Goal: Task Accomplishment & Management: Manage account settings

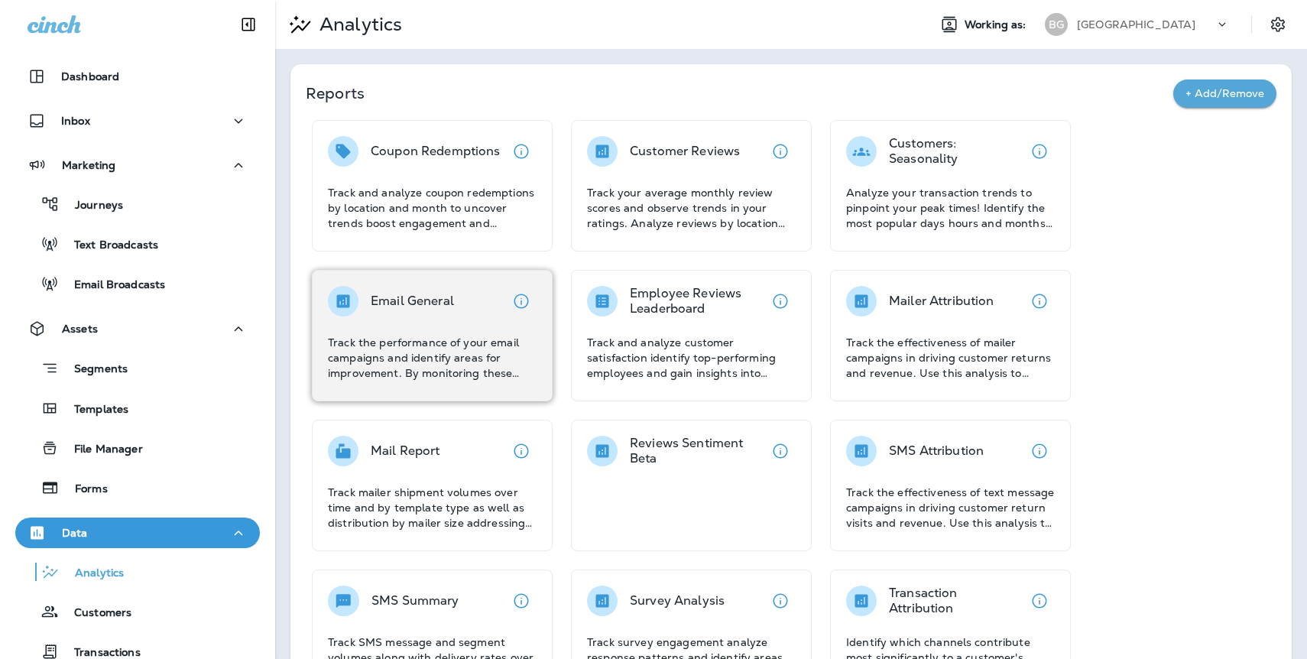
click at [414, 317] on div "Email General Track the performance of your email campaigns and identify areas …" at bounding box center [432, 333] width 209 height 95
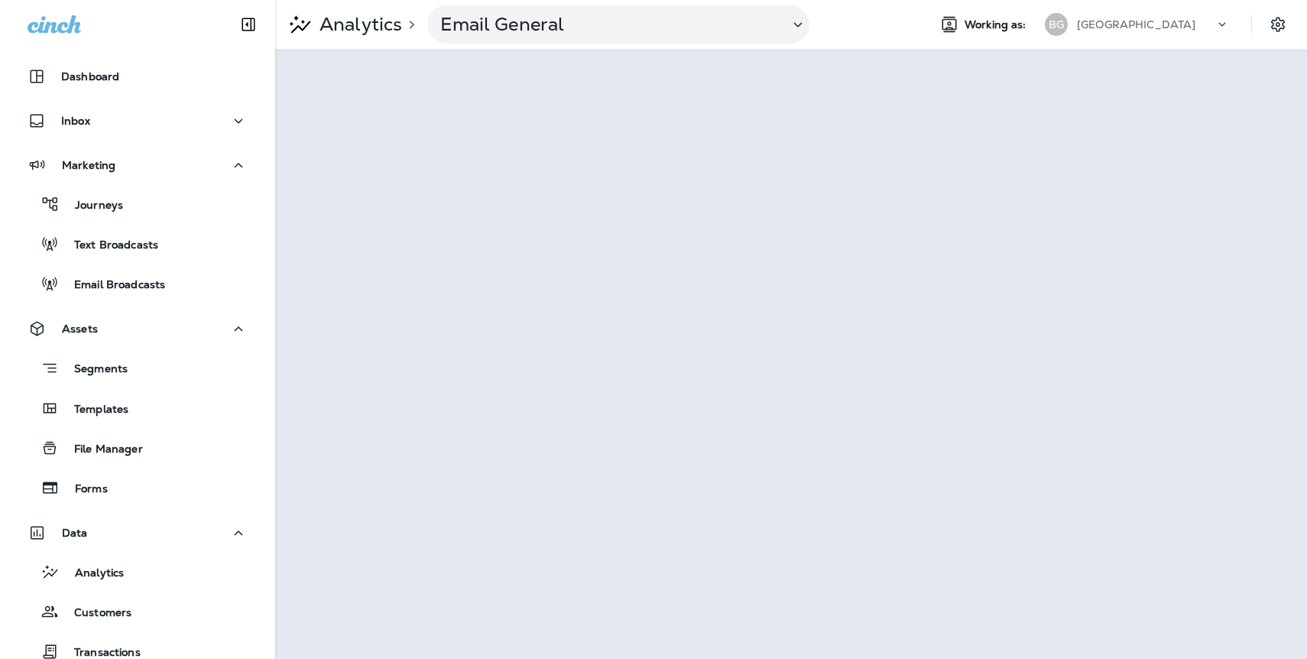
click at [1128, 22] on p "[GEOGRAPHIC_DATA]" at bounding box center [1136, 24] width 119 height 12
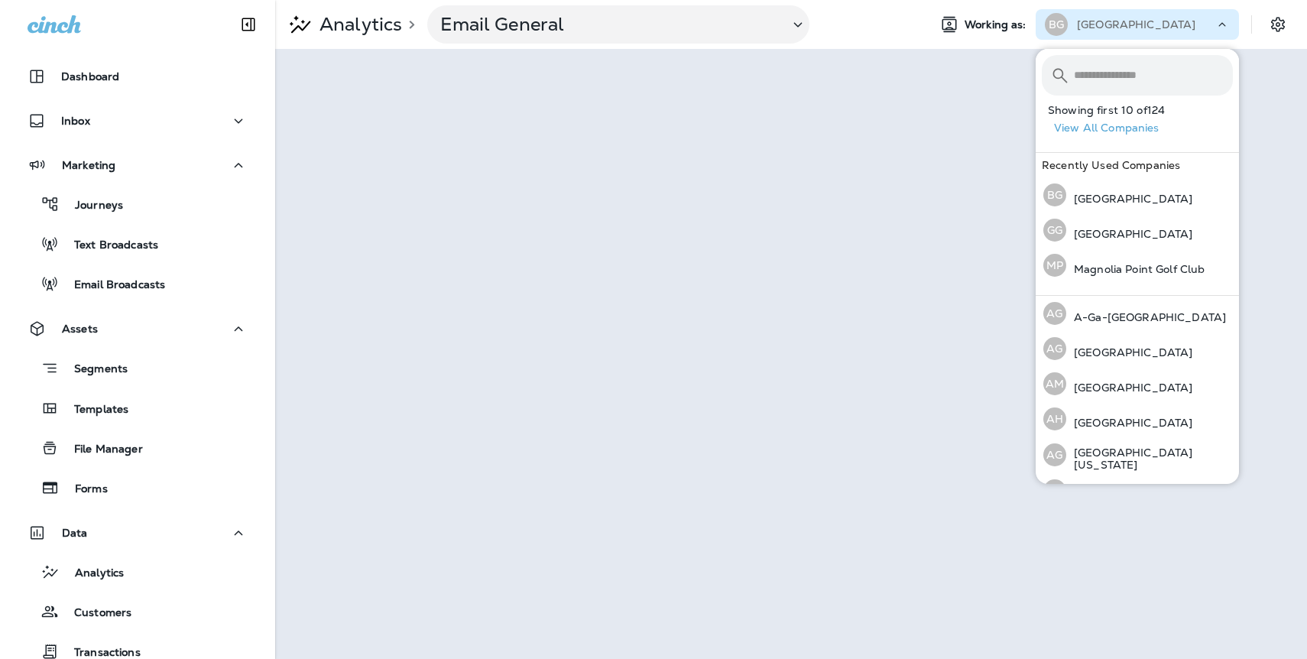
click at [887, 40] on div "Analytics > Email General" at bounding box center [595, 24] width 641 height 38
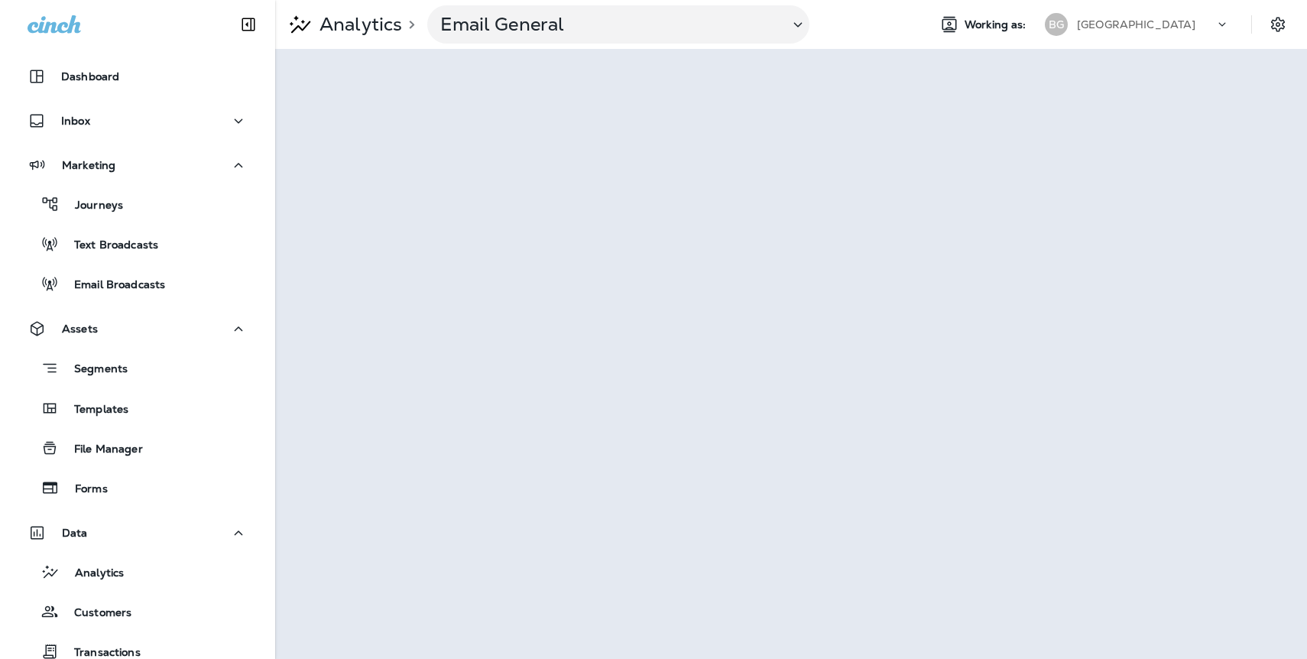
click at [1135, 23] on p "[GEOGRAPHIC_DATA]" at bounding box center [1136, 24] width 119 height 12
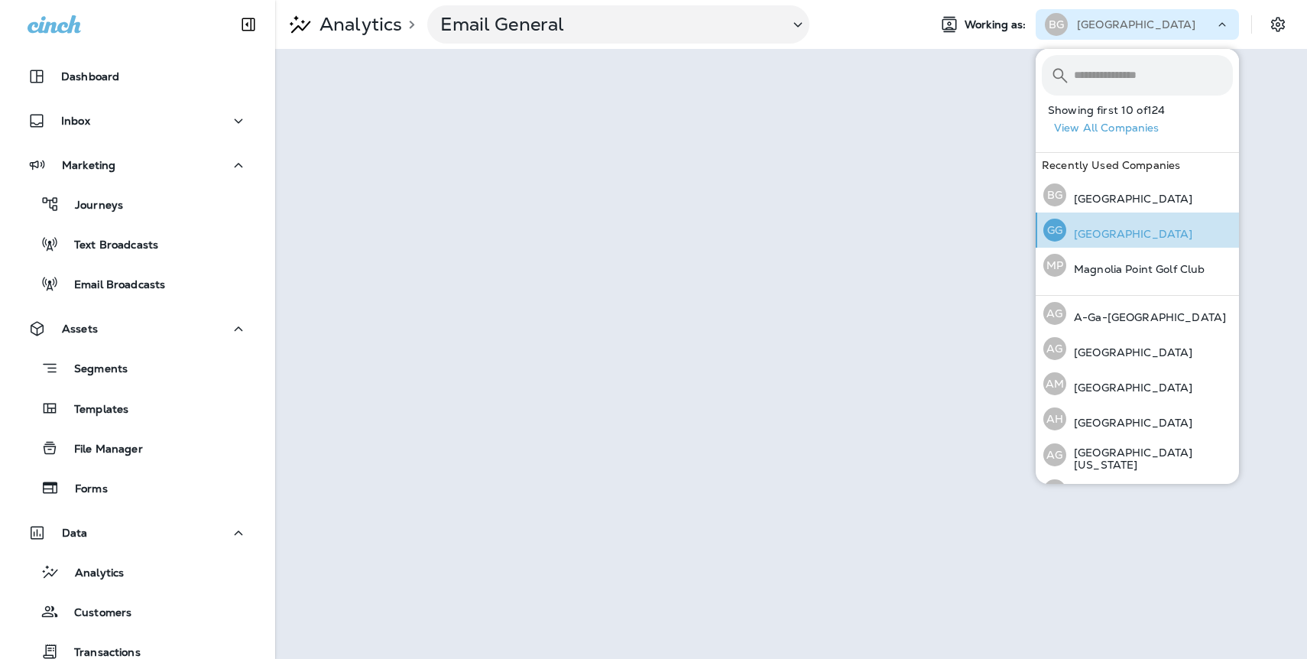
click at [1111, 234] on p "[GEOGRAPHIC_DATA]" at bounding box center [1130, 234] width 126 height 12
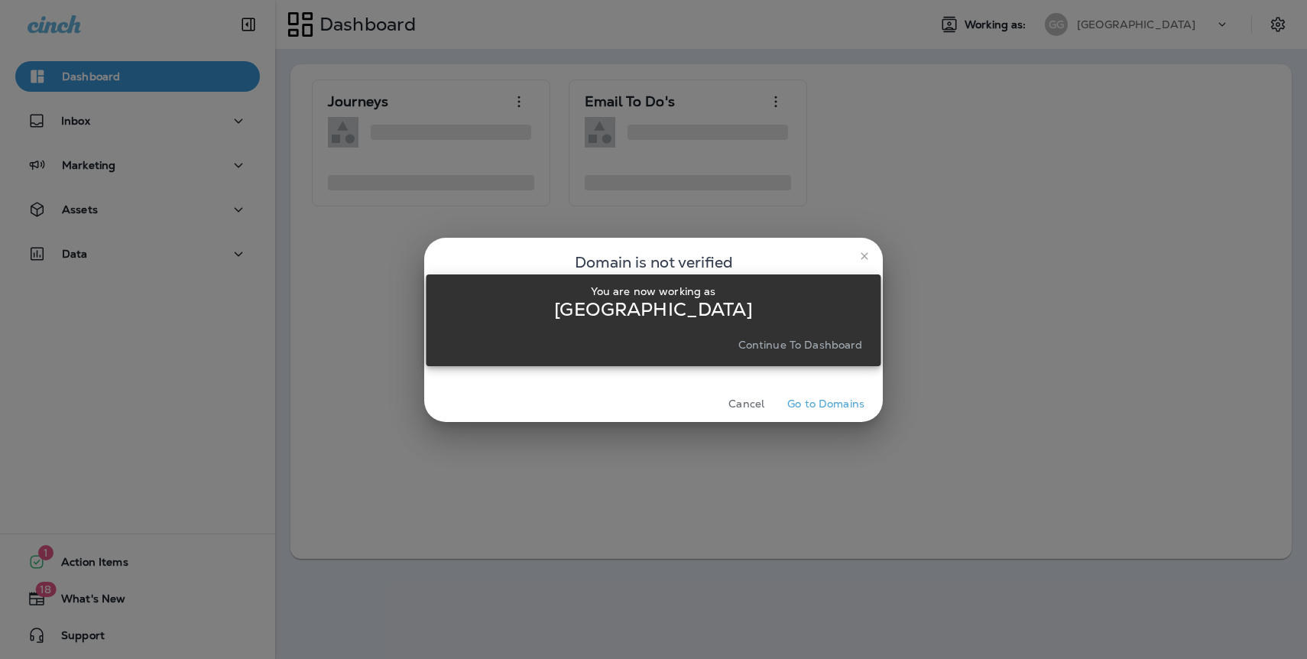
click at [833, 346] on p "Continue to Dashboard" at bounding box center [801, 345] width 125 height 12
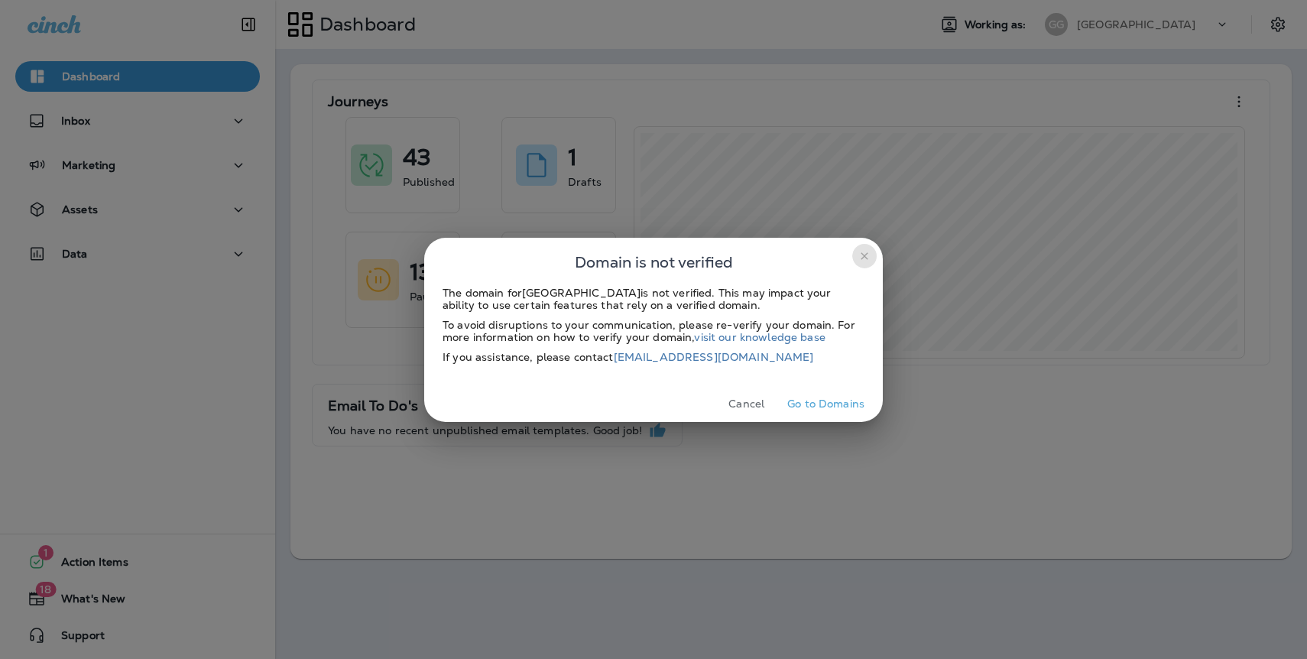
click at [863, 255] on icon "close" at bounding box center [865, 256] width 12 height 12
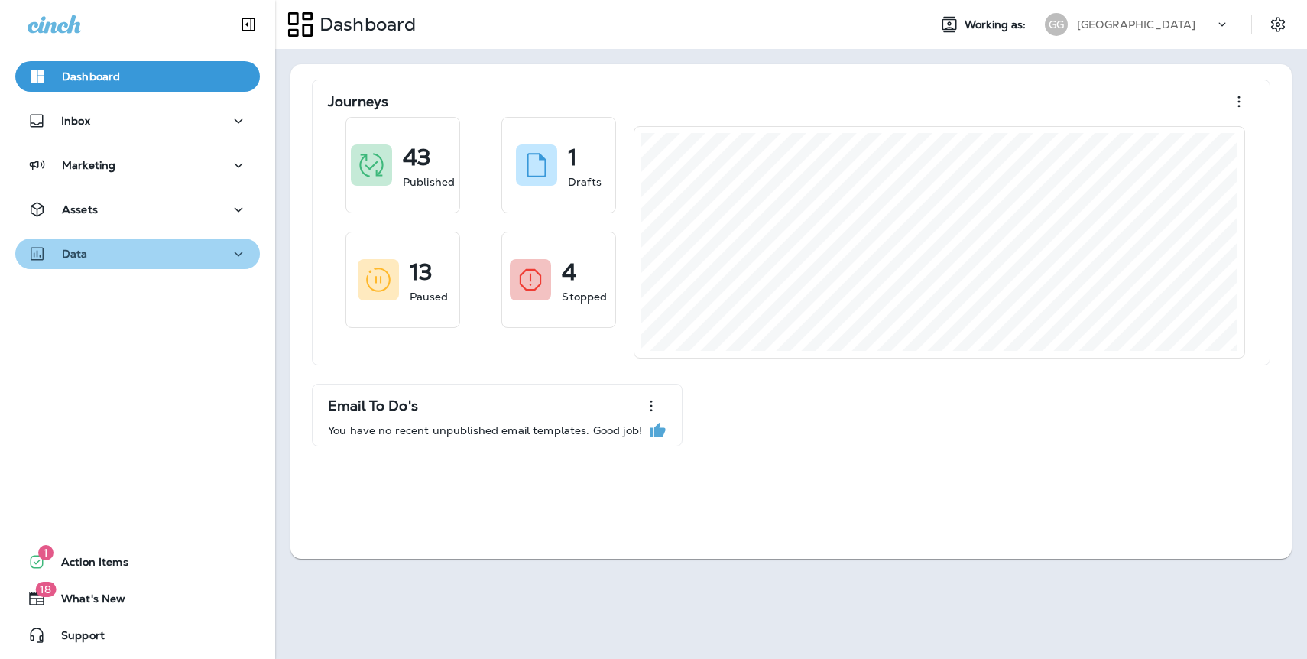
click at [78, 258] on p "Data" at bounding box center [75, 254] width 26 height 12
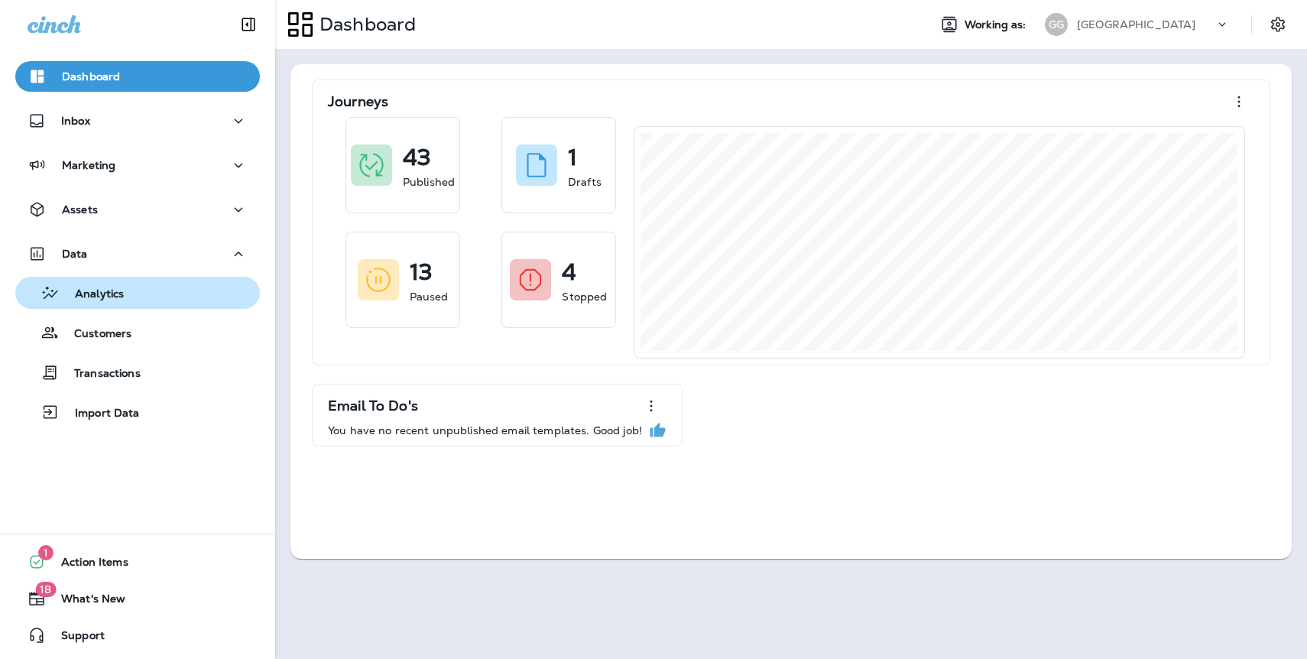
click at [91, 302] on div "Analytics" at bounding box center [72, 292] width 102 height 23
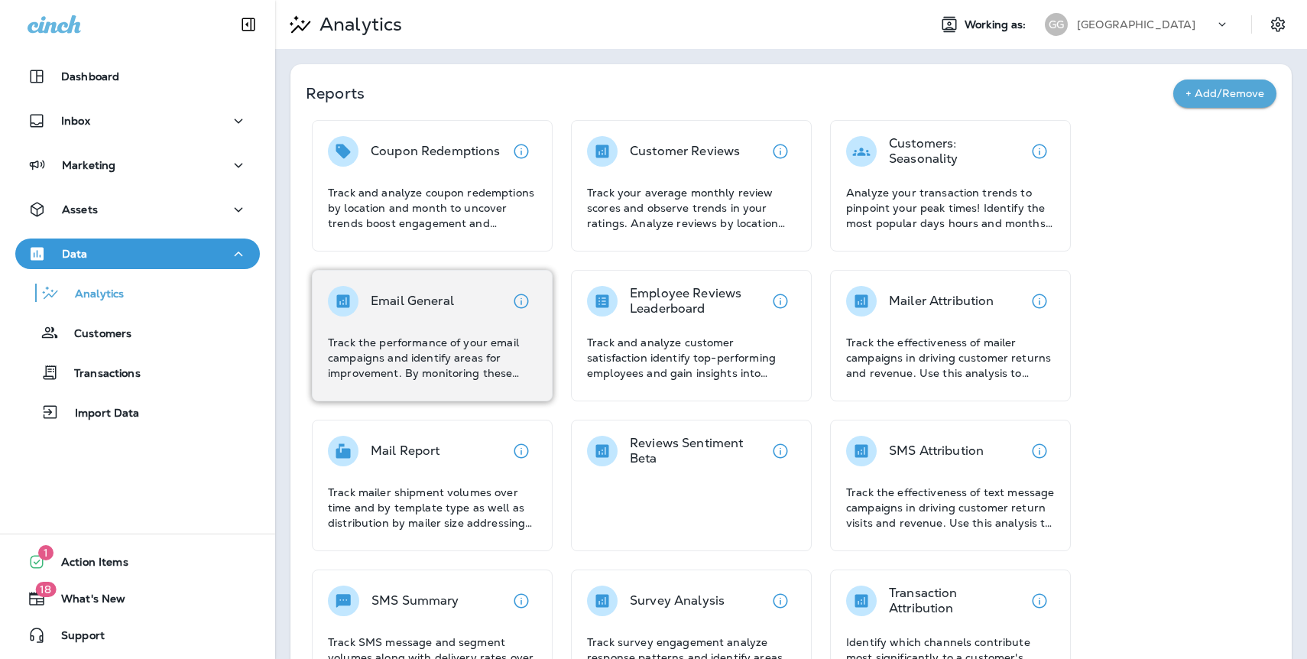
click at [427, 317] on div "Email General Track the performance of your email campaigns and identify areas …" at bounding box center [432, 333] width 209 height 95
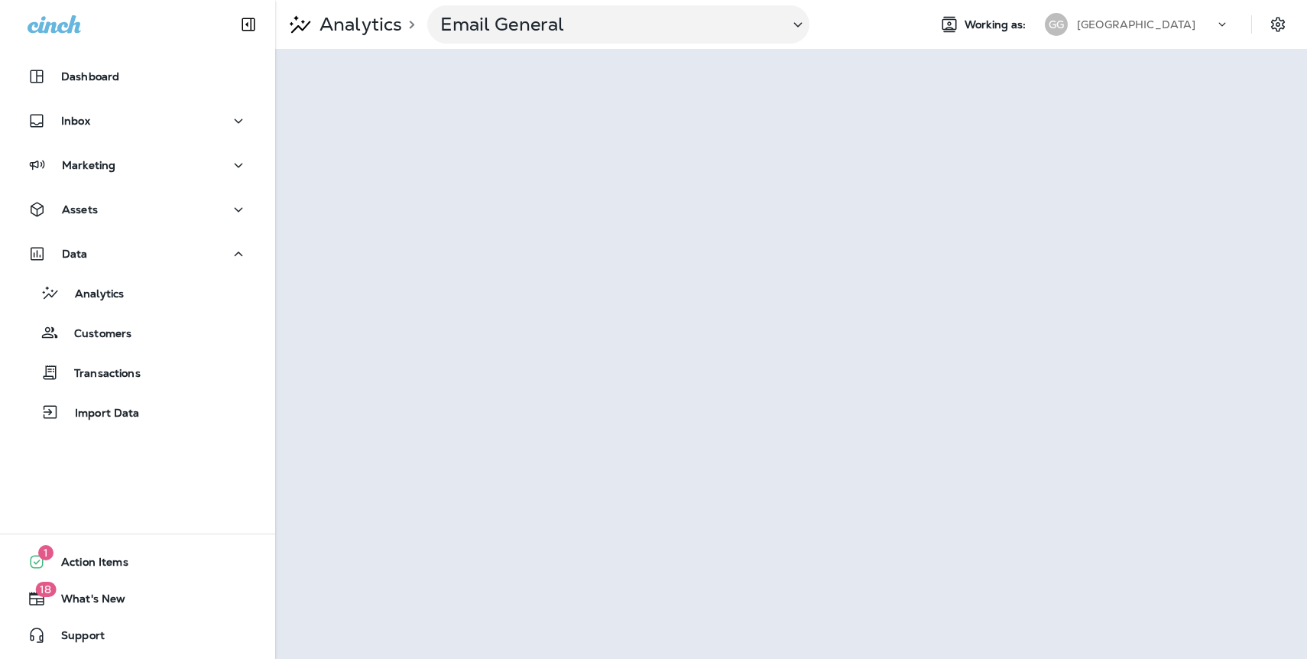
click at [1146, 27] on p "[GEOGRAPHIC_DATA]" at bounding box center [1136, 24] width 119 height 12
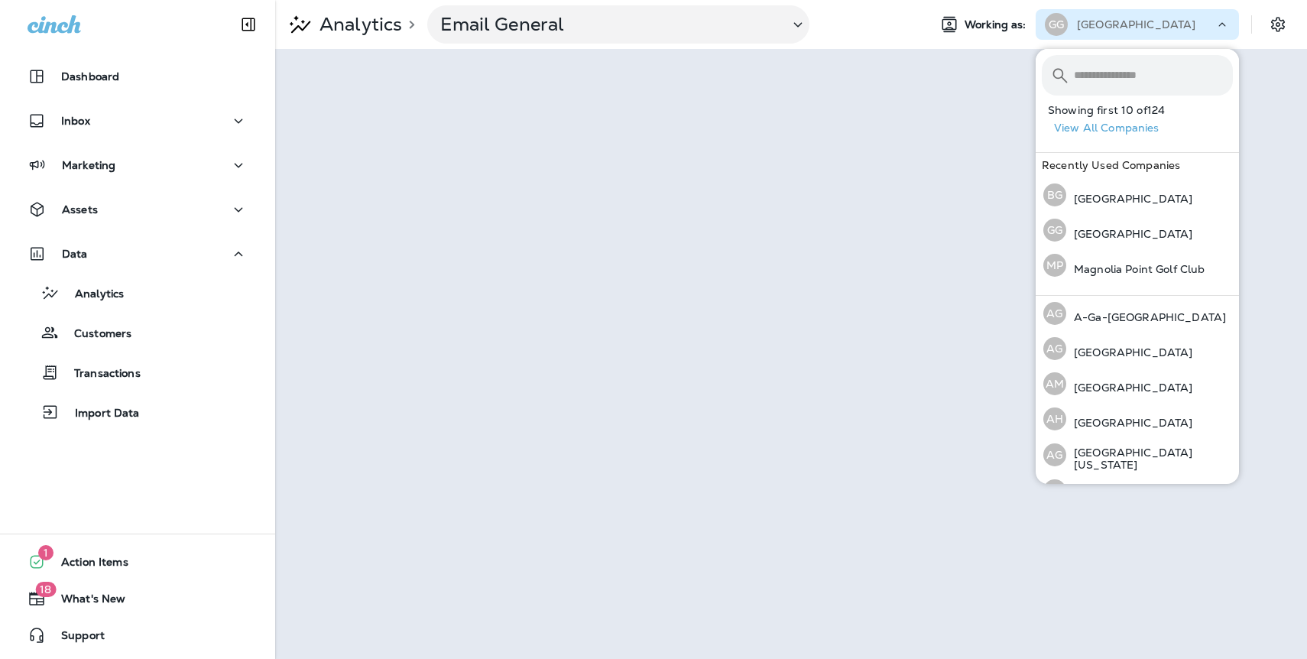
click at [1108, 128] on button "View All Companies" at bounding box center [1143, 128] width 191 height 24
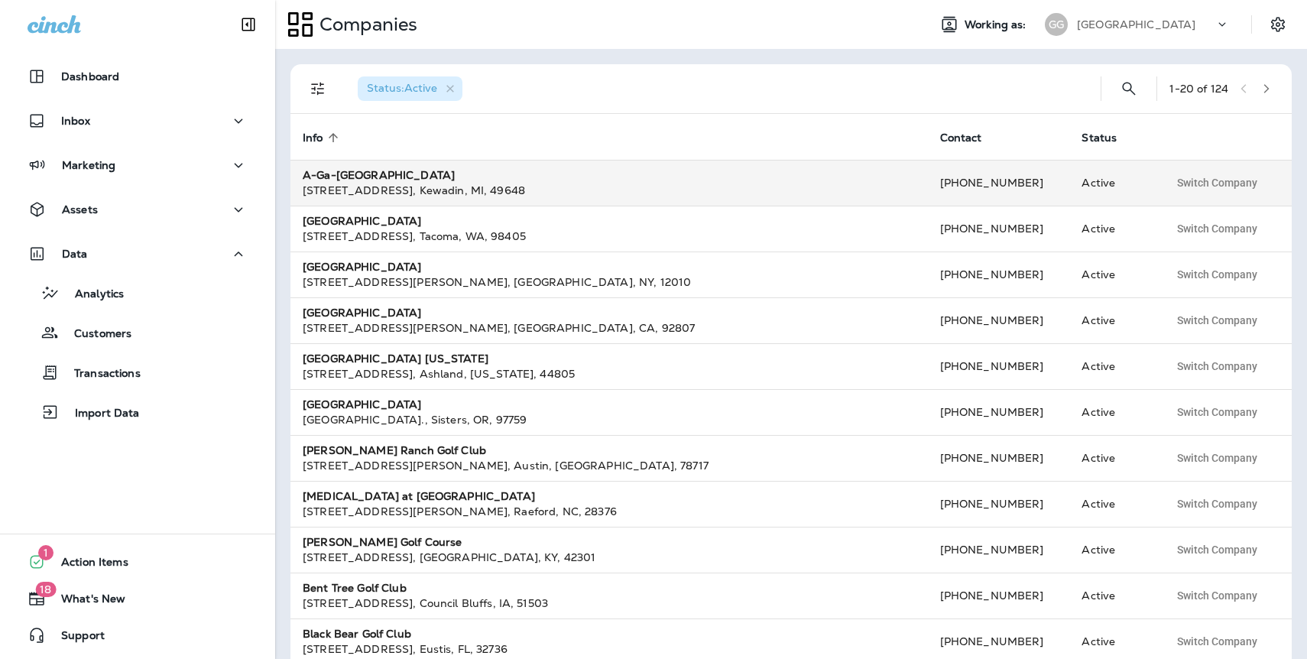
click at [456, 190] on div "[STREET_ADDRESS]" at bounding box center [609, 190] width 613 height 15
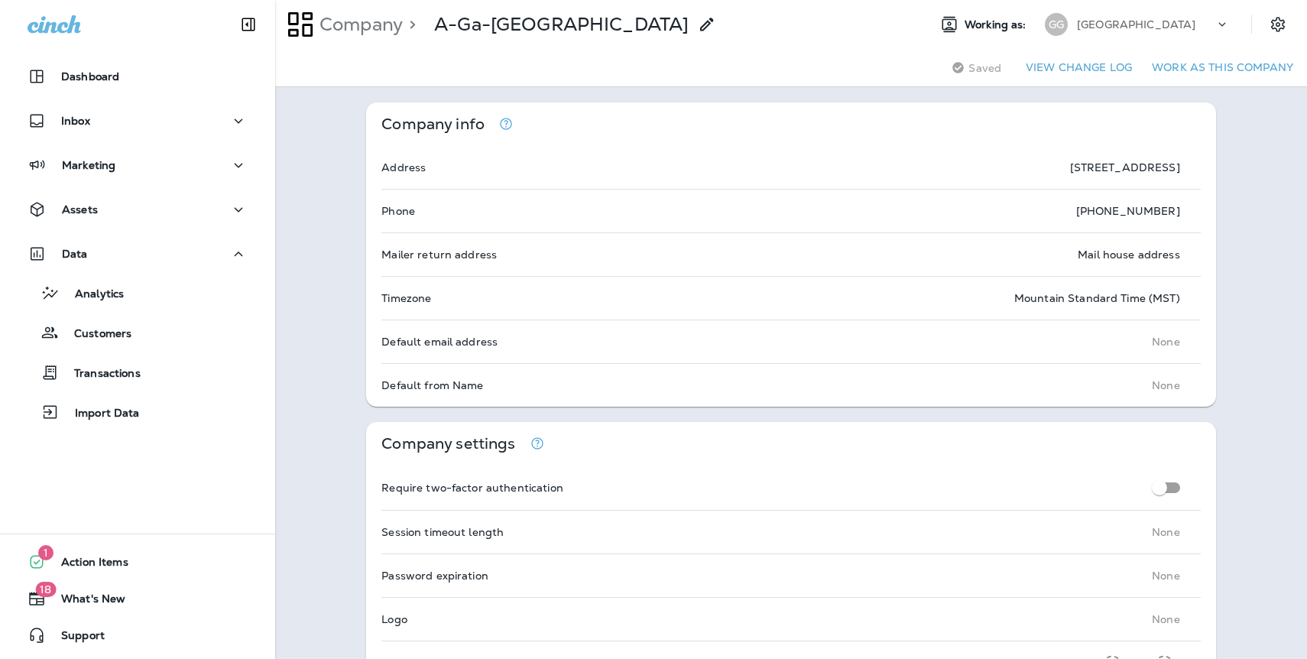
click at [1199, 71] on button "Work as this company" at bounding box center [1223, 68] width 154 height 24
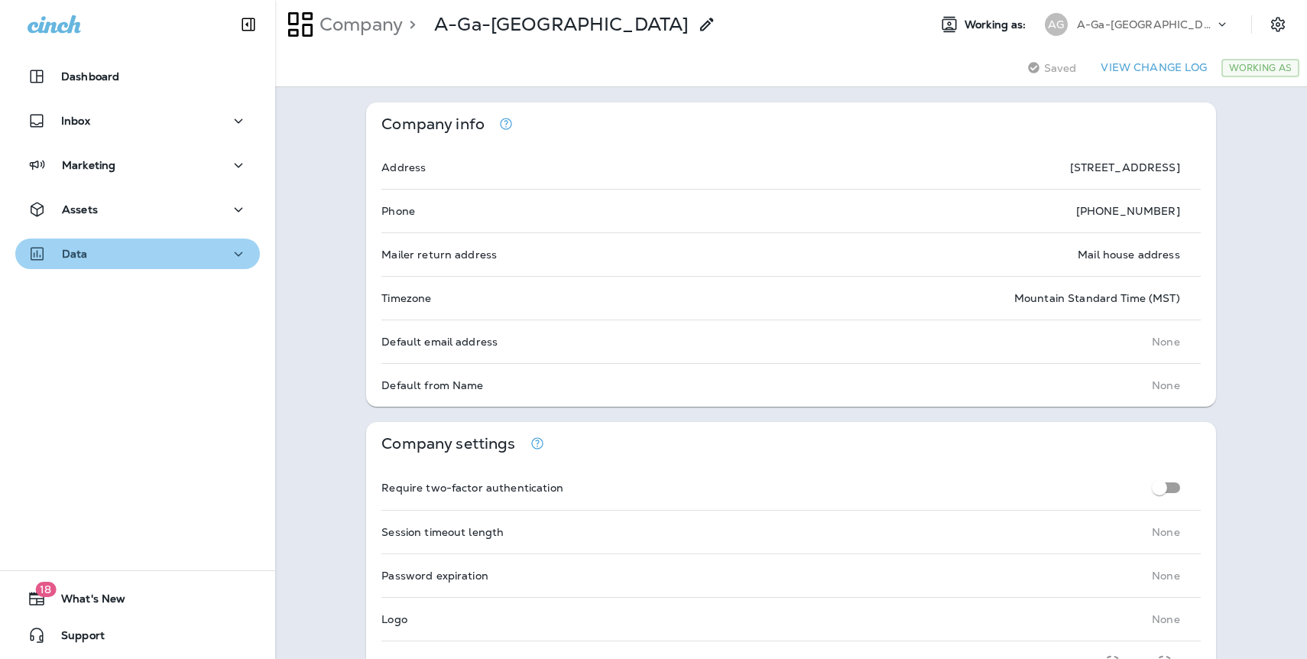
click at [70, 254] on p "Data" at bounding box center [75, 254] width 26 height 12
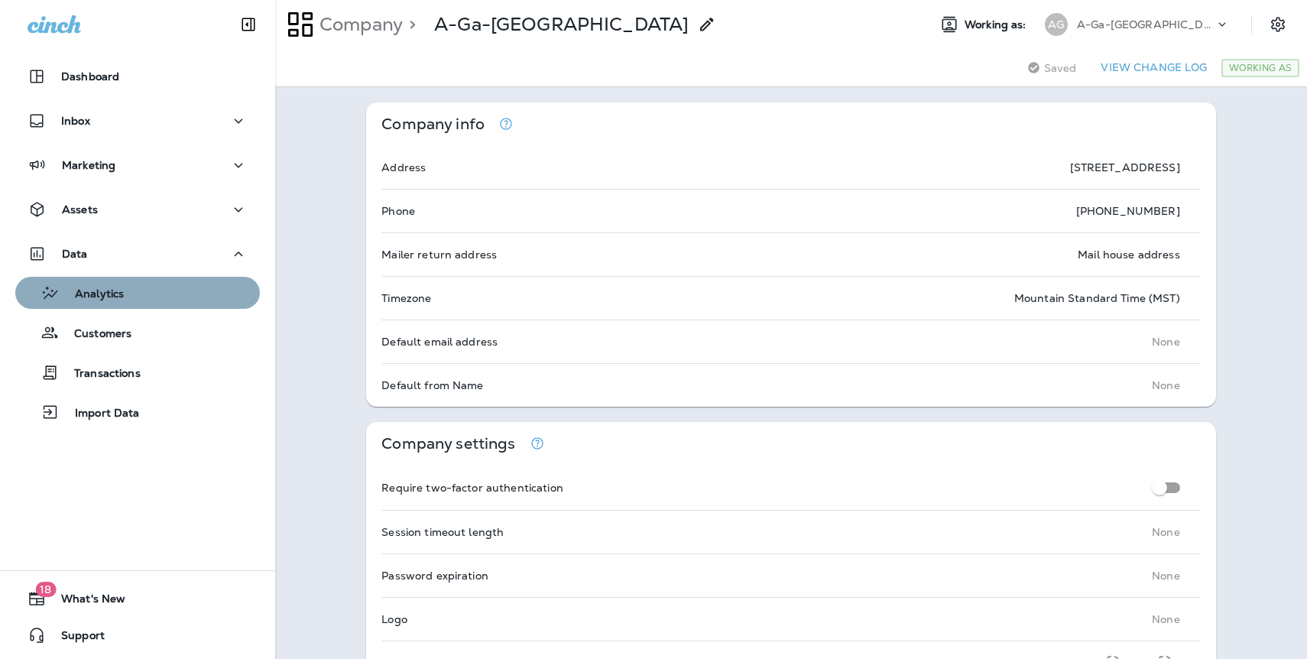
click at [98, 297] on p "Analytics" at bounding box center [92, 294] width 64 height 15
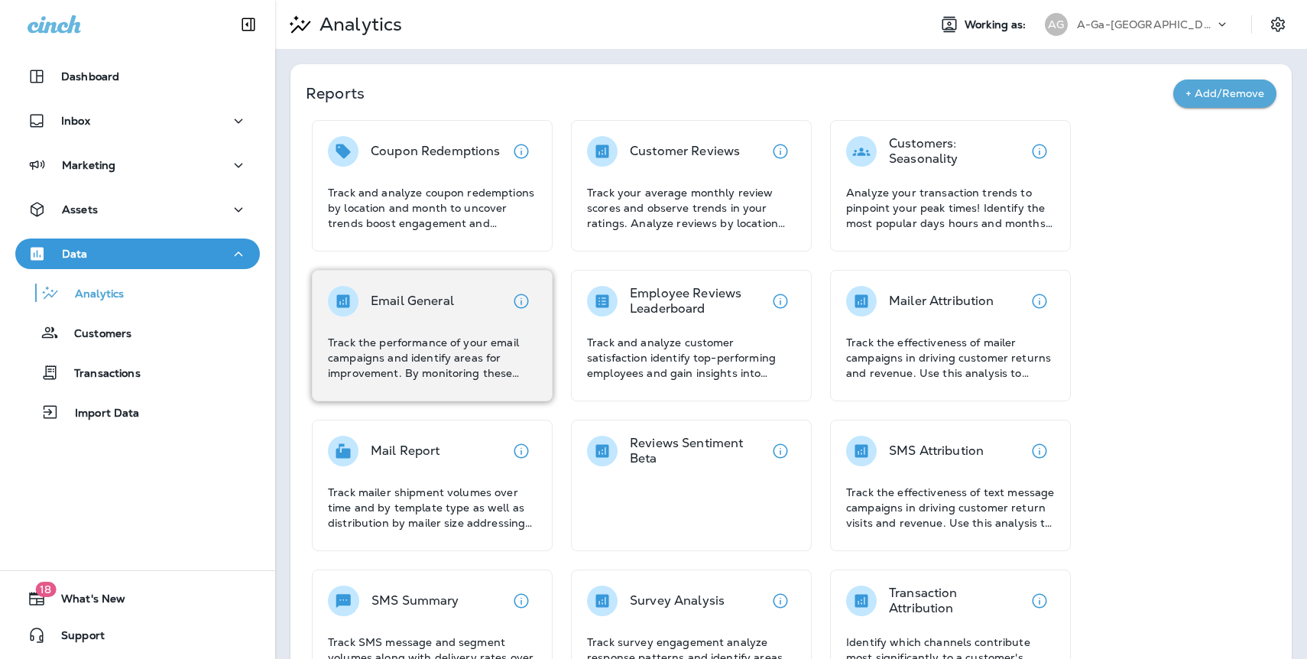
click at [440, 297] on p "Email General" at bounding box center [412, 301] width 83 height 15
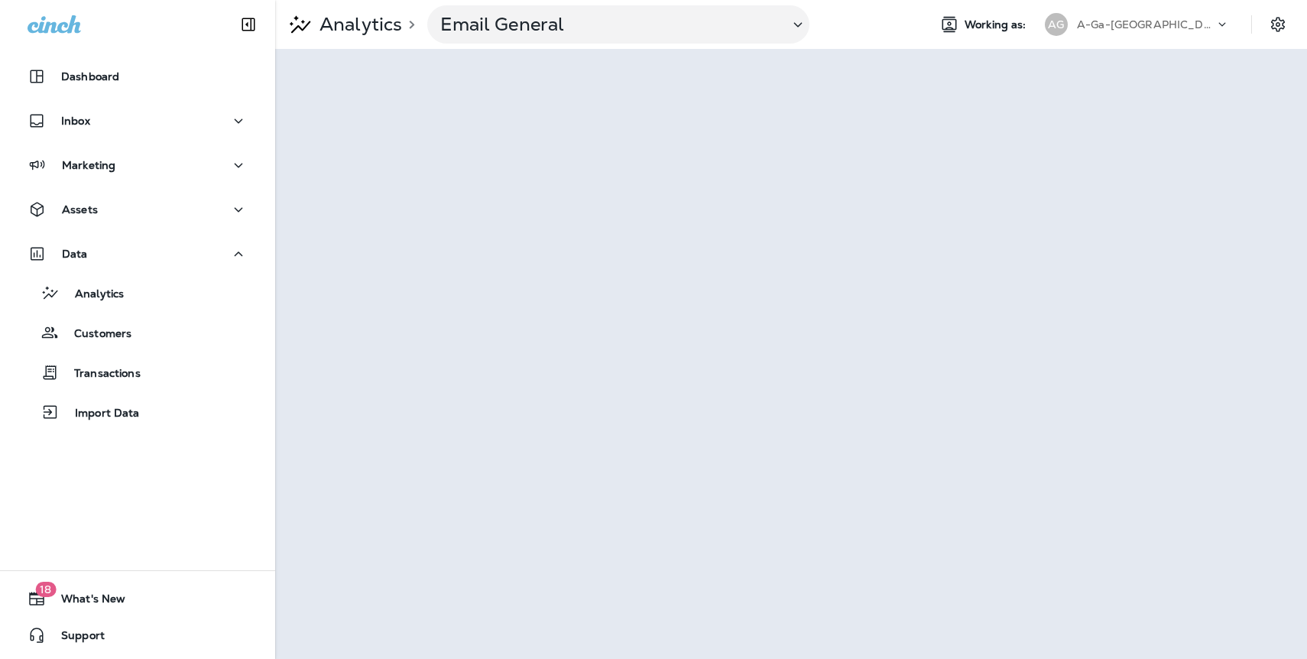
click at [1110, 24] on p "A-Ga-[GEOGRAPHIC_DATA]" at bounding box center [1146, 24] width 138 height 12
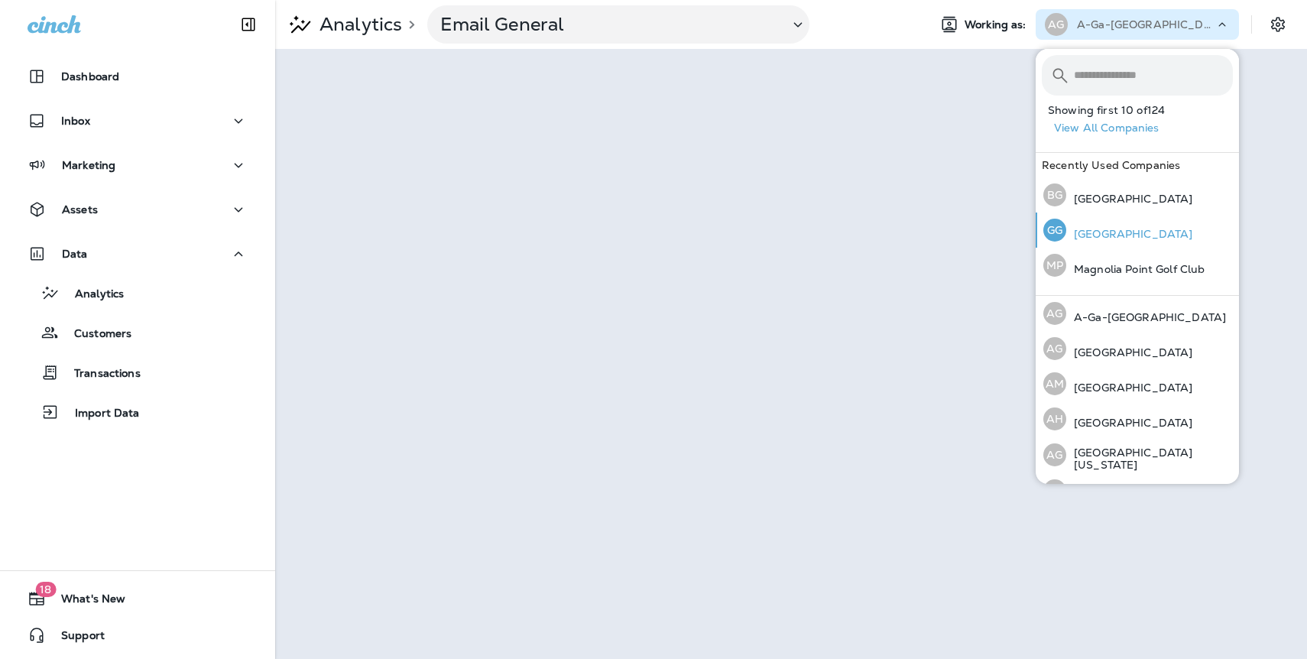
click at [1103, 232] on p "[GEOGRAPHIC_DATA]" at bounding box center [1130, 234] width 126 height 12
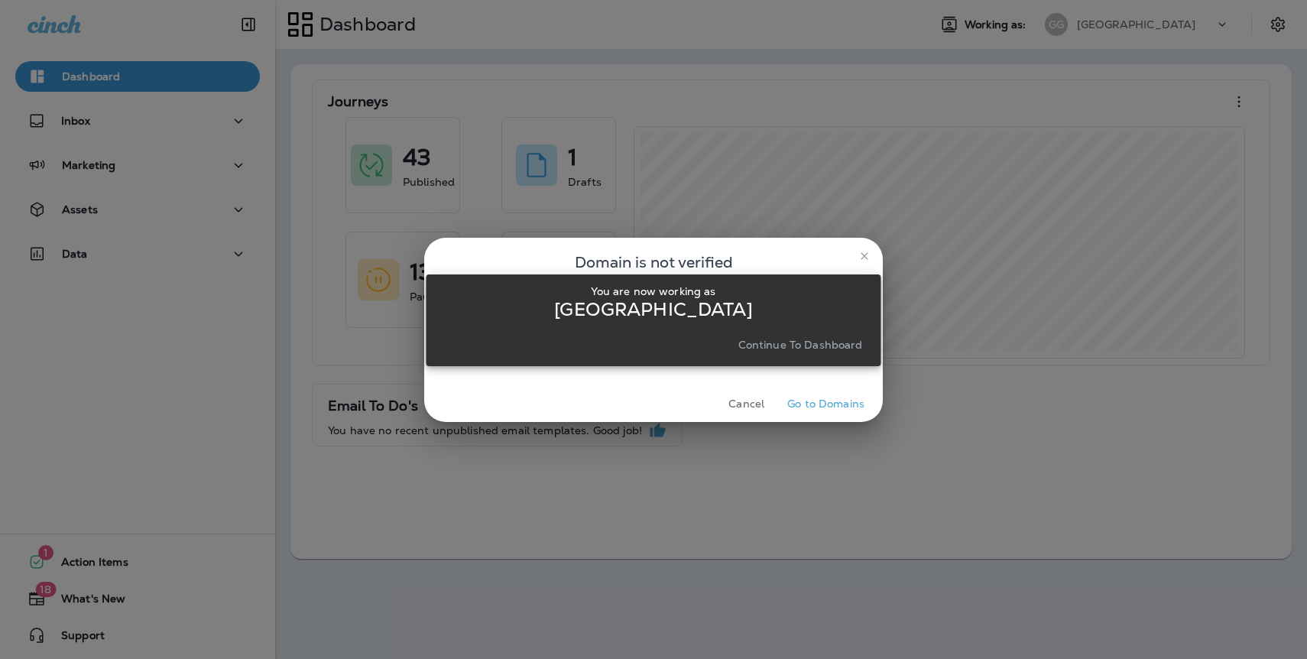
click at [830, 343] on p "Continue to Dashboard" at bounding box center [801, 345] width 125 height 12
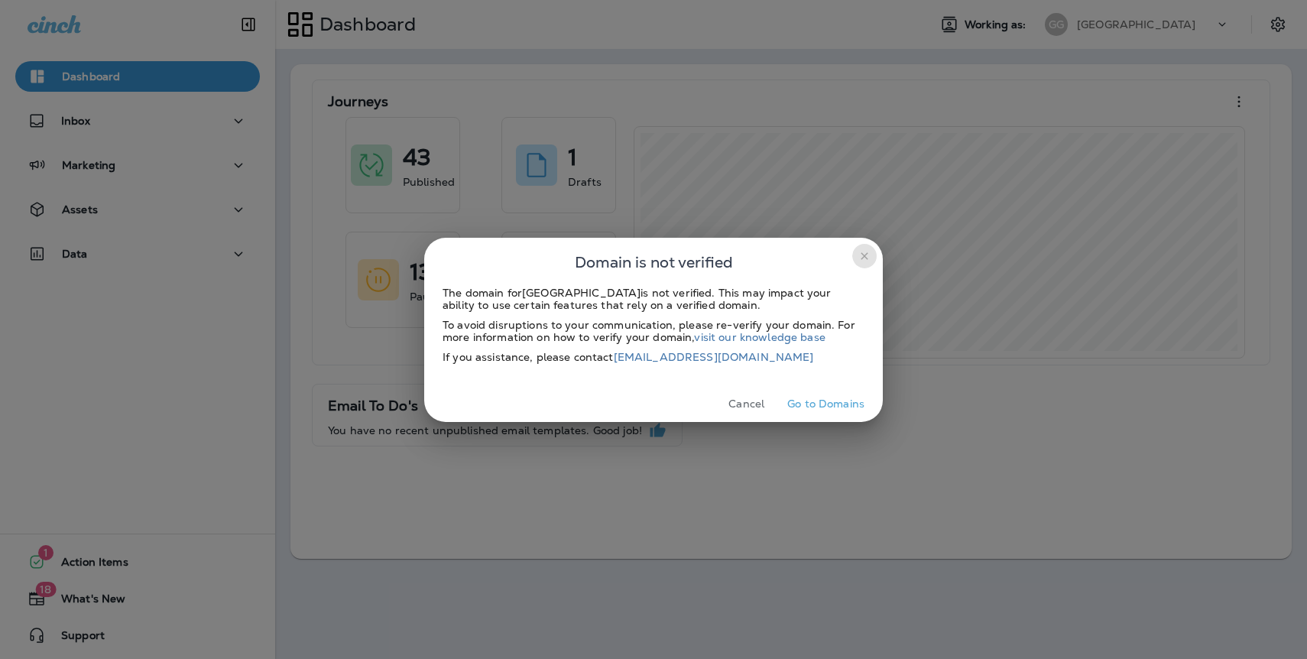
drag, startPoint x: 862, startPoint y: 256, endPoint x: 723, endPoint y: 256, distance: 139.9
click at [862, 256] on icon "close" at bounding box center [864, 255] width 7 height 7
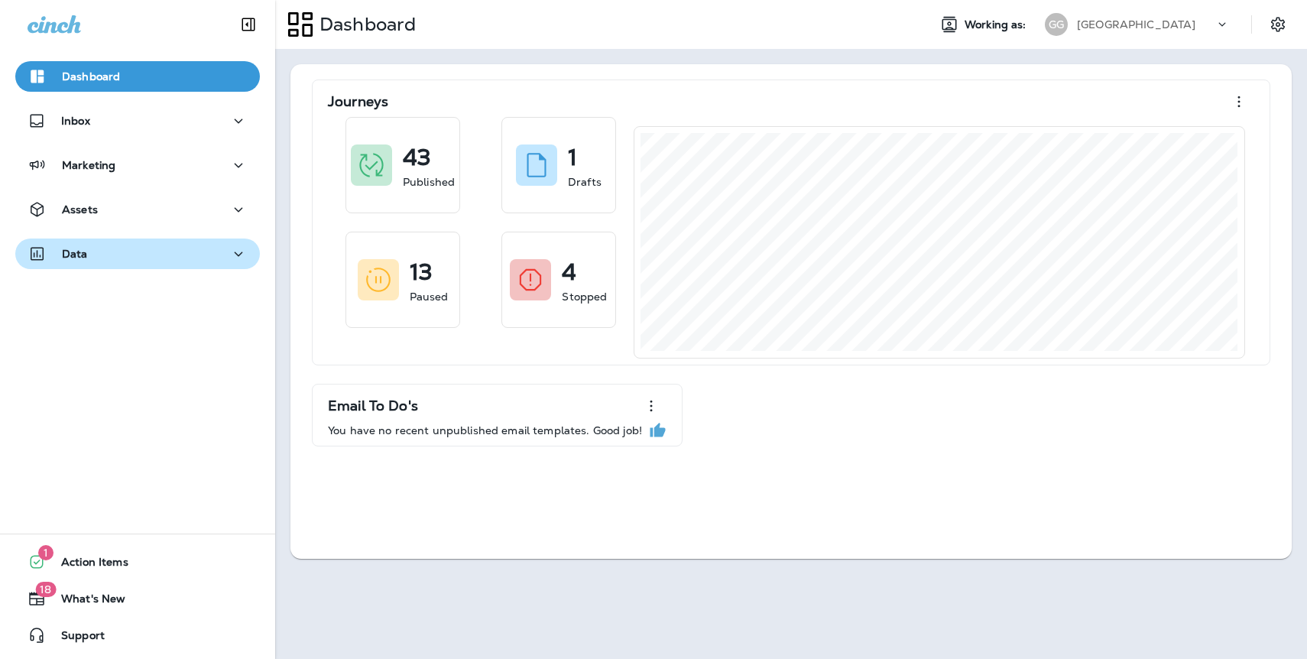
click at [125, 257] on div "Data" at bounding box center [138, 254] width 220 height 19
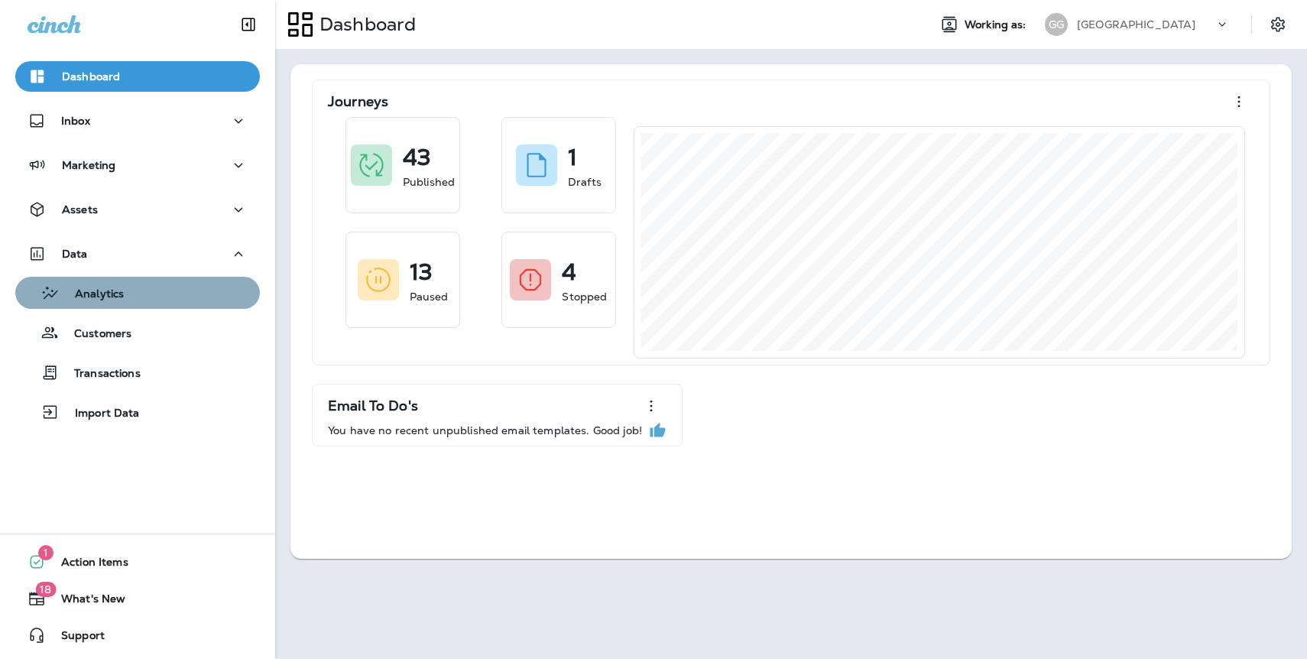
click at [109, 291] on p "Analytics" at bounding box center [92, 294] width 64 height 15
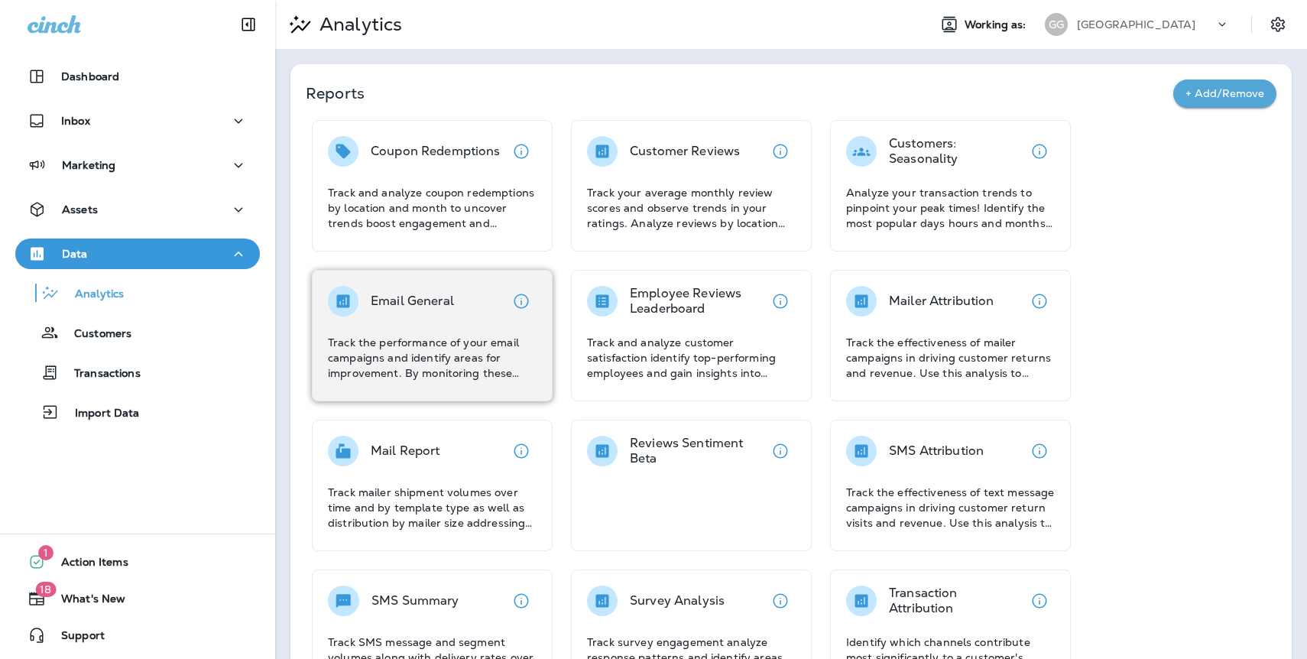
click at [408, 300] on p "Email General" at bounding box center [412, 301] width 83 height 15
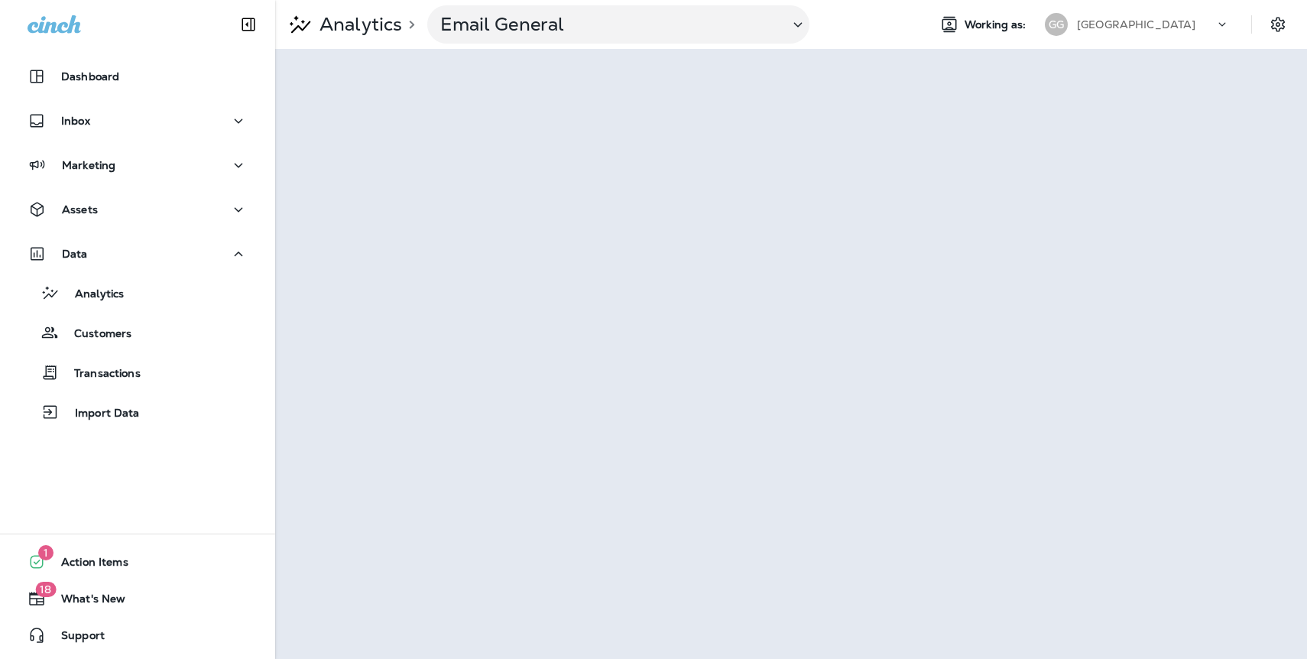
click at [1122, 28] on p "[GEOGRAPHIC_DATA]" at bounding box center [1136, 24] width 119 height 12
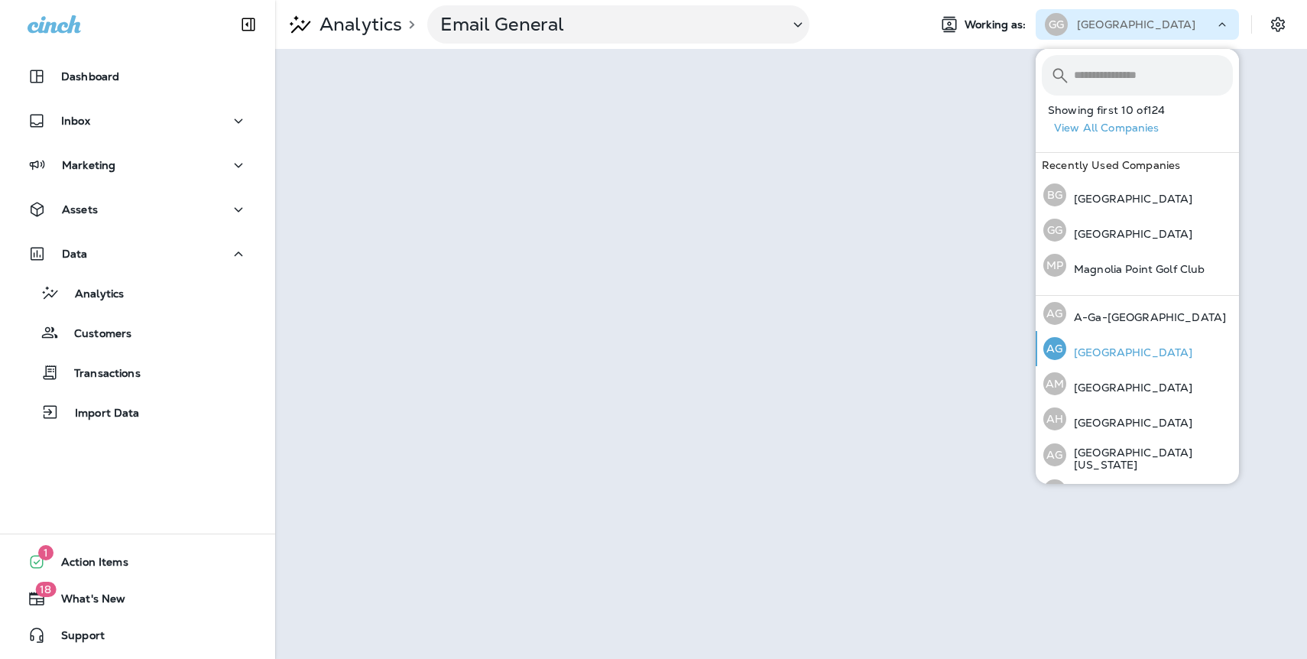
click at [1109, 347] on p "[GEOGRAPHIC_DATA]" at bounding box center [1130, 352] width 126 height 12
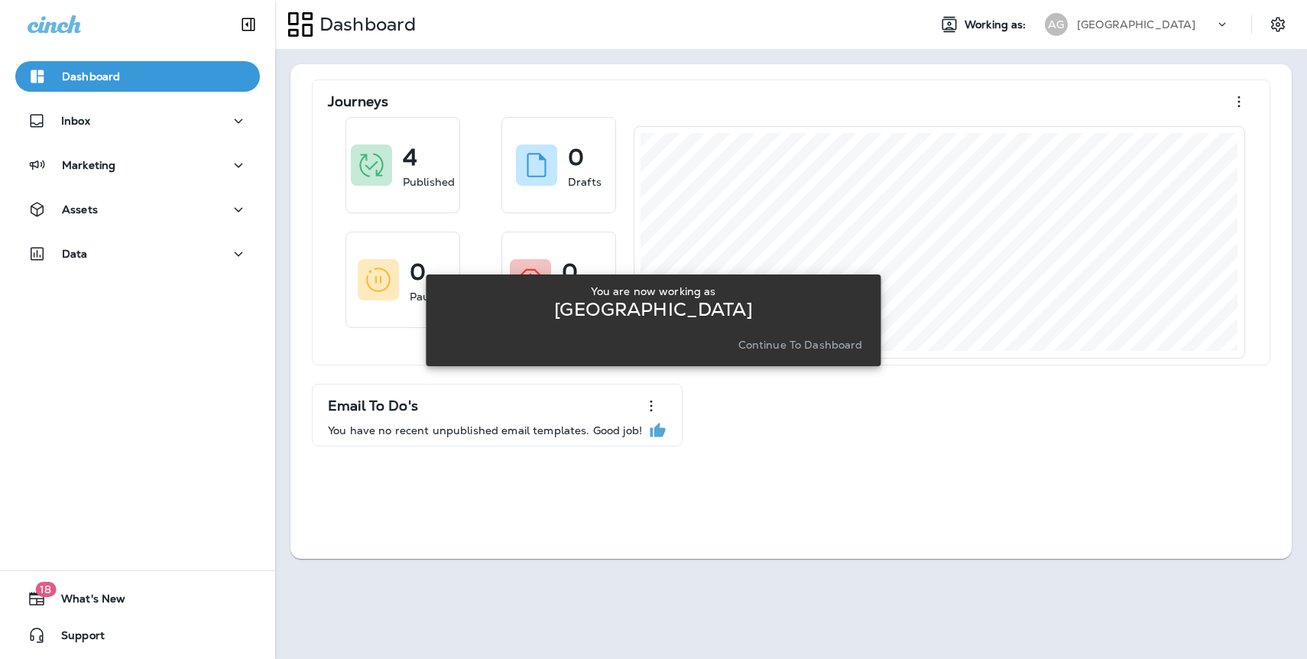
click at [1137, 31] on div "[GEOGRAPHIC_DATA]" at bounding box center [1146, 24] width 138 height 23
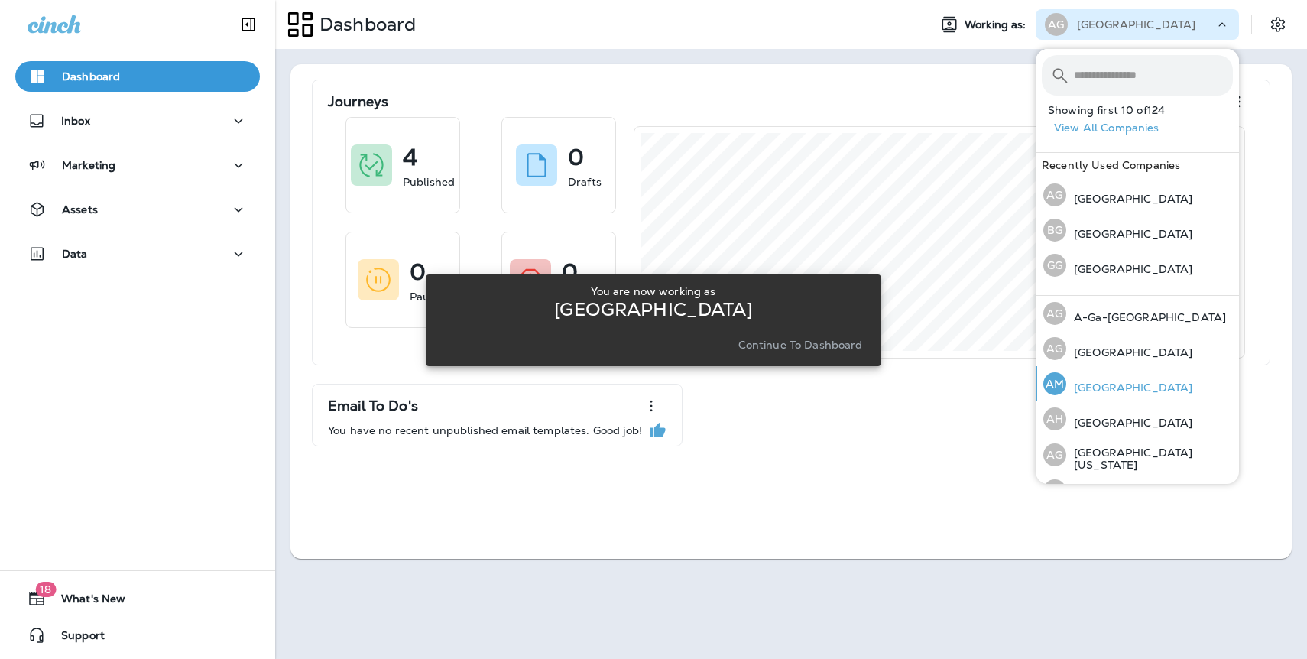
click at [1145, 384] on p "[GEOGRAPHIC_DATA]" at bounding box center [1130, 388] width 126 height 12
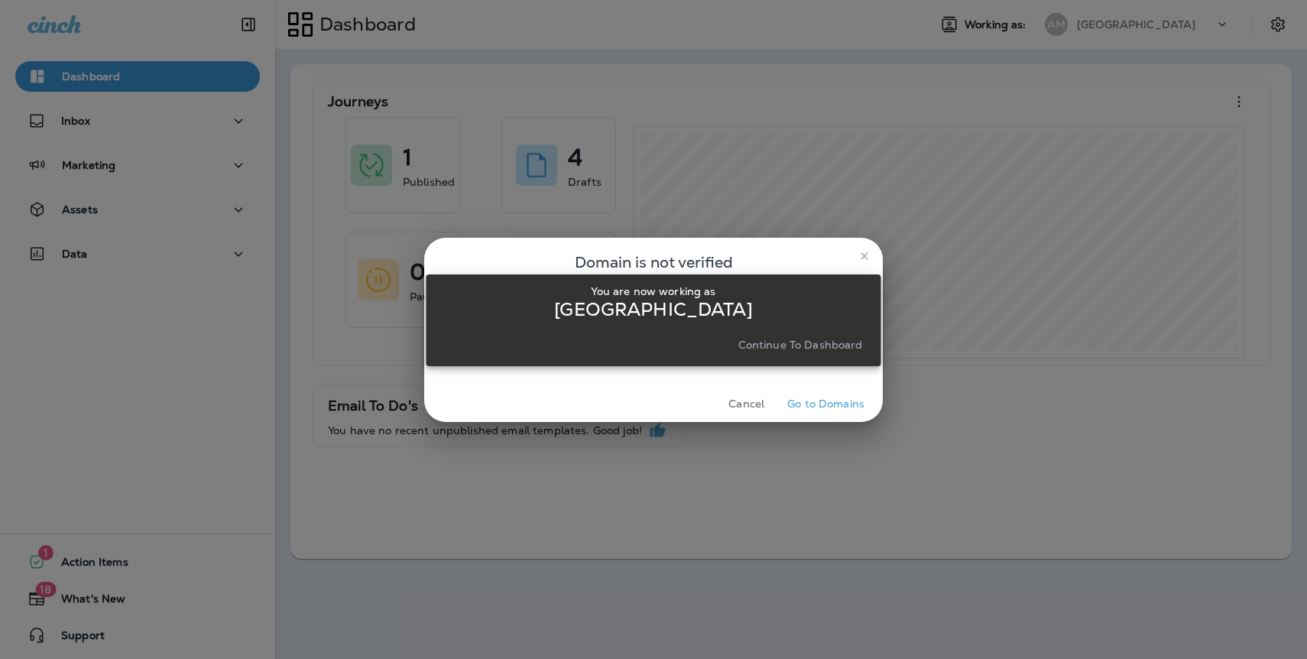
drag, startPoint x: 868, startPoint y: 252, endPoint x: 848, endPoint y: 252, distance: 19.9
click at [868, 252] on div "You are now working as [GEOGRAPHIC_DATA] Continue to Dashboard" at bounding box center [653, 320] width 455 height 641
click at [79, 246] on div "Domain is not verified The domain for [GEOGRAPHIC_DATA] is not verified. This m…" at bounding box center [653, 329] width 1307 height 659
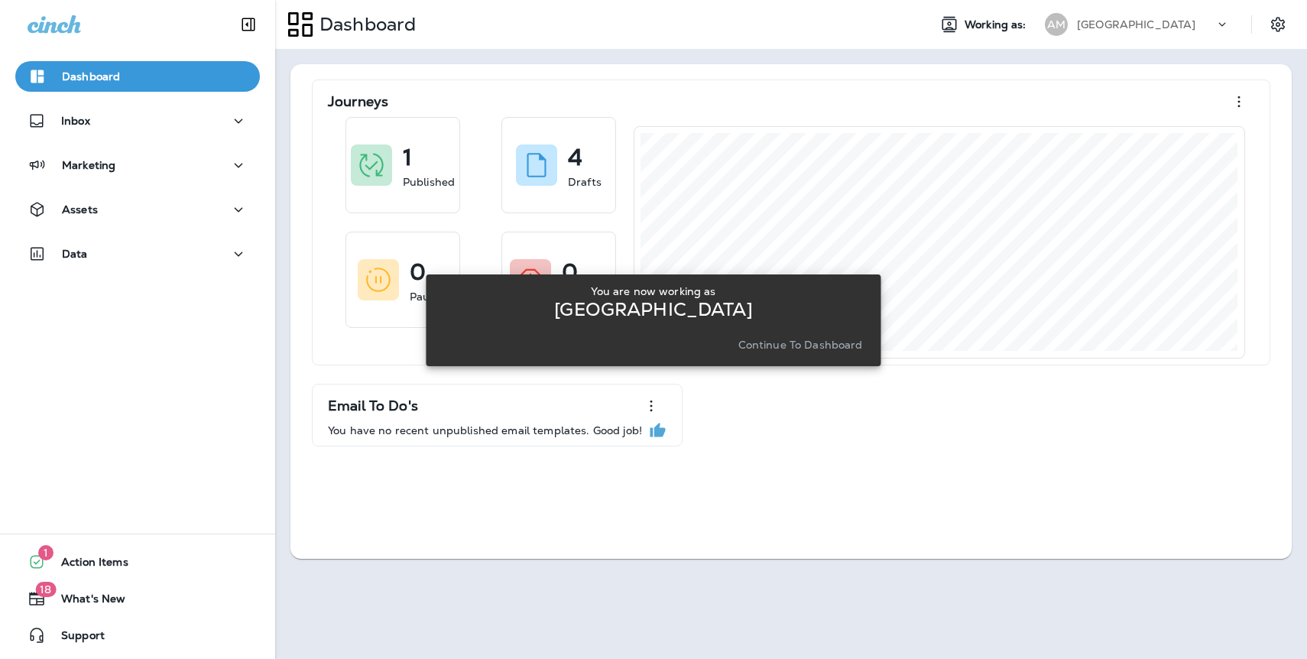
click at [822, 346] on p "Continue to Dashboard" at bounding box center [801, 345] width 125 height 12
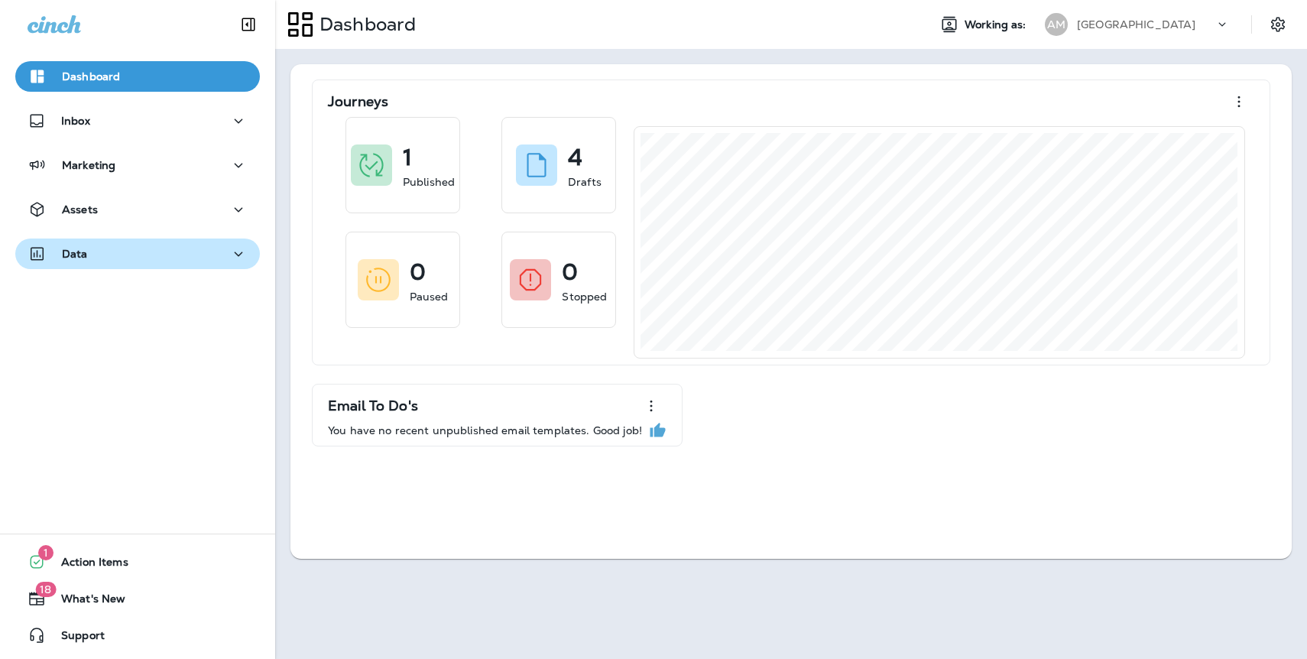
click at [74, 253] on p "Data" at bounding box center [75, 254] width 26 height 12
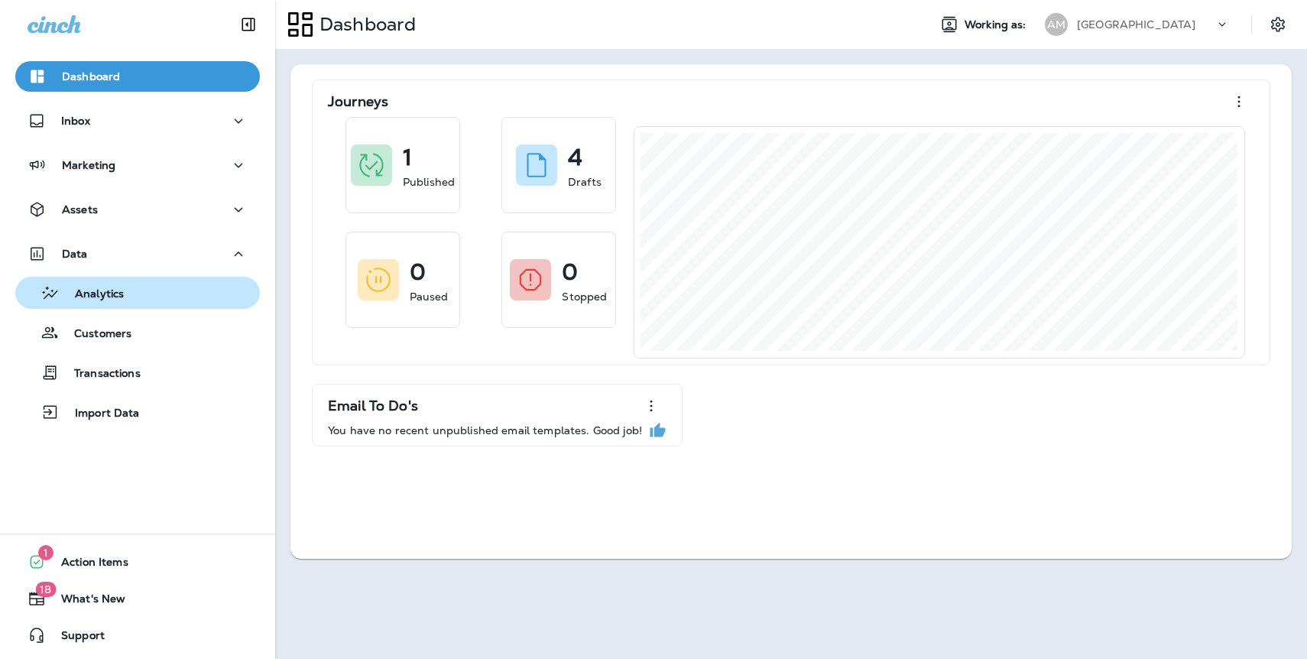
click at [121, 298] on p "Analytics" at bounding box center [92, 294] width 64 height 15
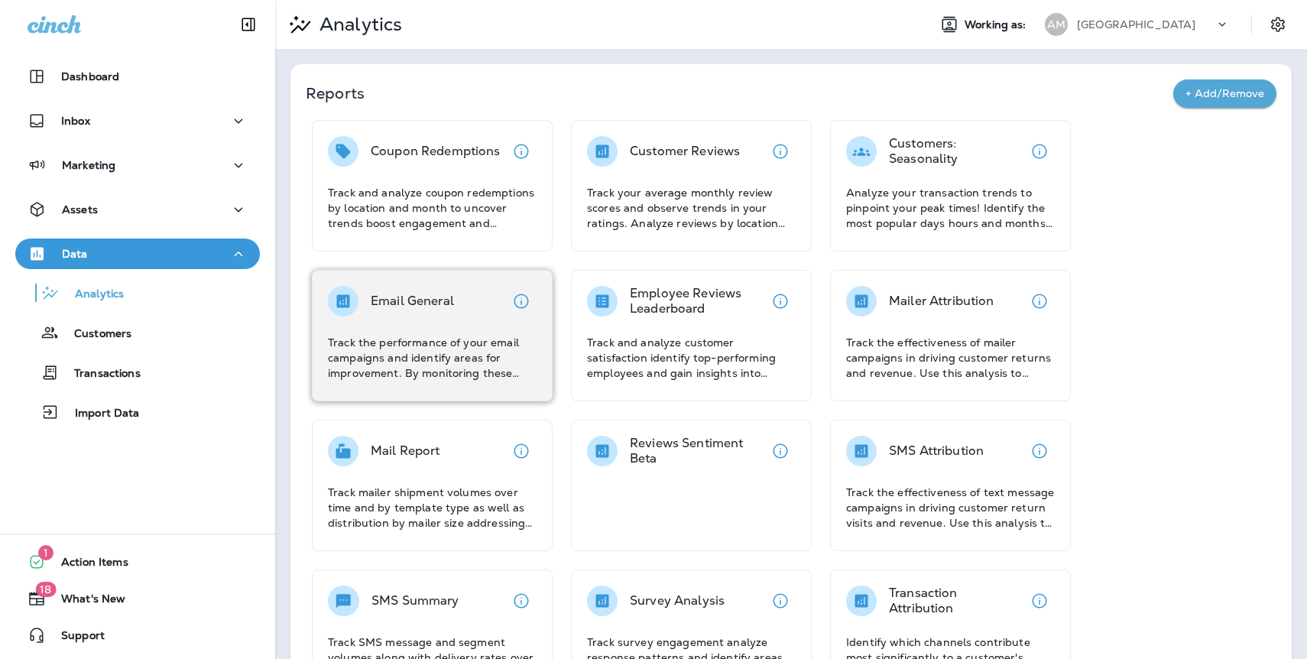
click at [434, 328] on div "Email General Track the performance of your email campaigns and identify areas …" at bounding box center [432, 333] width 209 height 95
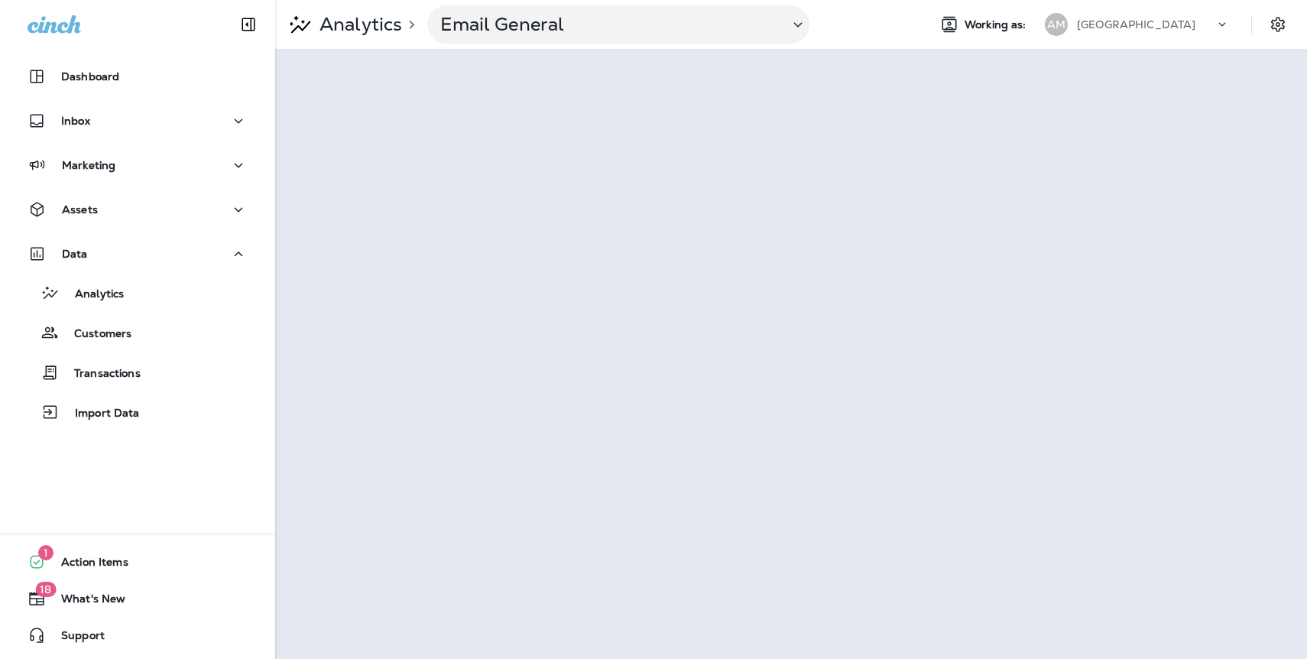
click at [1155, 28] on p "[GEOGRAPHIC_DATA]" at bounding box center [1136, 24] width 119 height 12
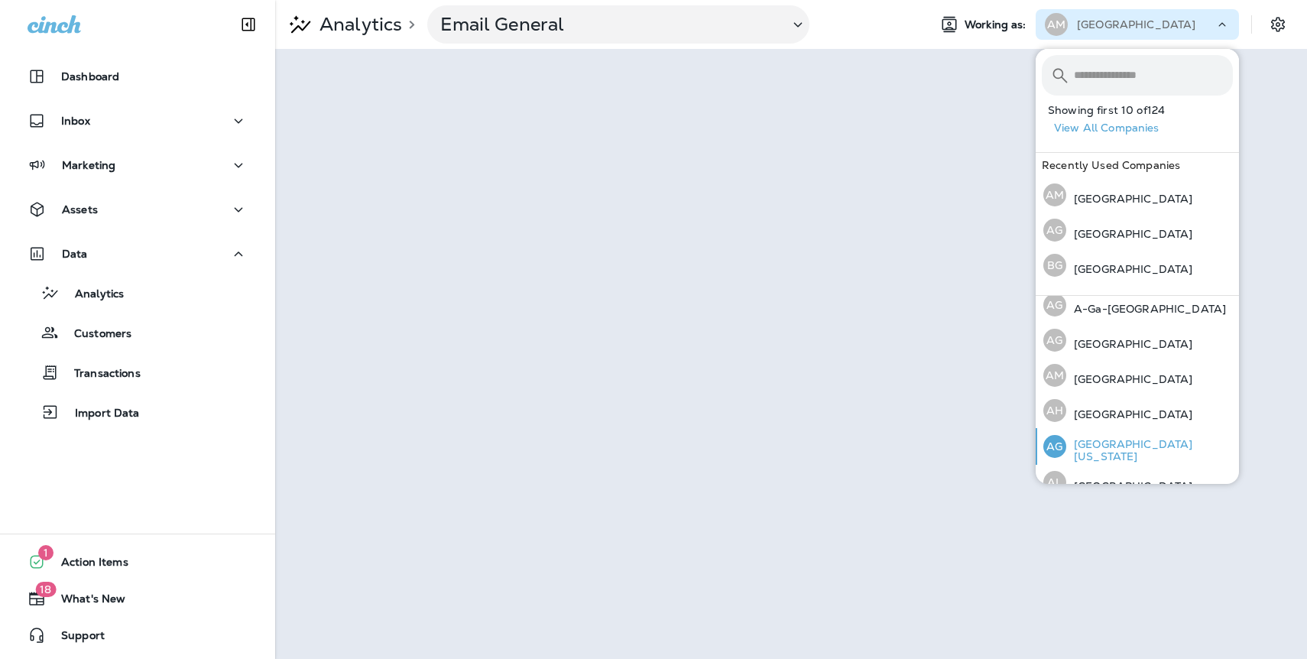
scroll to position [10, 0]
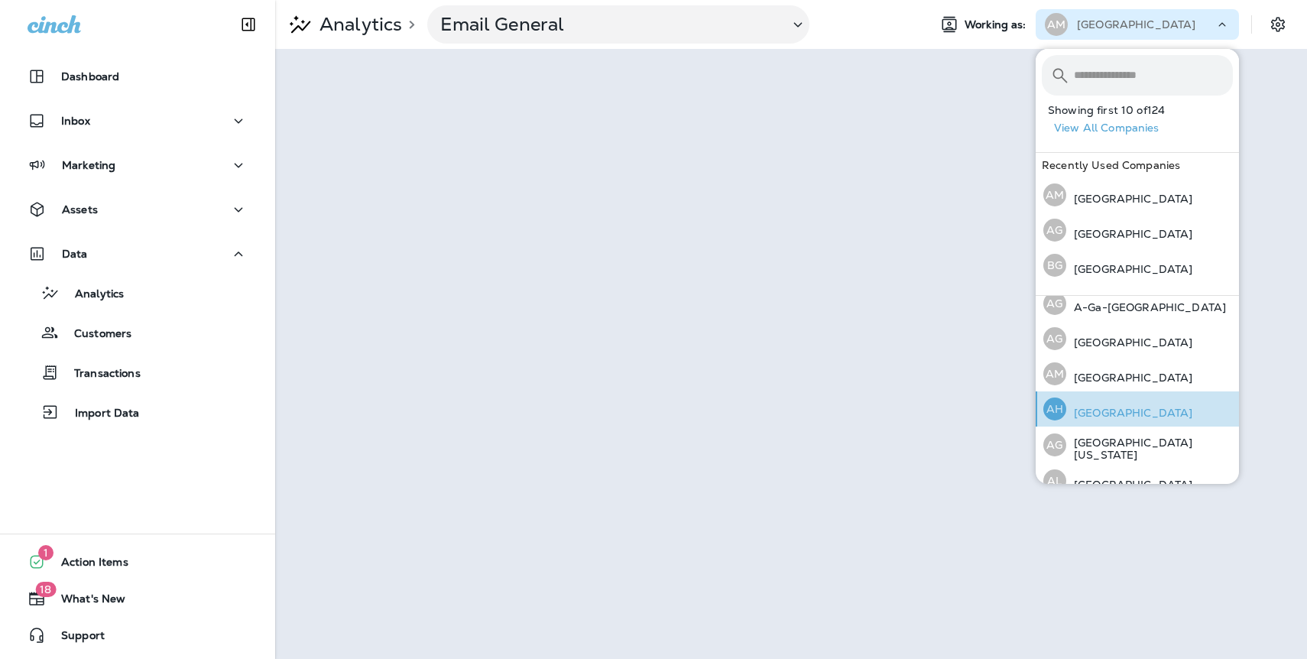
click at [1125, 419] on p "[GEOGRAPHIC_DATA]" at bounding box center [1130, 413] width 126 height 12
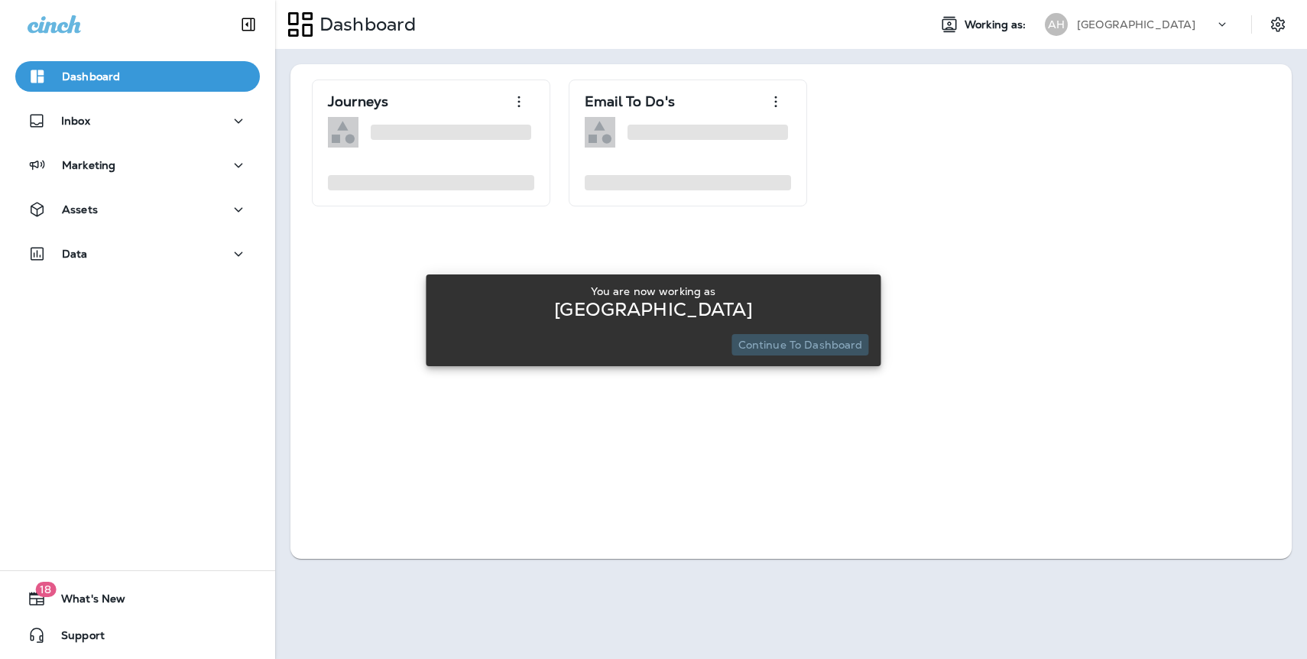
click at [822, 344] on p "Continue to Dashboard" at bounding box center [801, 345] width 125 height 12
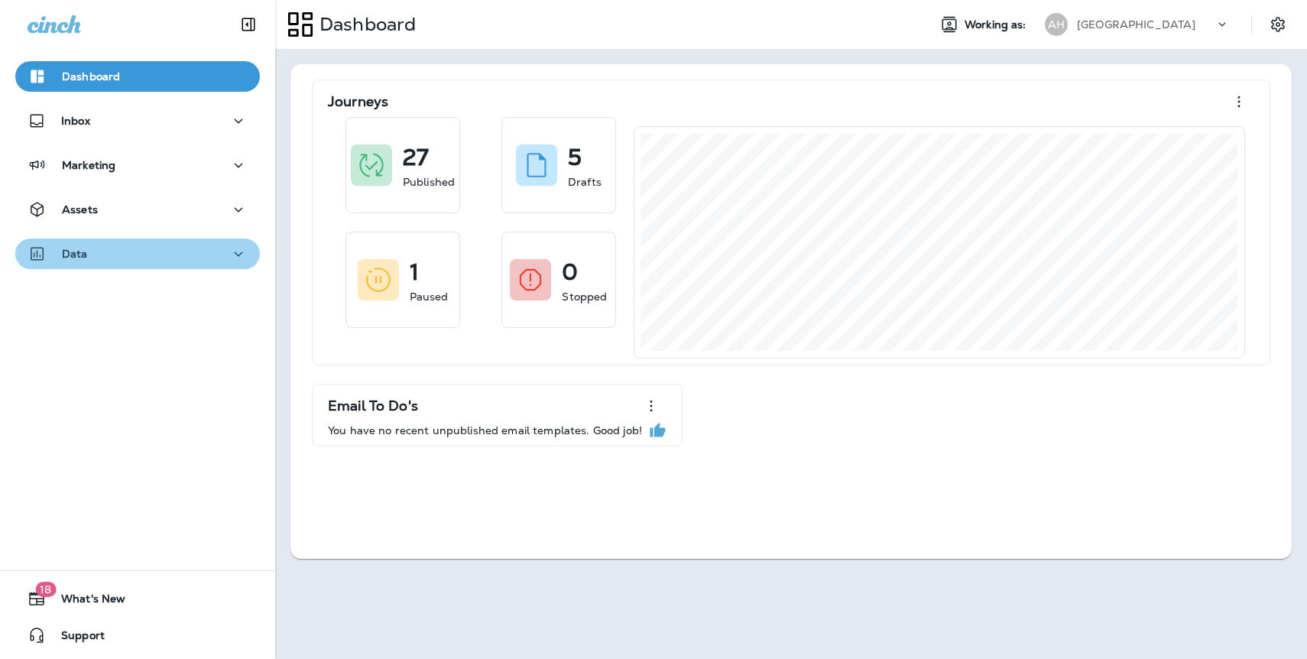
click at [107, 253] on div "Data" at bounding box center [138, 254] width 220 height 19
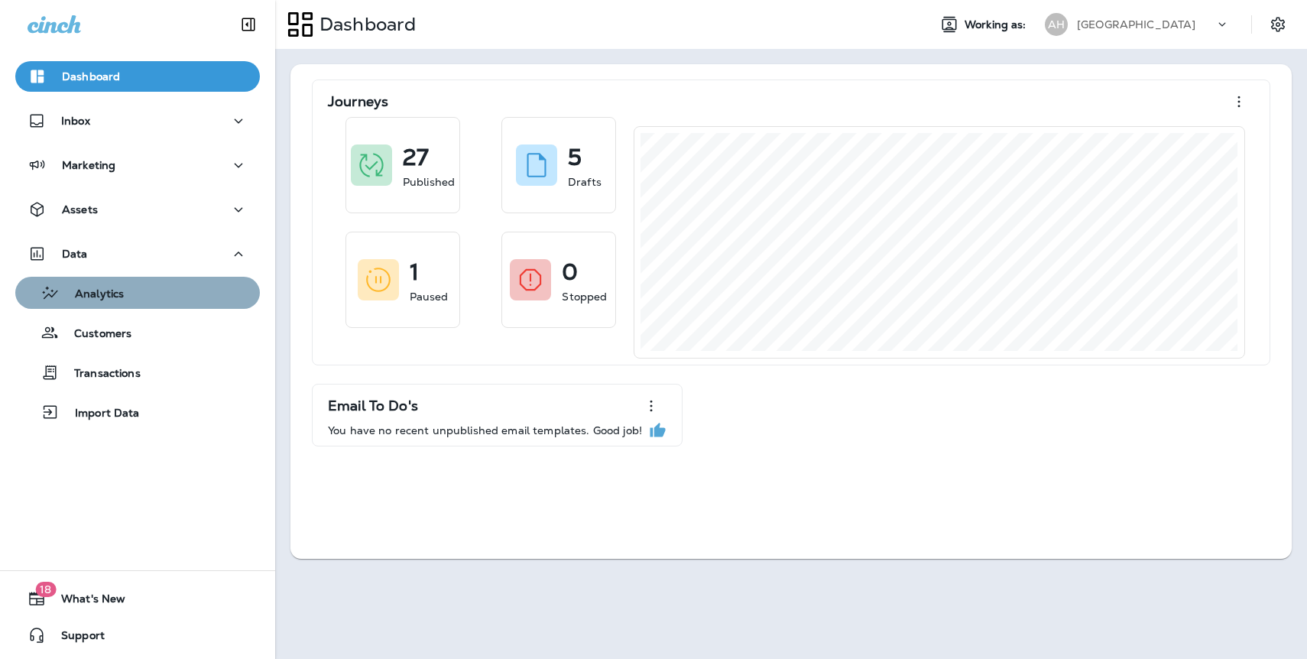
click at [121, 296] on p "Analytics" at bounding box center [92, 294] width 64 height 15
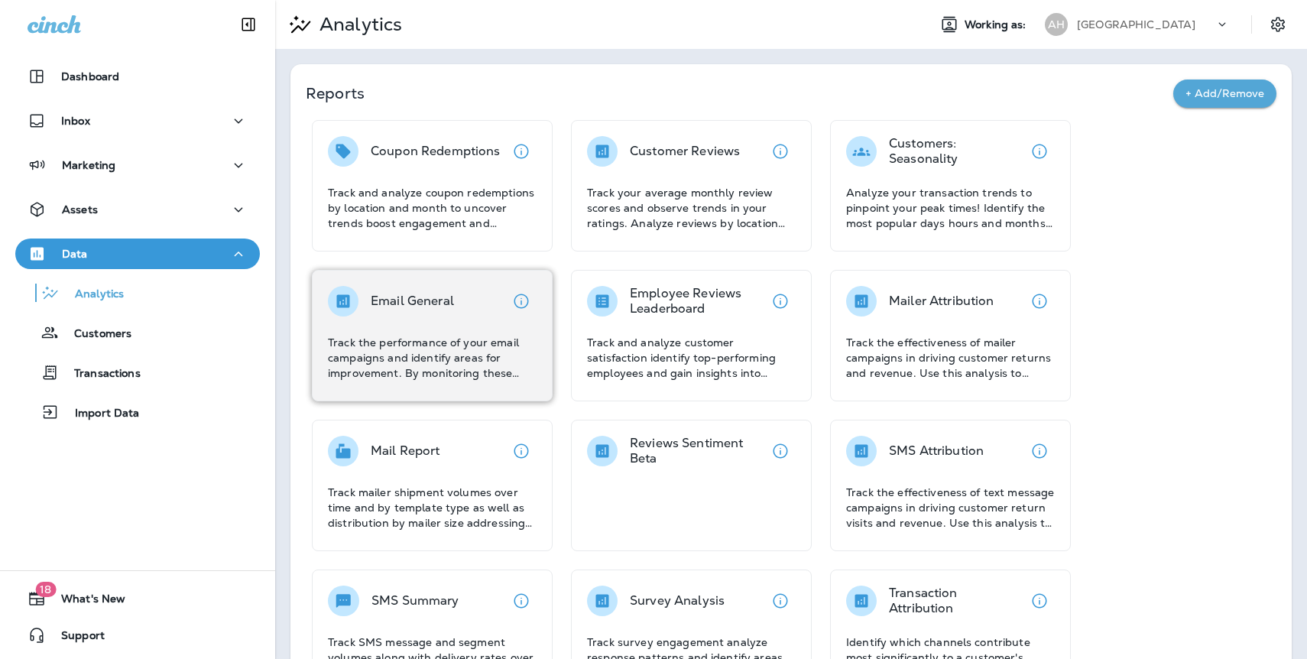
click at [476, 322] on div "Email General Track the performance of your email campaigns and identify areas …" at bounding box center [432, 333] width 209 height 95
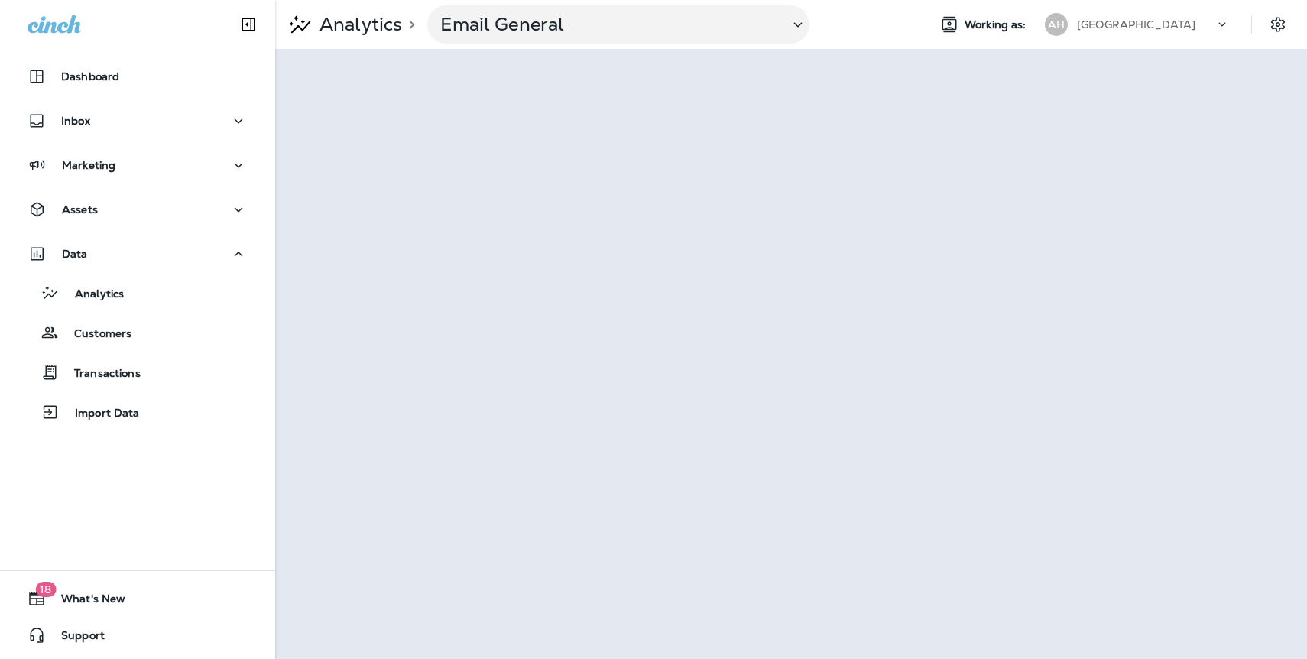
click at [1118, 20] on p "[GEOGRAPHIC_DATA]" at bounding box center [1136, 24] width 119 height 12
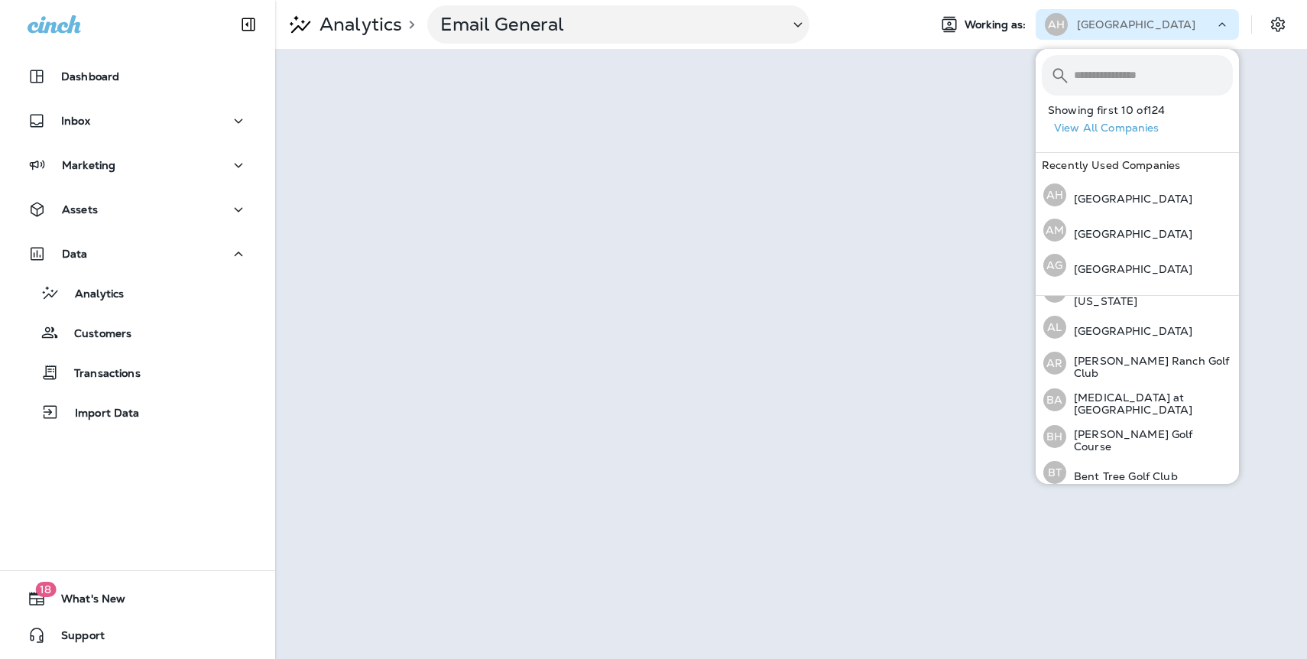
scroll to position [170, 0]
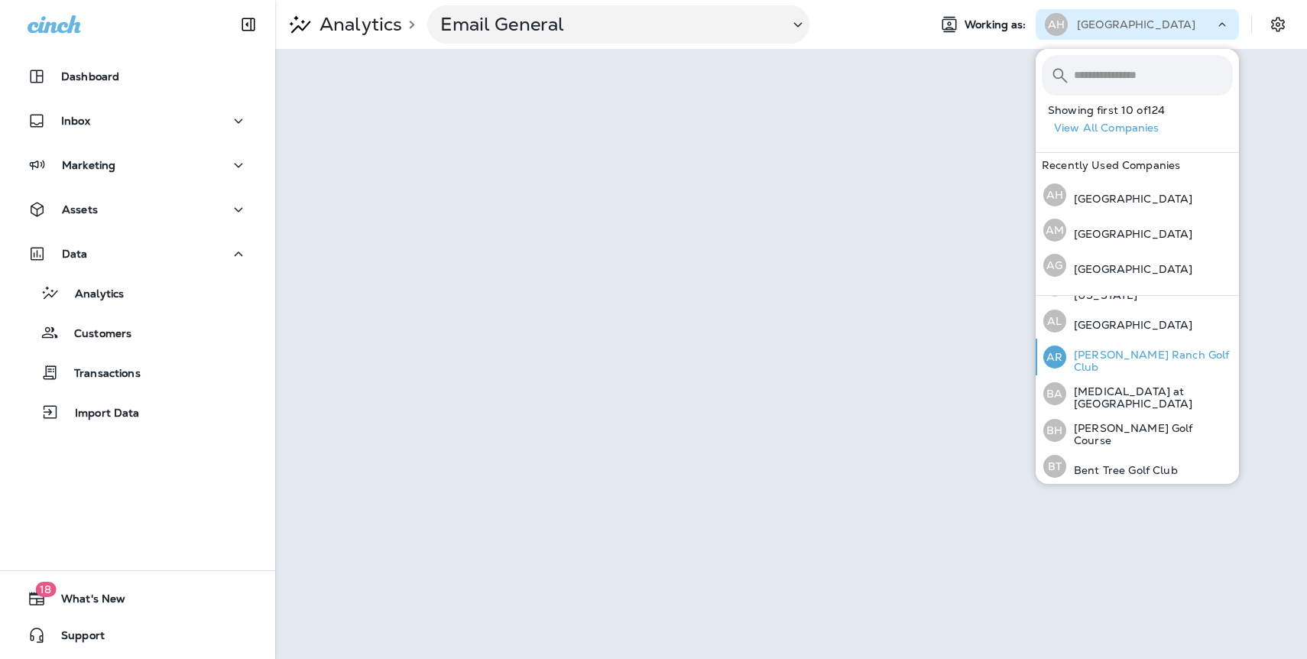
click at [1109, 365] on p "[PERSON_NAME] Ranch Golf Club" at bounding box center [1150, 361] width 167 height 24
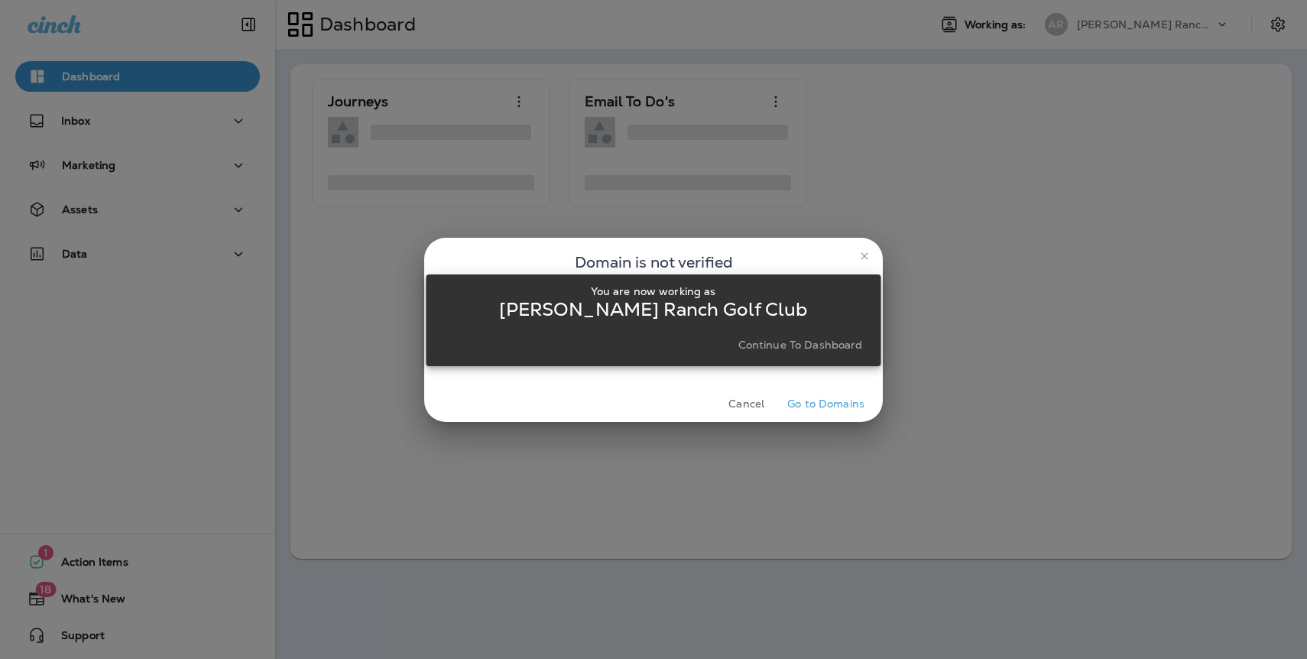
click at [819, 343] on p "Continue to Dashboard" at bounding box center [801, 345] width 125 height 12
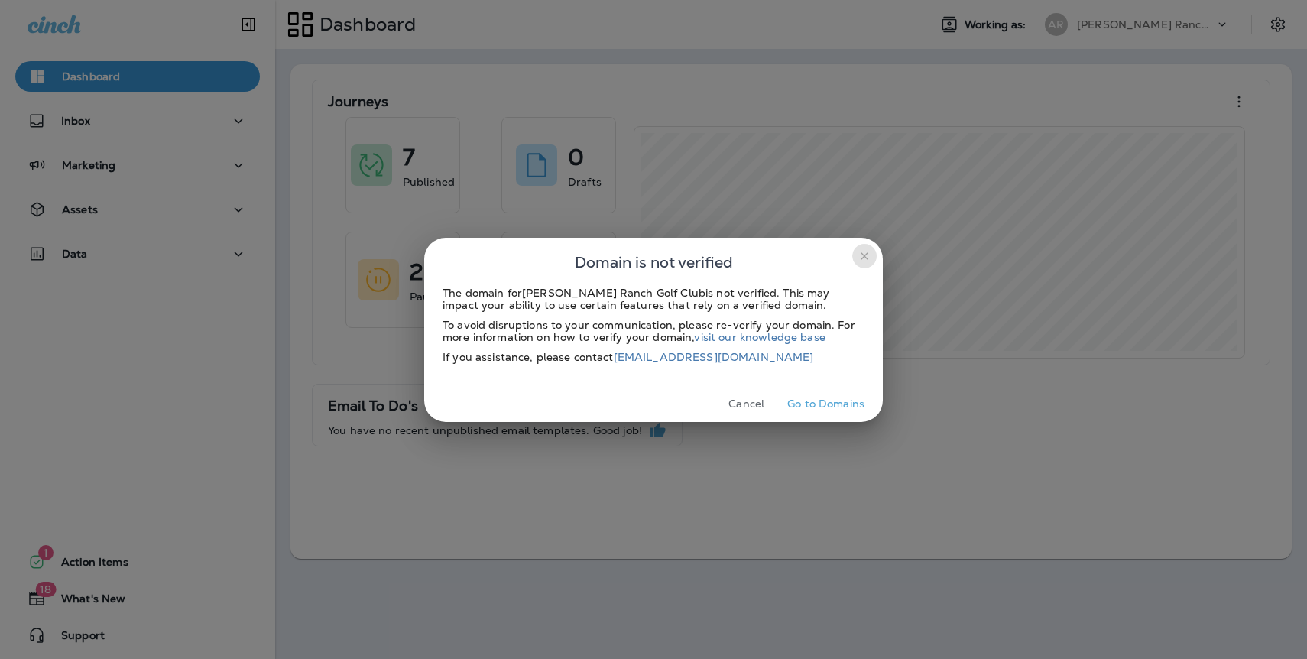
click at [862, 257] on icon "close" at bounding box center [864, 255] width 7 height 7
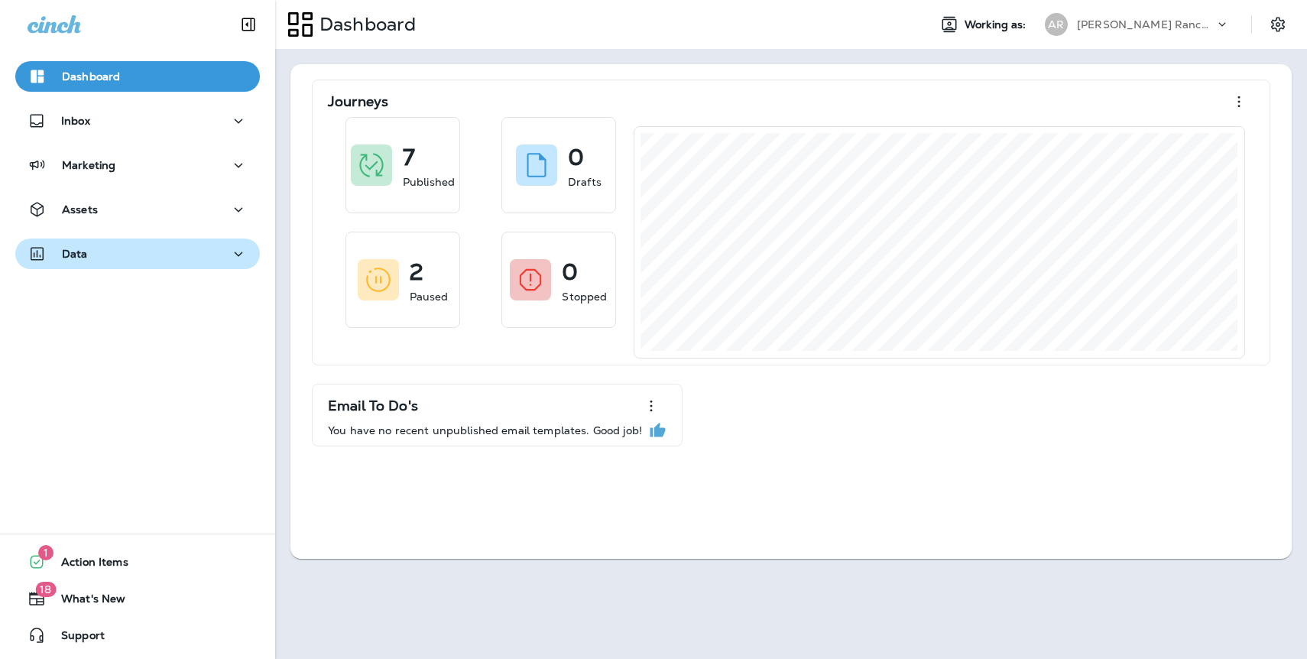
click at [73, 258] on p "Data" at bounding box center [75, 254] width 26 height 12
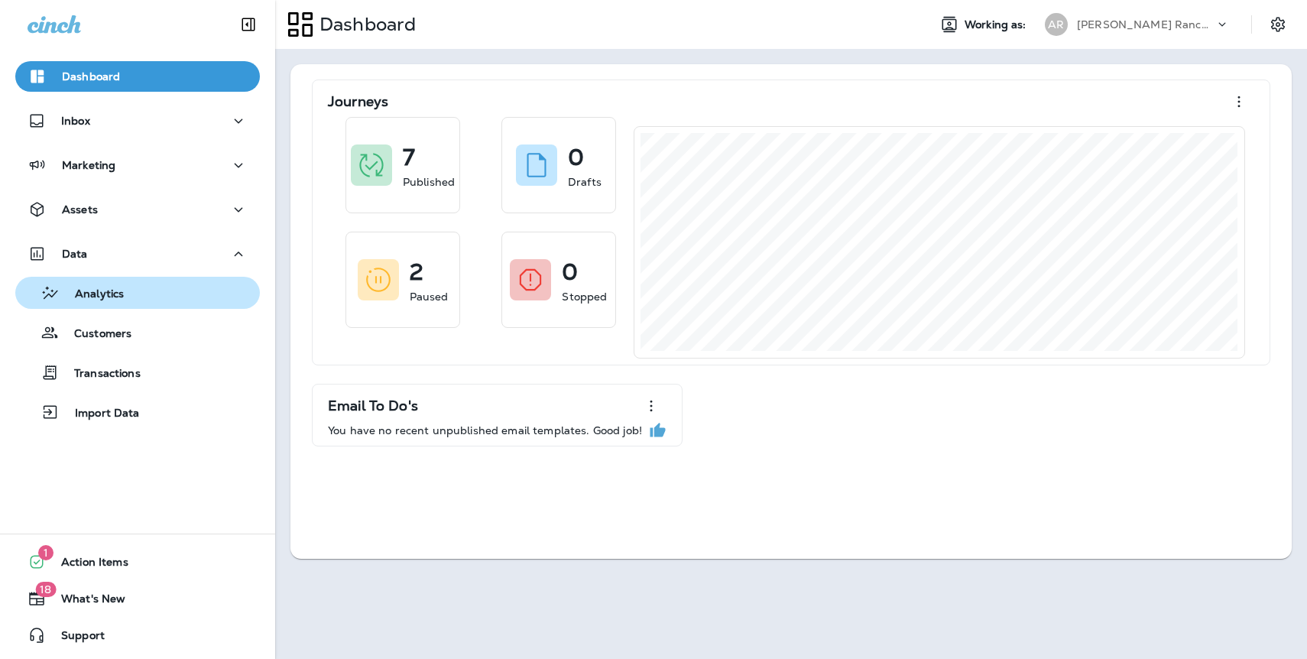
click at [111, 303] on div "Analytics" at bounding box center [72, 292] width 102 height 23
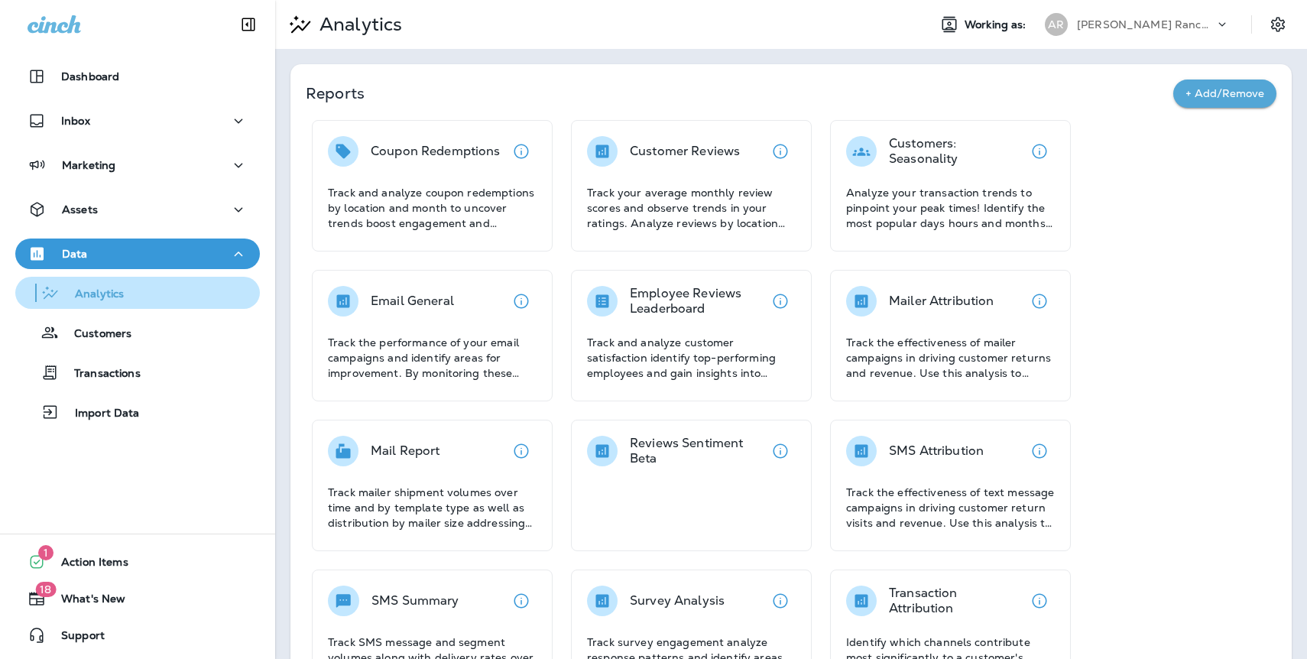
click at [112, 295] on p "Analytics" at bounding box center [92, 294] width 64 height 15
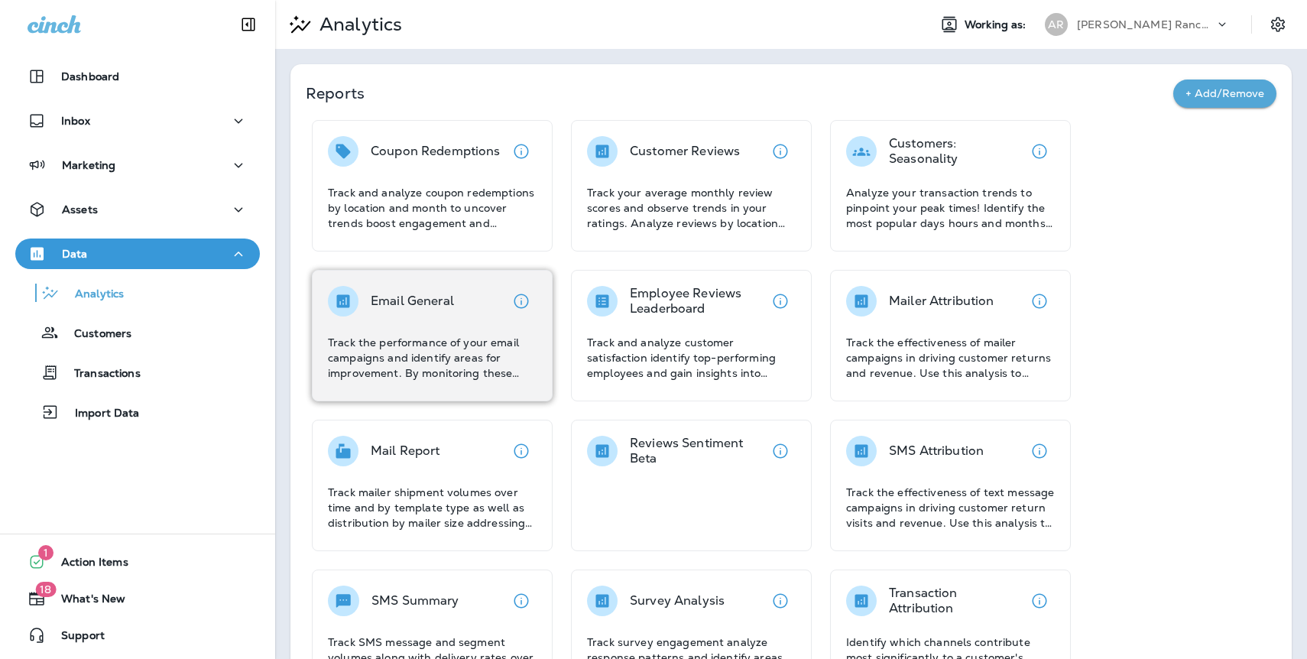
click at [392, 286] on div "Email General" at bounding box center [412, 301] width 83 height 31
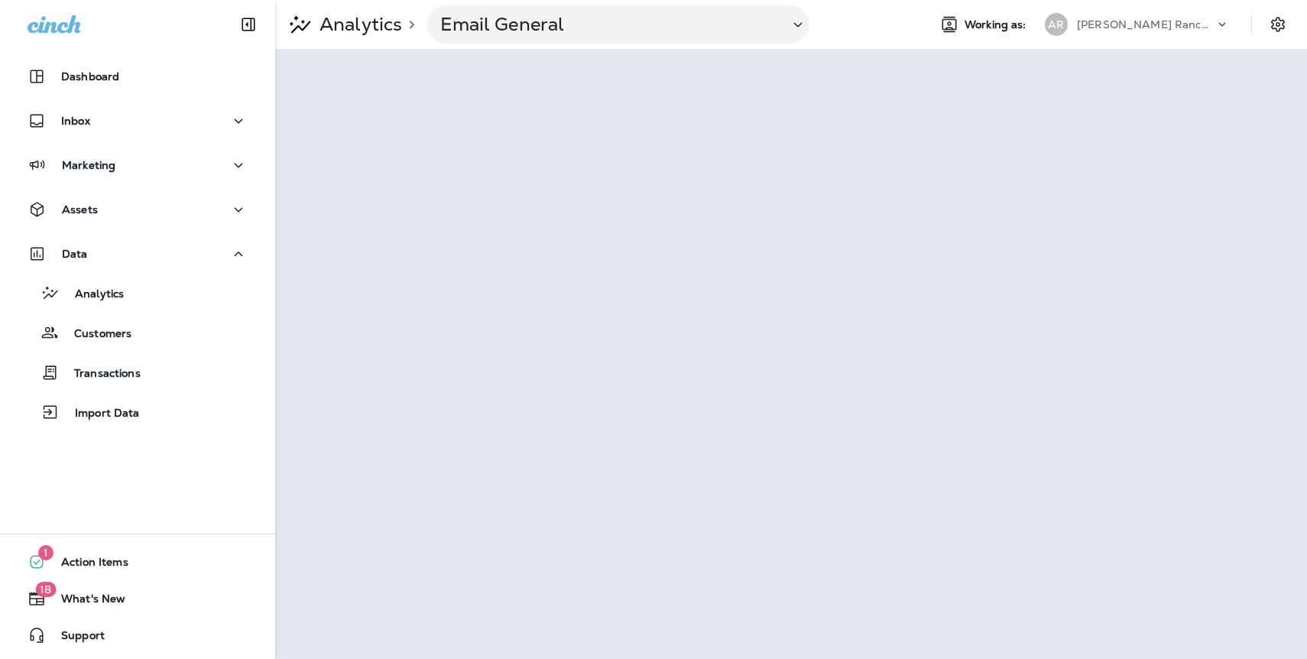
click at [1145, 24] on p "[PERSON_NAME] Ranch Golf Club" at bounding box center [1146, 24] width 138 height 12
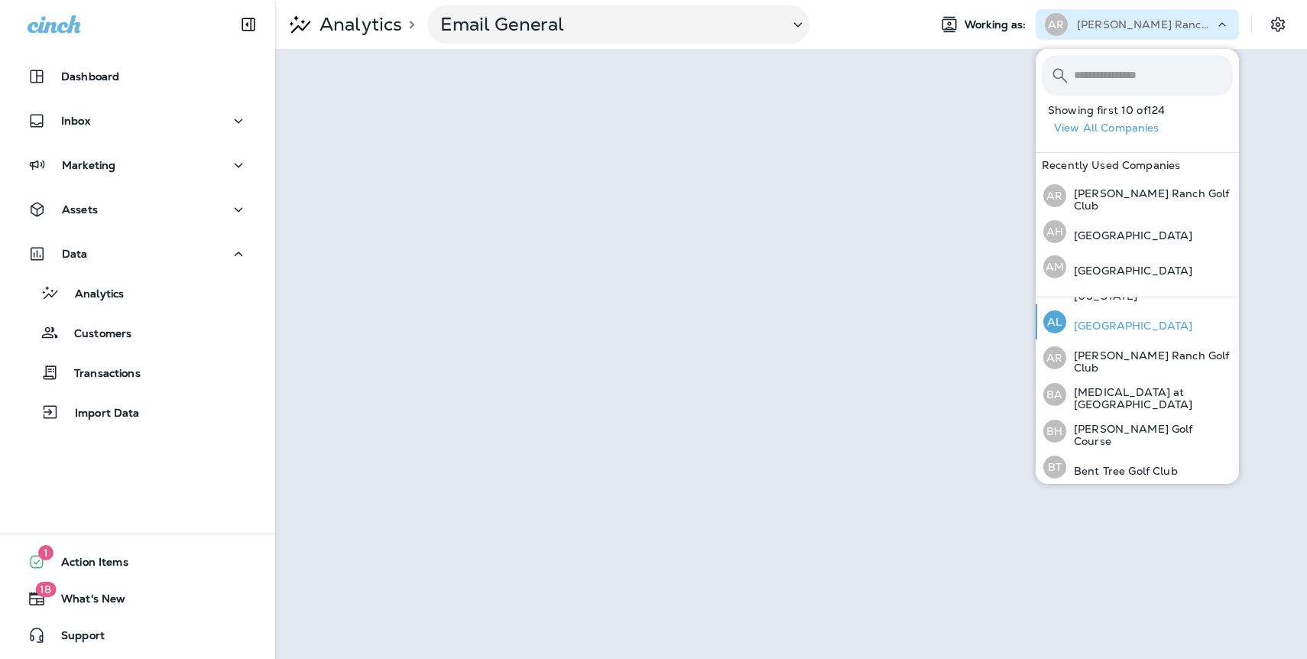
scroll to position [174, 0]
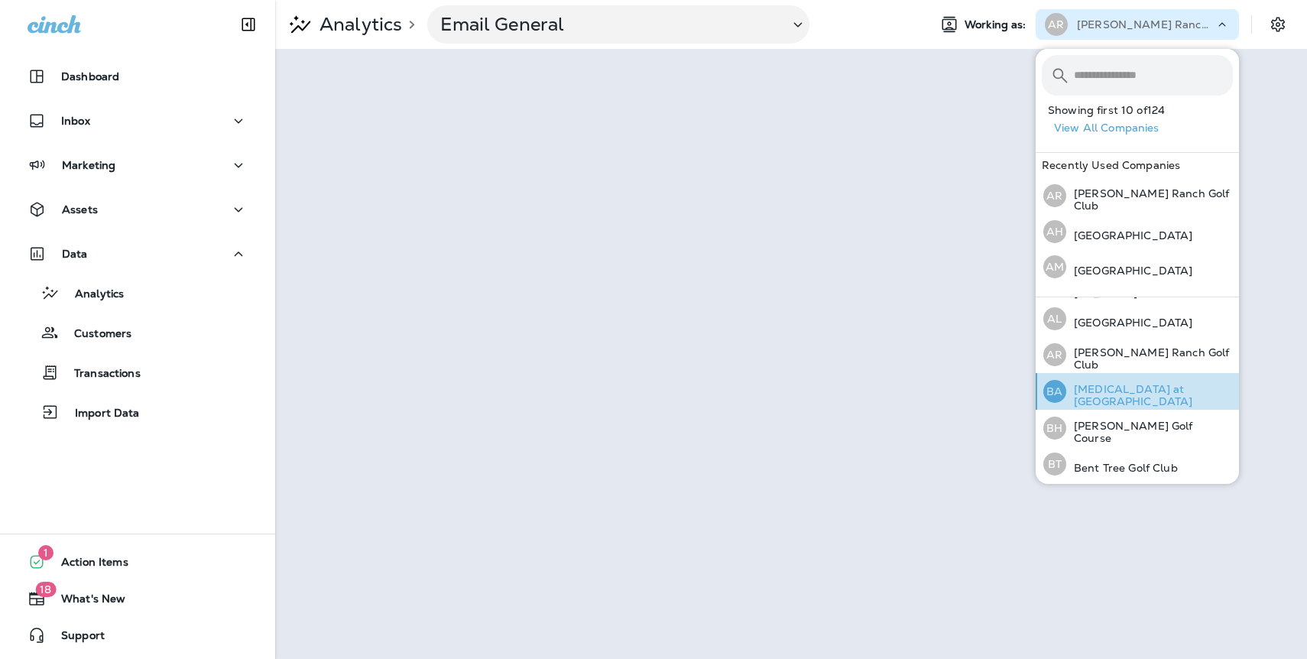
click at [1117, 399] on p "[MEDICAL_DATA] at [GEOGRAPHIC_DATA]" at bounding box center [1150, 395] width 167 height 24
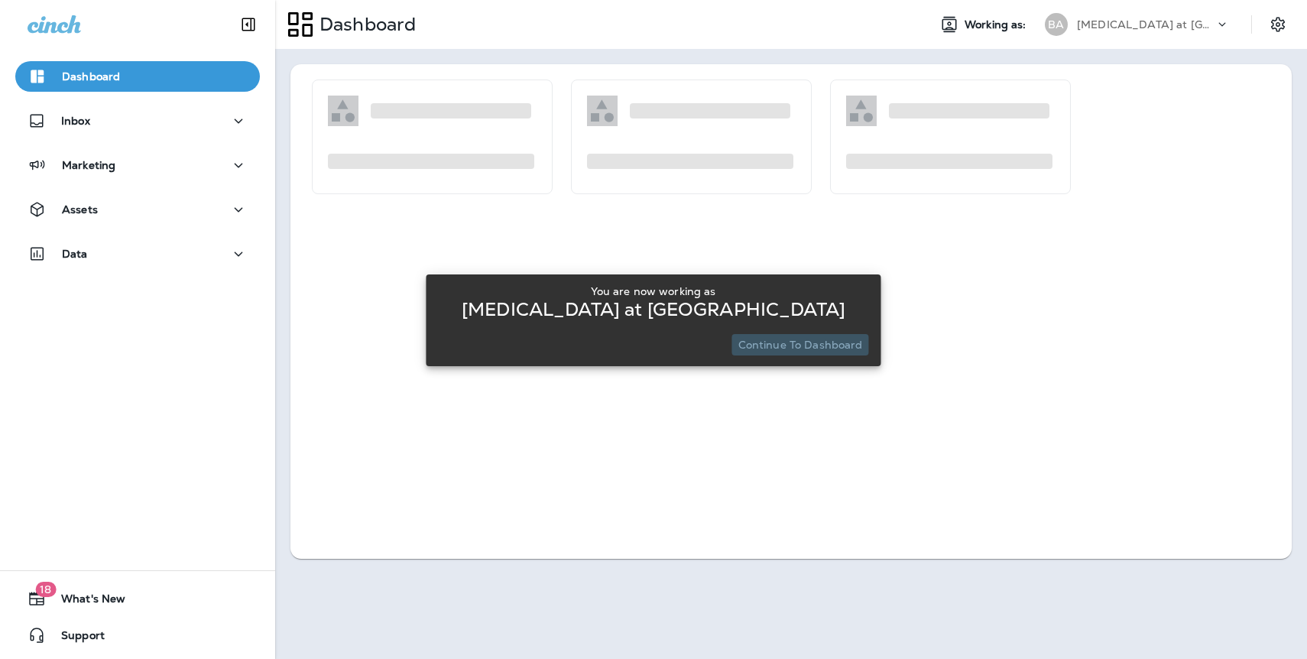
click at [831, 346] on p "Continue to Dashboard" at bounding box center [801, 345] width 125 height 12
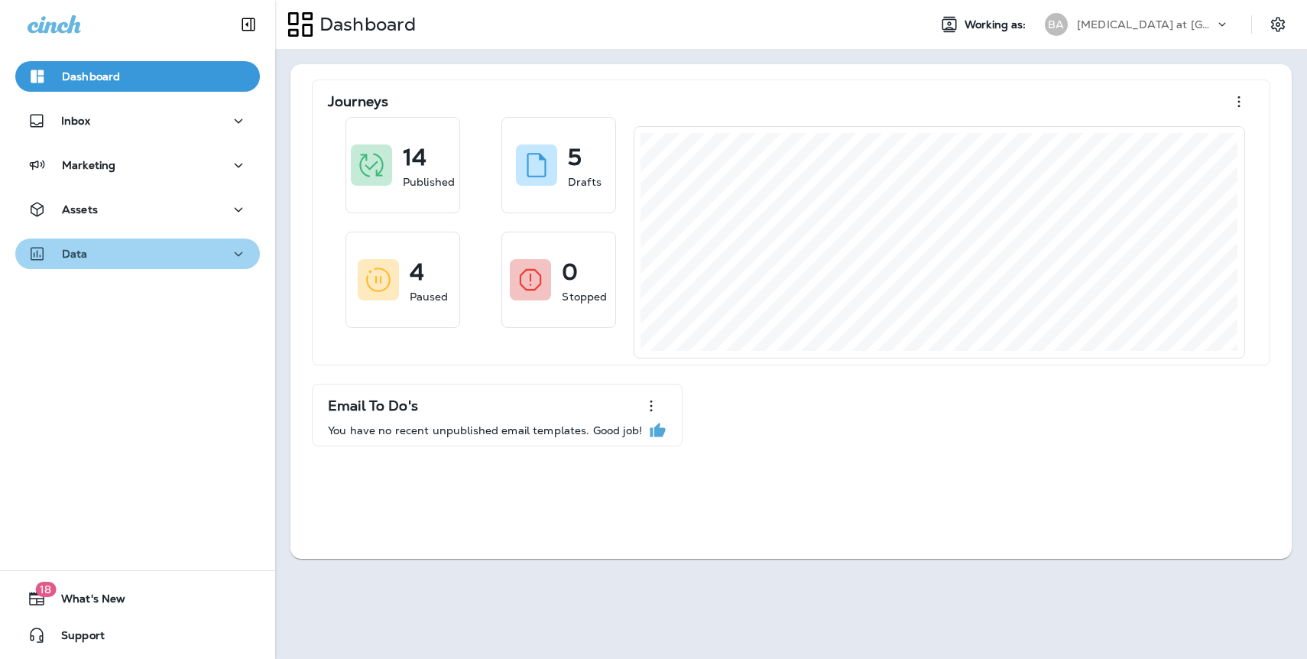
click at [119, 255] on div "Data" at bounding box center [138, 254] width 220 height 19
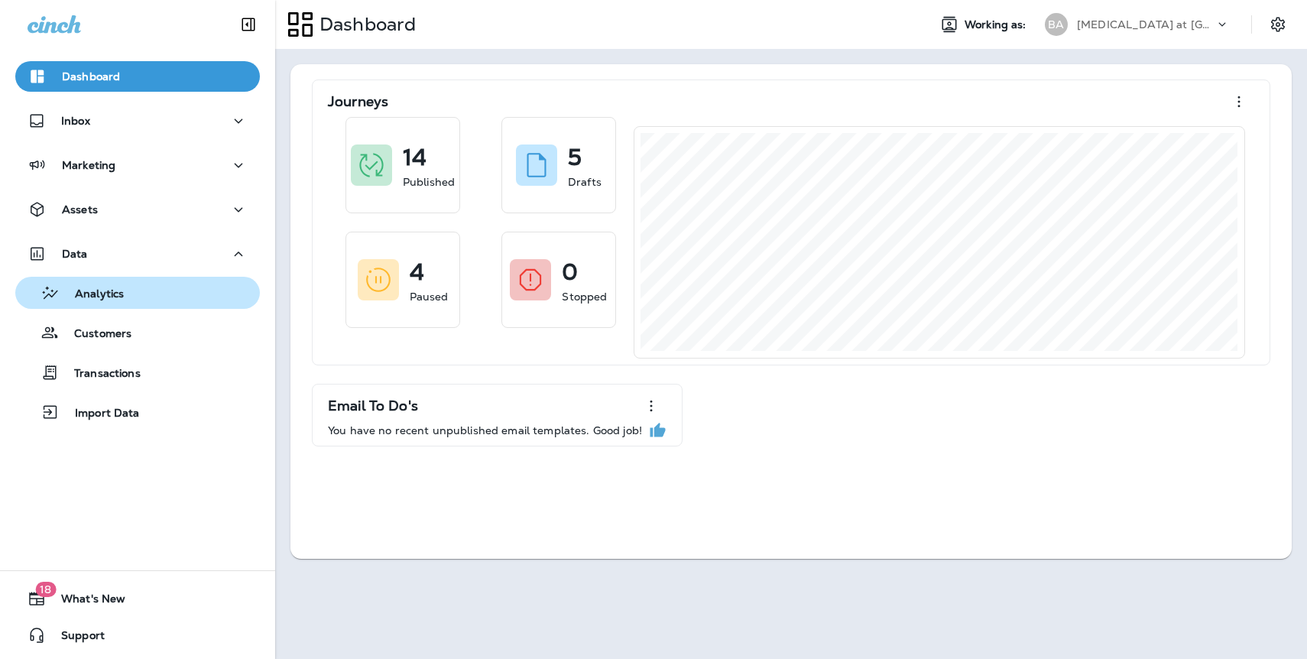
click at [135, 297] on div "Analytics" at bounding box center [137, 292] width 232 height 23
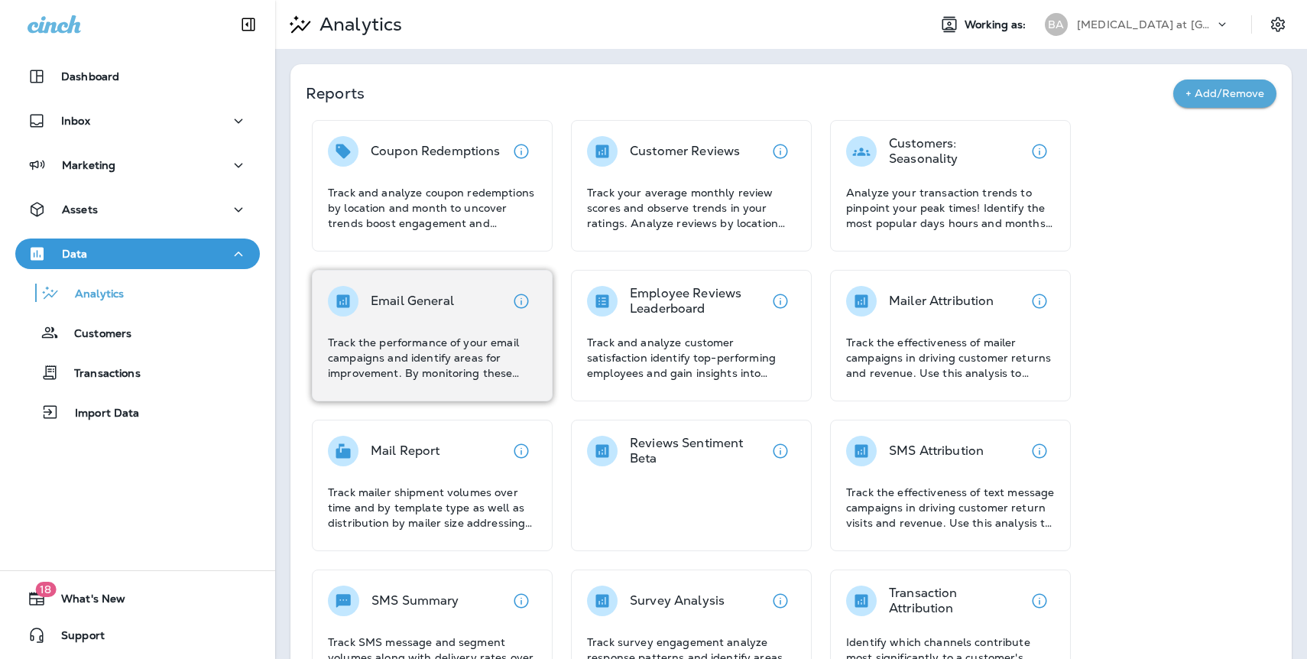
click at [479, 347] on p "Track the performance of your email campaigns and identify areas for improvemen…" at bounding box center [432, 358] width 209 height 46
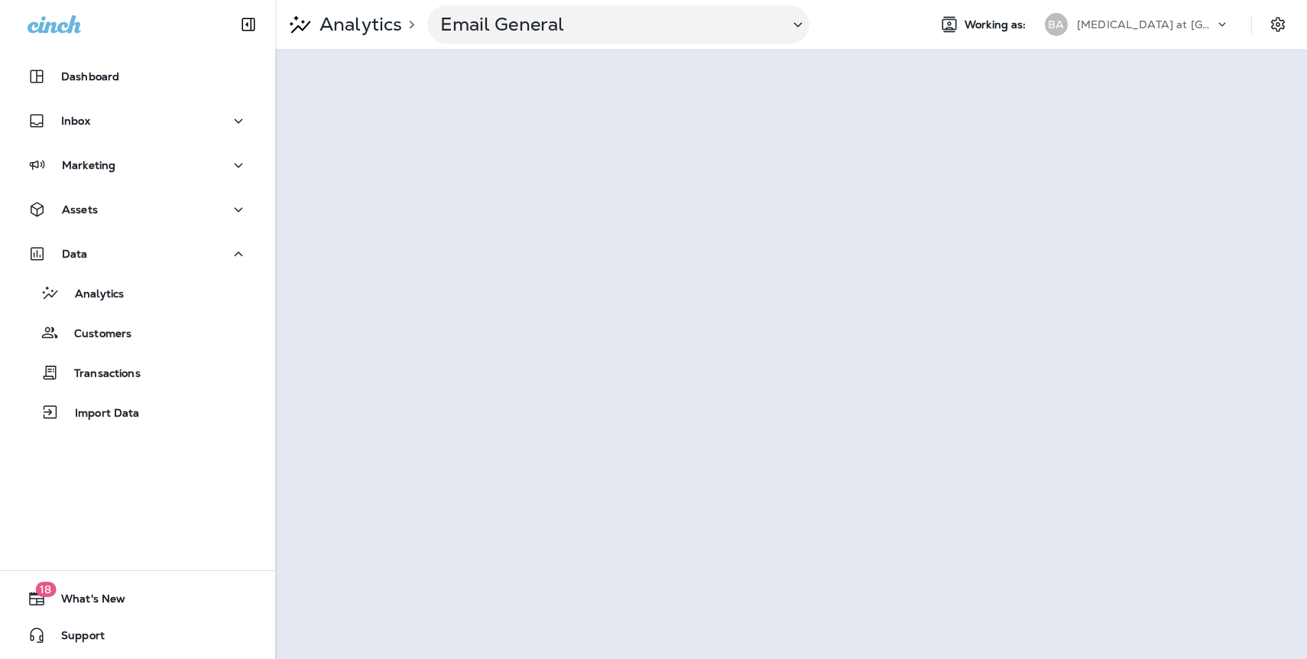
click at [1104, 26] on p "[MEDICAL_DATA] at [GEOGRAPHIC_DATA]" at bounding box center [1146, 24] width 138 height 12
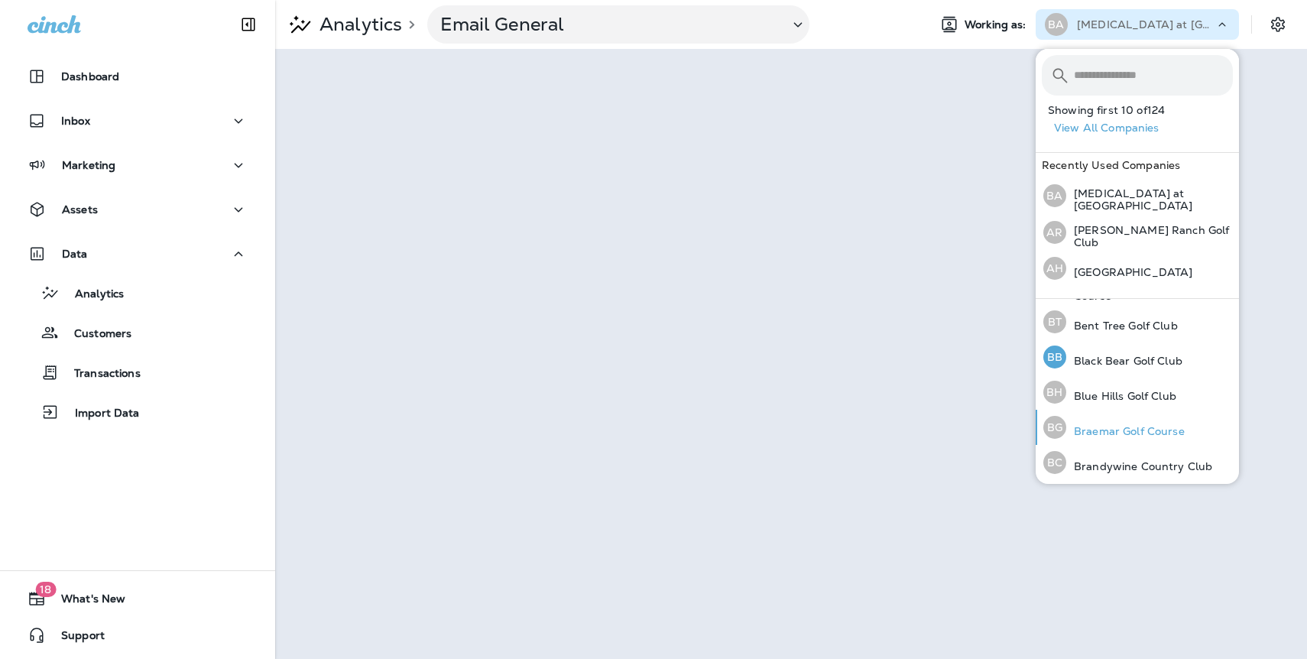
scroll to position [318, 0]
click at [1114, 392] on p "Blue Hills Golf Club" at bounding box center [1122, 395] width 110 height 12
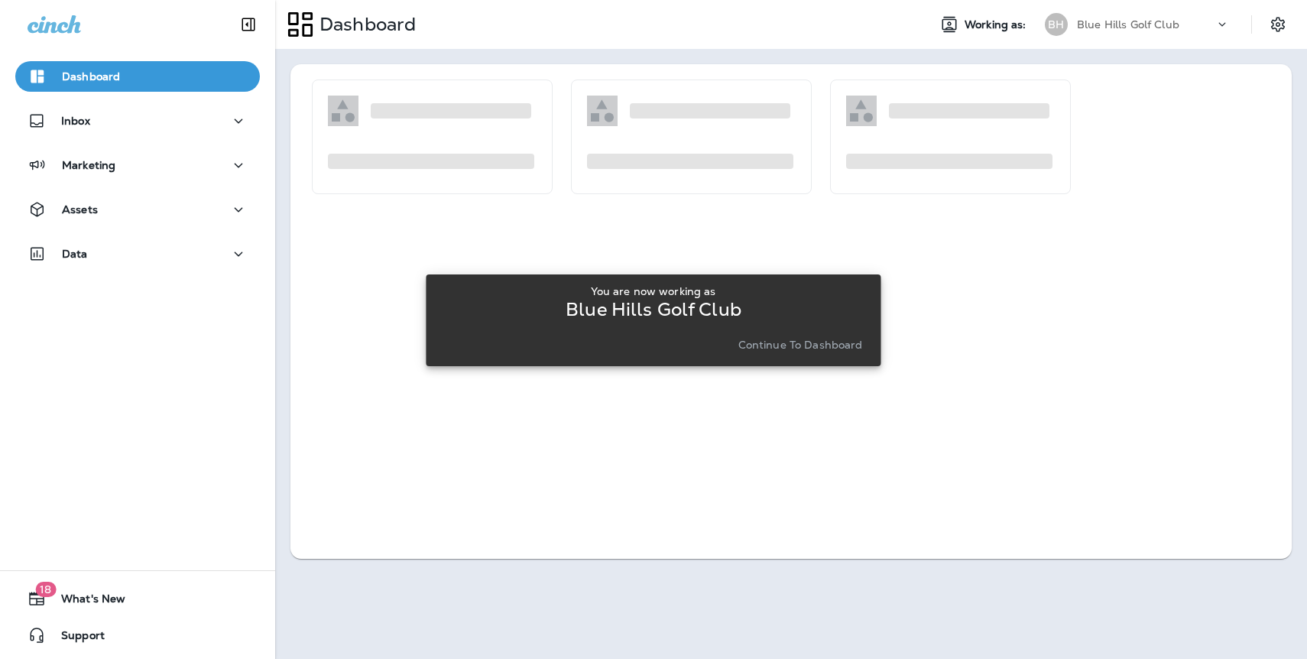
click at [808, 350] on p "Continue to Dashboard" at bounding box center [801, 345] width 125 height 12
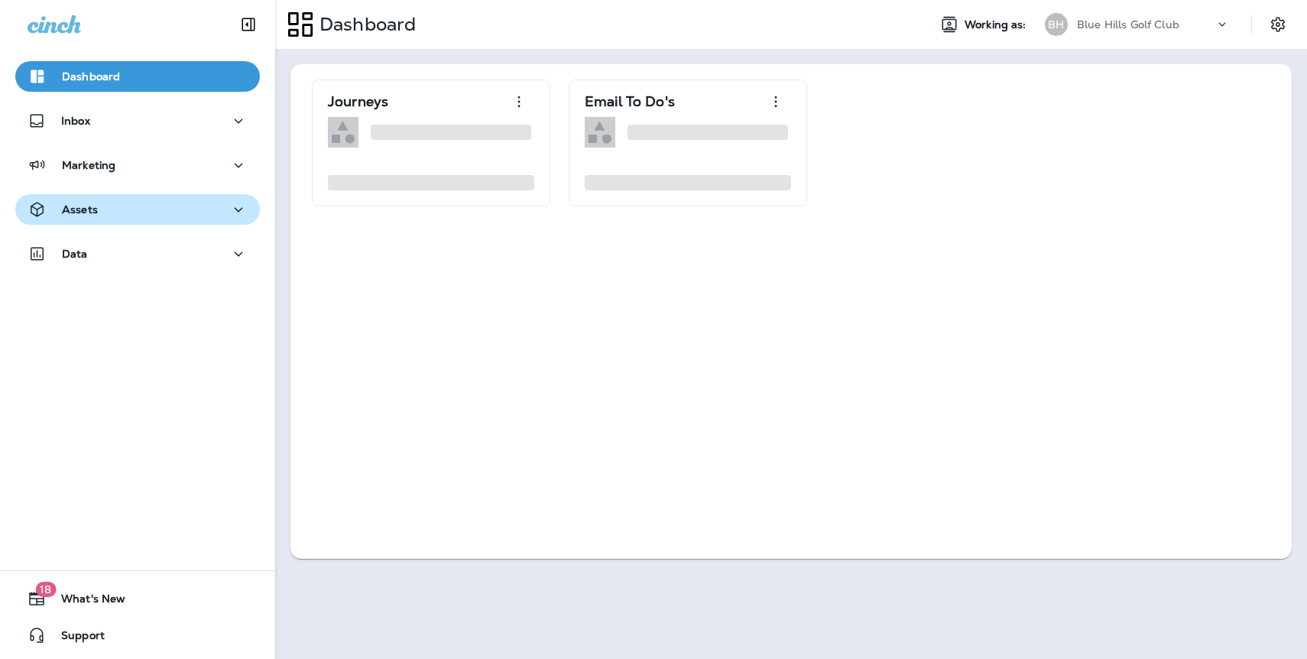
click at [119, 216] on div "Assets" at bounding box center [138, 209] width 220 height 19
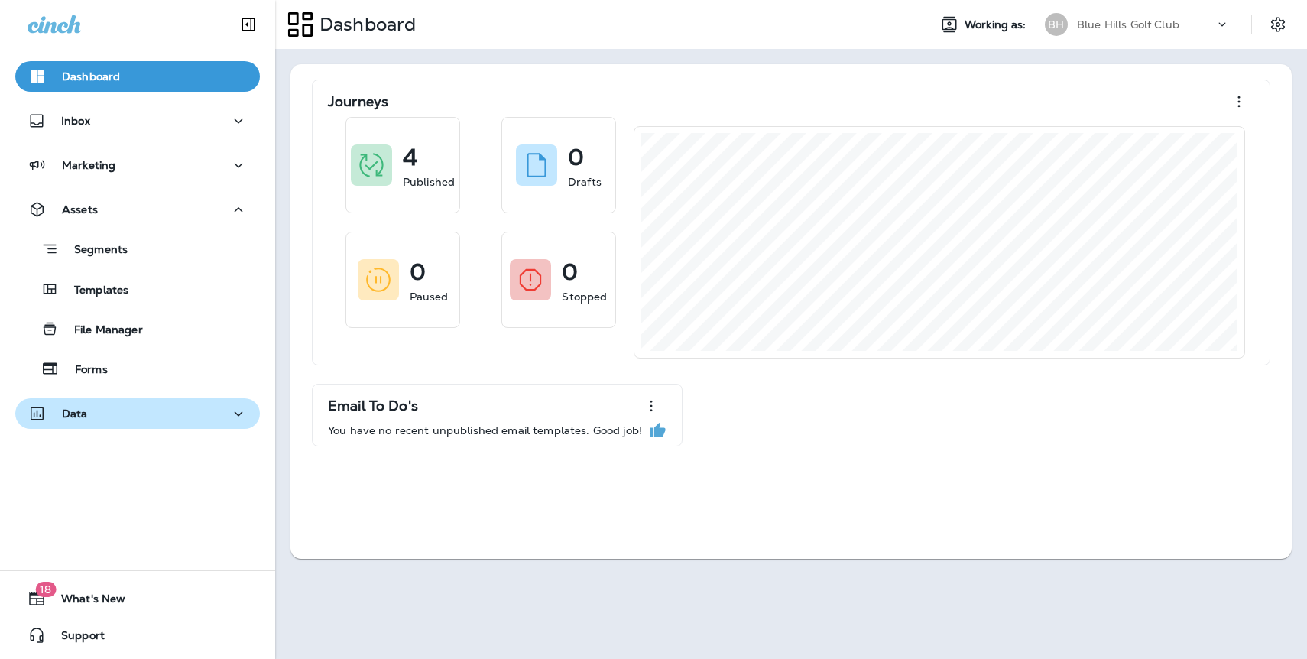
click at [87, 401] on button "Data" at bounding box center [137, 413] width 245 height 31
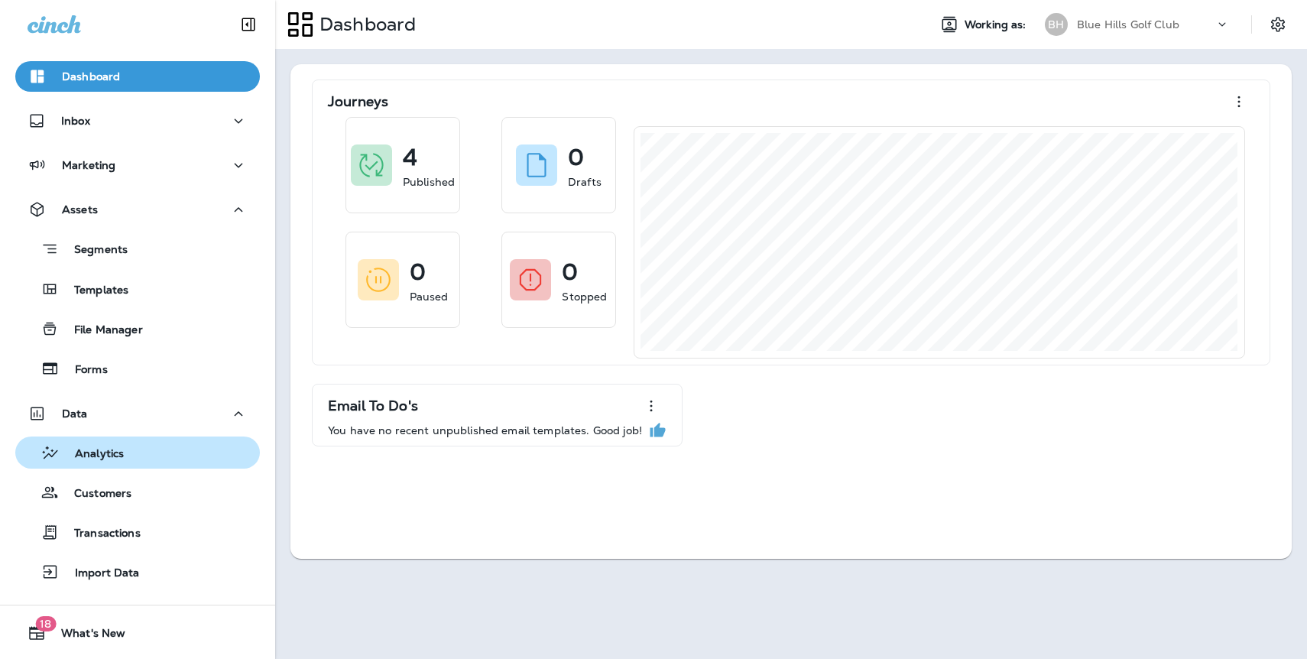
click at [115, 450] on p "Analytics" at bounding box center [92, 454] width 64 height 15
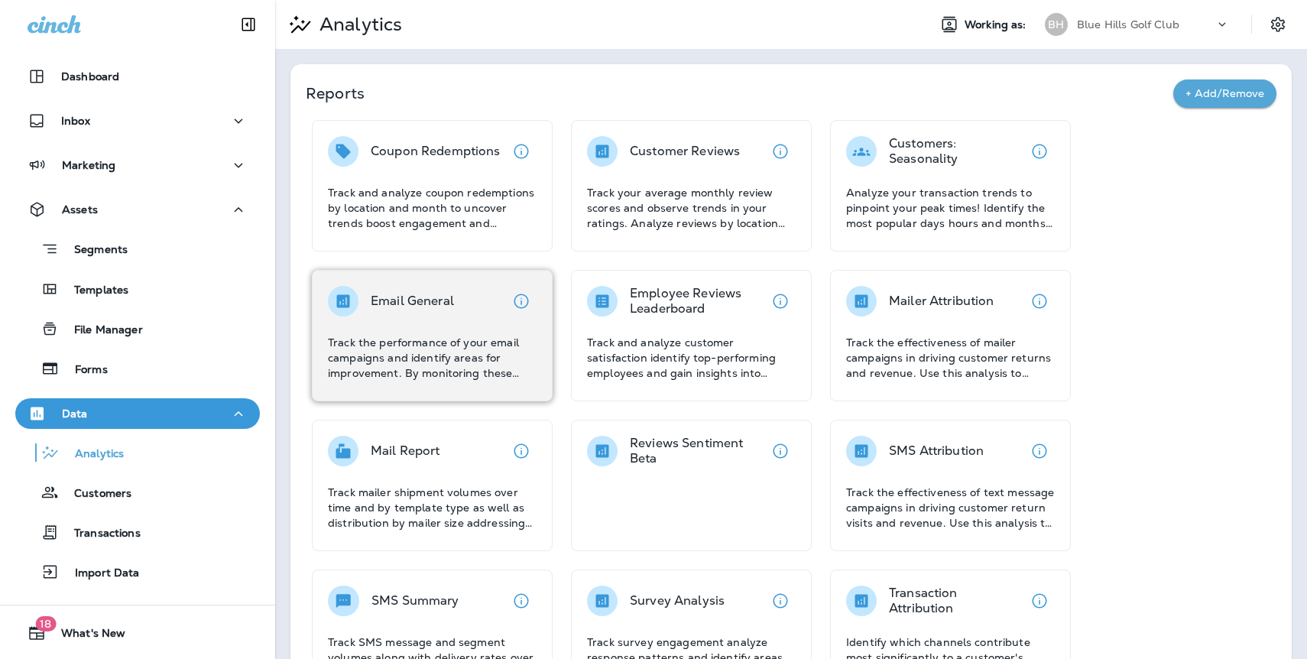
click at [375, 320] on div "Email General Track the performance of your email campaigns and identify areas …" at bounding box center [432, 333] width 209 height 95
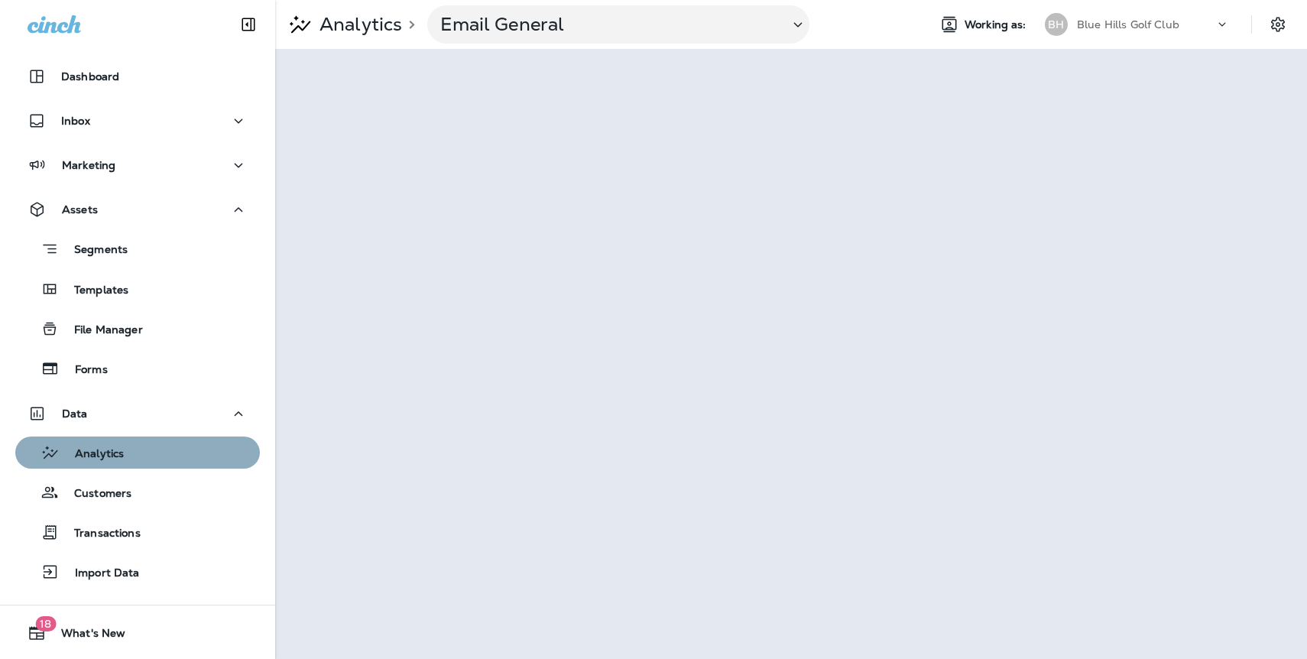
click at [103, 460] on p "Analytics" at bounding box center [92, 454] width 64 height 15
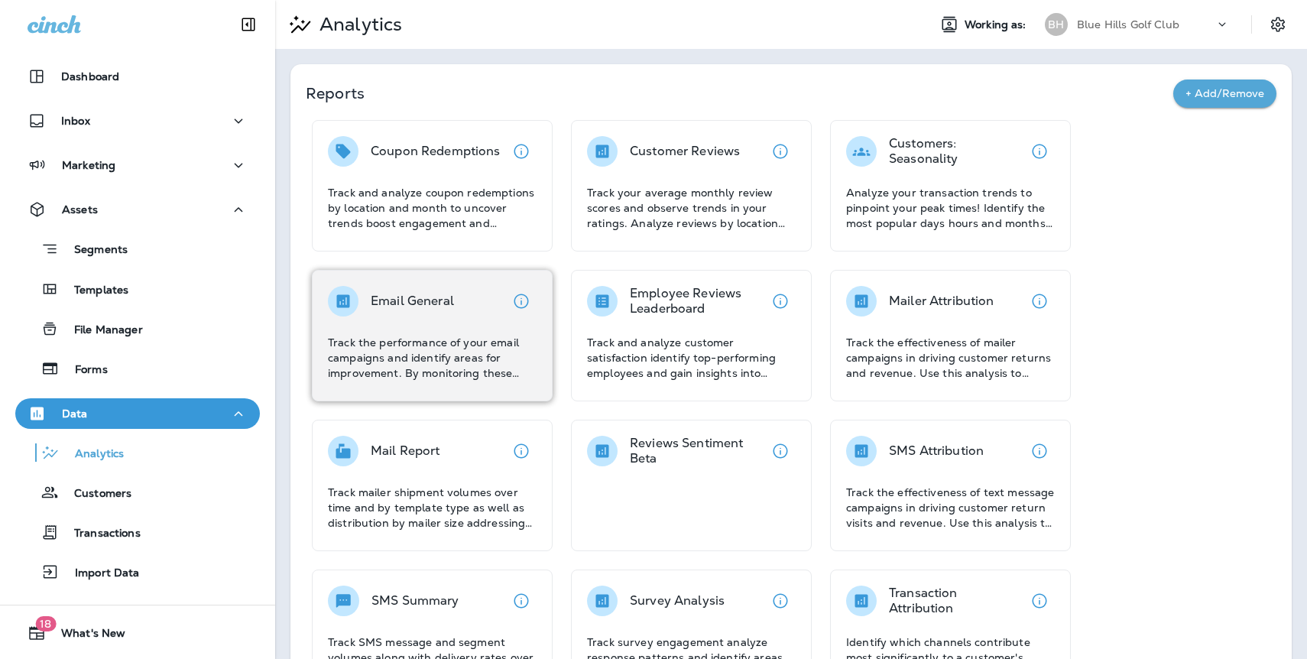
click at [452, 323] on div "Email General Track the performance of your email campaigns and identify areas …" at bounding box center [432, 333] width 209 height 95
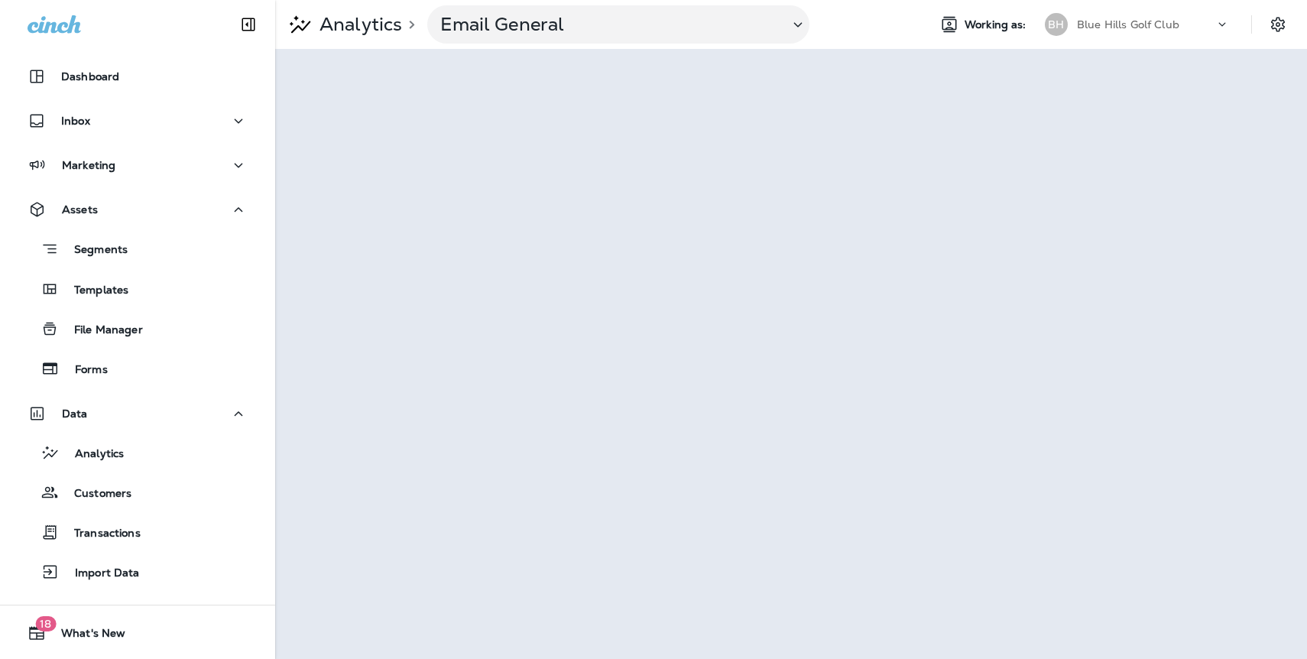
click at [1118, 22] on p "Blue Hills Golf Club" at bounding box center [1128, 24] width 102 height 12
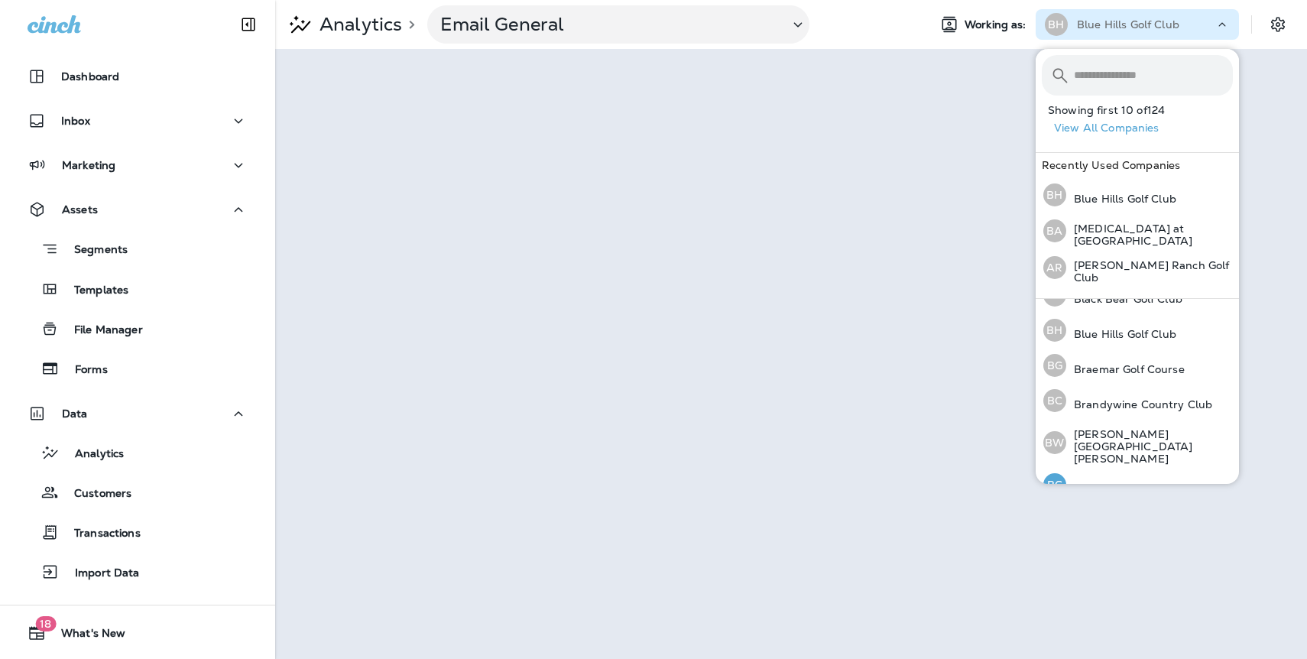
scroll to position [375, 0]
click at [1127, 369] on p "Braemar Golf Course" at bounding box center [1126, 374] width 119 height 12
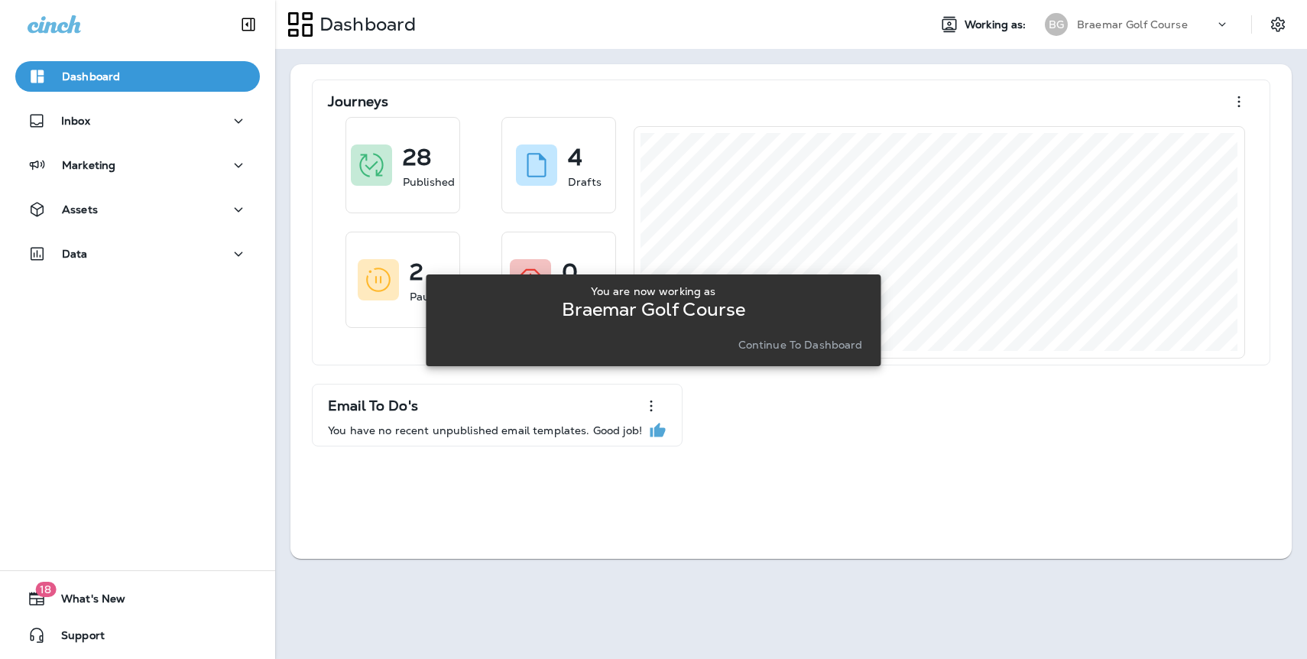
click at [834, 342] on p "Continue to Dashboard" at bounding box center [801, 345] width 125 height 12
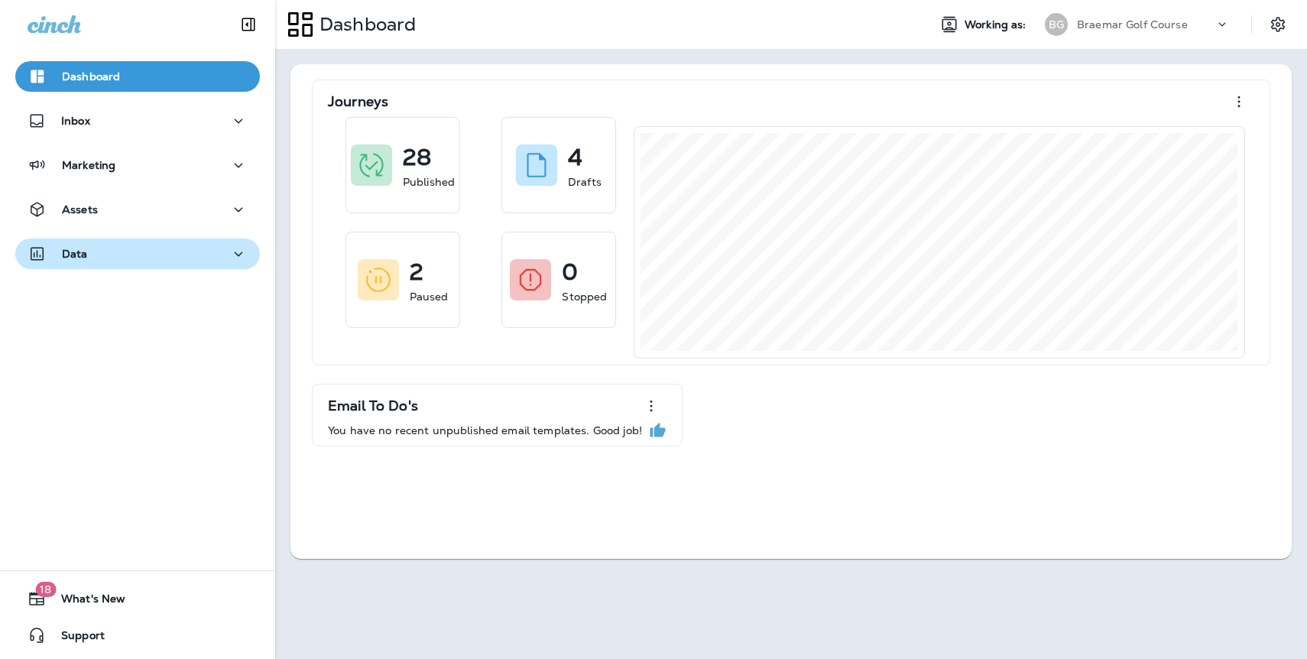
click at [99, 246] on div "Data" at bounding box center [138, 254] width 220 height 19
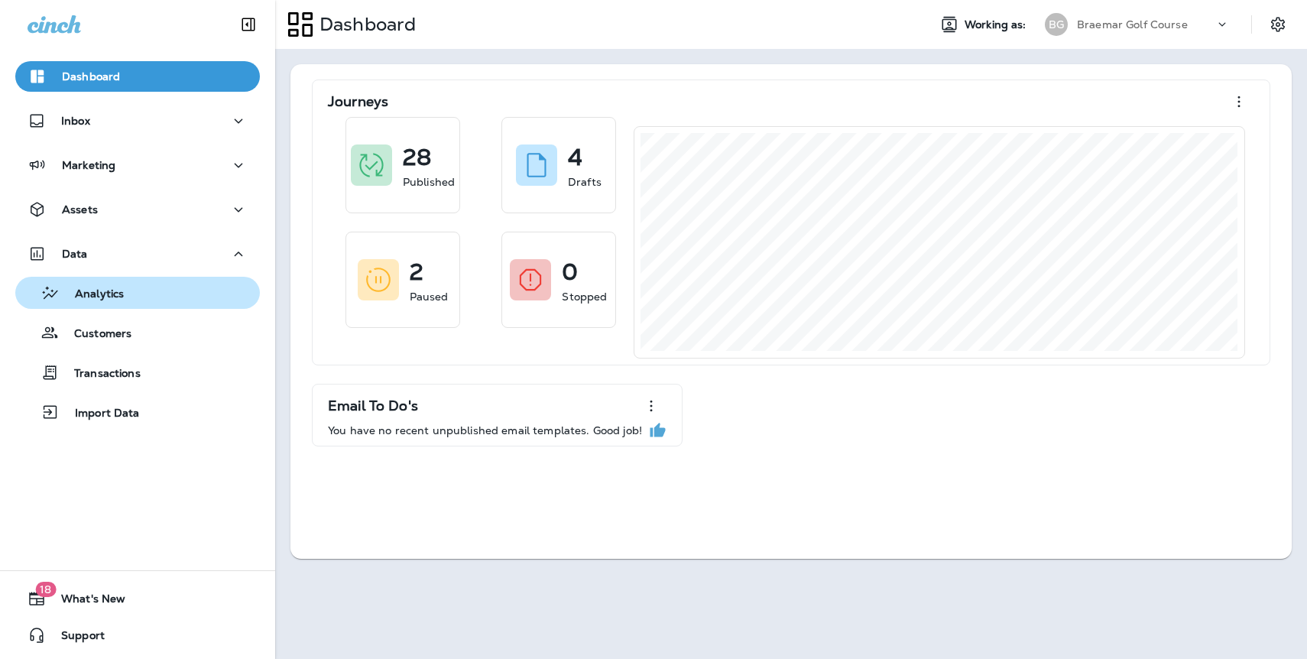
click at [157, 291] on div "Analytics" at bounding box center [137, 292] width 232 height 23
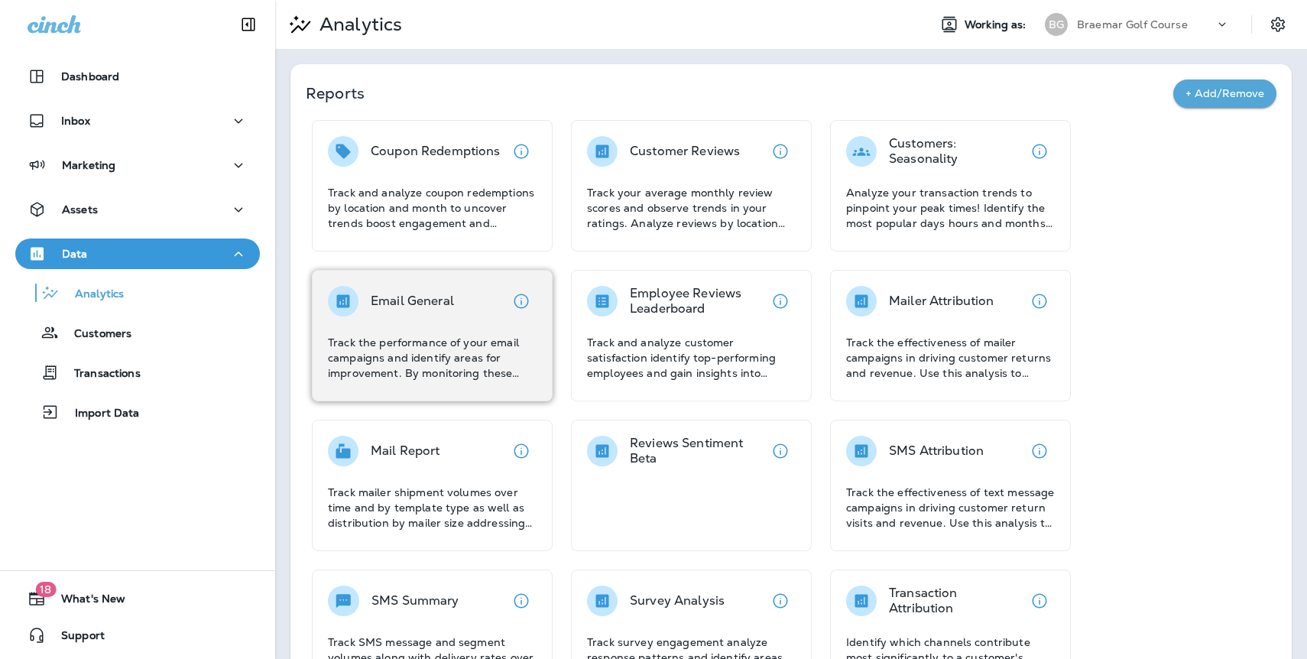
click at [366, 314] on div "Email General" at bounding box center [391, 301] width 126 height 31
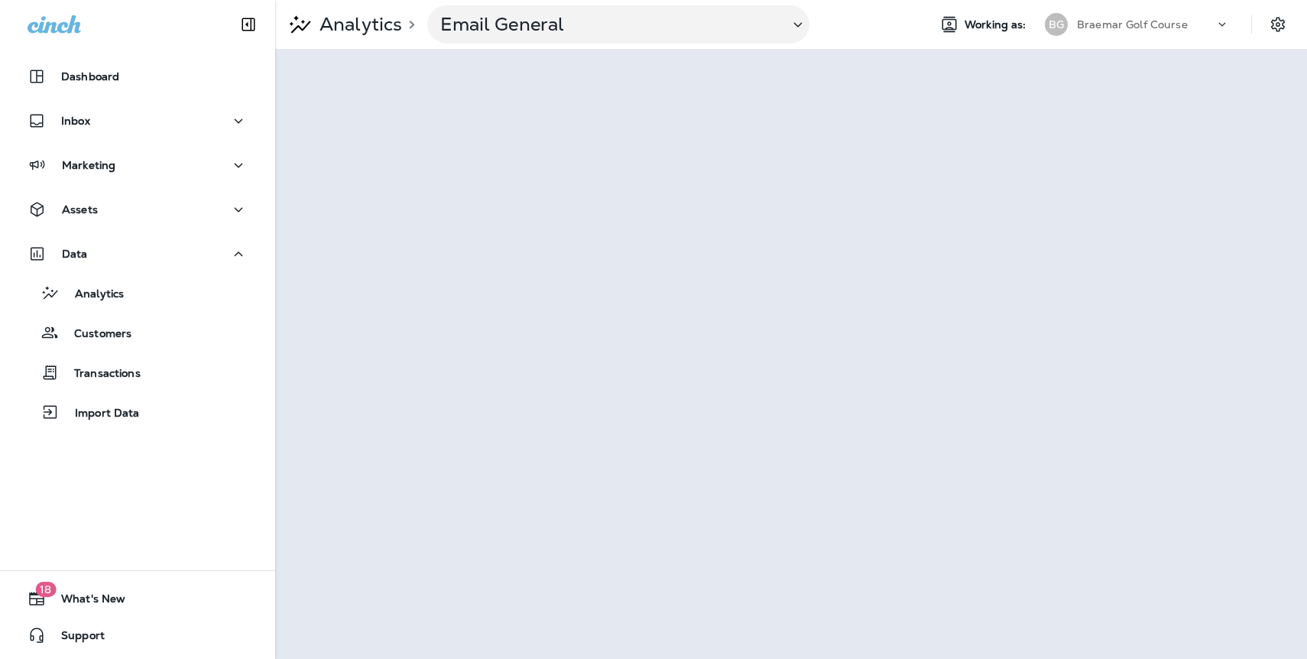
click at [1155, 25] on p "Braemar Golf Course" at bounding box center [1132, 24] width 111 height 12
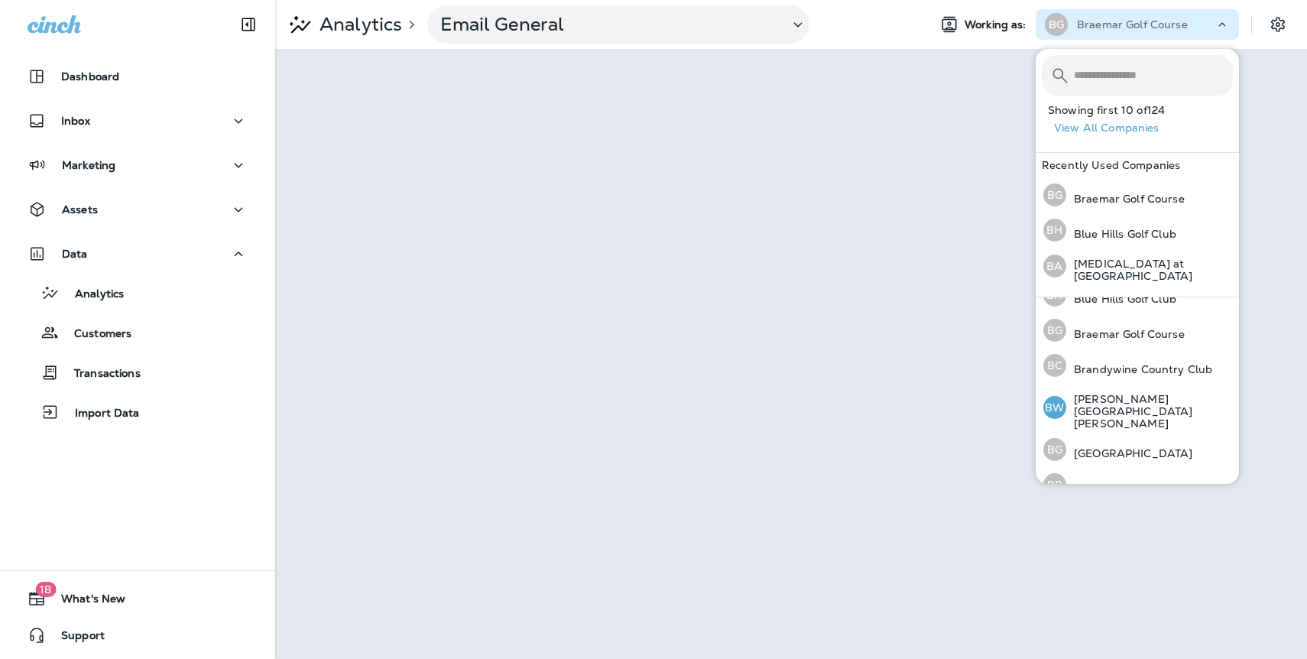
scroll to position [408, 0]
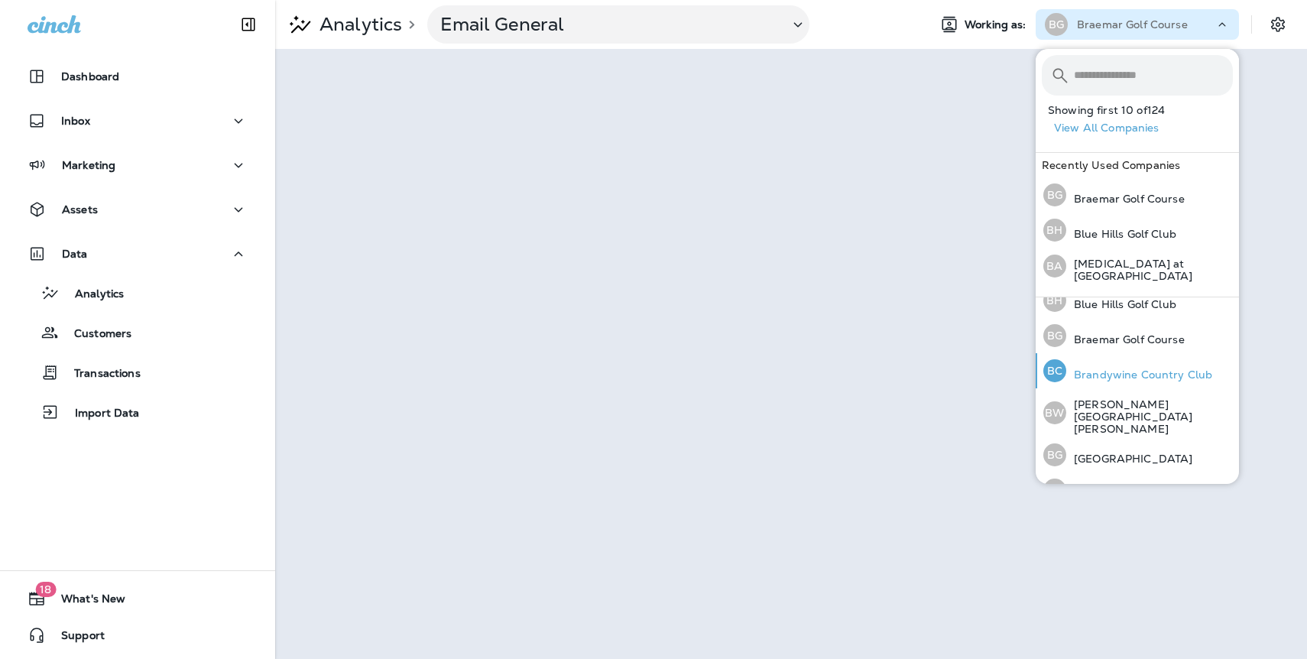
click at [1118, 369] on p "Brandywine Country Club" at bounding box center [1140, 375] width 146 height 12
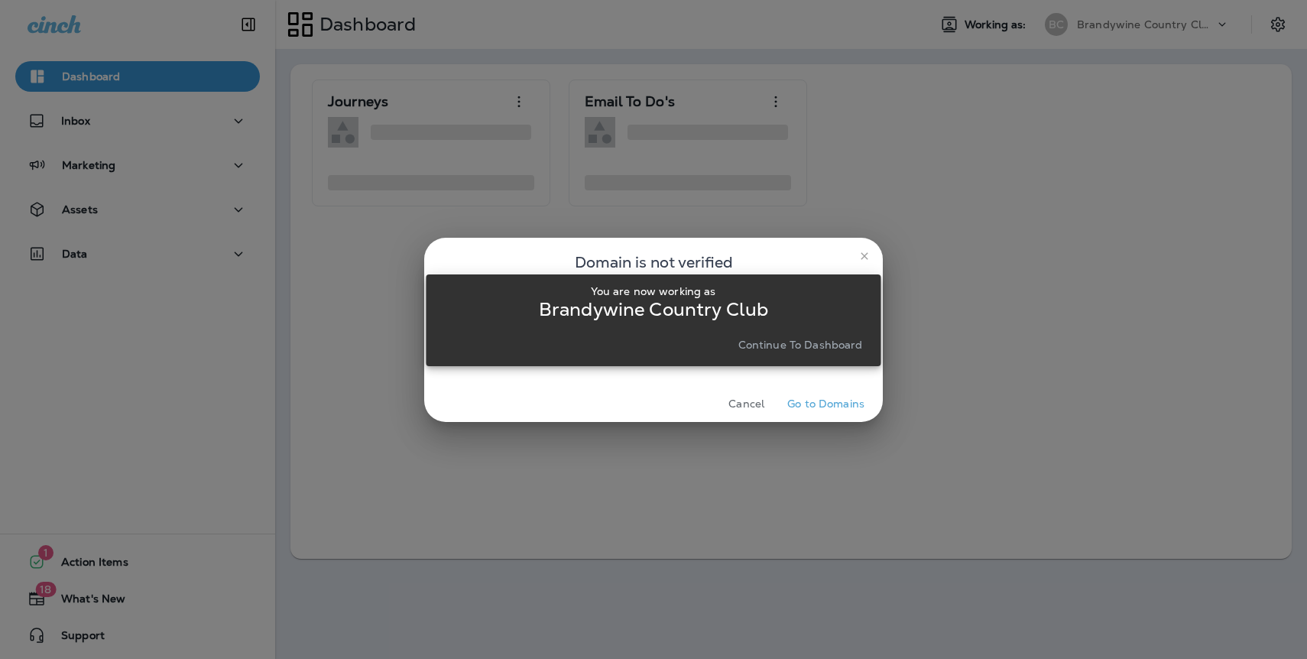
click at [797, 348] on p "Continue to Dashboard" at bounding box center [801, 345] width 125 height 12
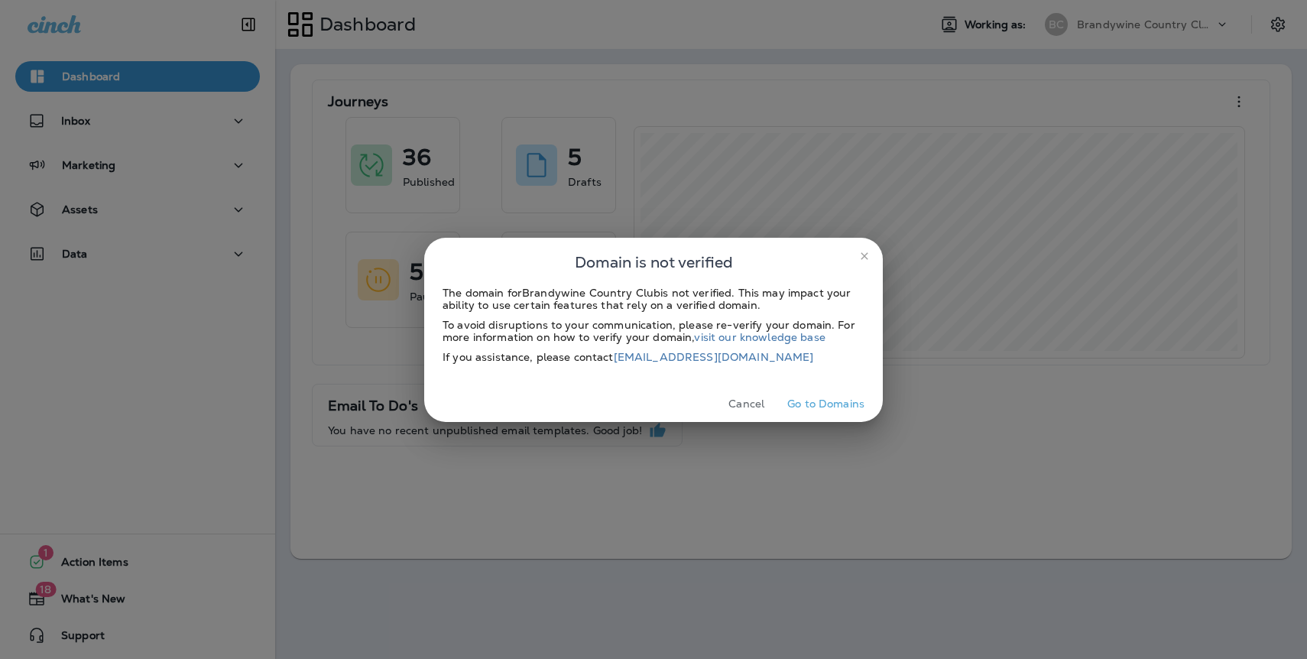
click at [862, 252] on icon "close" at bounding box center [864, 255] width 7 height 7
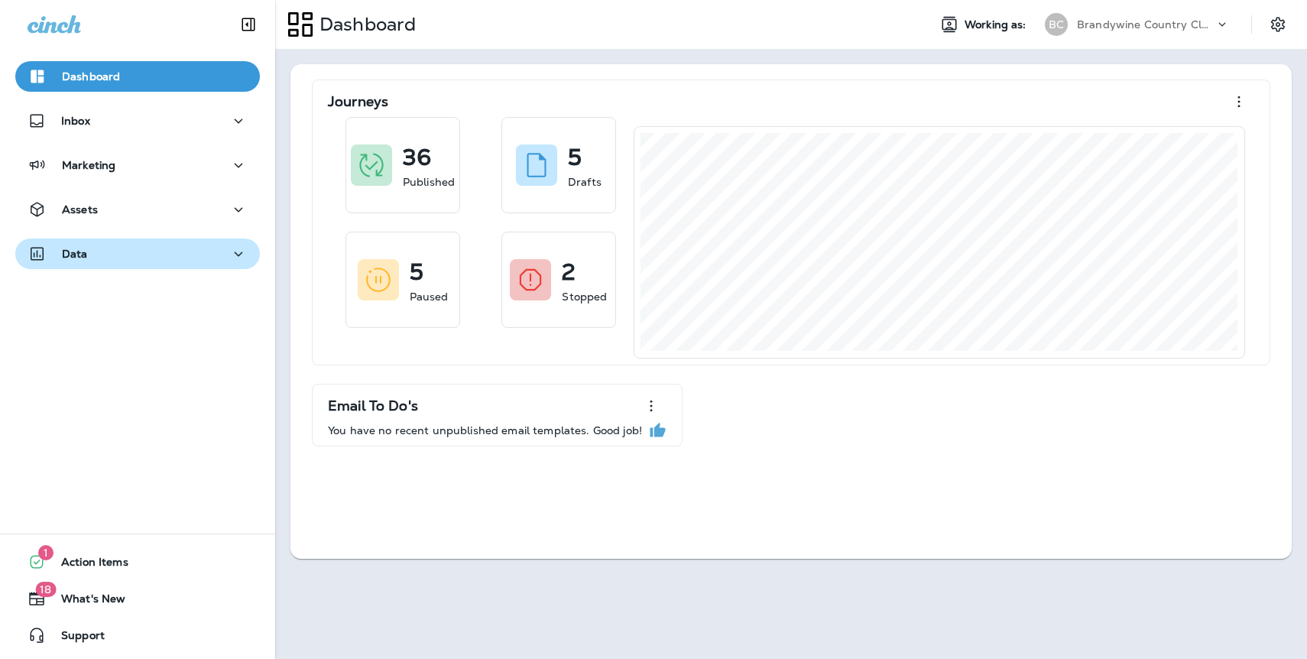
click at [83, 261] on div "Data" at bounding box center [58, 254] width 60 height 19
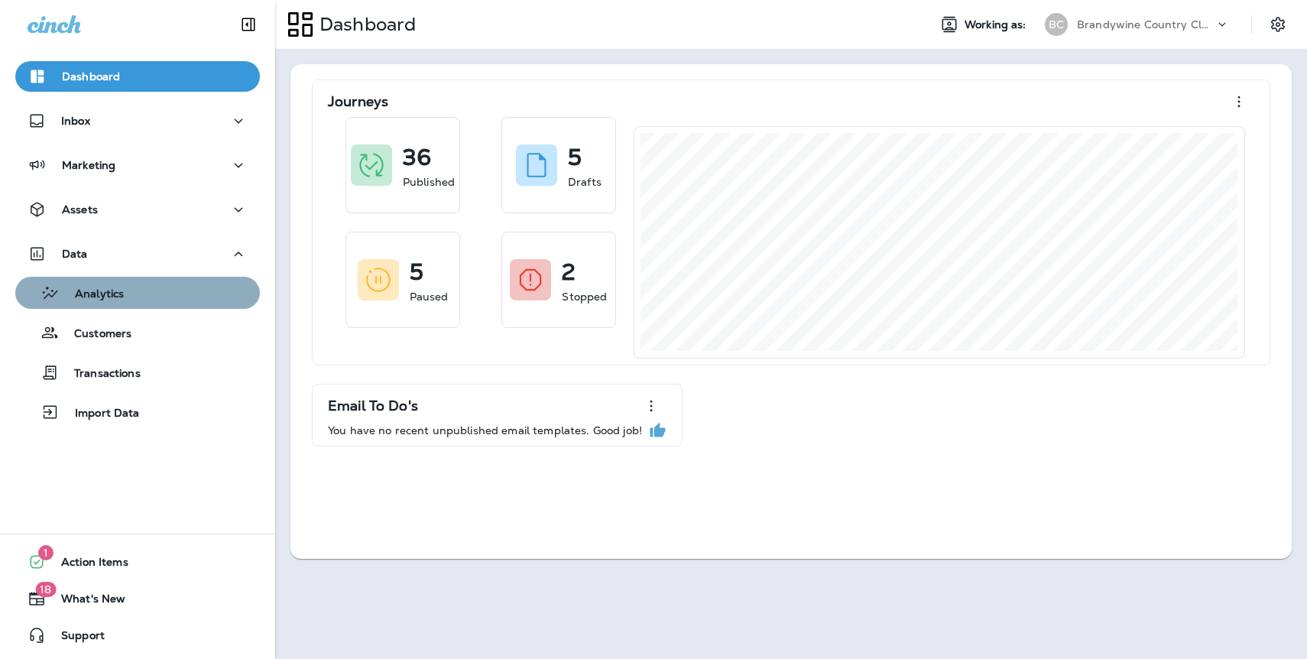
click at [131, 291] on div "Analytics" at bounding box center [137, 292] width 232 height 23
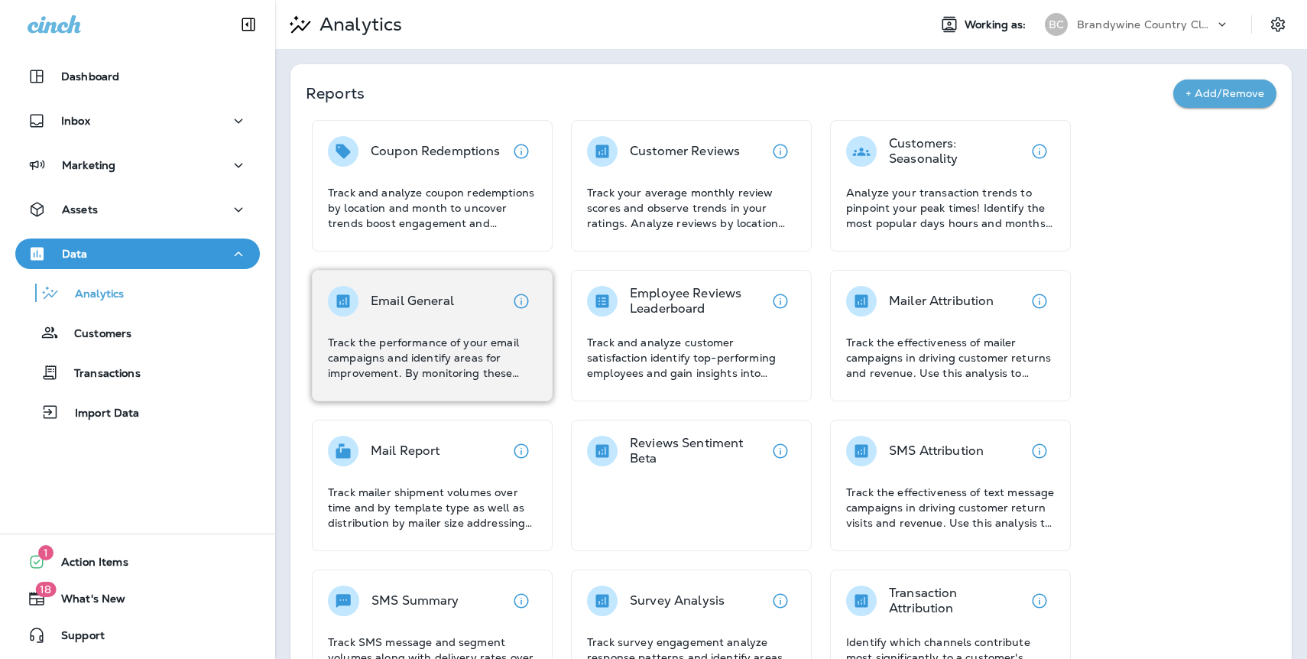
click at [437, 304] on p "Email General" at bounding box center [412, 301] width 83 height 15
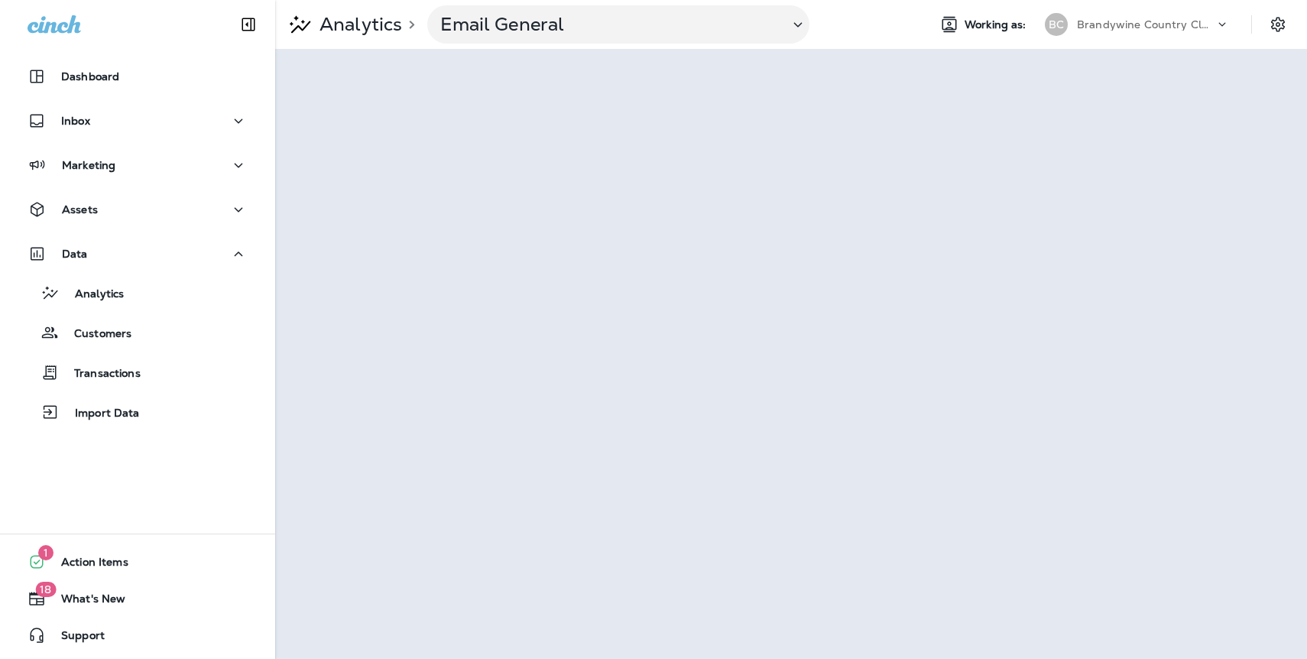
click at [1097, 25] on p "Brandywine Country Club" at bounding box center [1146, 24] width 138 height 12
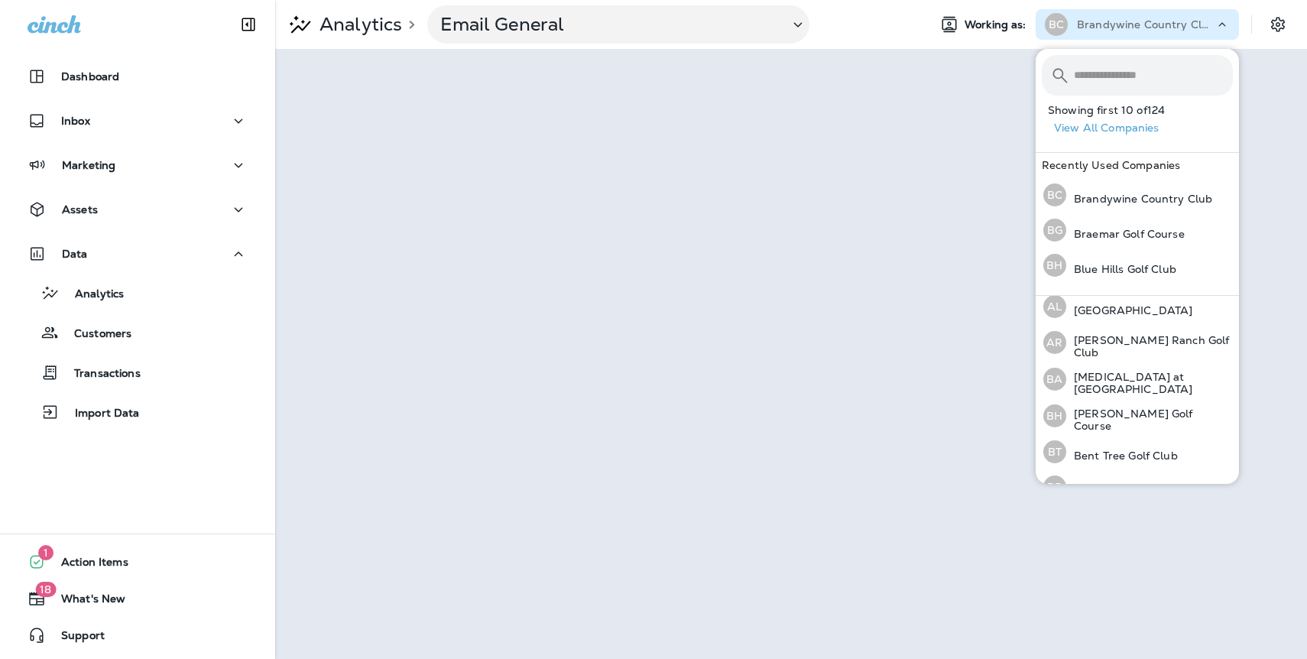
scroll to position [424, 0]
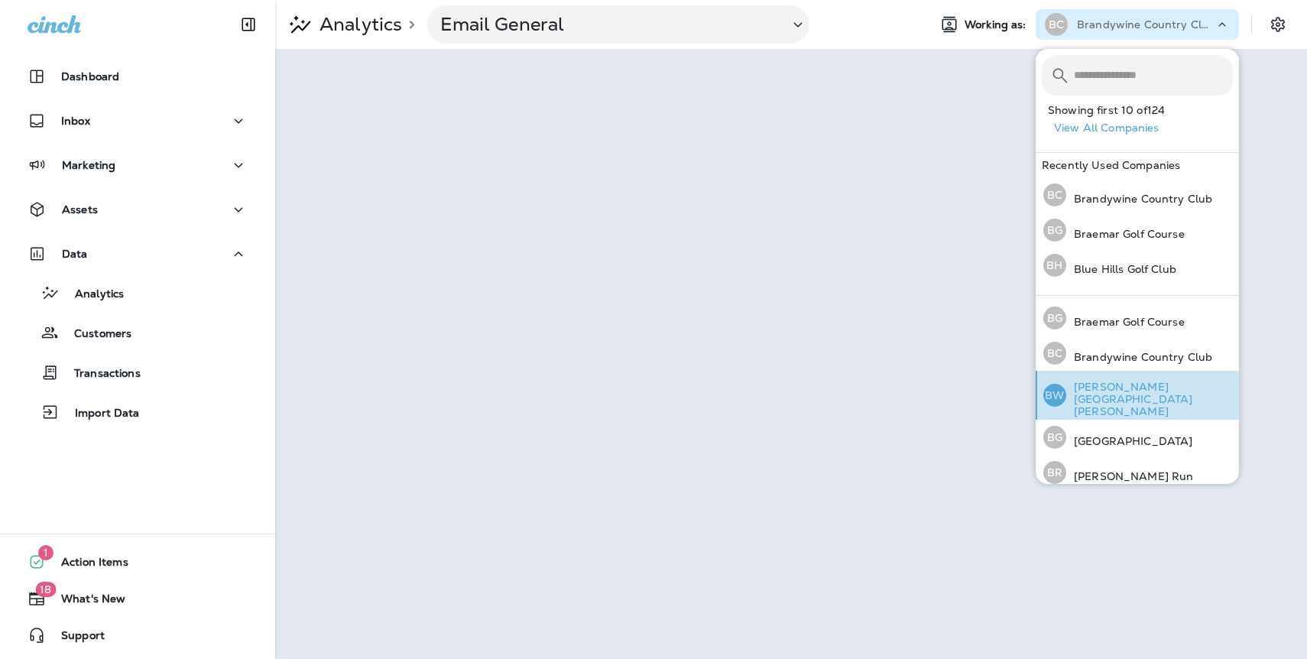
click at [1093, 389] on p "[PERSON_NAME][GEOGRAPHIC_DATA][PERSON_NAME]" at bounding box center [1150, 399] width 167 height 37
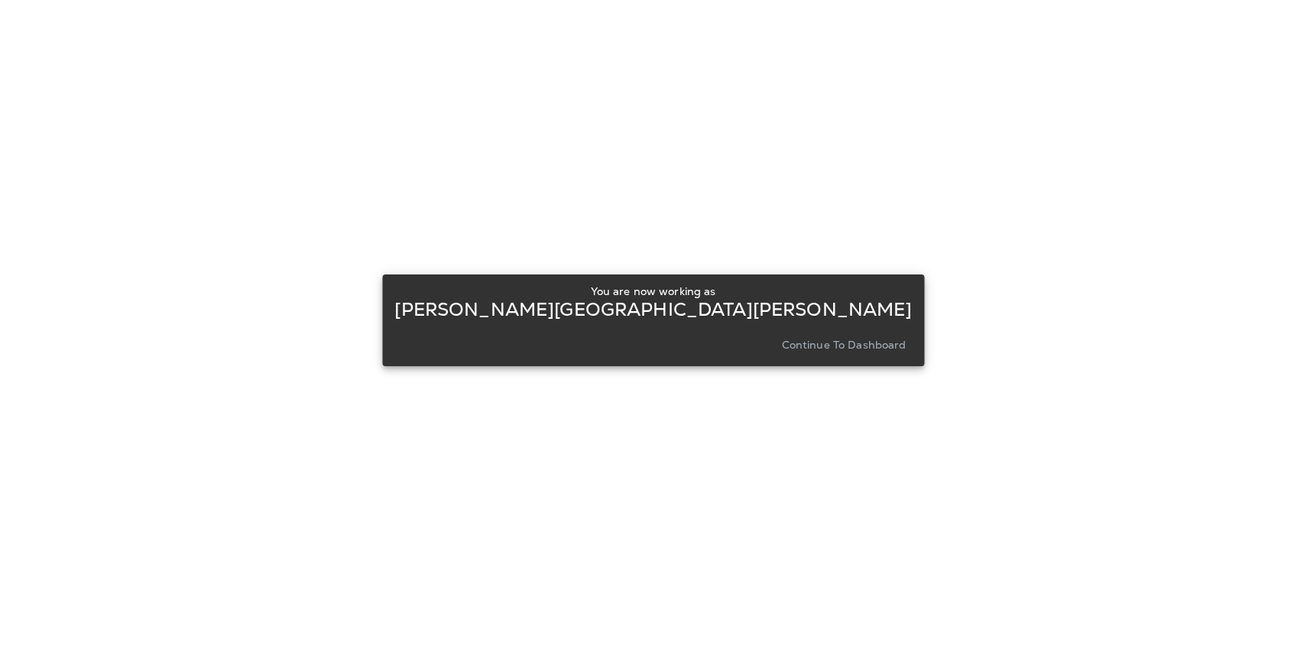
click at [821, 343] on p "Continue to Dashboard" at bounding box center [844, 345] width 125 height 12
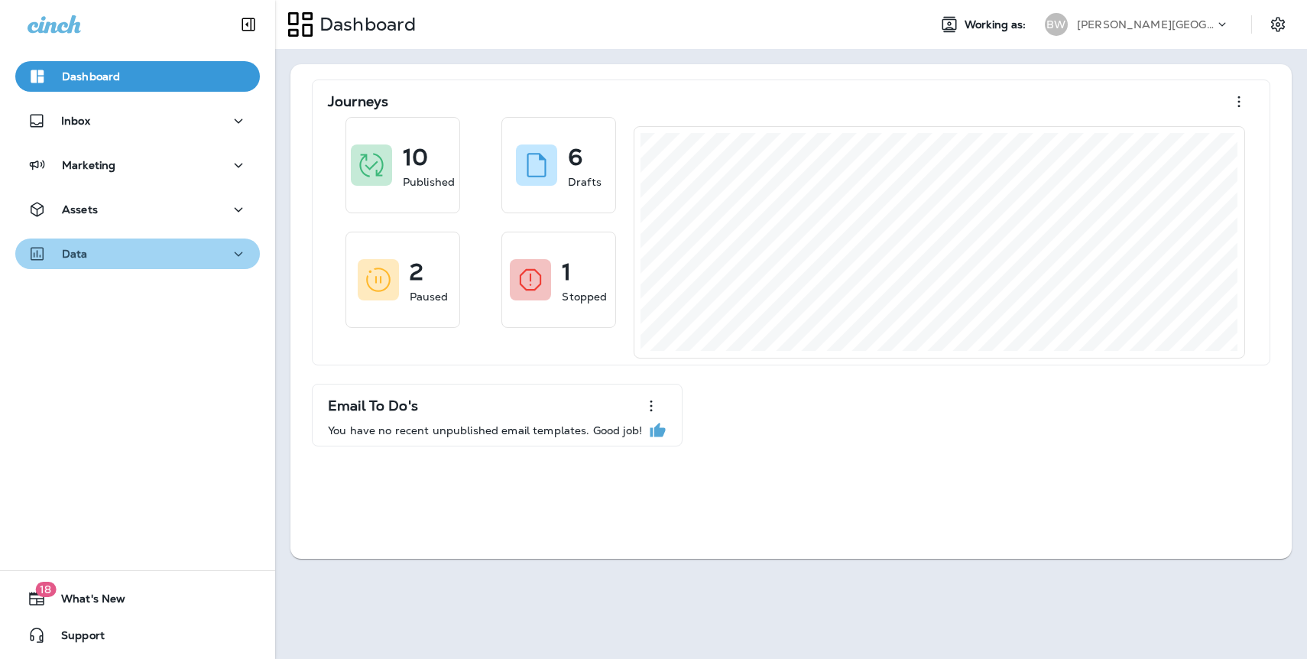
click at [86, 261] on div "Data" at bounding box center [58, 254] width 60 height 19
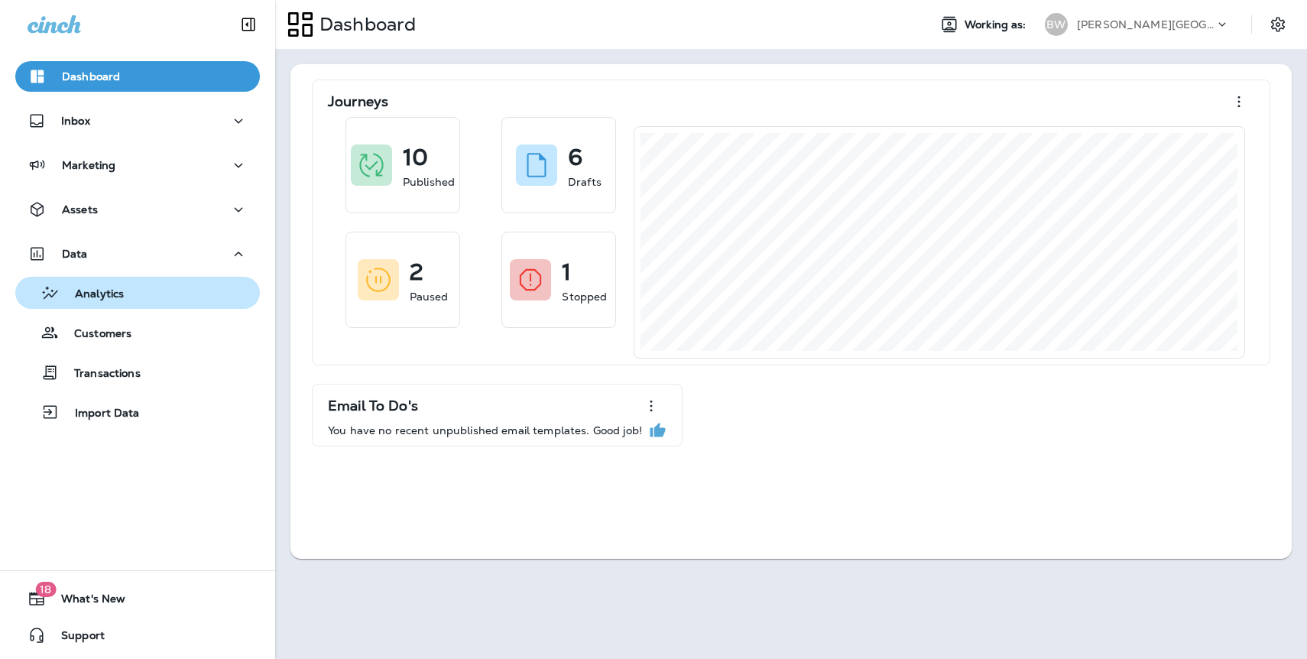
click at [124, 292] on div "Analytics" at bounding box center [137, 292] width 232 height 23
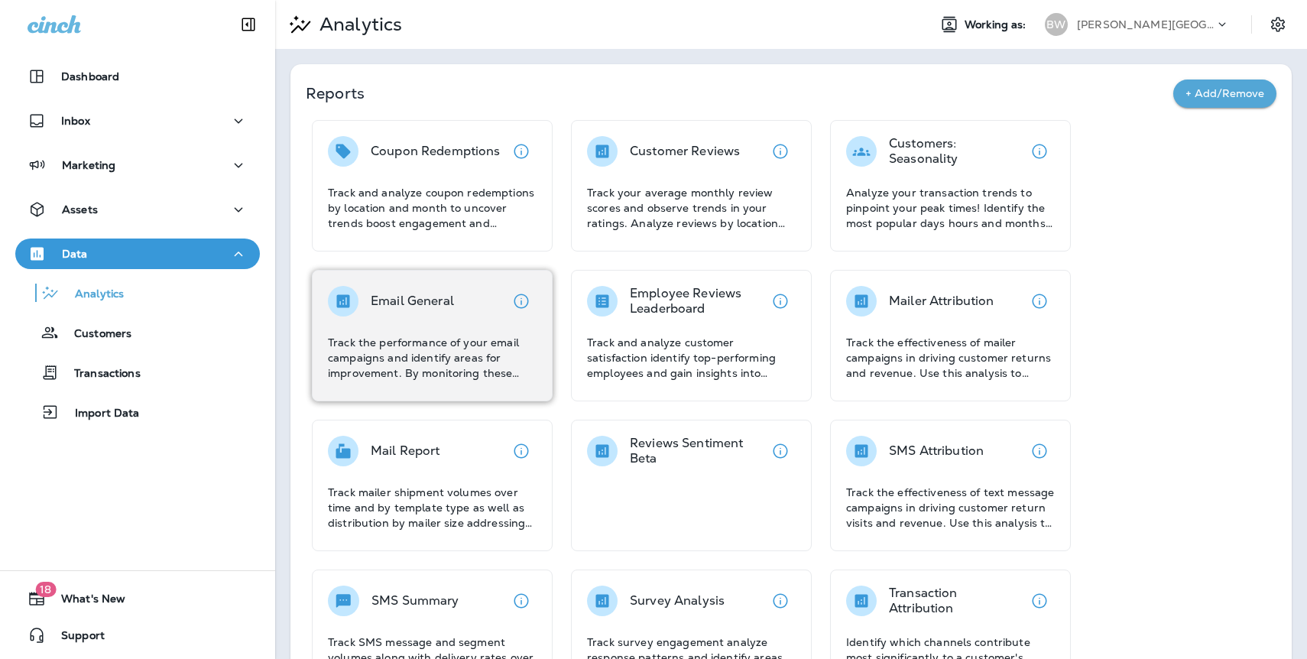
click at [453, 305] on p "Email General" at bounding box center [412, 301] width 83 height 15
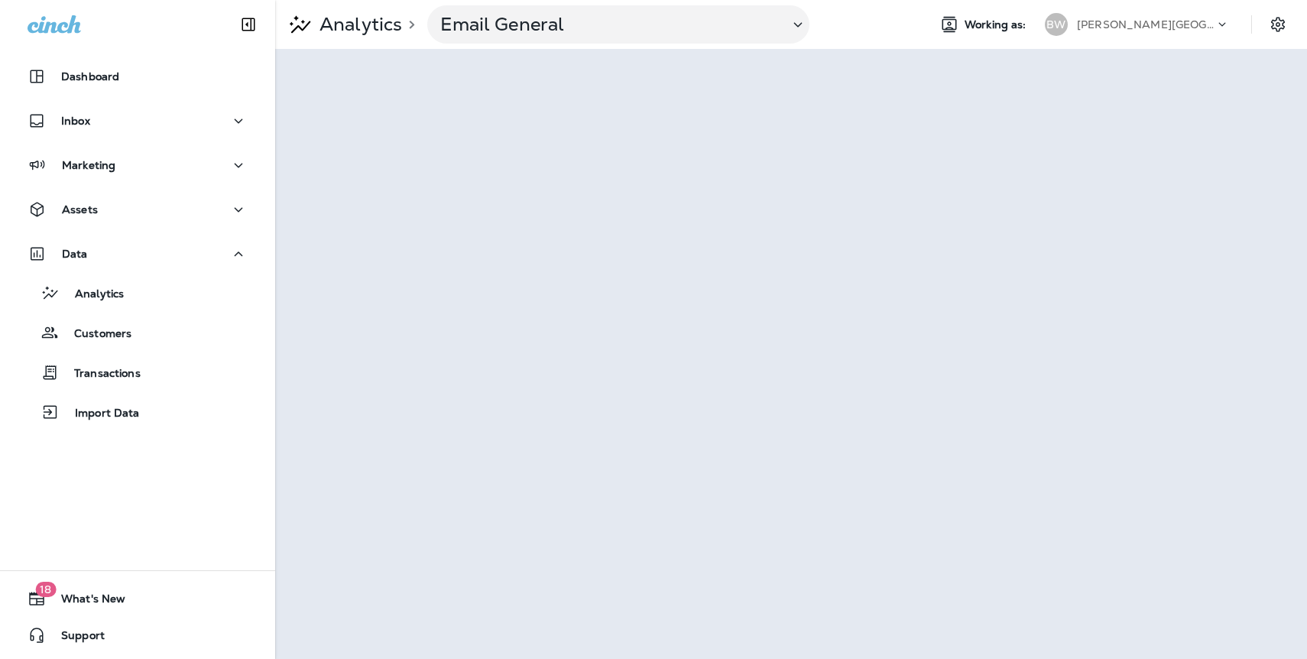
click at [1131, 21] on p "[PERSON_NAME][GEOGRAPHIC_DATA][PERSON_NAME]" at bounding box center [1146, 24] width 138 height 12
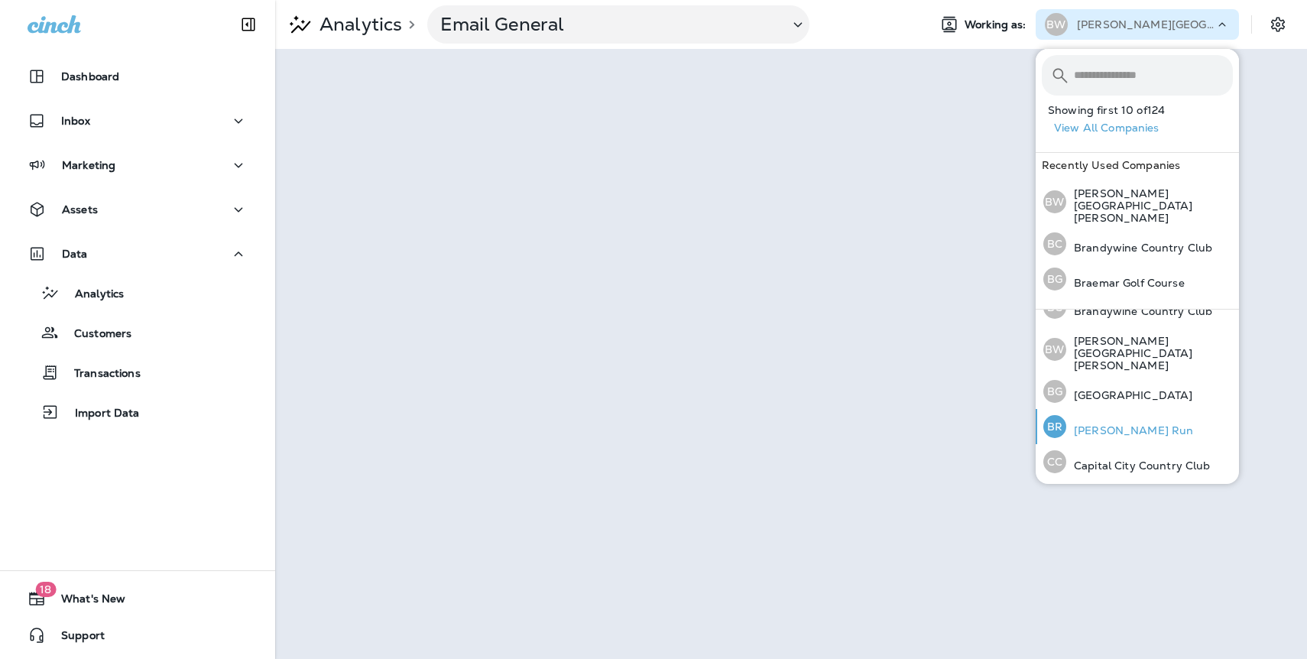
scroll to position [484, 0]
click at [1099, 424] on p "[PERSON_NAME] Run" at bounding box center [1130, 430] width 127 height 12
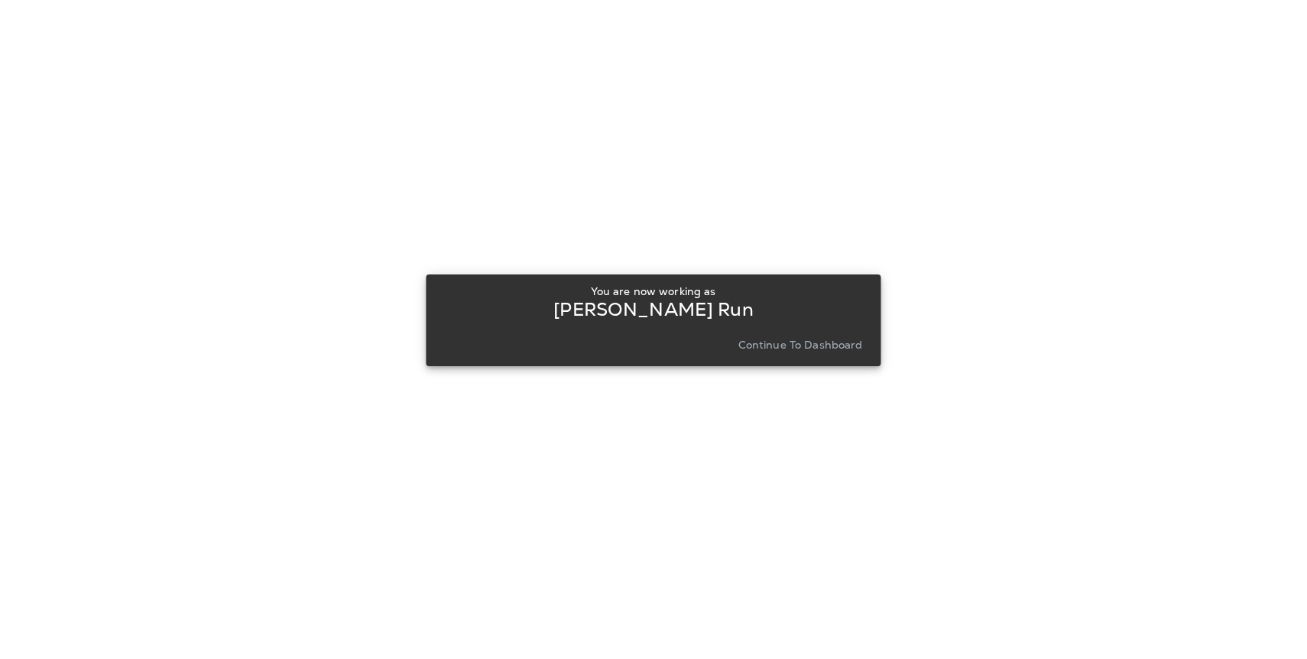
click at [853, 346] on p "Continue to Dashboard" at bounding box center [801, 345] width 125 height 12
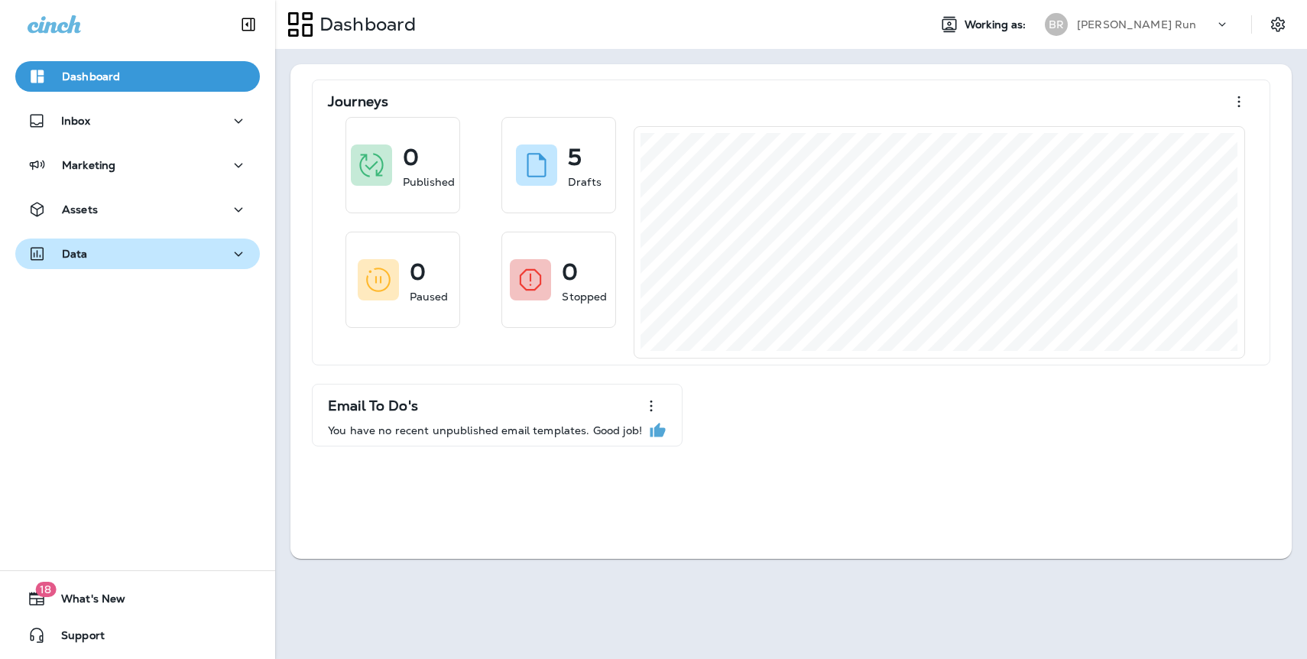
click at [94, 251] on div "Data" at bounding box center [138, 254] width 220 height 19
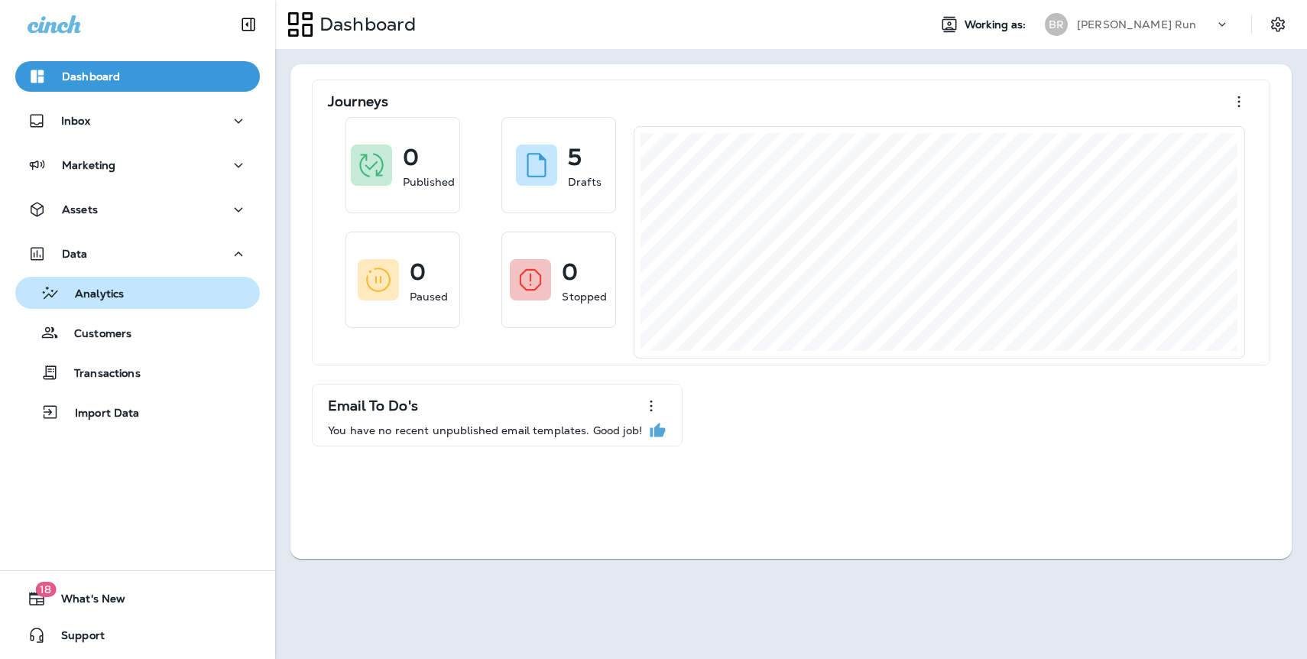
click at [116, 299] on p "Analytics" at bounding box center [92, 294] width 64 height 15
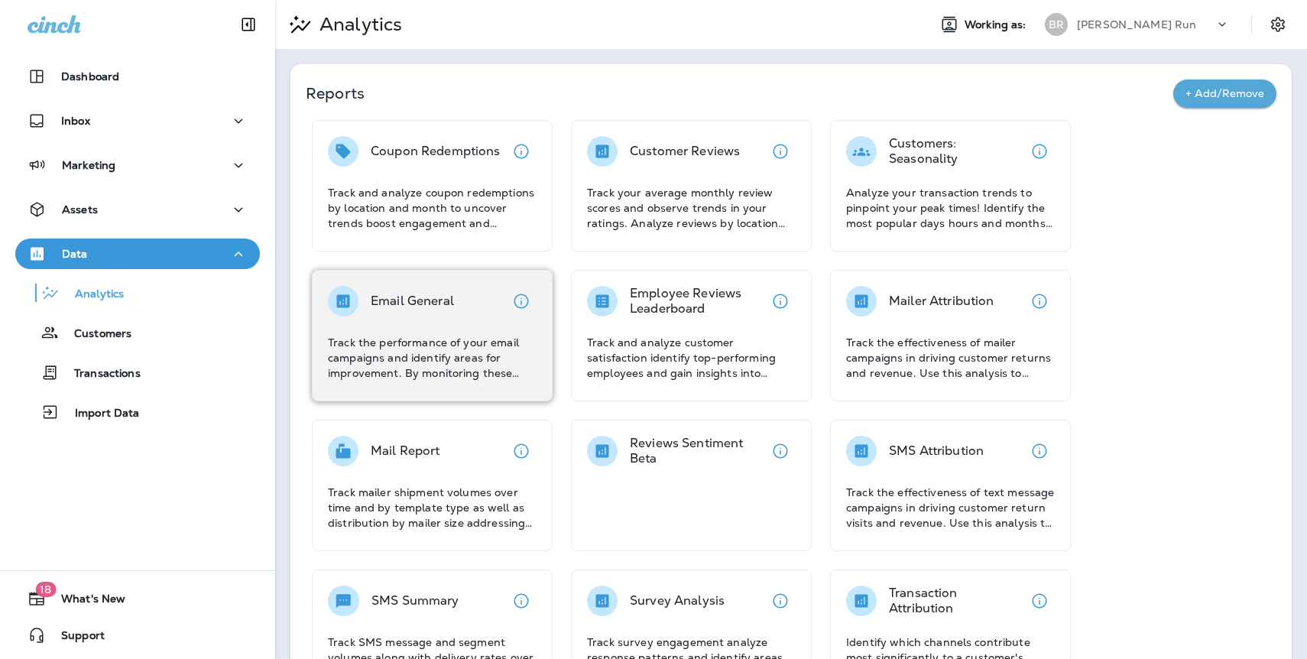
click at [387, 323] on div "Email General Track the performance of your email campaigns and identify areas …" at bounding box center [432, 333] width 209 height 95
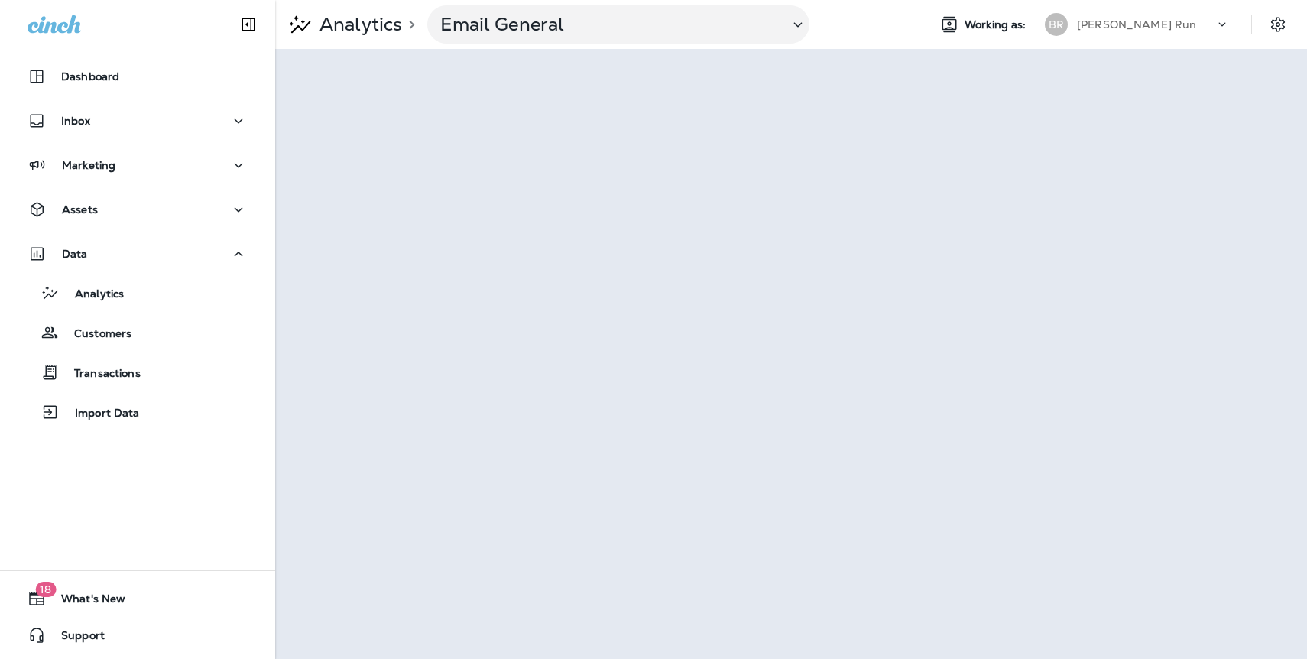
click at [1116, 21] on p "[PERSON_NAME] Run" at bounding box center [1136, 24] width 119 height 12
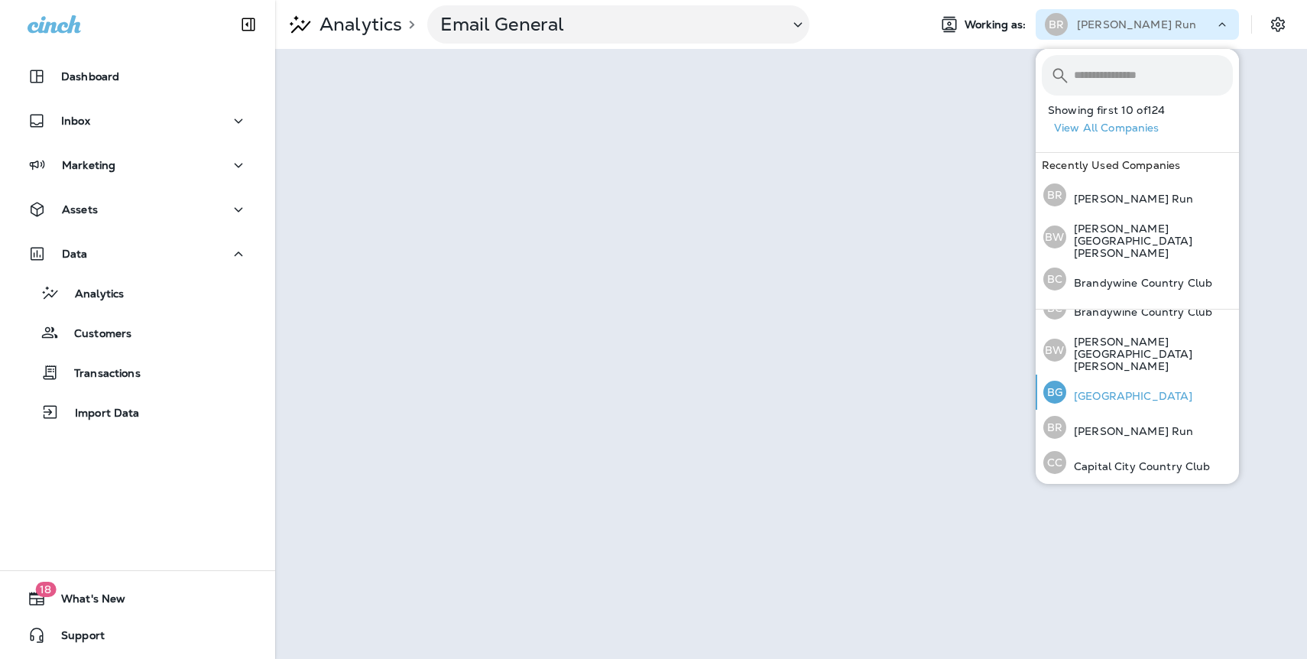
scroll to position [485, 0]
click at [1101, 458] on p "Capital City Country Club" at bounding box center [1139, 464] width 145 height 12
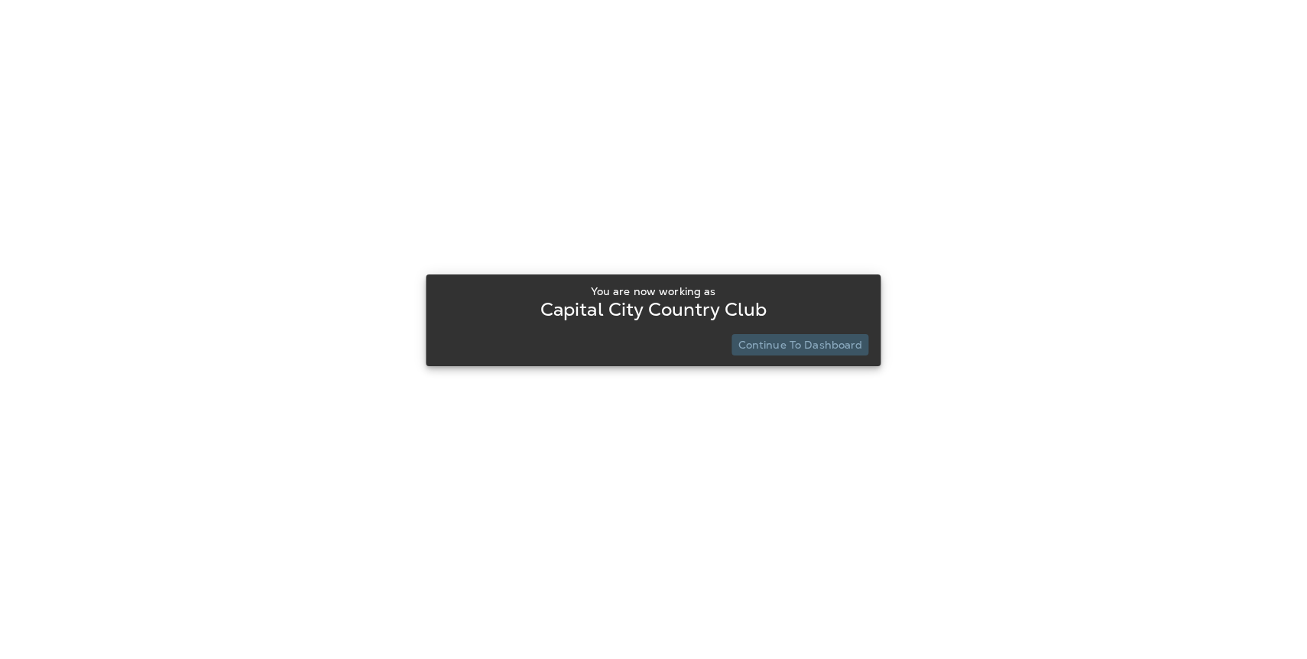
click at [810, 339] on p "Continue to Dashboard" at bounding box center [801, 345] width 125 height 12
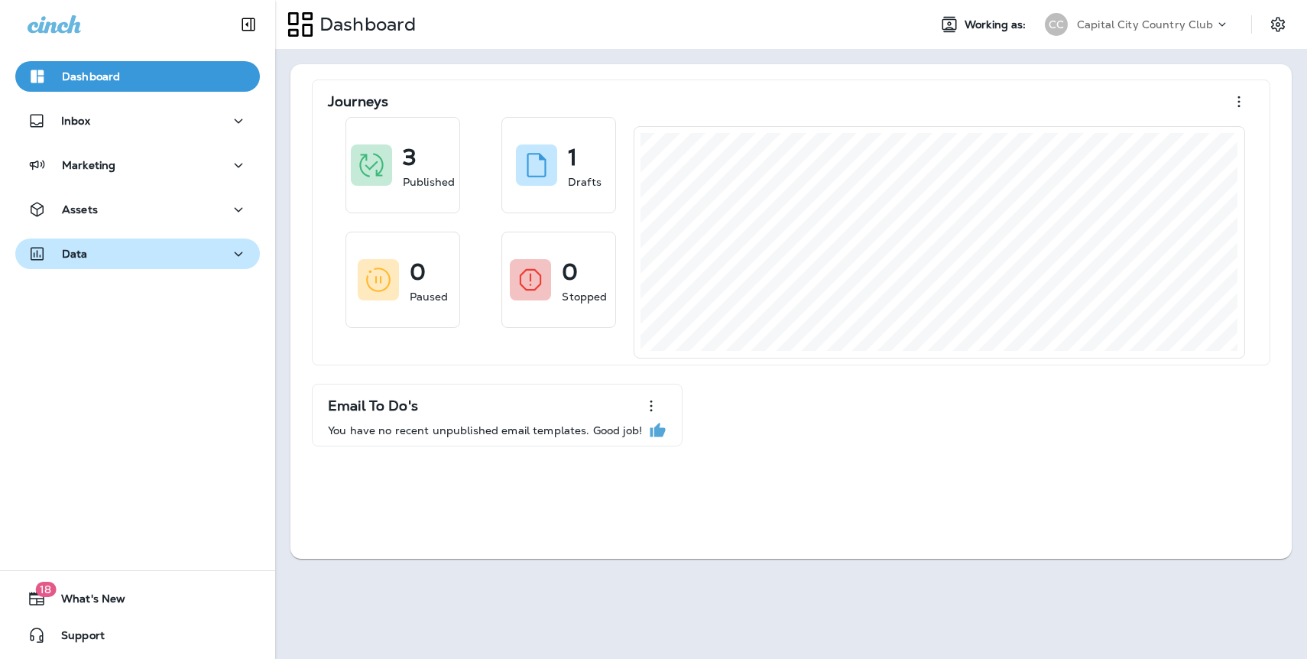
click at [97, 257] on div "Data" at bounding box center [138, 254] width 220 height 19
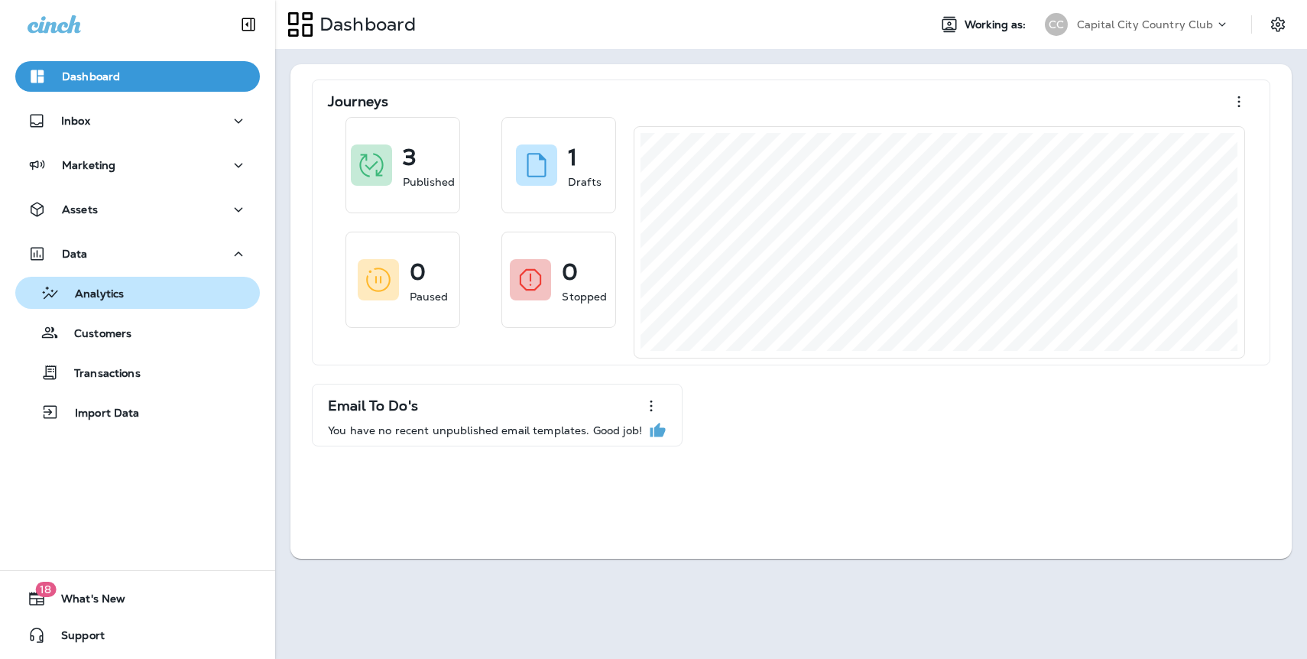
click at [141, 285] on div "Analytics" at bounding box center [137, 292] width 232 height 23
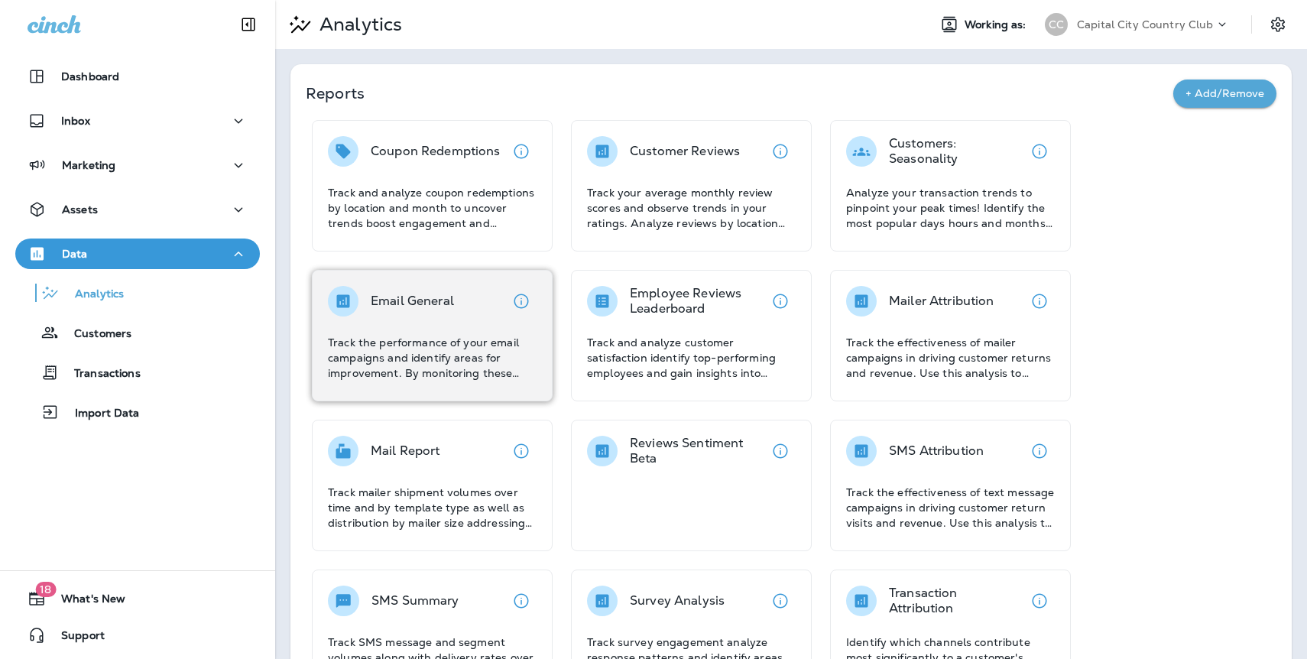
click at [406, 296] on p "Email General" at bounding box center [412, 301] width 83 height 15
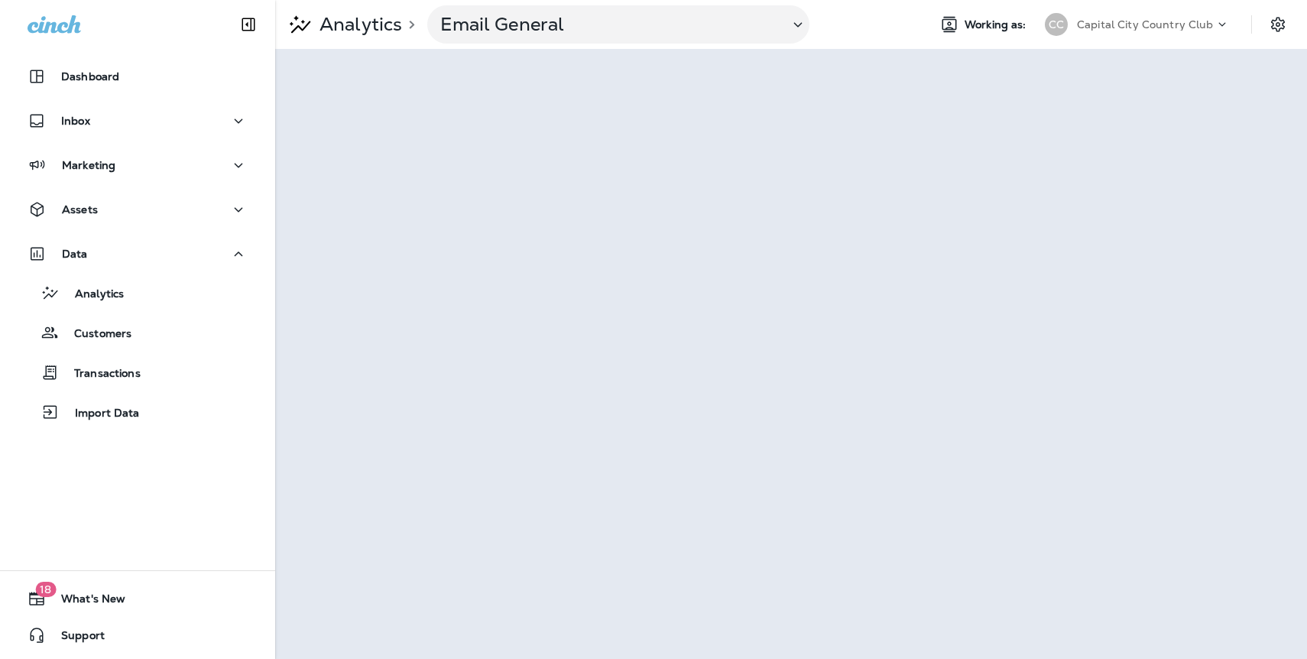
click at [1147, 25] on p "Capital City Country Club" at bounding box center [1145, 24] width 137 height 12
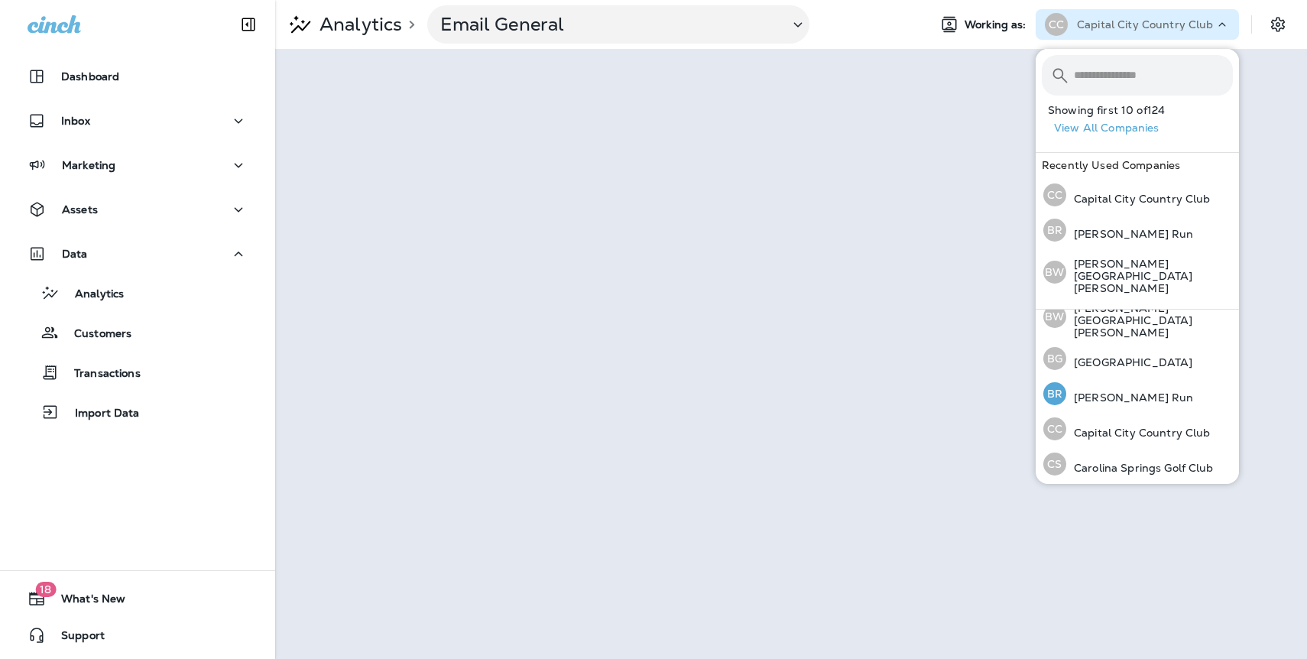
scroll to position [525, 0]
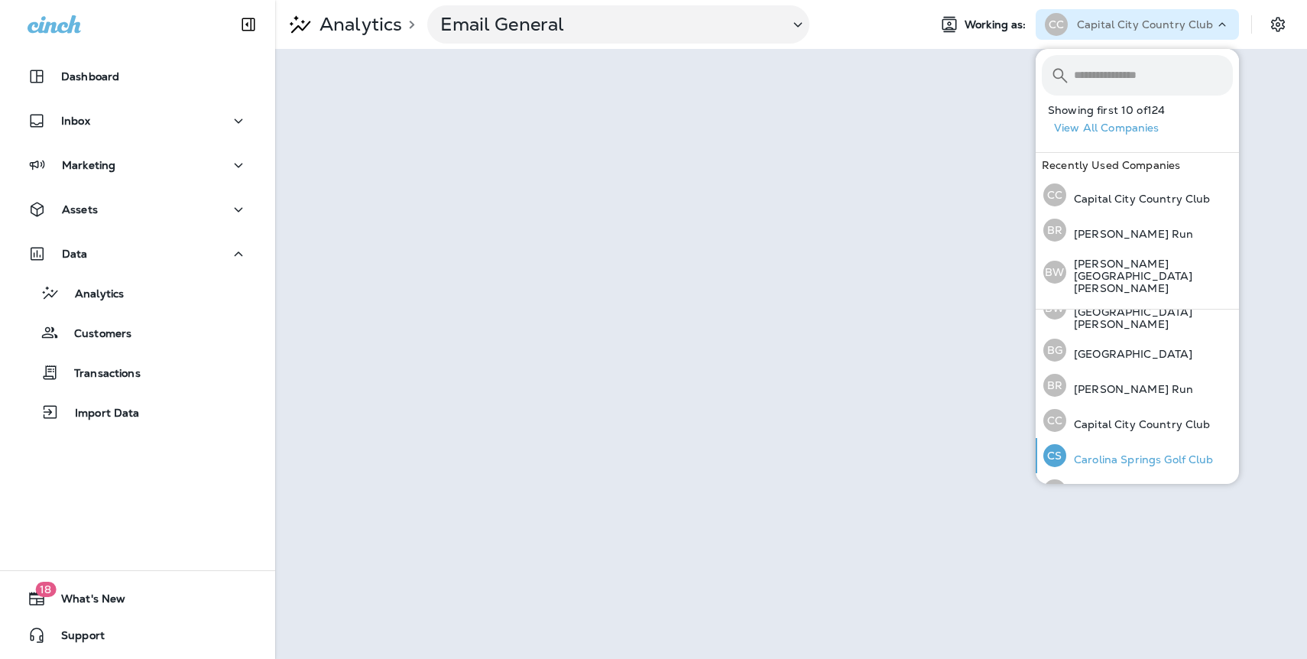
click at [1119, 453] on p "Carolina Springs Golf Club" at bounding box center [1141, 459] width 148 height 12
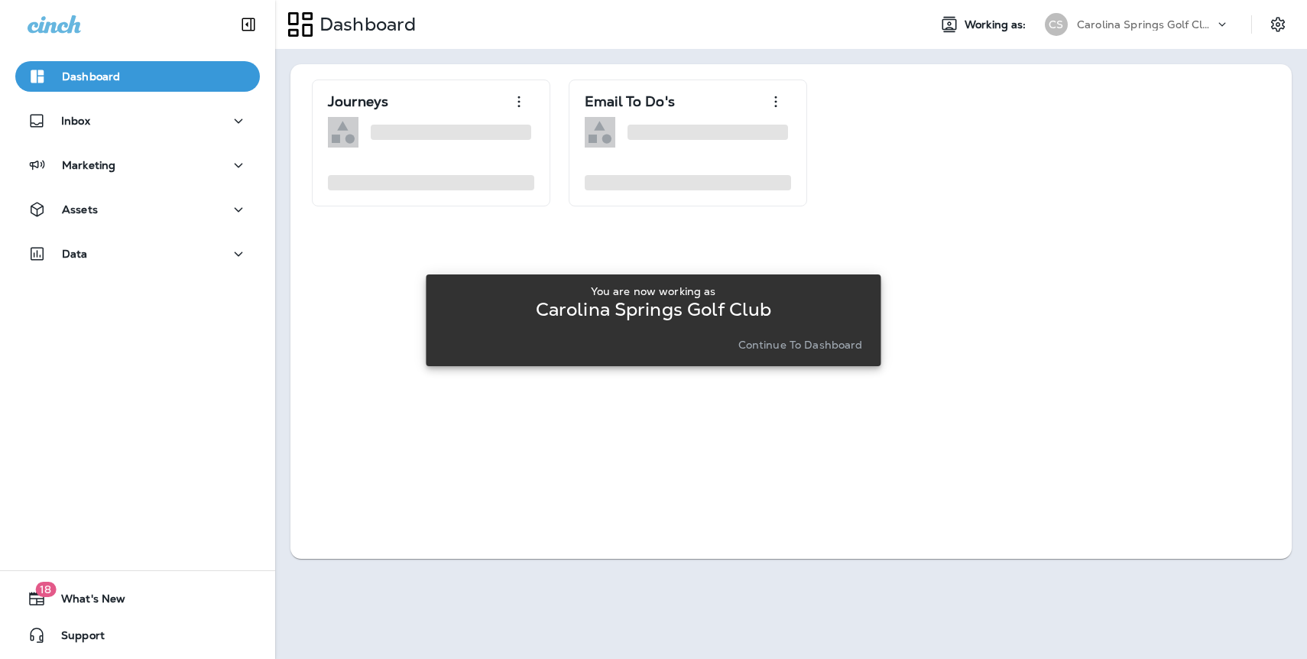
click at [1091, 24] on p "Carolina Springs Golf Club" at bounding box center [1146, 24] width 138 height 12
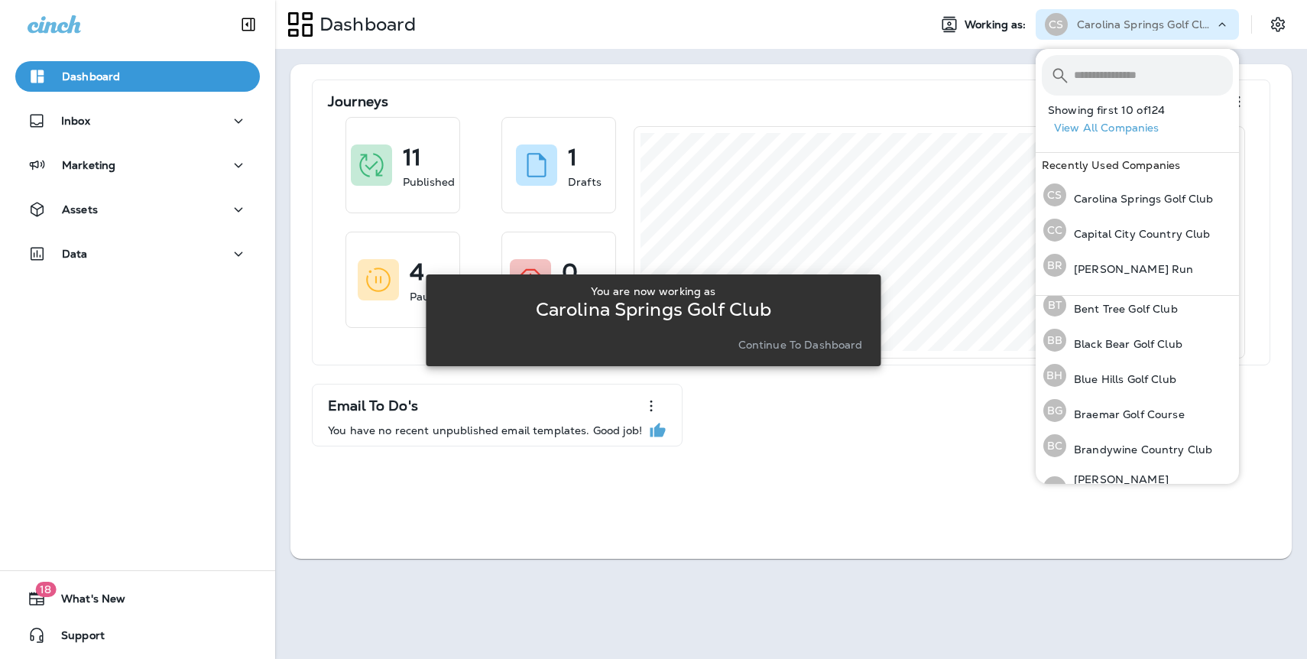
scroll to position [525, 0]
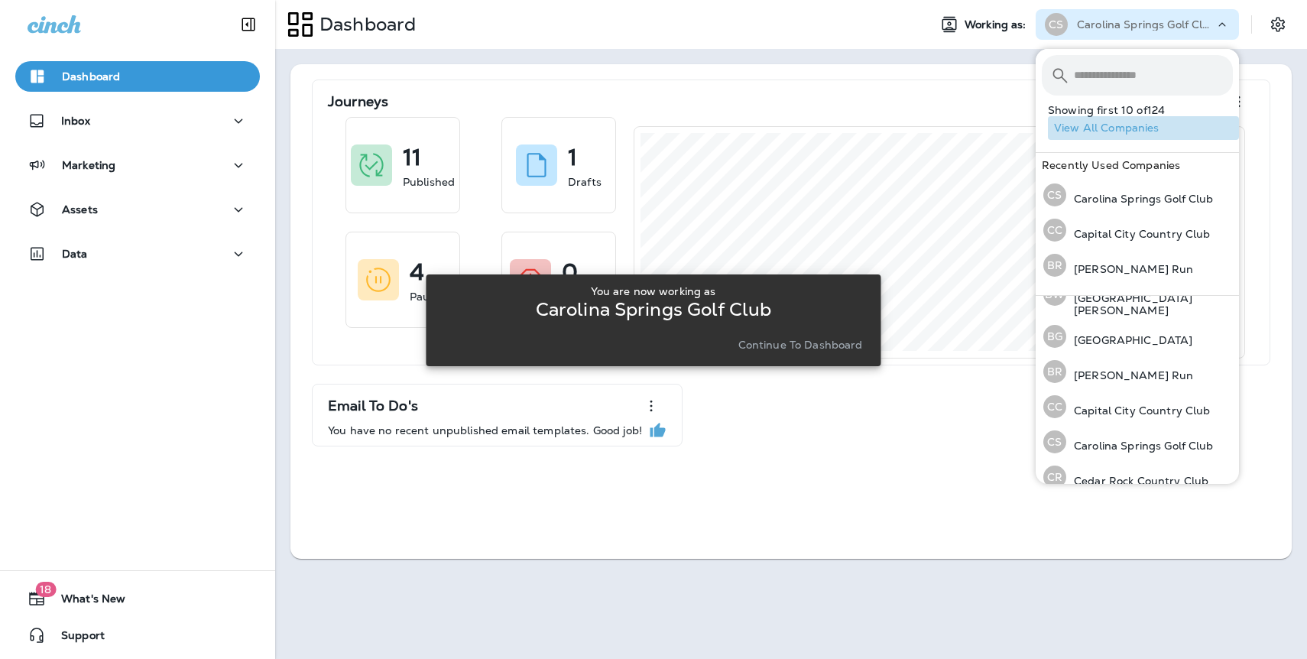
click at [1109, 131] on button "View All Companies" at bounding box center [1143, 128] width 191 height 24
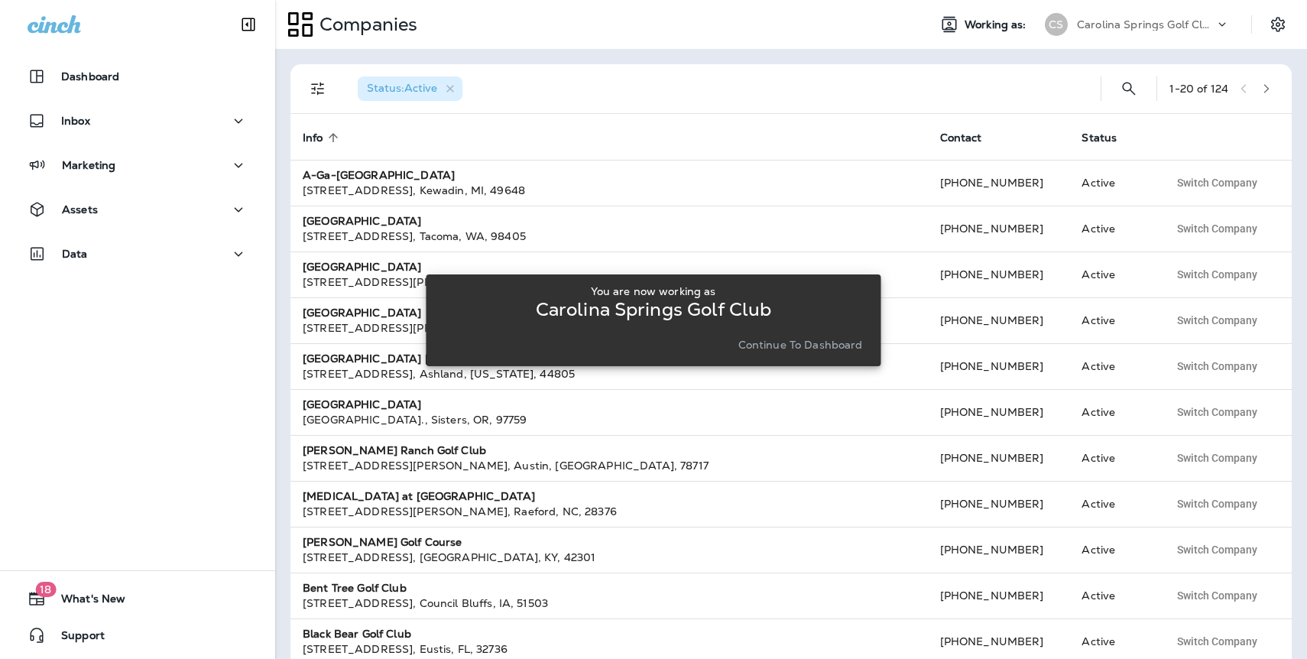
click at [697, 239] on div "You are now working as Carolina Springs Golf Club Continue to Dashboard" at bounding box center [653, 320] width 455 height 641
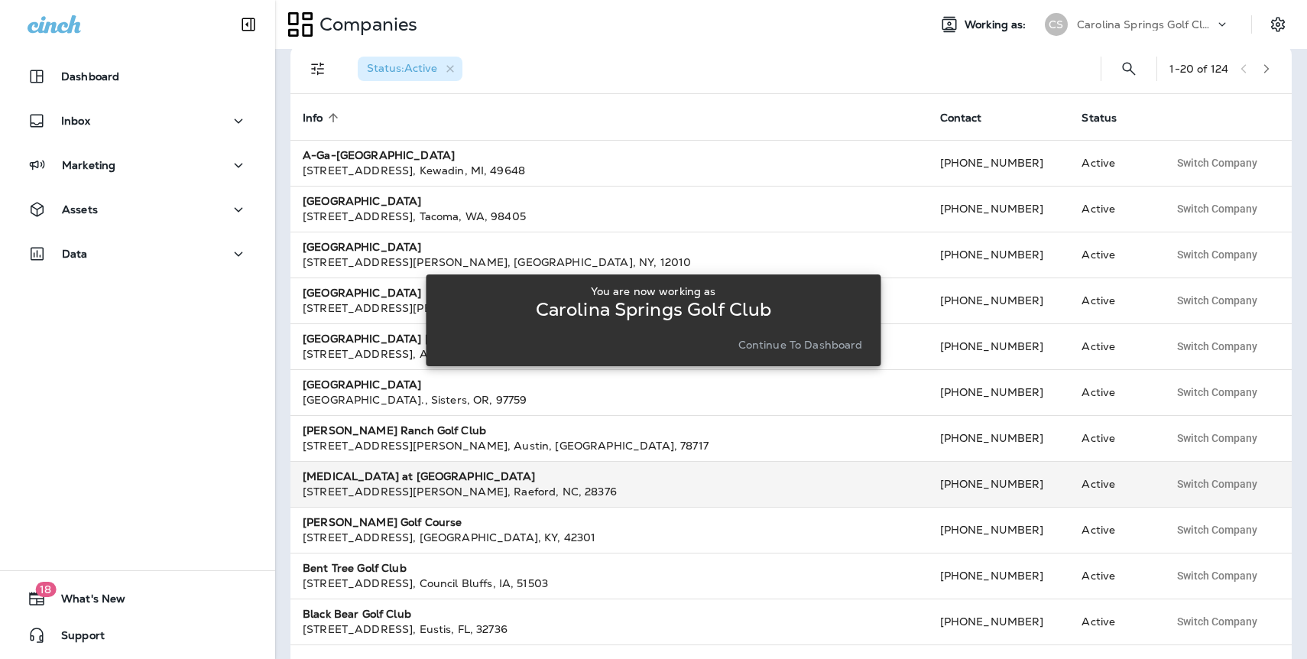
scroll to position [24, 0]
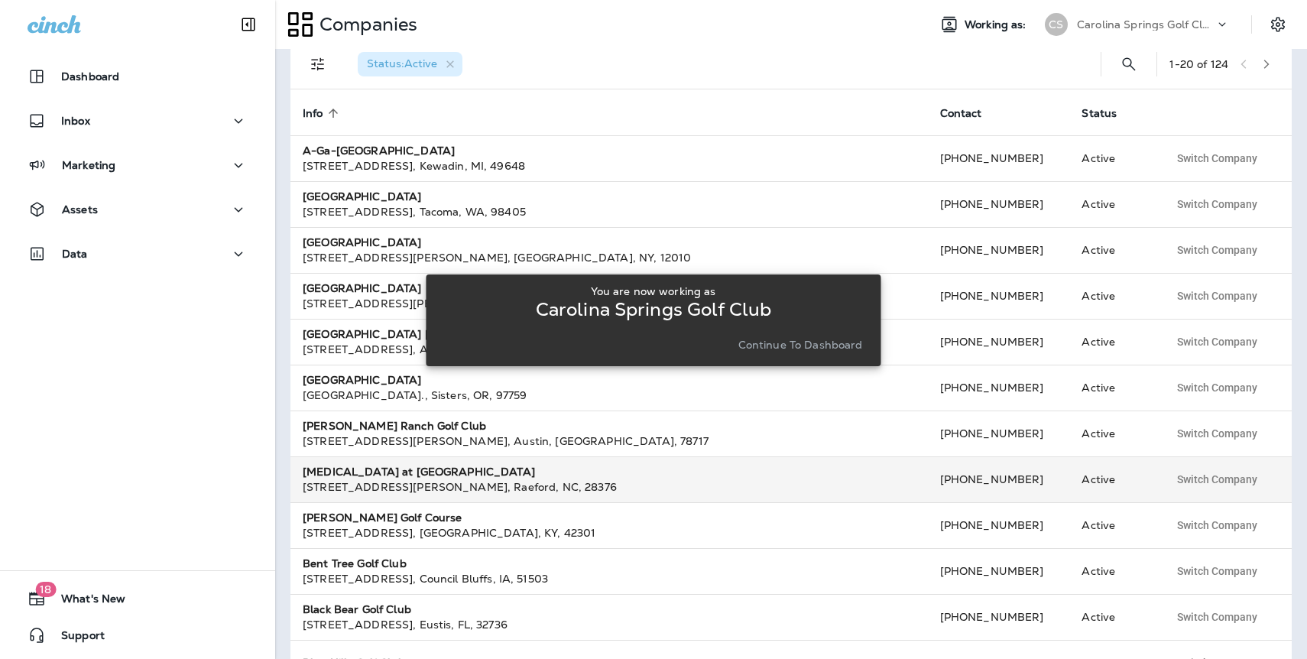
click at [417, 479] on div "[STREET_ADDRESS][PERSON_NAME]" at bounding box center [609, 486] width 613 height 15
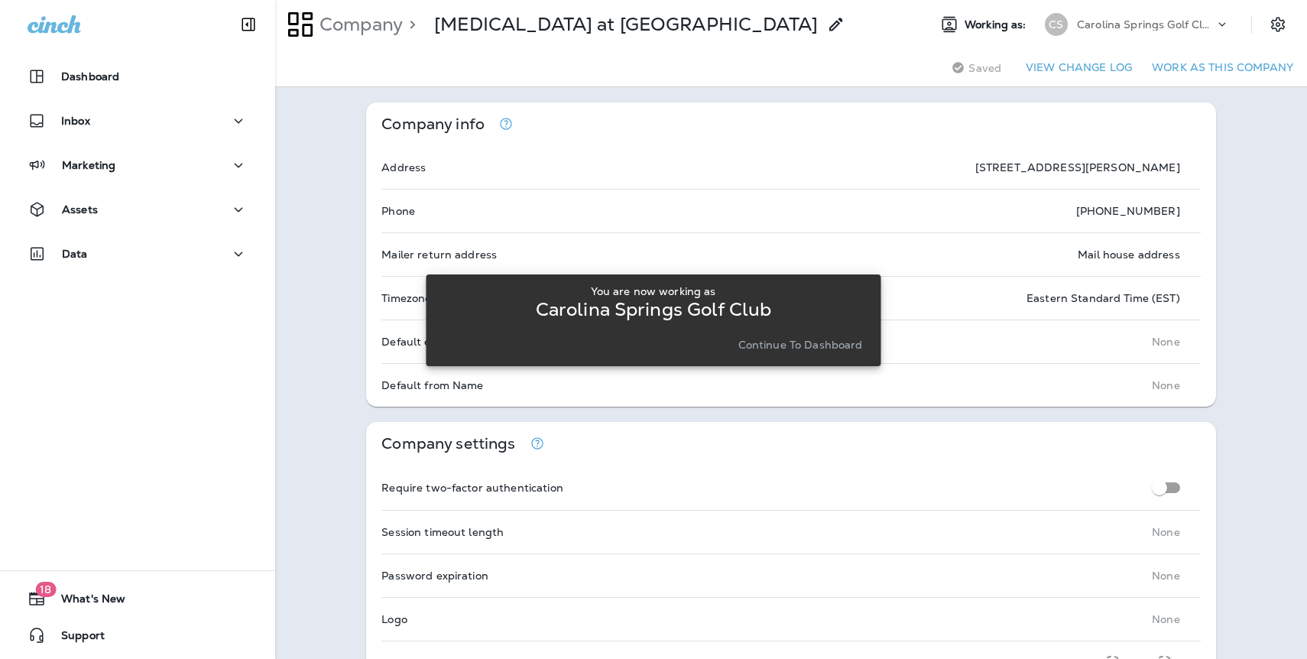
click at [1176, 22] on p "Carolina Springs Golf Club" at bounding box center [1146, 24] width 138 height 12
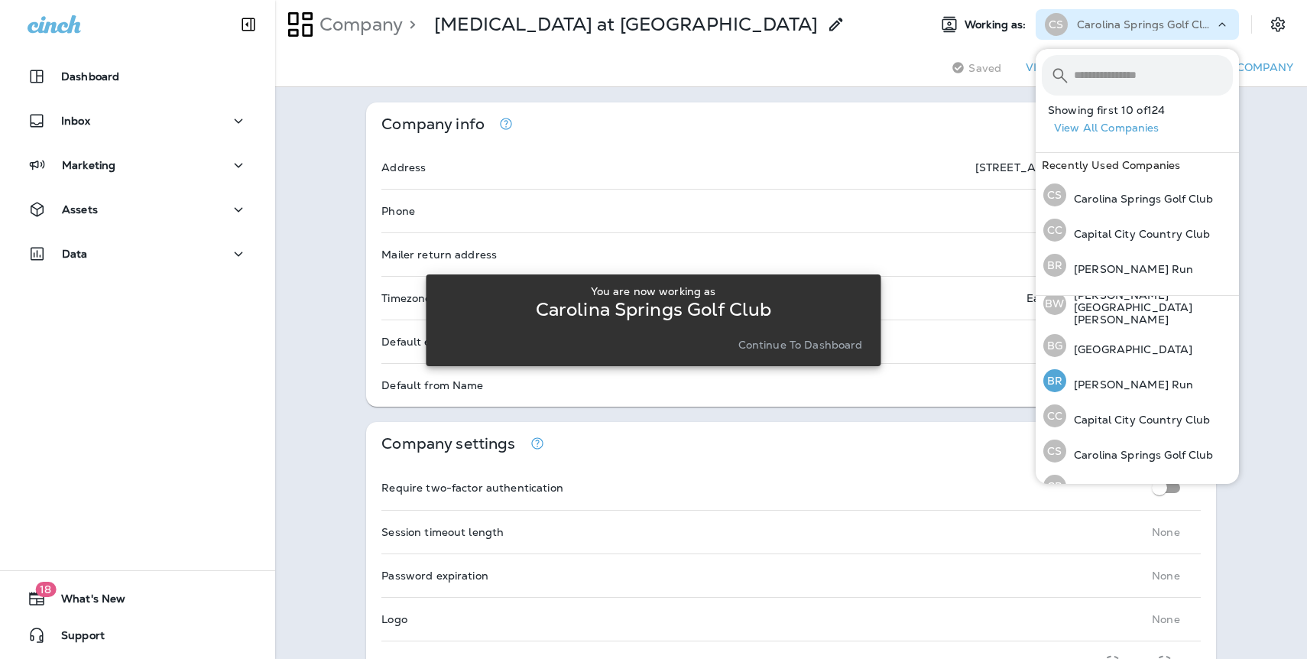
scroll to position [525, 0]
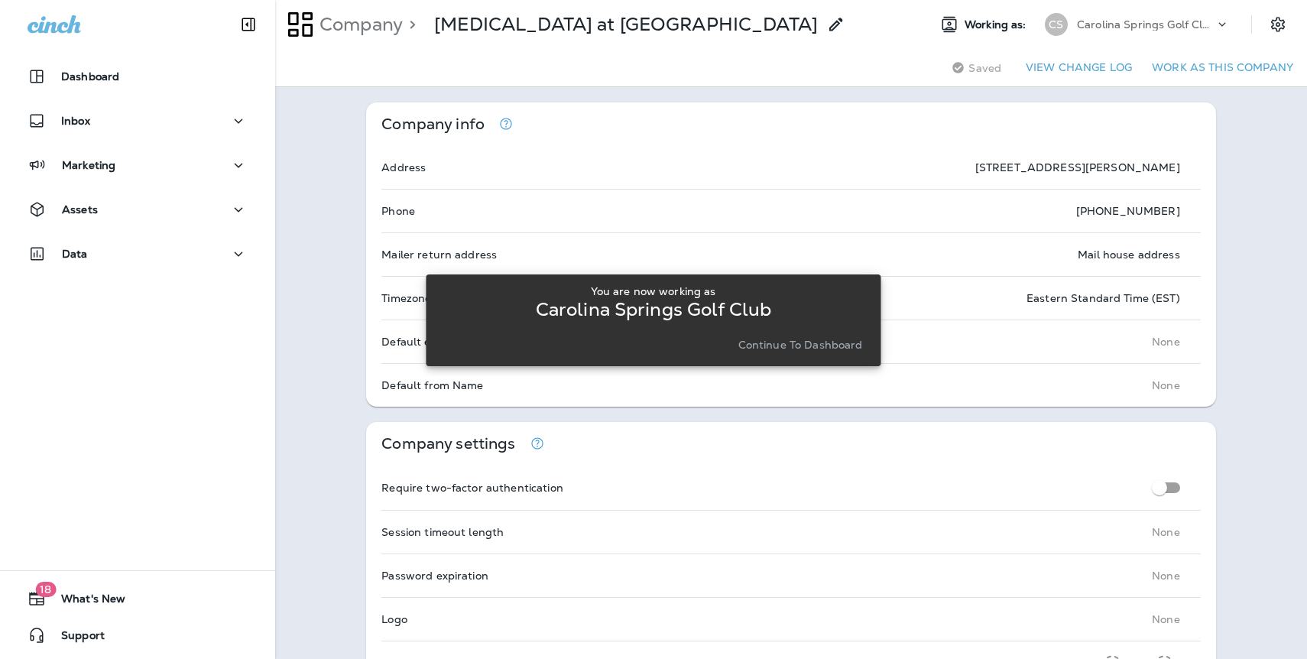
click at [1226, 24] on icon at bounding box center [1222, 24] width 15 height 15
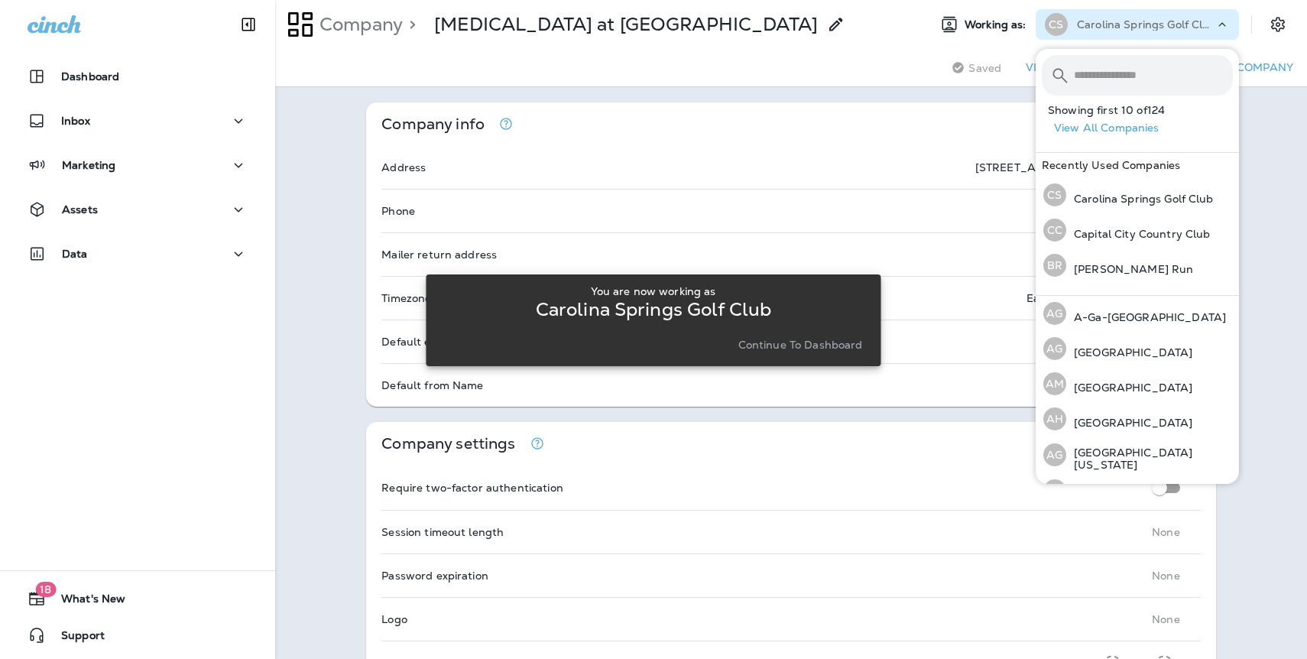
click at [1142, 135] on button "View All Companies" at bounding box center [1143, 128] width 191 height 24
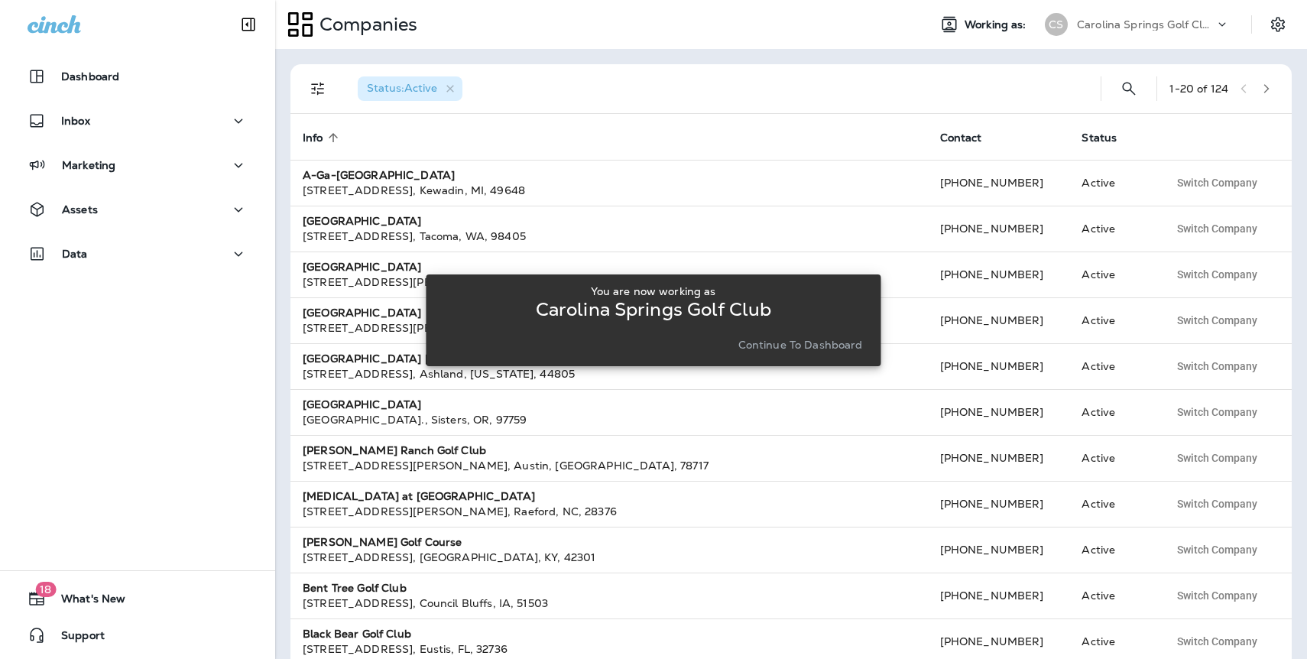
click at [1269, 89] on icon "button" at bounding box center [1267, 88] width 11 height 11
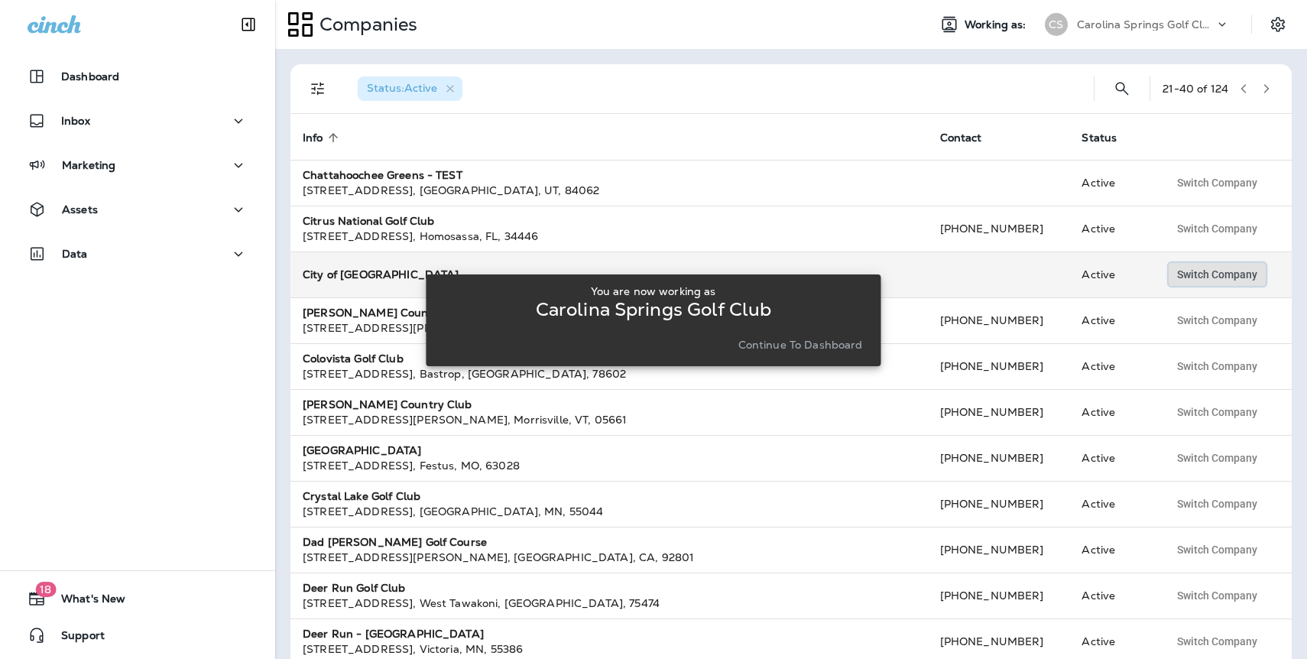
click at [1257, 277] on span "Switch Company" at bounding box center [1217, 274] width 80 height 11
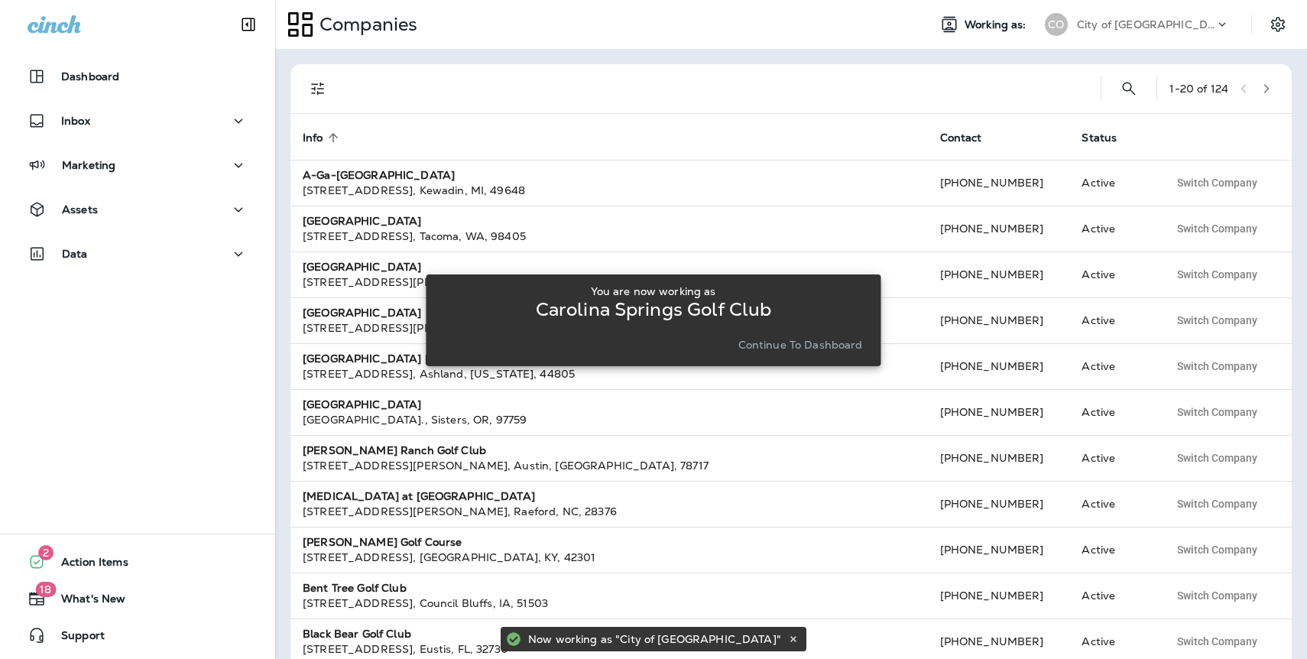
click at [744, 232] on div "You are now working as Carolina Springs Golf Club Continue to Dashboard" at bounding box center [653, 320] width 455 height 641
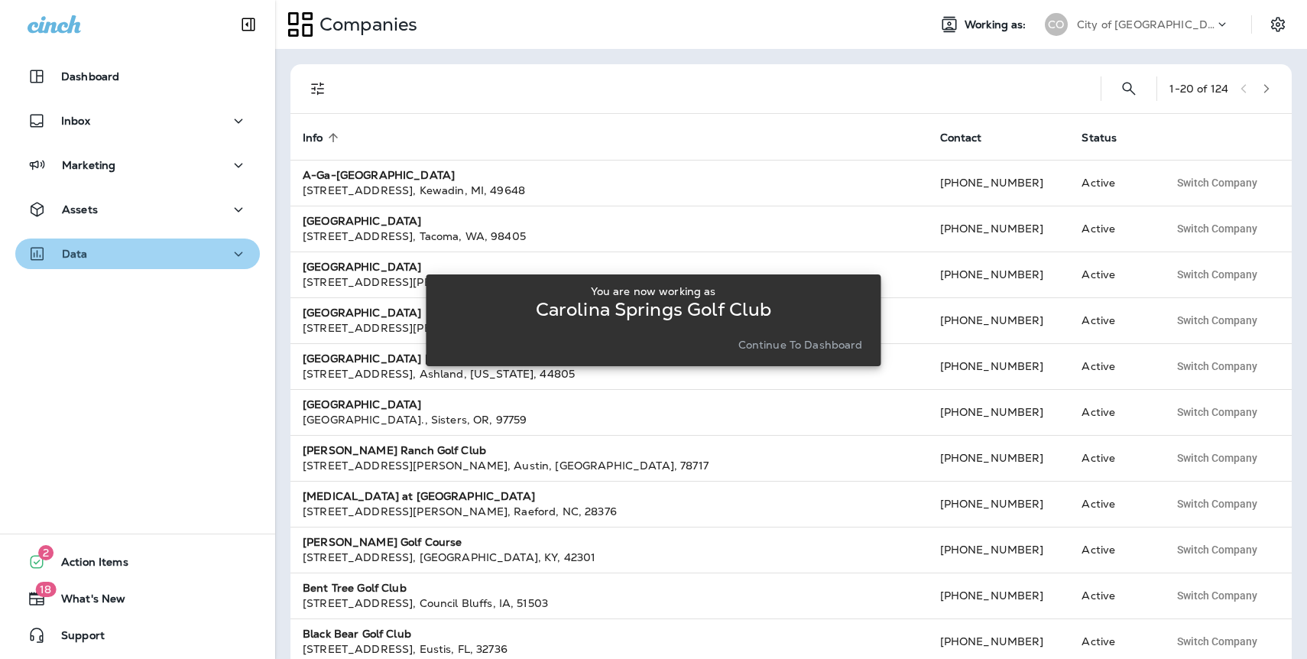
click at [67, 264] on button "Data" at bounding box center [137, 254] width 245 height 31
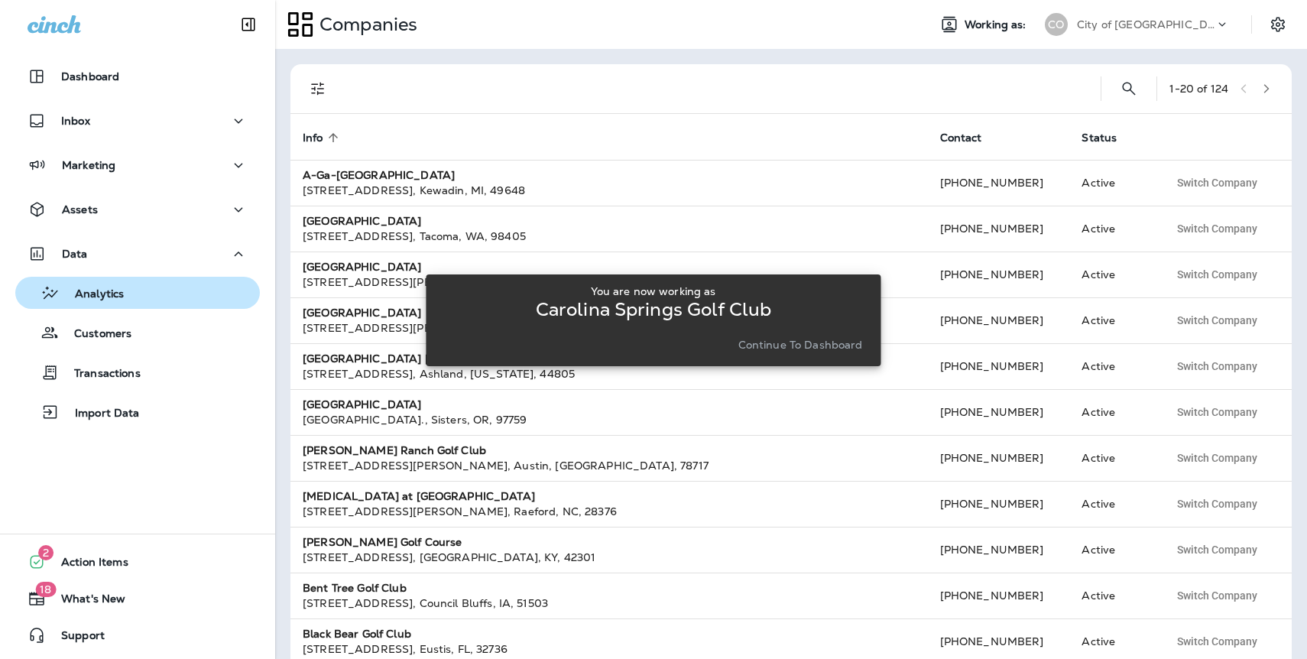
click at [125, 297] on div "Analytics" at bounding box center [137, 292] width 232 height 23
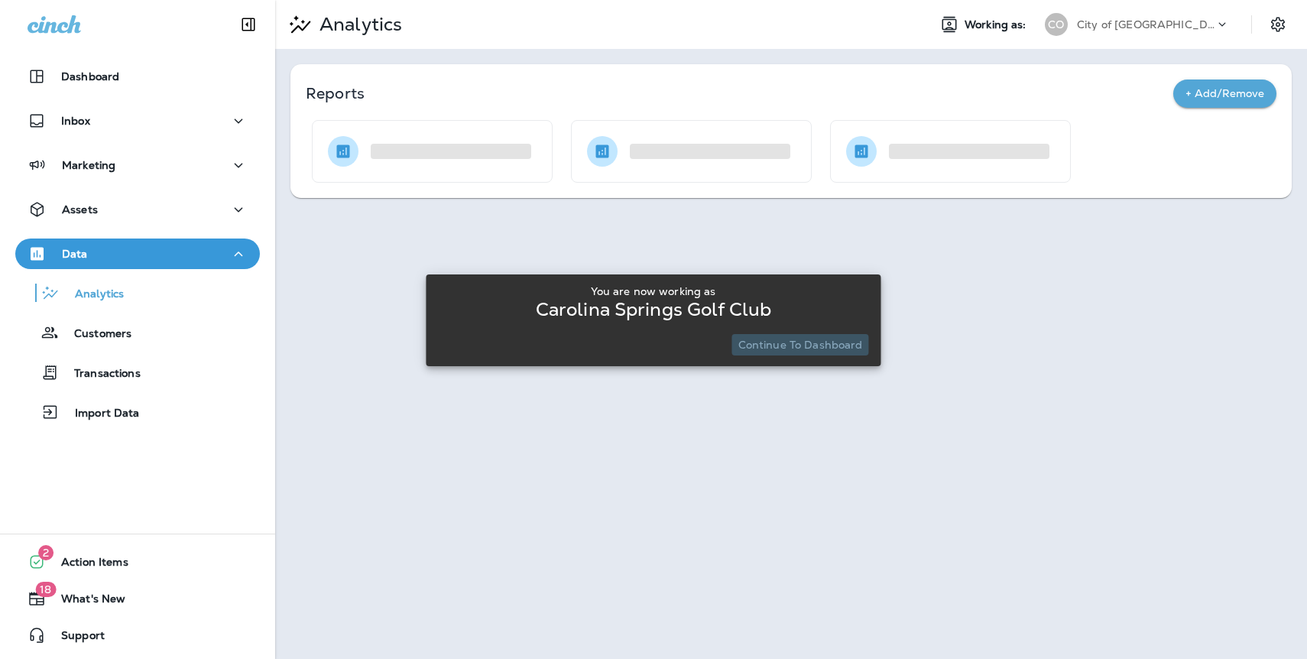
click at [811, 343] on p "Continue to Dashboard" at bounding box center [801, 345] width 125 height 12
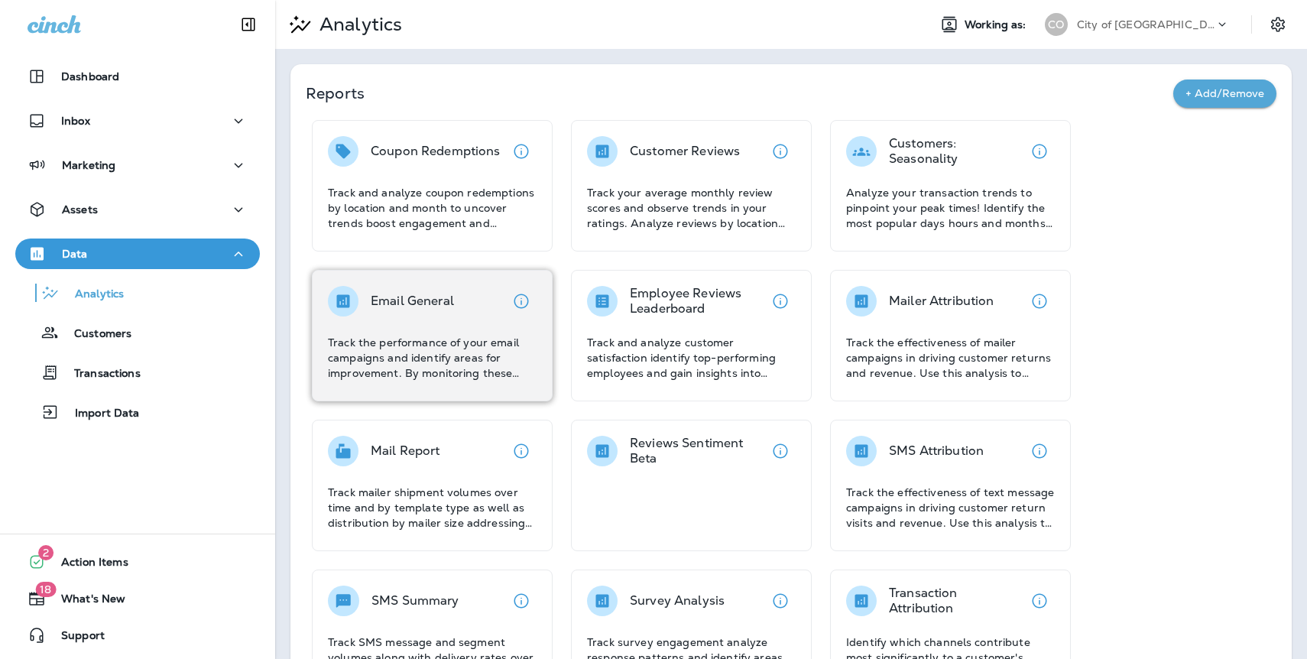
click at [445, 297] on p "Email General" at bounding box center [412, 301] width 83 height 15
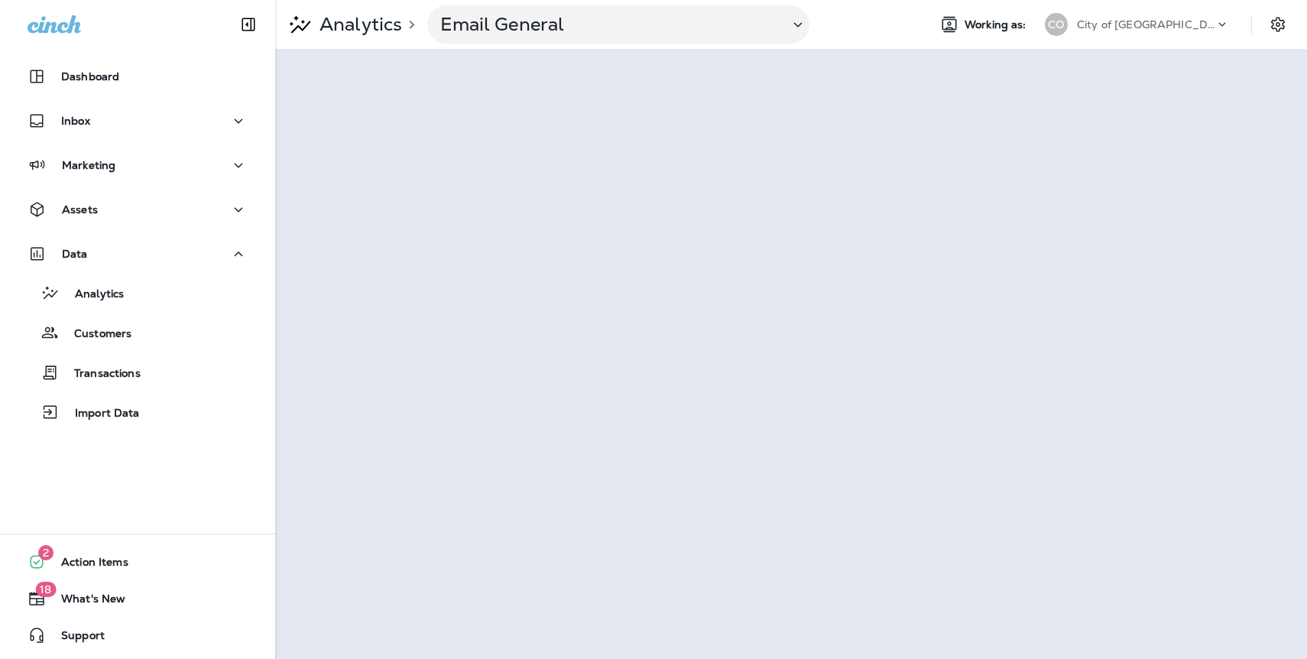
click at [1131, 17] on div "City of [GEOGRAPHIC_DATA]" at bounding box center [1146, 24] width 138 height 23
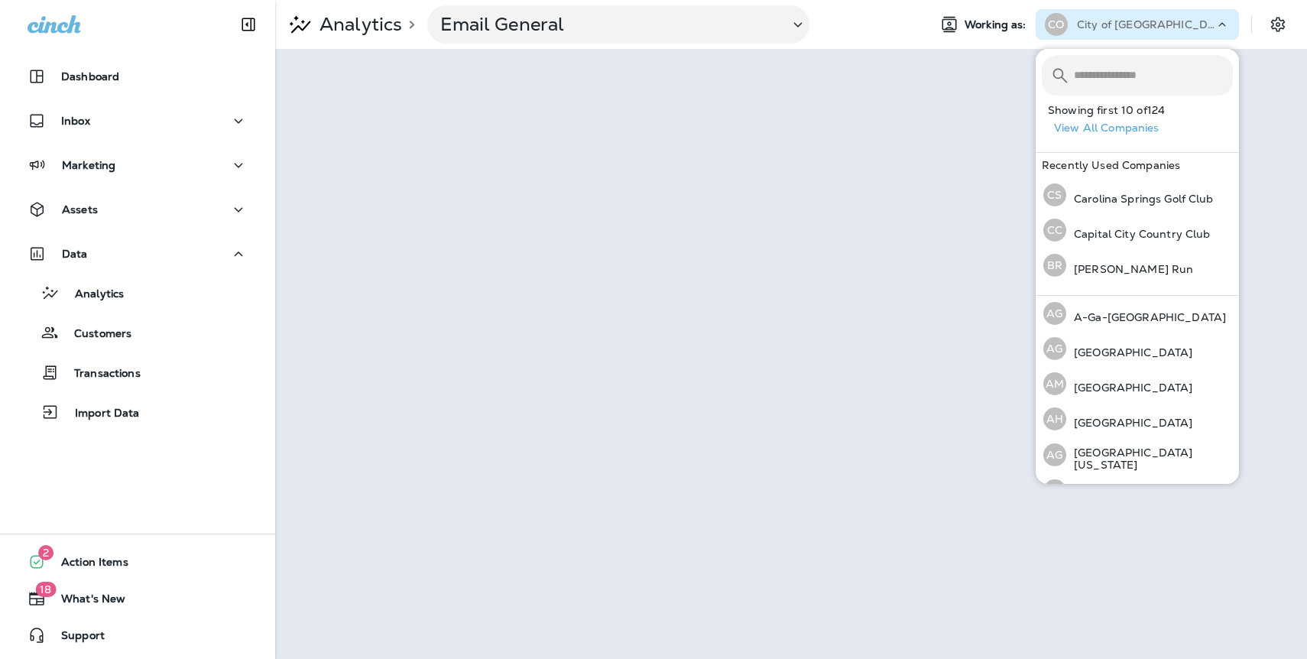
click at [1110, 125] on button "View All Companies" at bounding box center [1143, 128] width 191 height 24
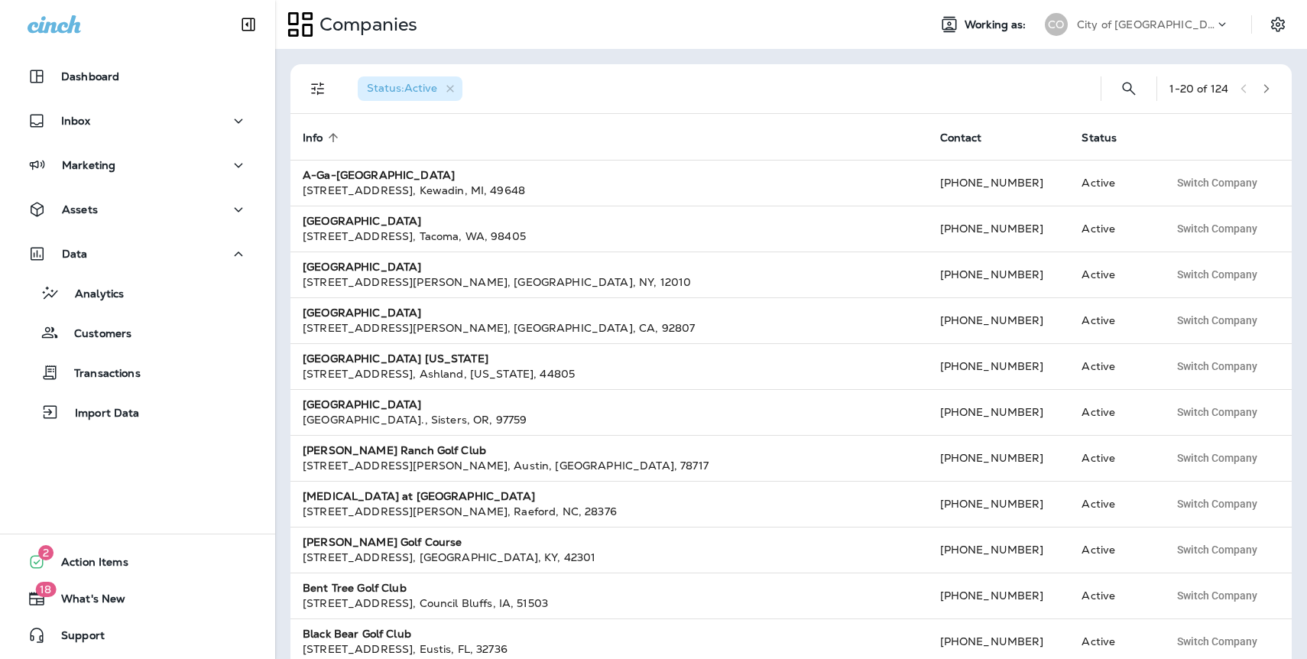
click at [1265, 94] on button "button" at bounding box center [1266, 88] width 23 height 23
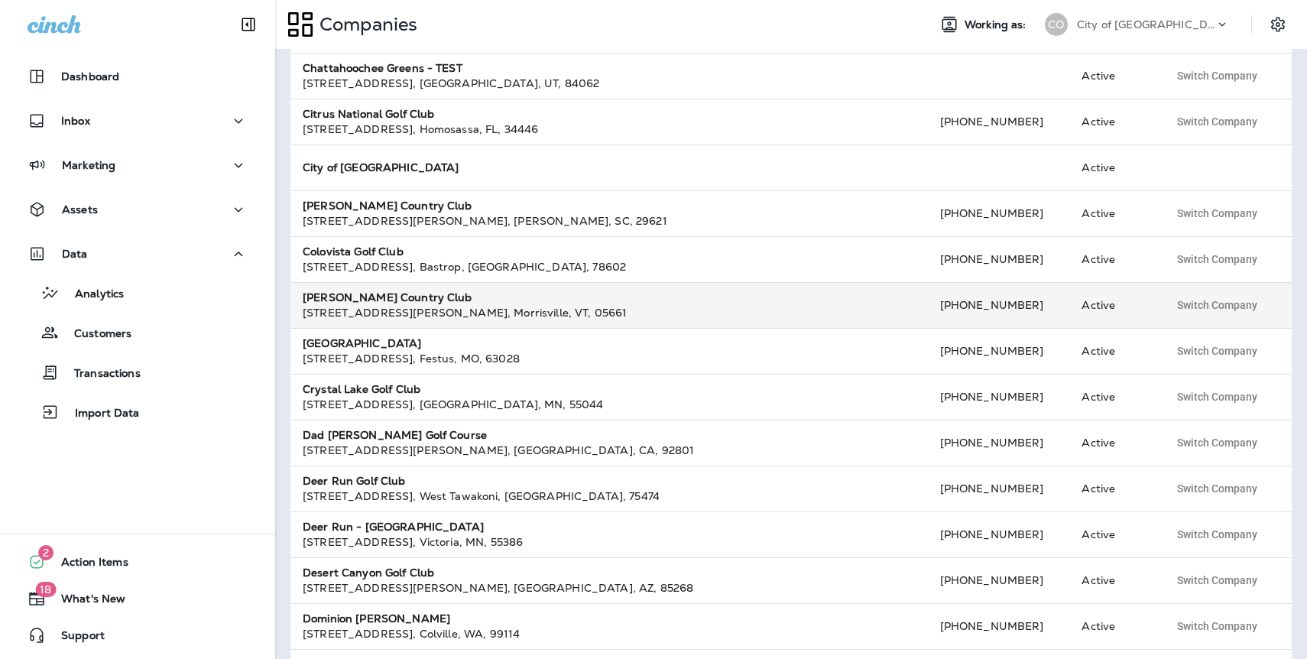
scroll to position [114, 0]
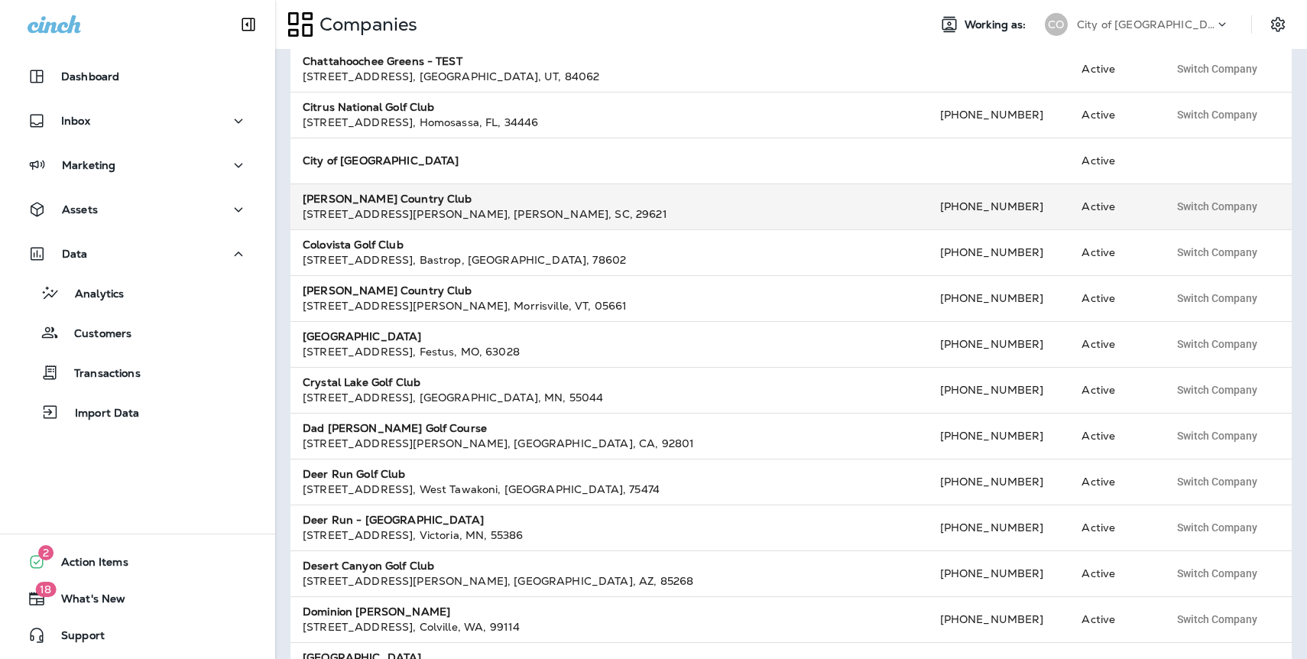
click at [409, 197] on strong "[PERSON_NAME] Country Club" at bounding box center [388, 199] width 170 height 14
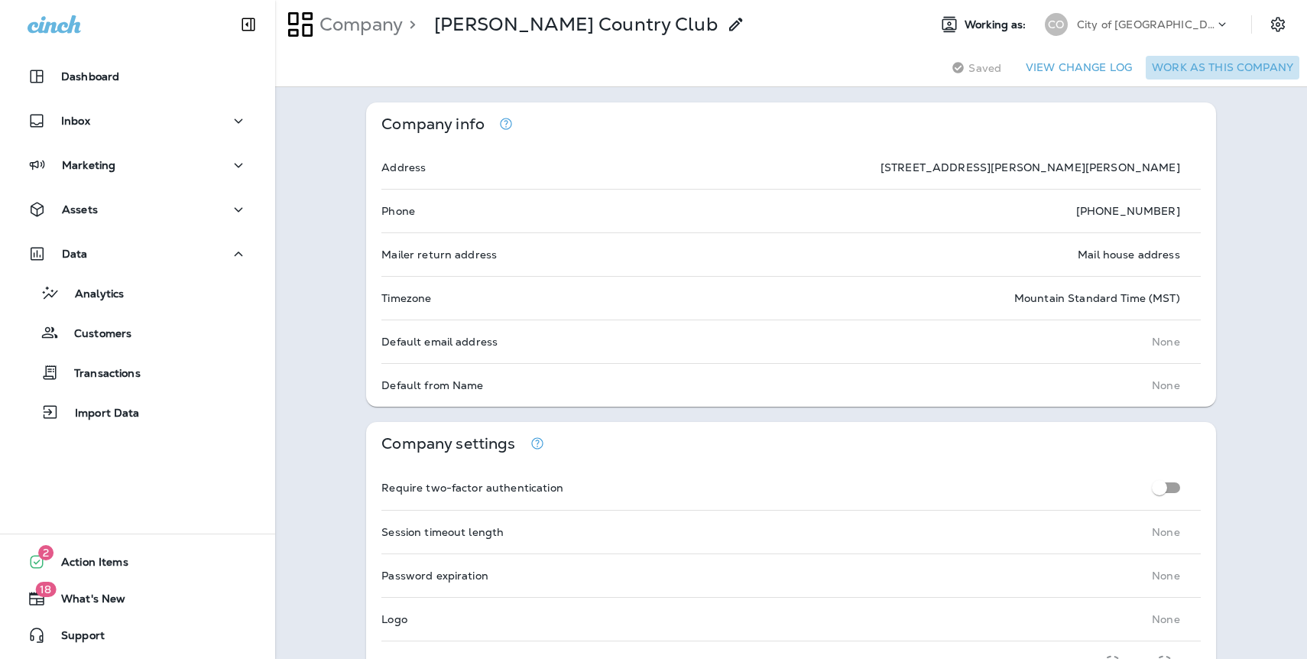
click at [1231, 70] on button "Work as this company" at bounding box center [1223, 68] width 154 height 24
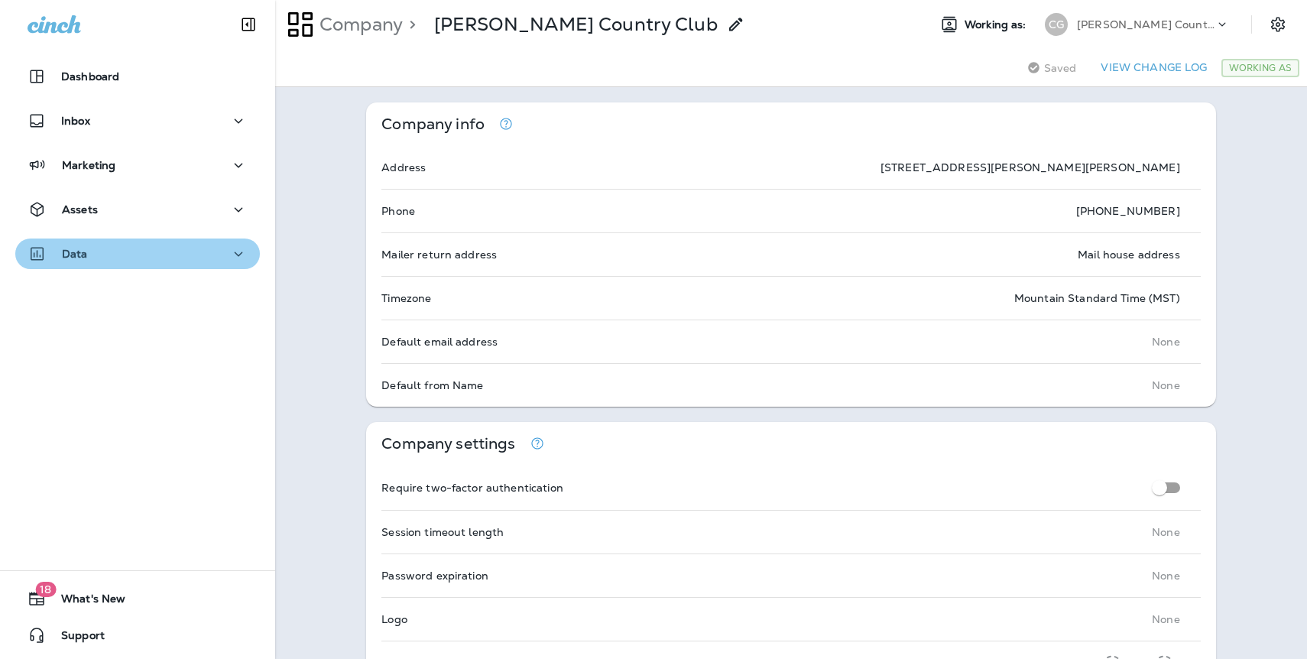
click at [158, 257] on div "Data" at bounding box center [138, 254] width 220 height 19
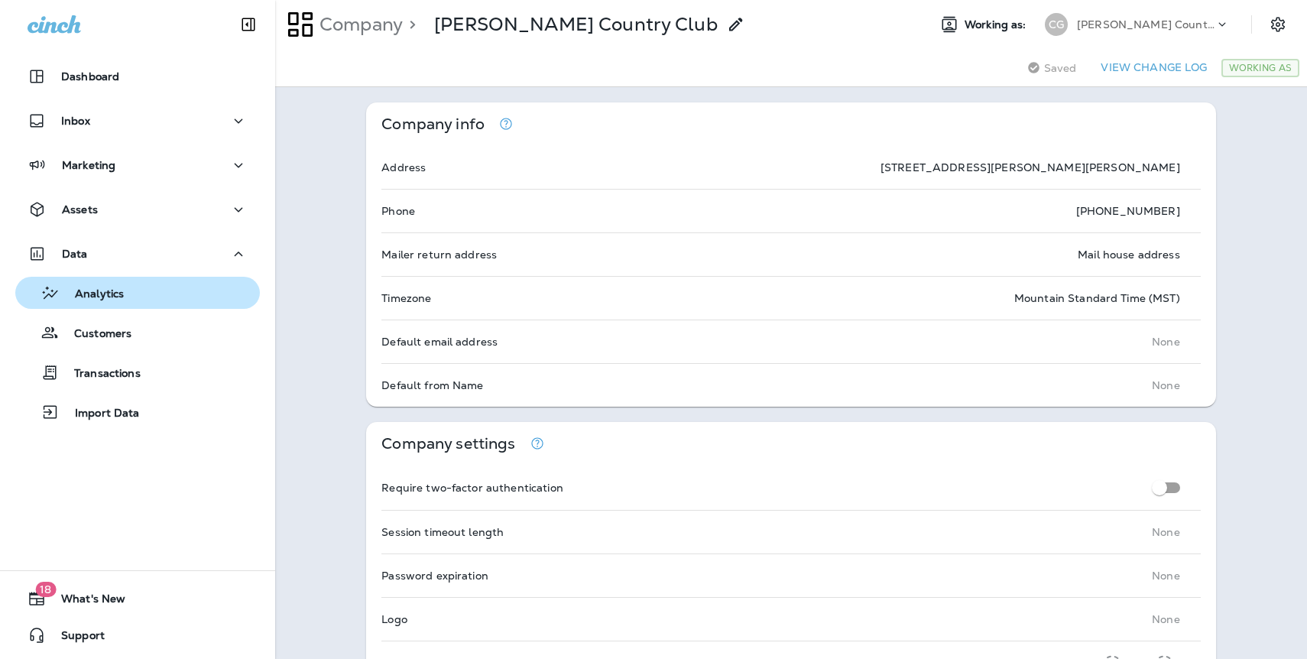
click at [126, 304] on button "Analytics" at bounding box center [137, 293] width 245 height 32
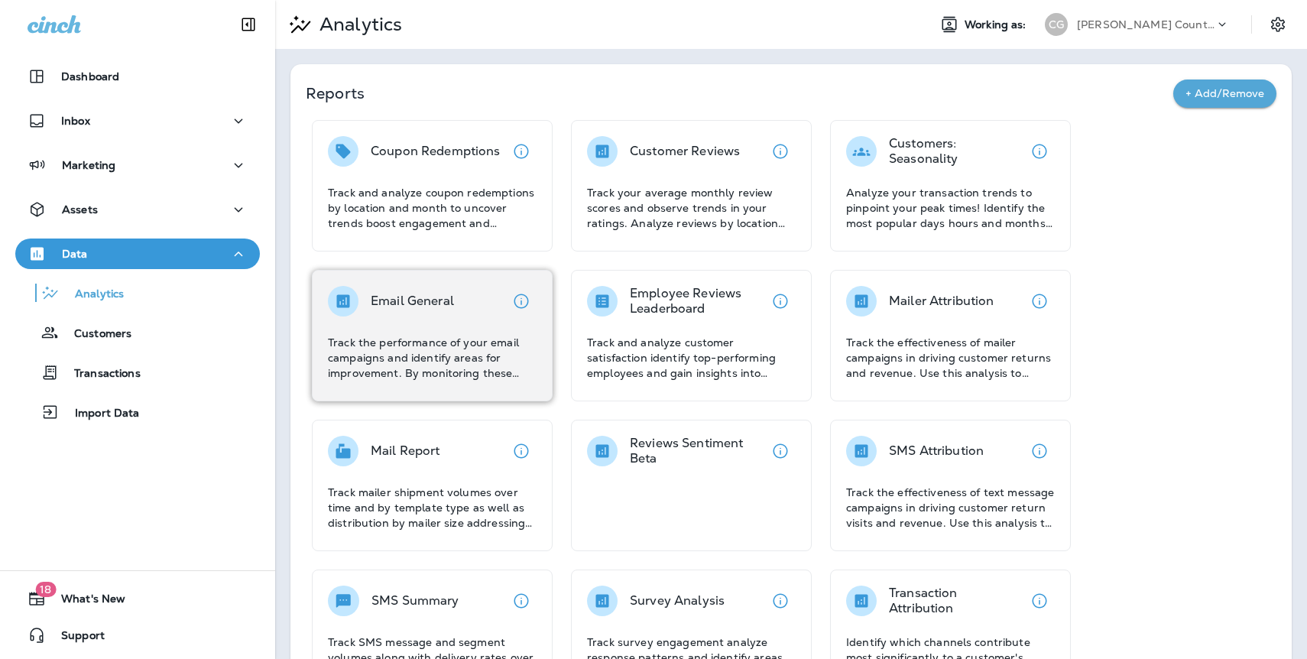
click at [460, 300] on div "Email General" at bounding box center [432, 301] width 209 height 31
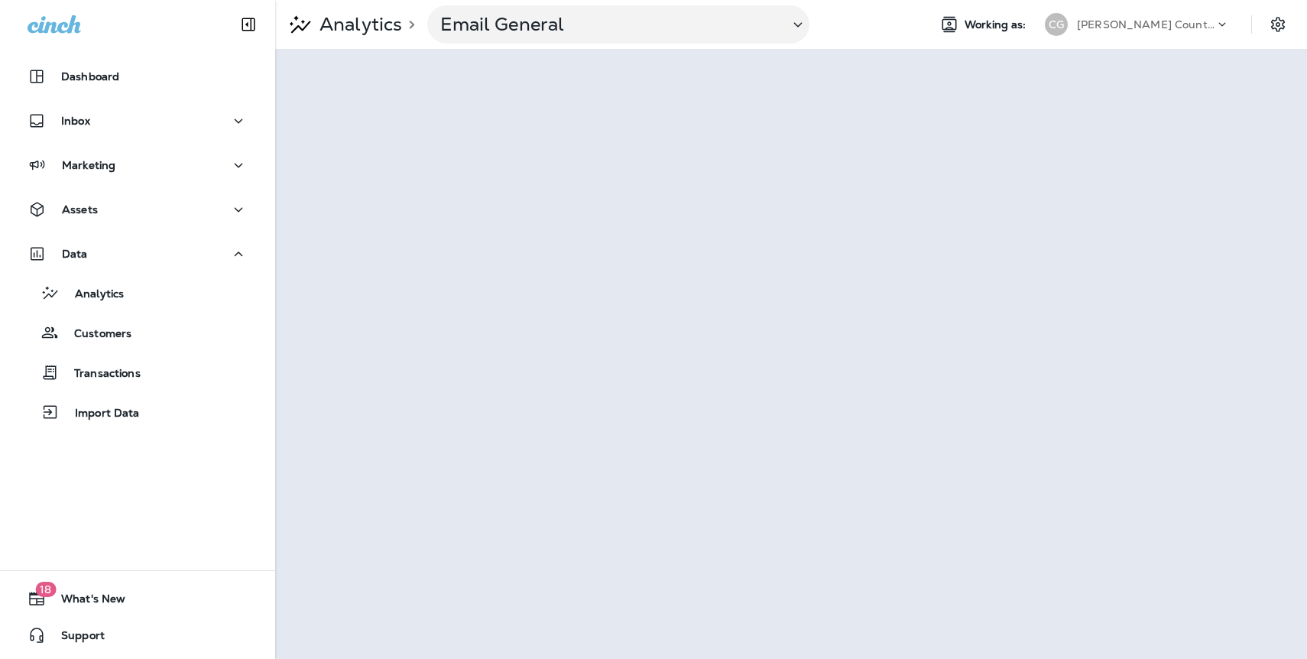
click at [1153, 30] on p "[PERSON_NAME] Country Club" at bounding box center [1146, 24] width 138 height 12
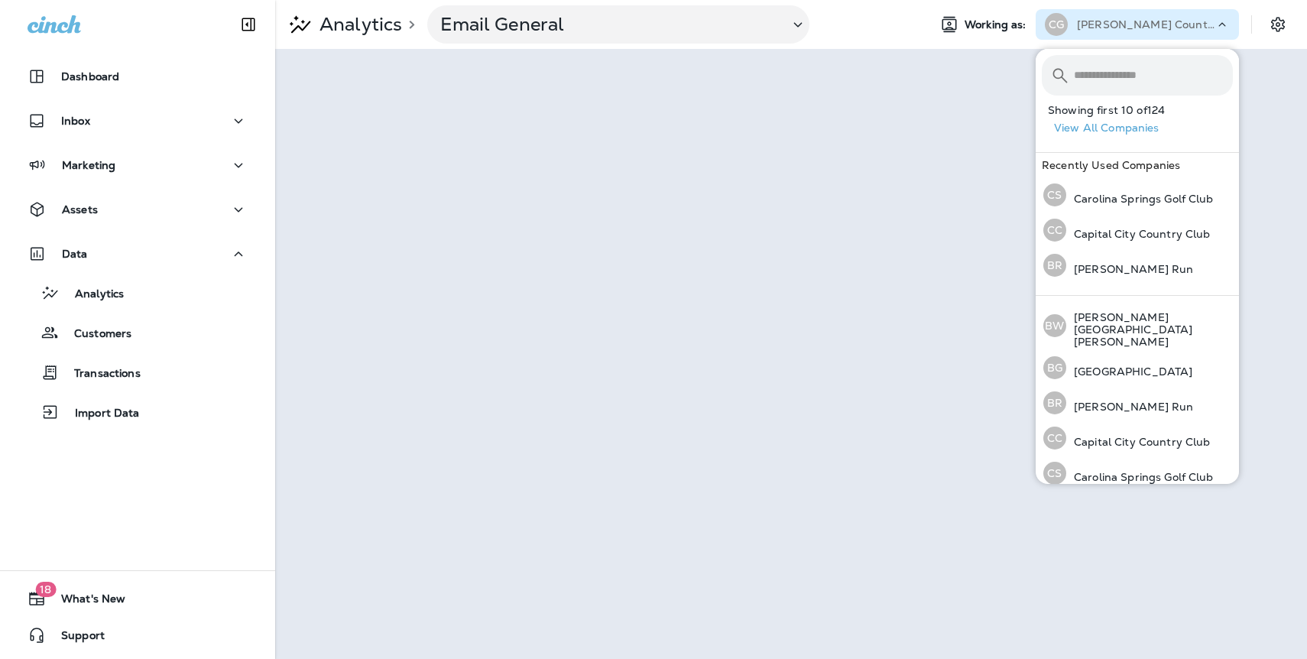
scroll to position [525, 0]
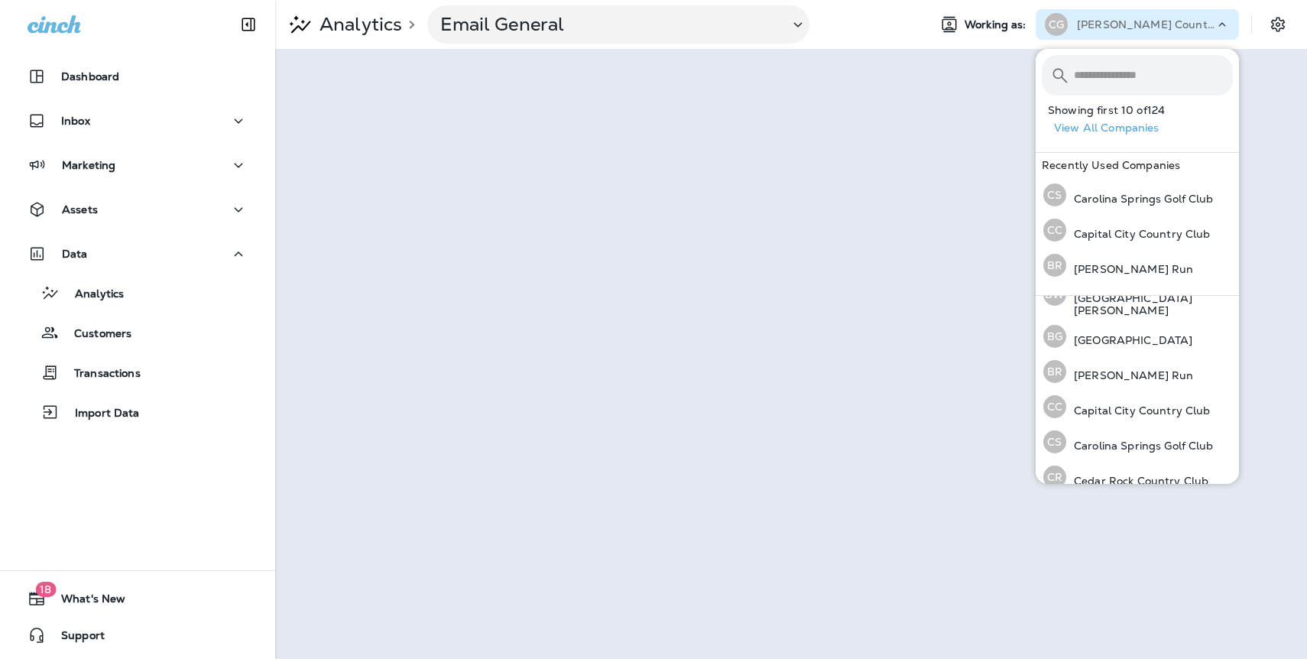
click at [1104, 127] on button "View All Companies" at bounding box center [1143, 128] width 191 height 24
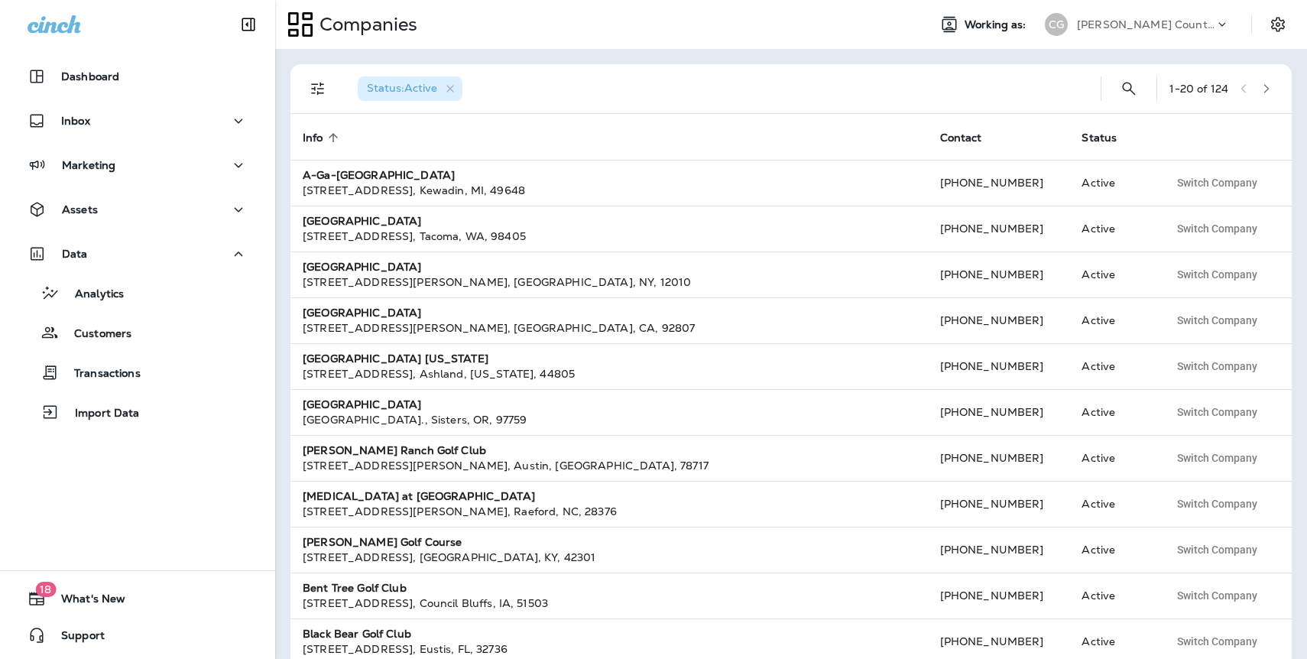
click at [1262, 91] on icon "button" at bounding box center [1267, 88] width 11 height 11
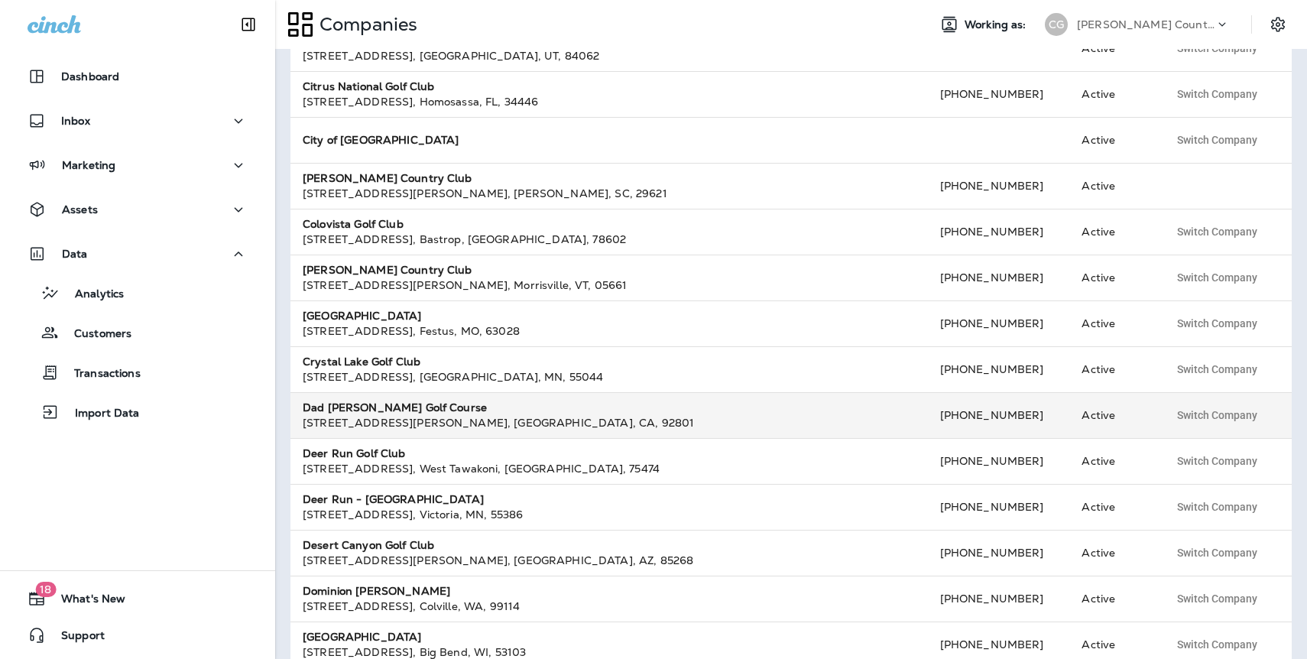
scroll to position [146, 0]
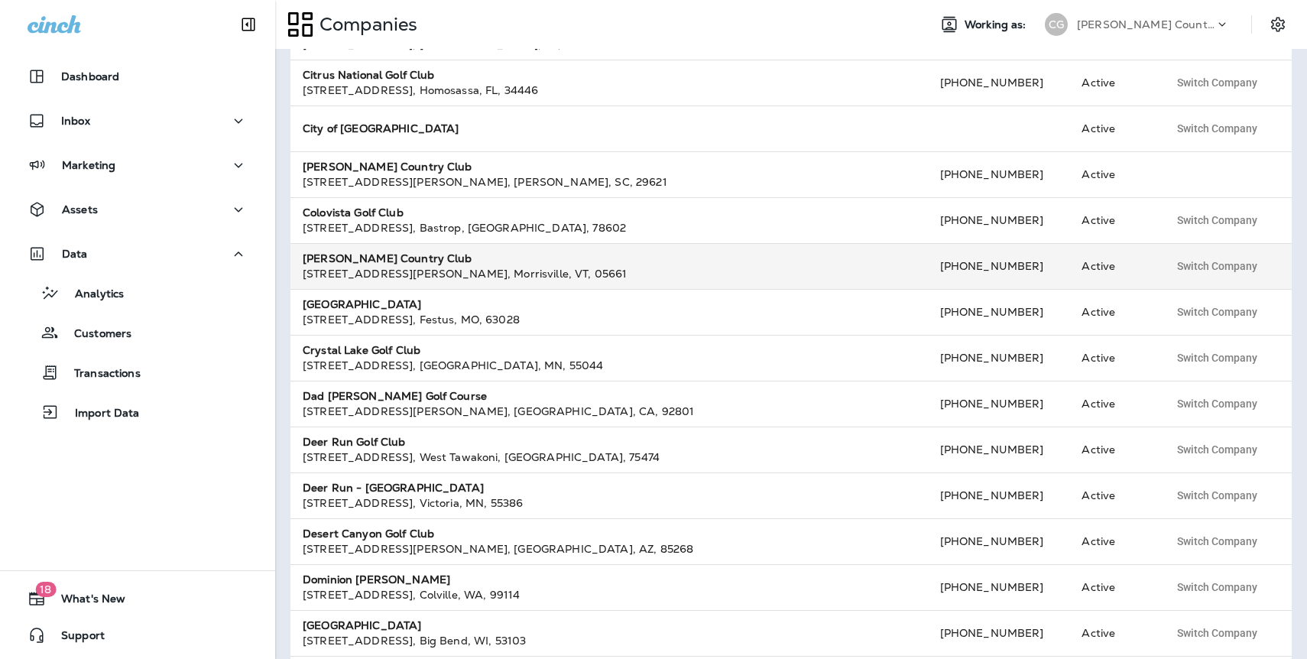
click at [384, 257] on strong "[PERSON_NAME] Country Club" at bounding box center [388, 259] width 170 height 14
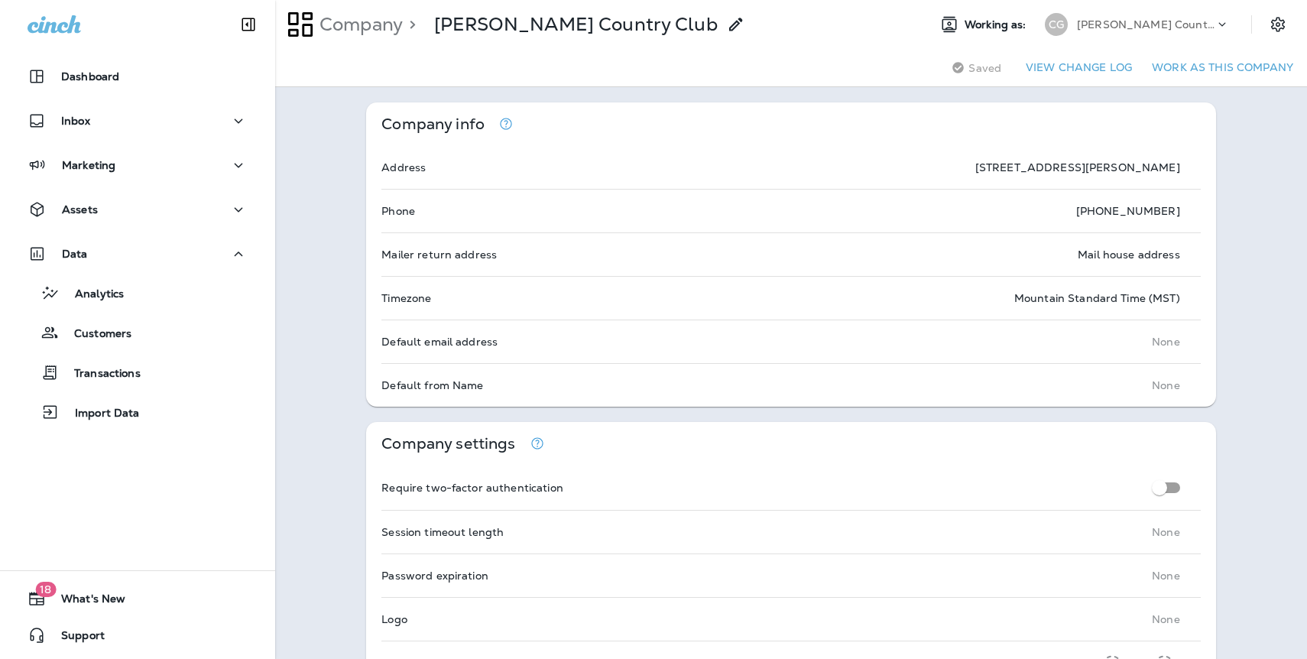
click at [1186, 70] on button "Work as this company" at bounding box center [1223, 68] width 154 height 24
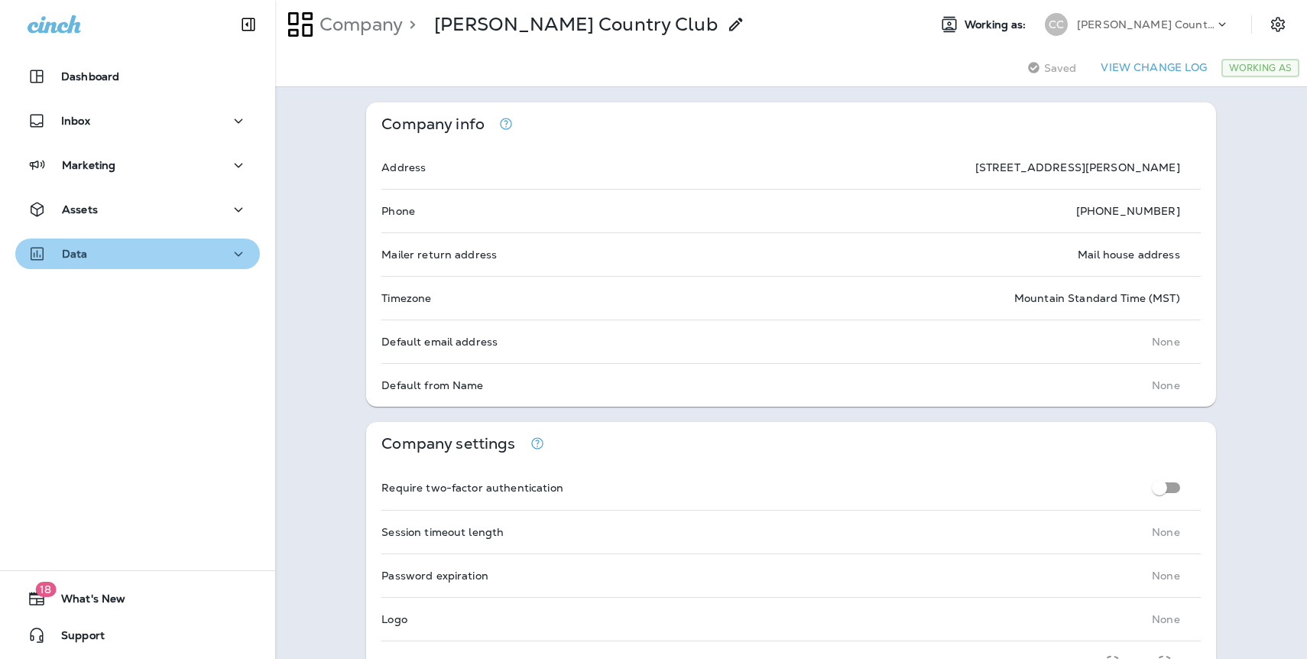
click at [75, 248] on p "Data" at bounding box center [75, 254] width 26 height 12
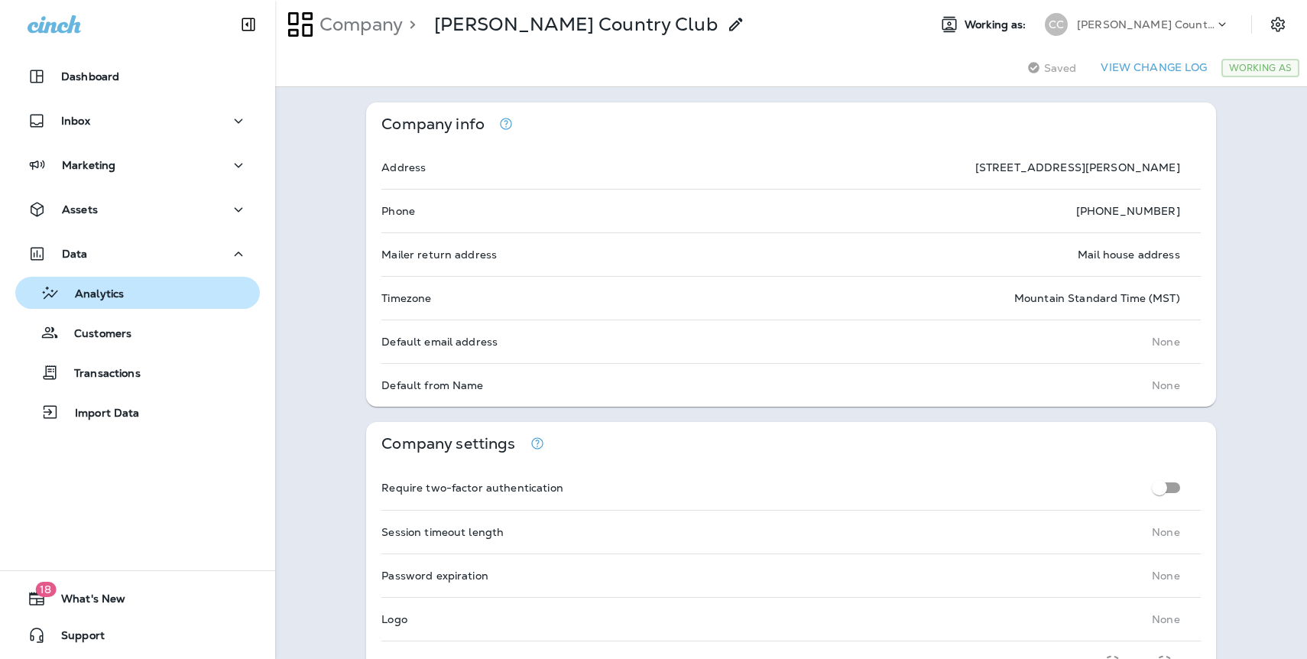
click at [110, 296] on p "Analytics" at bounding box center [92, 294] width 64 height 15
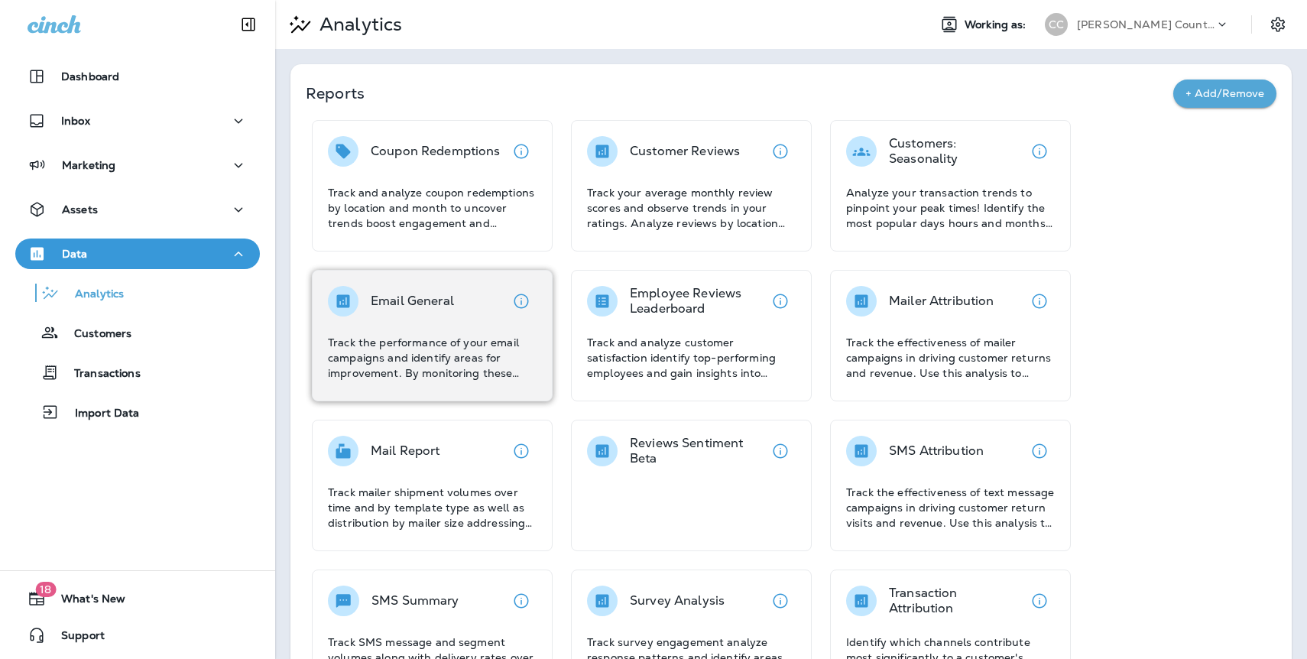
click at [402, 291] on div "Email General" at bounding box center [412, 301] width 83 height 31
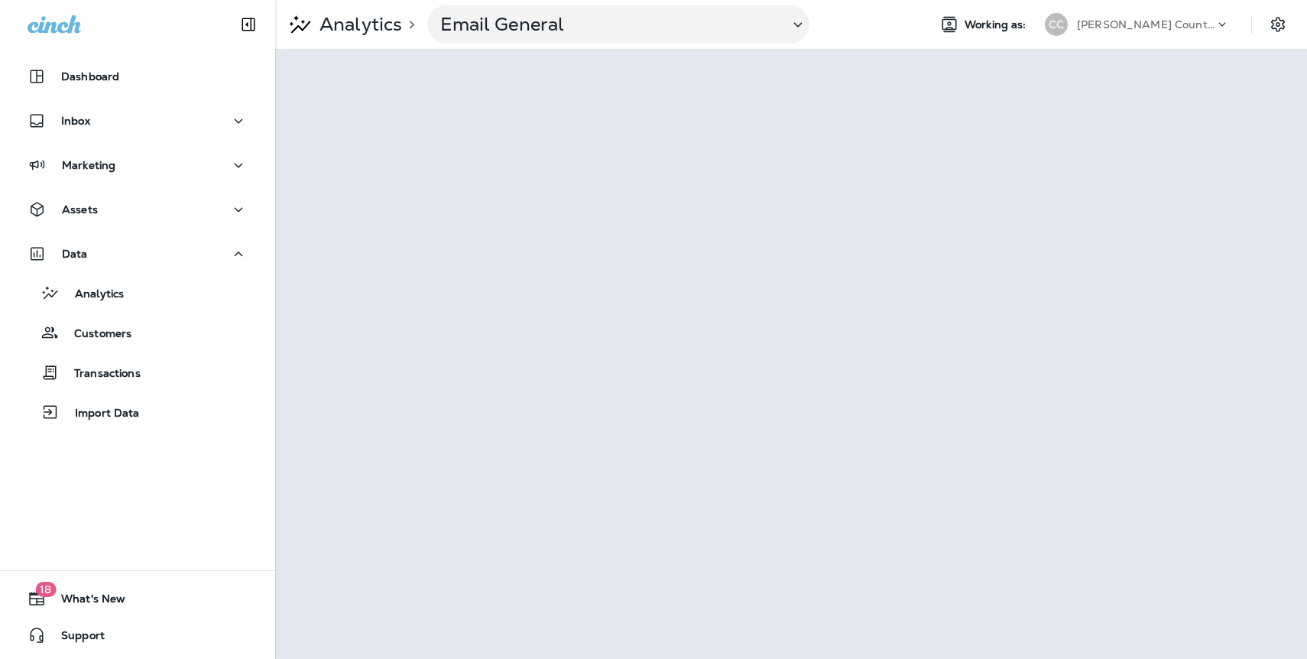
click at [1139, 31] on div "[PERSON_NAME] Country Club" at bounding box center [1146, 24] width 138 height 23
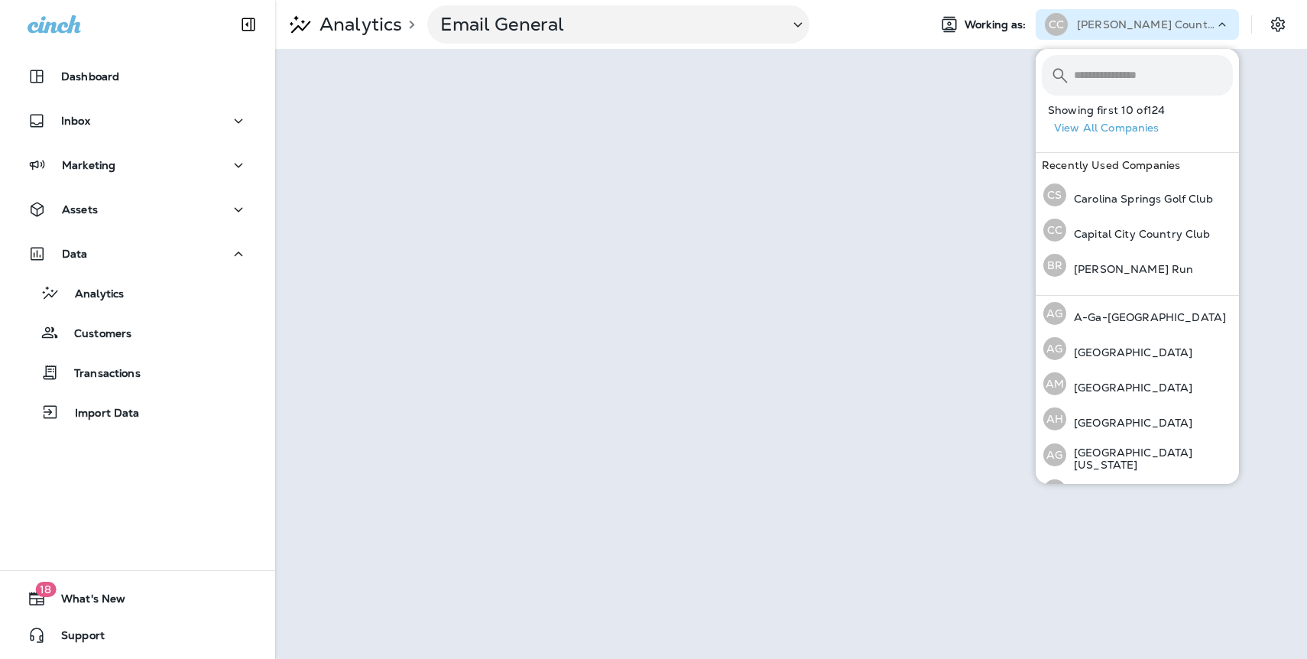
click at [1159, 125] on button "View All Companies" at bounding box center [1143, 128] width 191 height 24
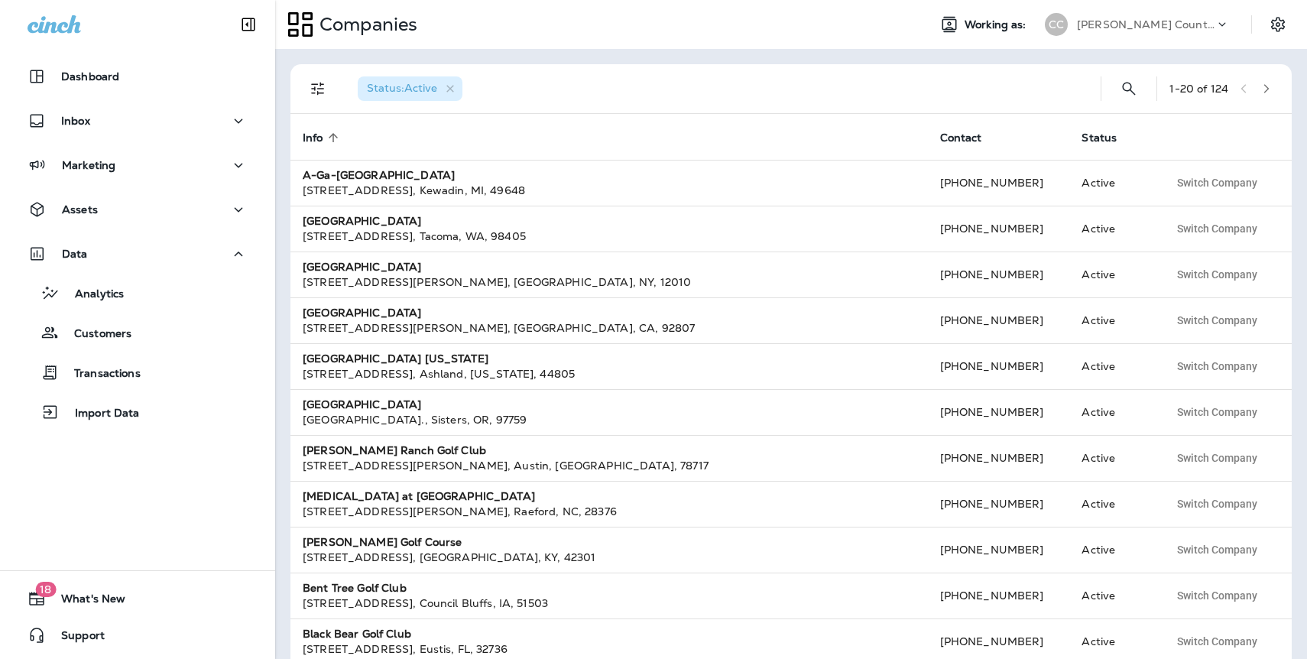
click at [1267, 88] on icon "button" at bounding box center [1267, 88] width 11 height 11
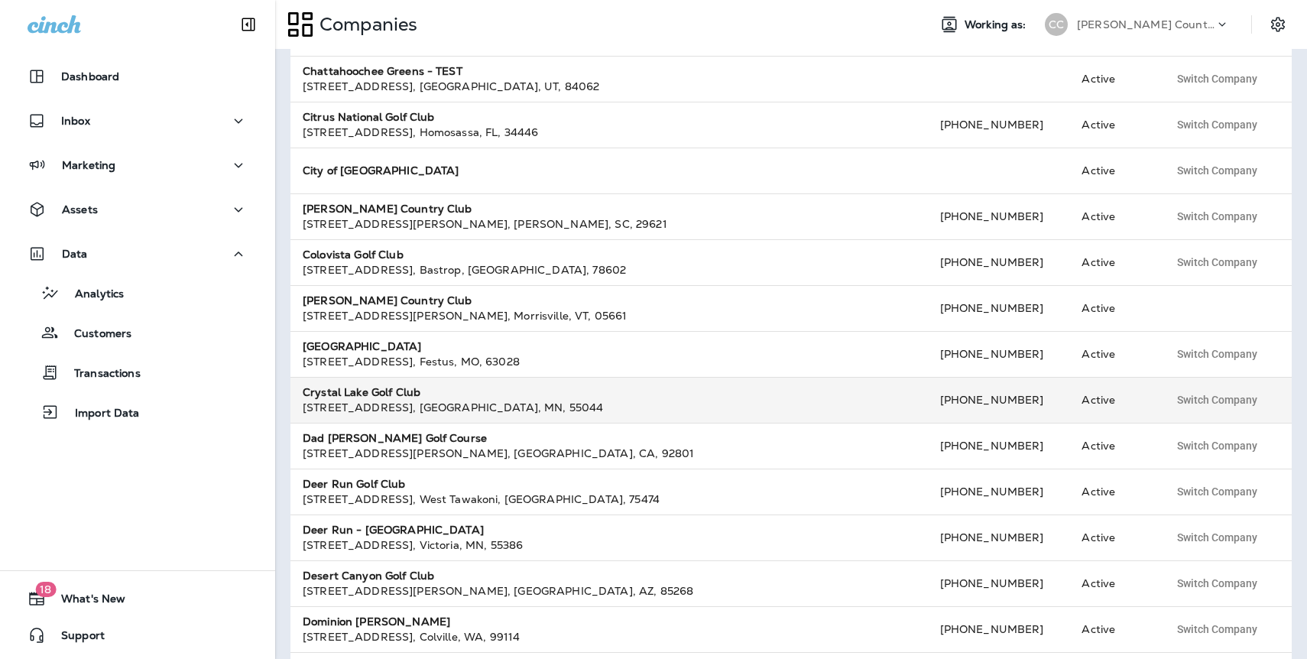
scroll to position [100, 0]
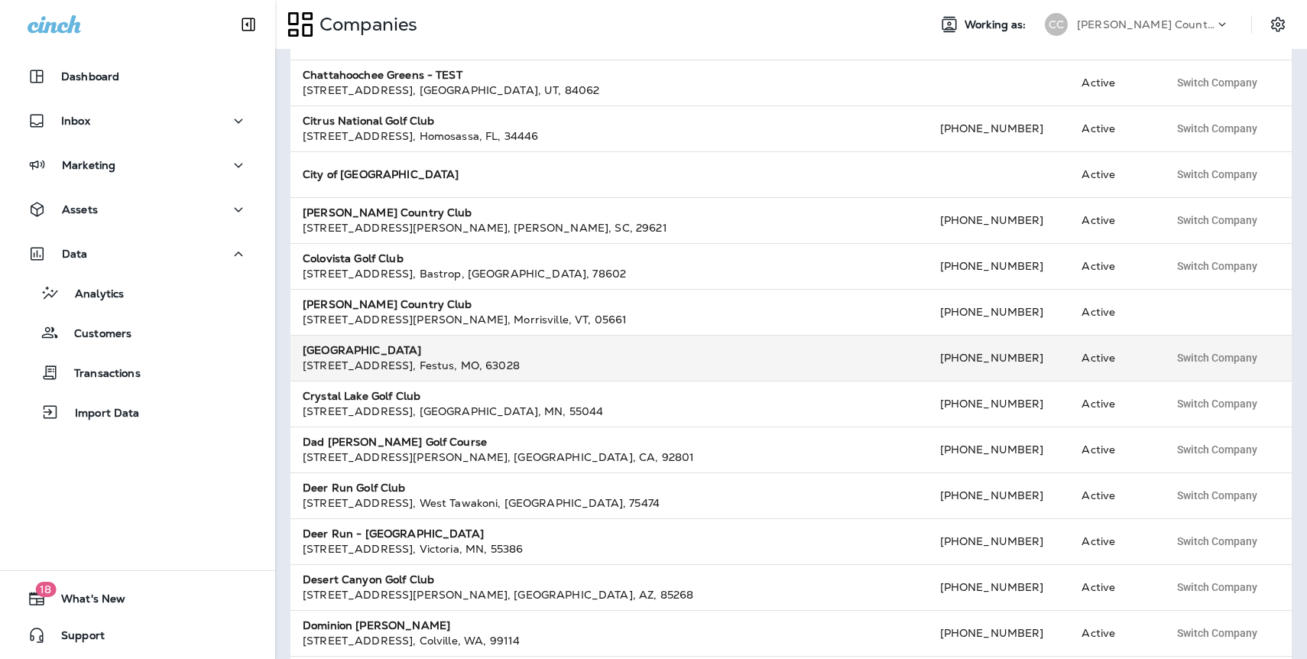
click at [352, 348] on strong "[GEOGRAPHIC_DATA]" at bounding box center [362, 350] width 119 height 14
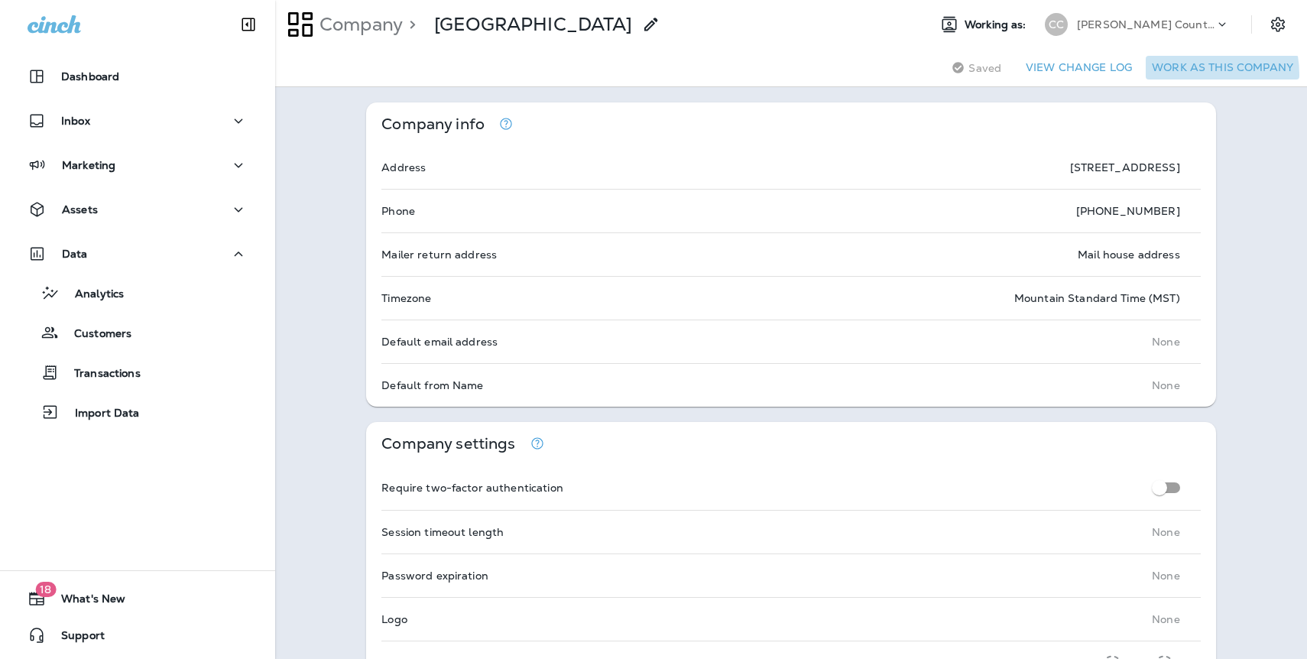
click at [1190, 73] on button "Work as this company" at bounding box center [1223, 68] width 154 height 24
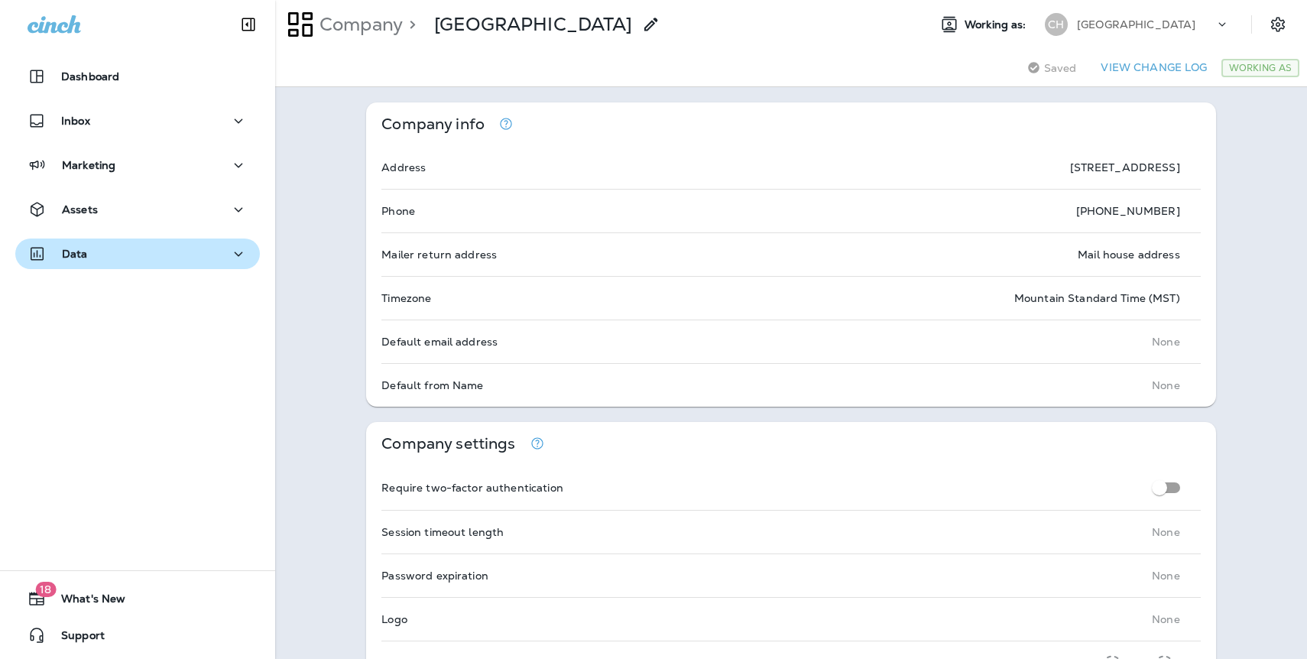
click at [88, 246] on div "Data" at bounding box center [138, 254] width 220 height 19
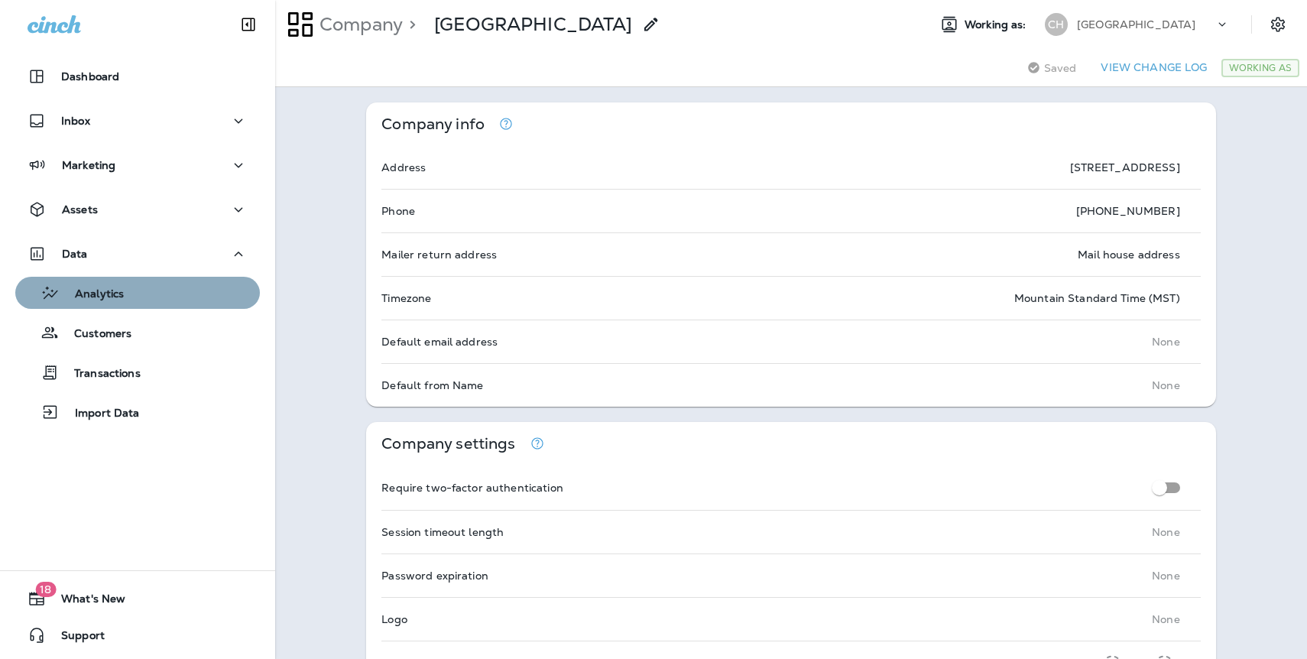
click at [106, 286] on div "Analytics" at bounding box center [72, 292] width 102 height 23
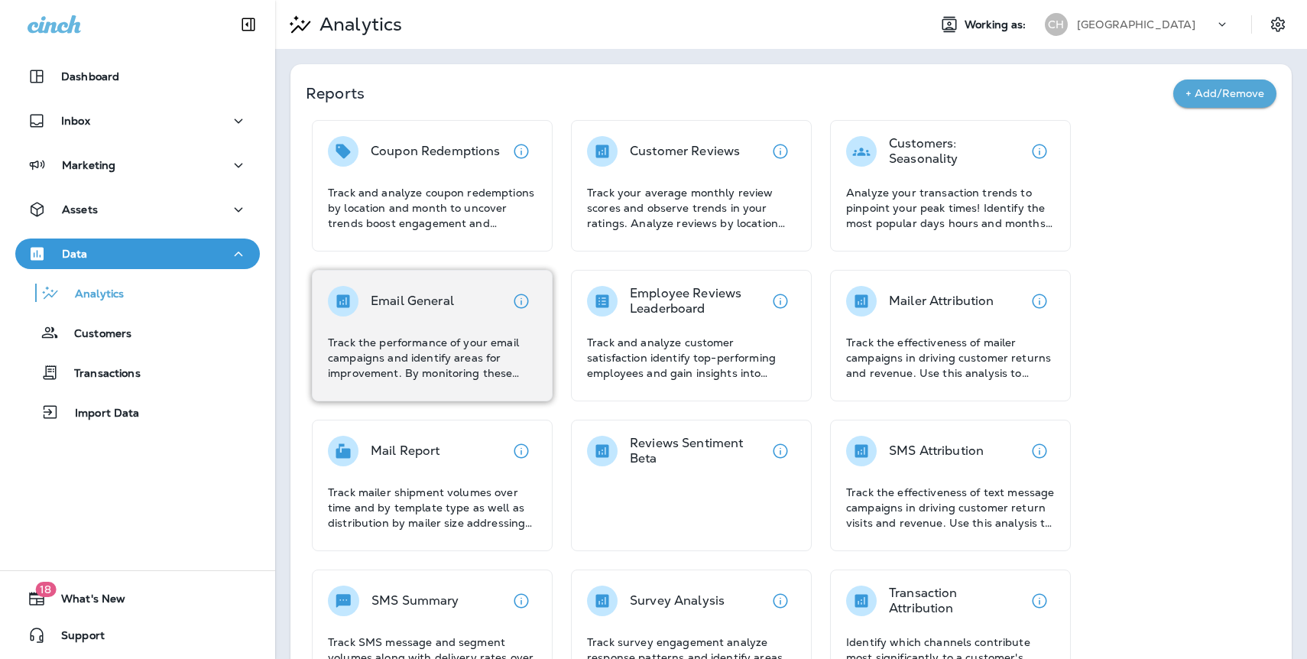
click at [415, 289] on div "Email General" at bounding box center [412, 301] width 83 height 31
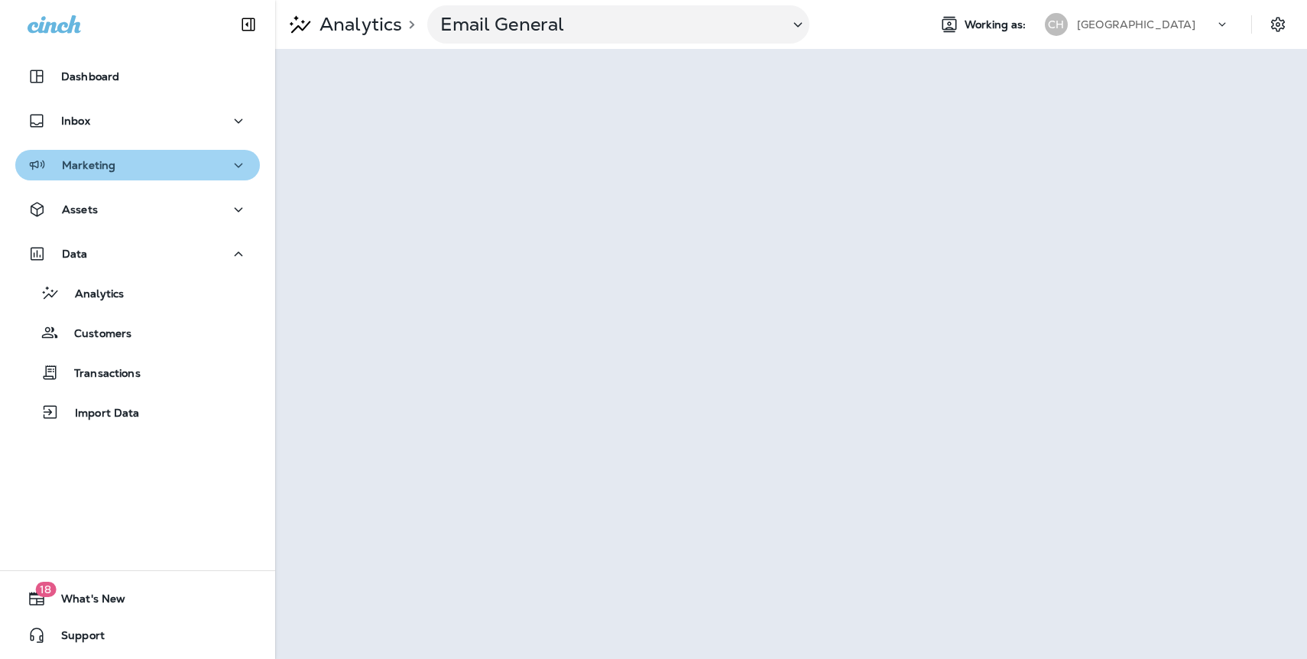
click at [93, 165] on p "Marketing" at bounding box center [89, 165] width 54 height 12
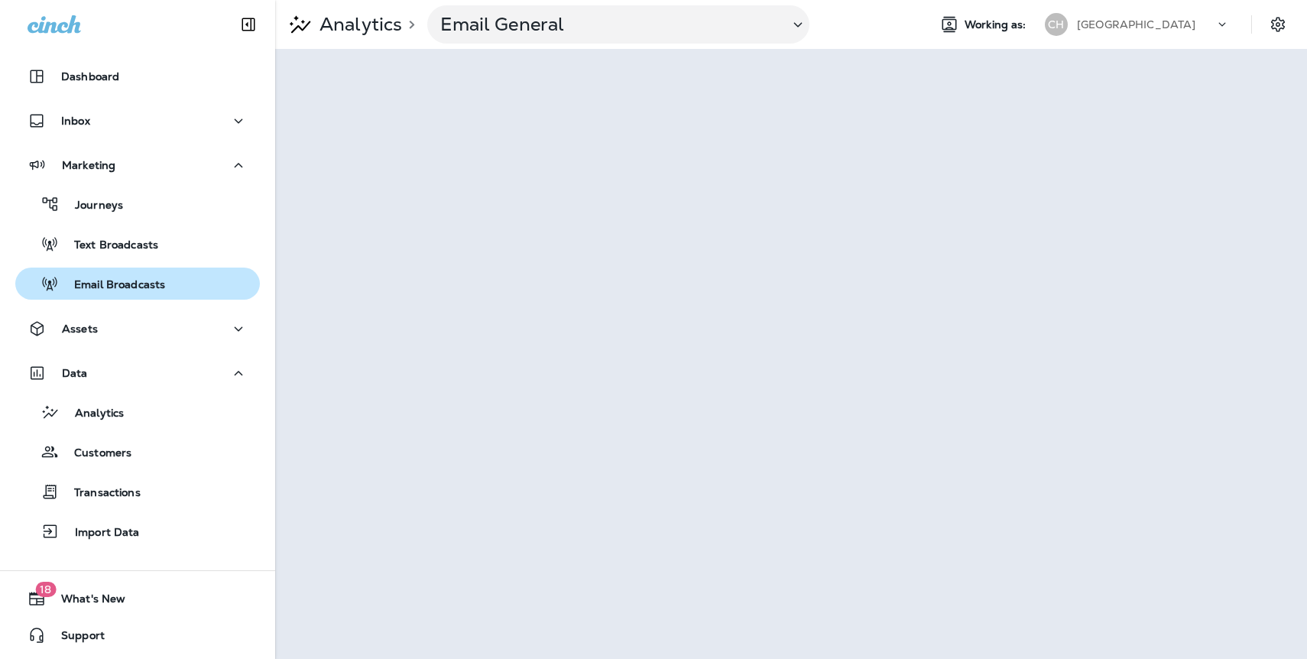
click at [121, 288] on p "Email Broadcasts" at bounding box center [112, 285] width 106 height 15
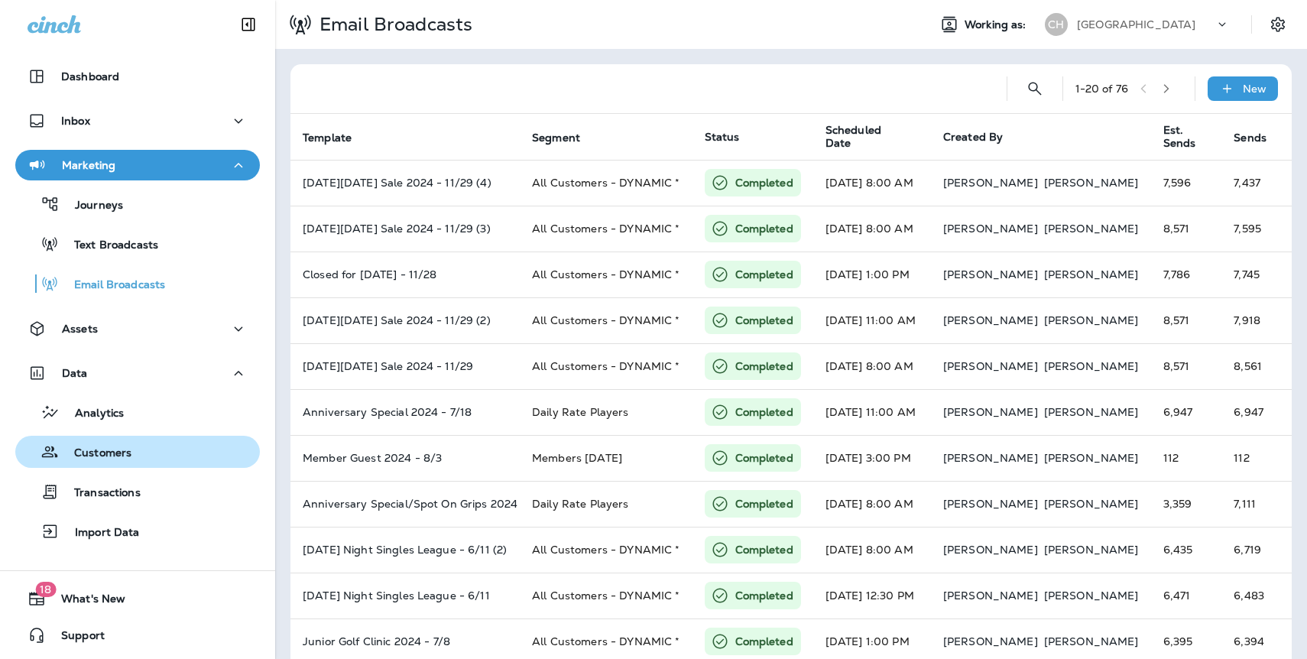
click at [96, 450] on p "Customers" at bounding box center [95, 454] width 73 height 15
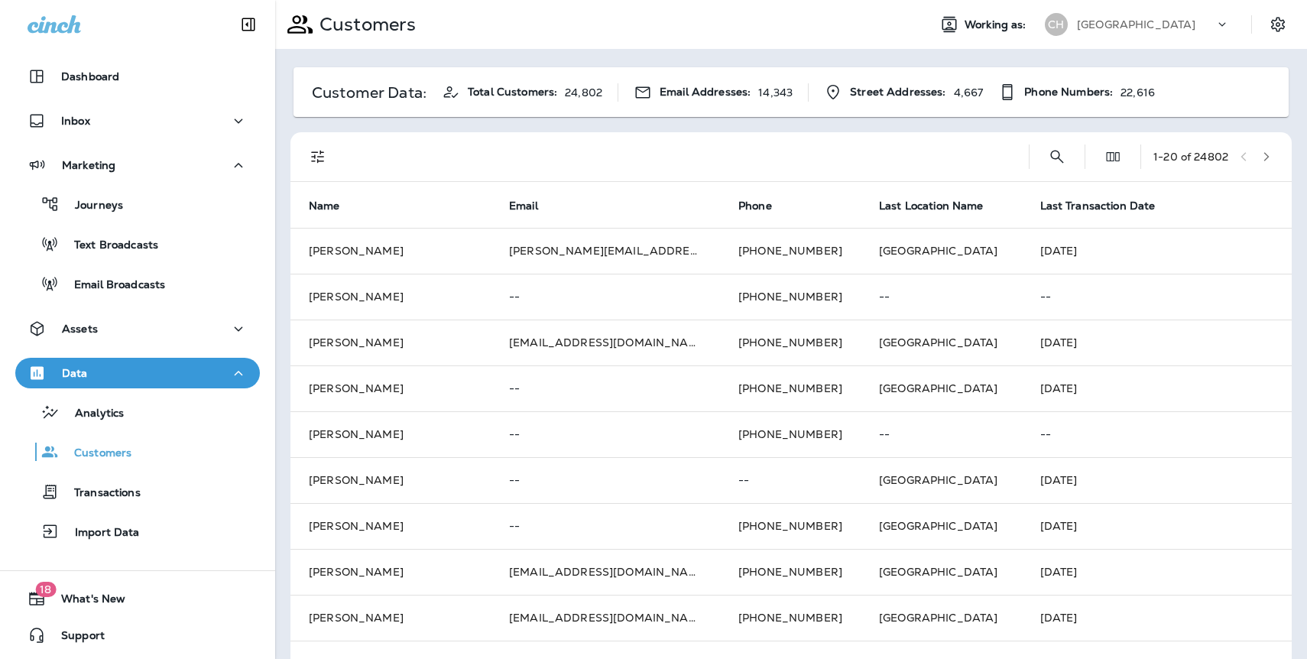
click at [1177, 29] on p "[GEOGRAPHIC_DATA]" at bounding box center [1136, 24] width 119 height 12
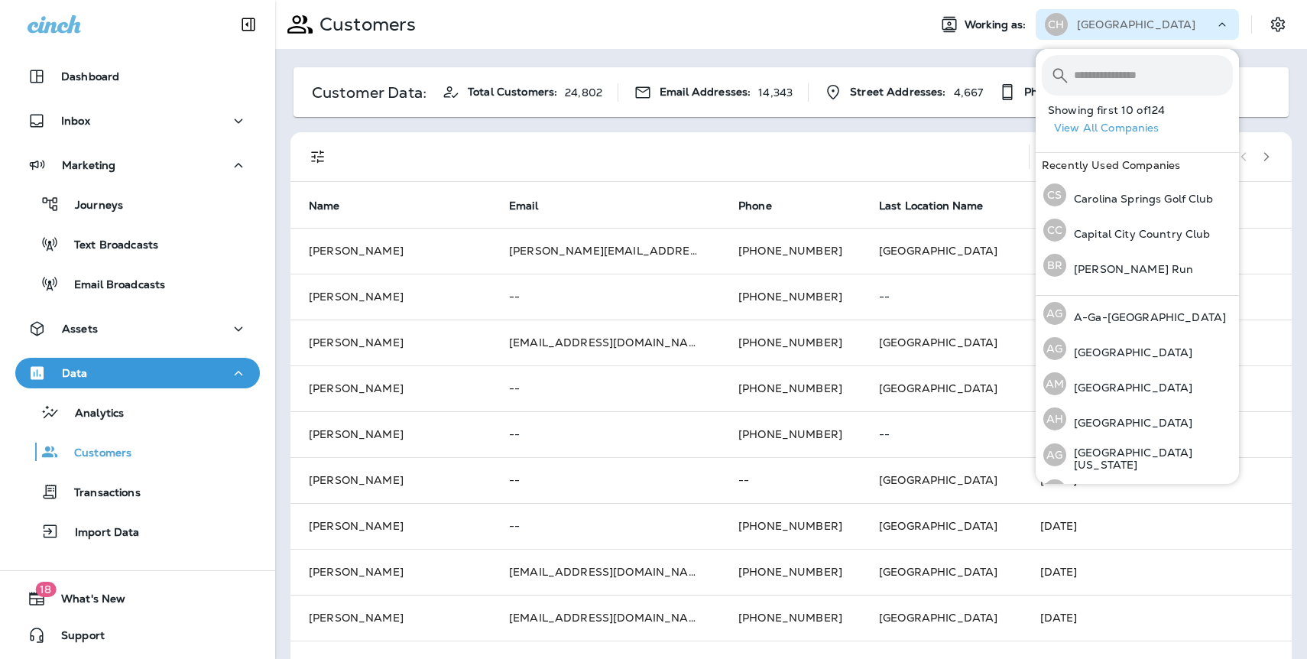
click at [1113, 133] on button "View All Companies" at bounding box center [1143, 128] width 191 height 24
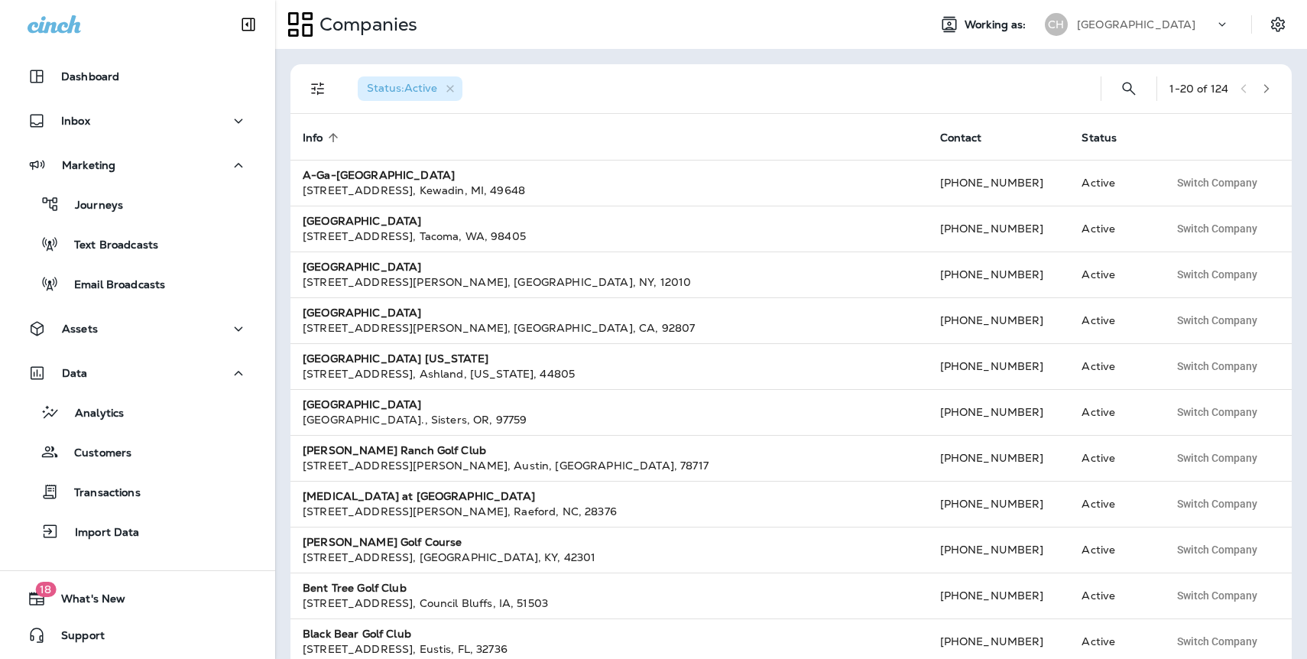
click at [1259, 88] on button "button" at bounding box center [1266, 88] width 23 height 23
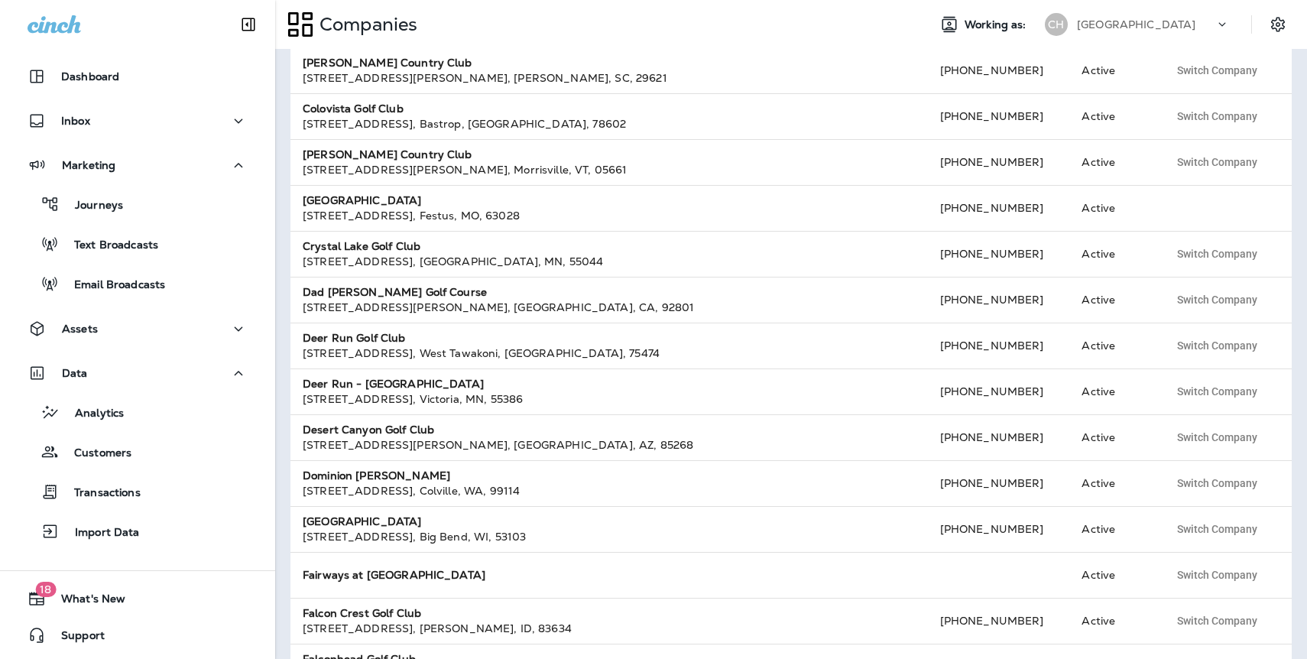
scroll to position [280, 0]
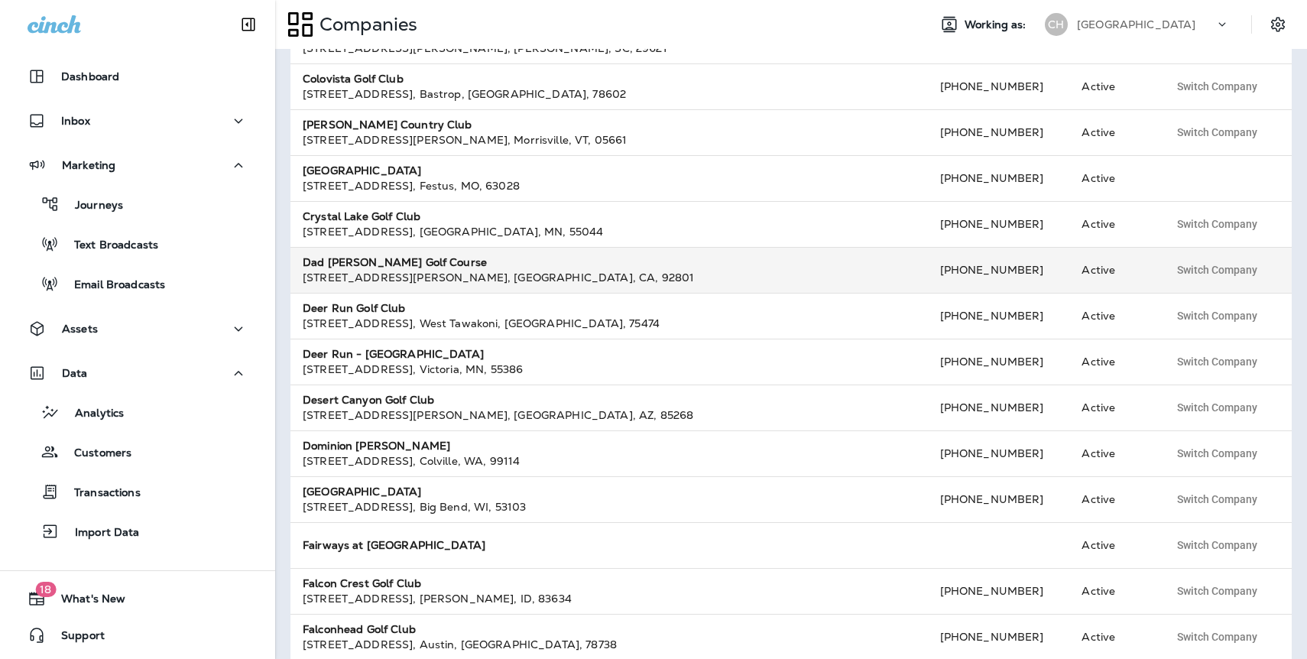
click at [391, 263] on strong "Dad [PERSON_NAME] Golf Course" at bounding box center [395, 262] width 184 height 14
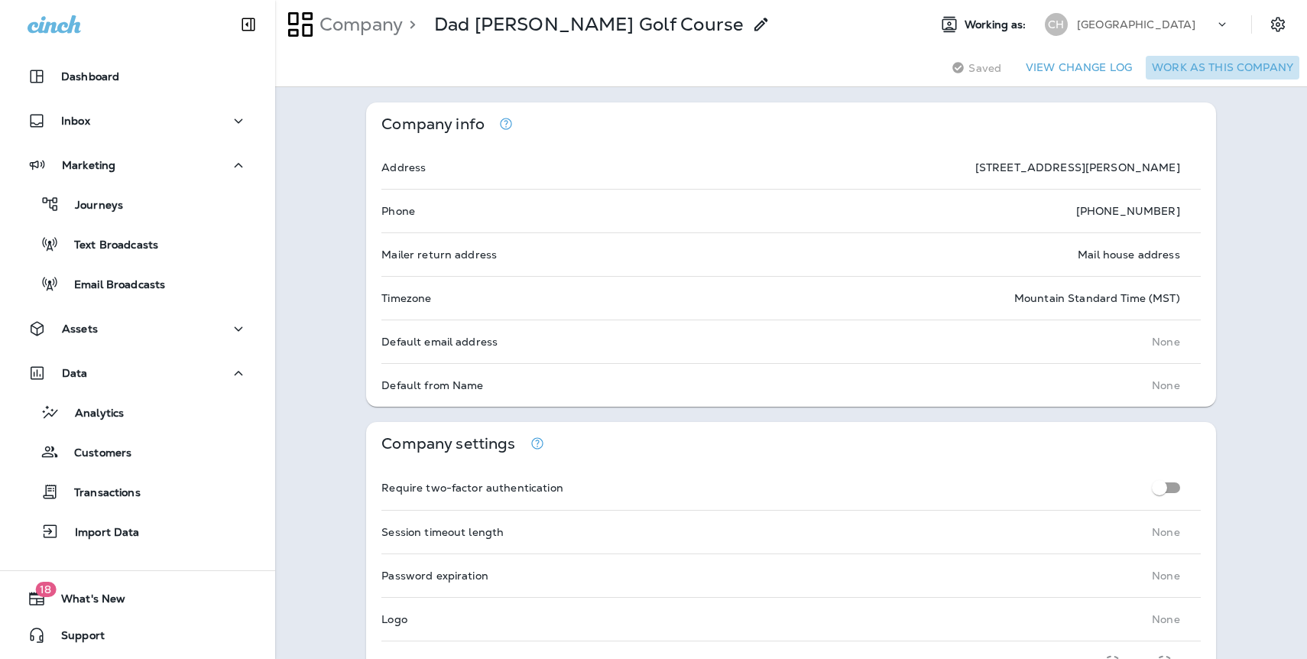
click at [1229, 73] on button "Work as this company" at bounding box center [1223, 68] width 154 height 24
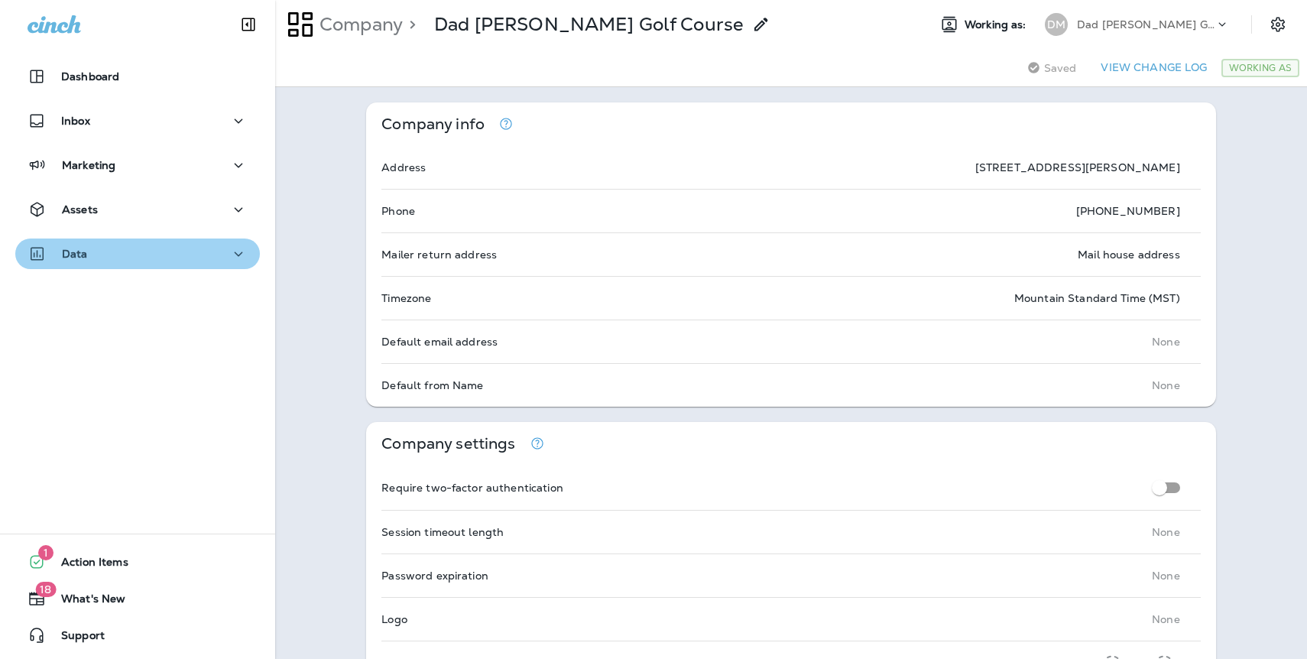
click at [82, 261] on div "Data" at bounding box center [58, 254] width 60 height 19
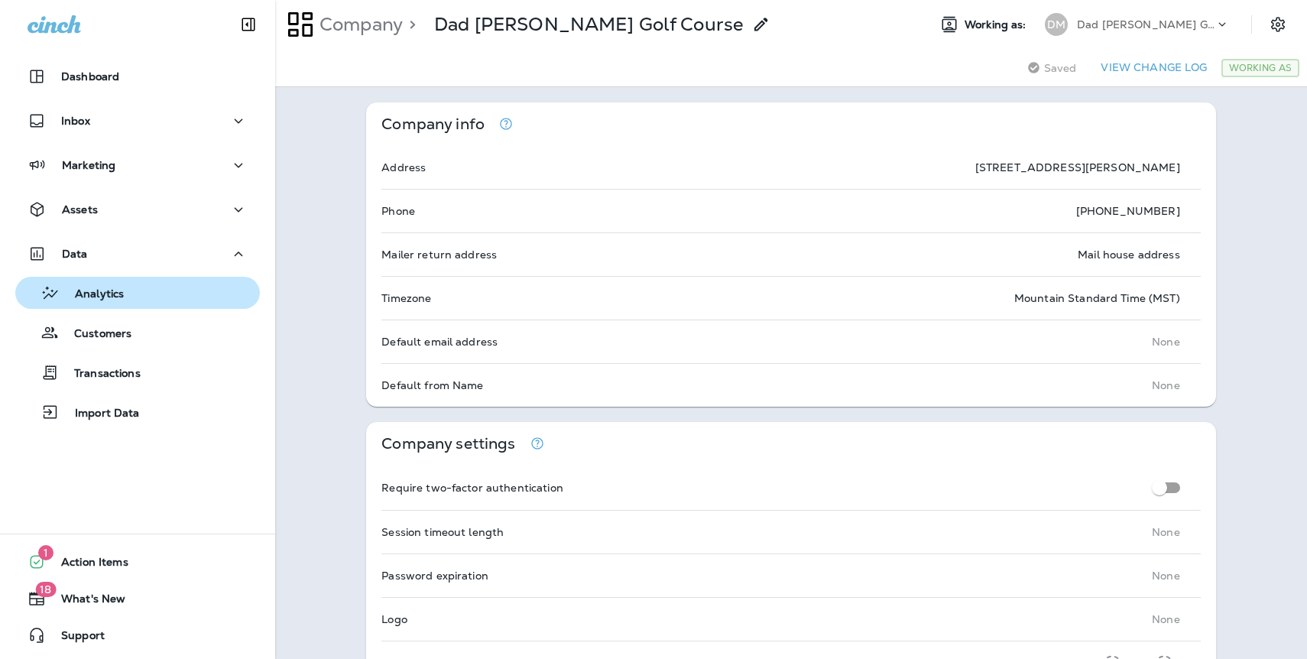
click at [96, 288] on p "Analytics" at bounding box center [92, 294] width 64 height 15
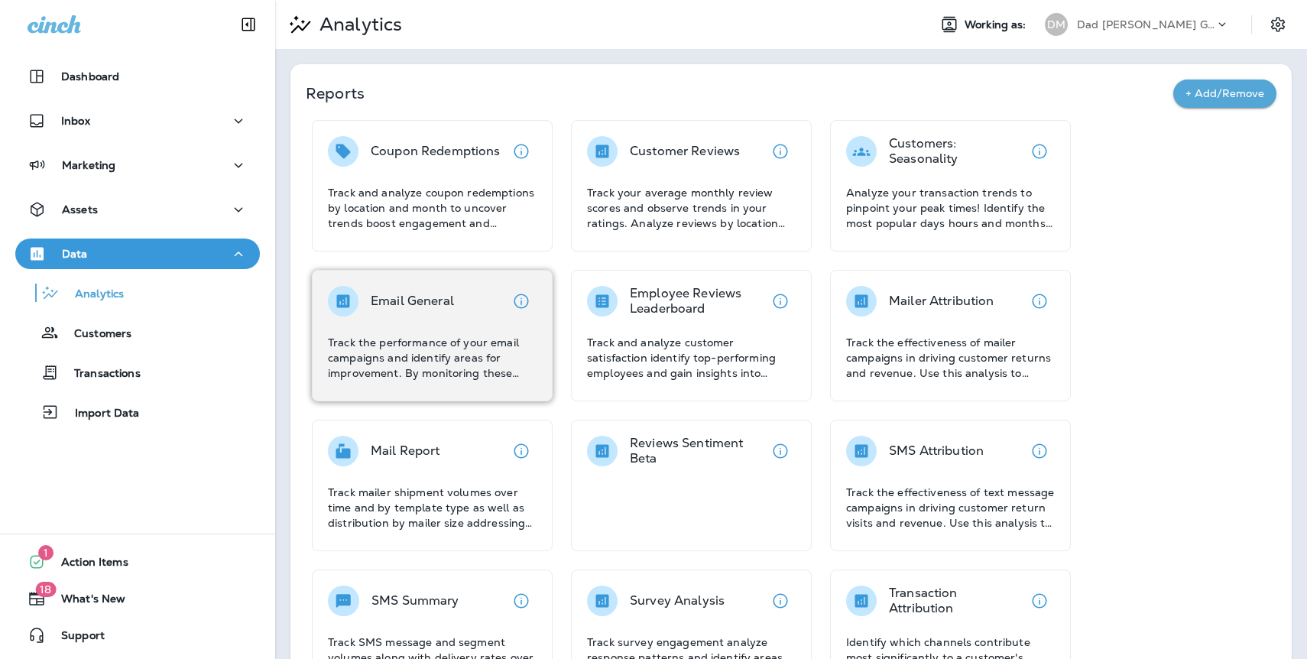
click at [403, 313] on div "Email General" at bounding box center [412, 301] width 83 height 31
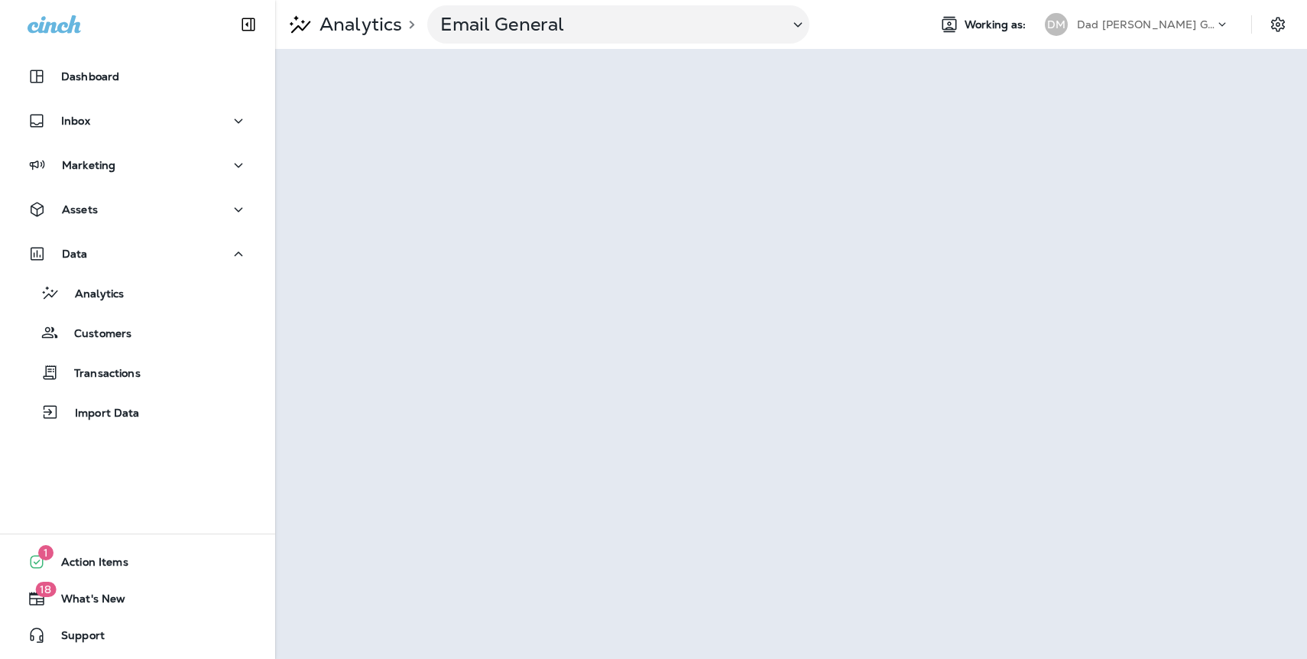
click at [1145, 23] on p "Dad [PERSON_NAME] Golf Course" at bounding box center [1146, 24] width 138 height 12
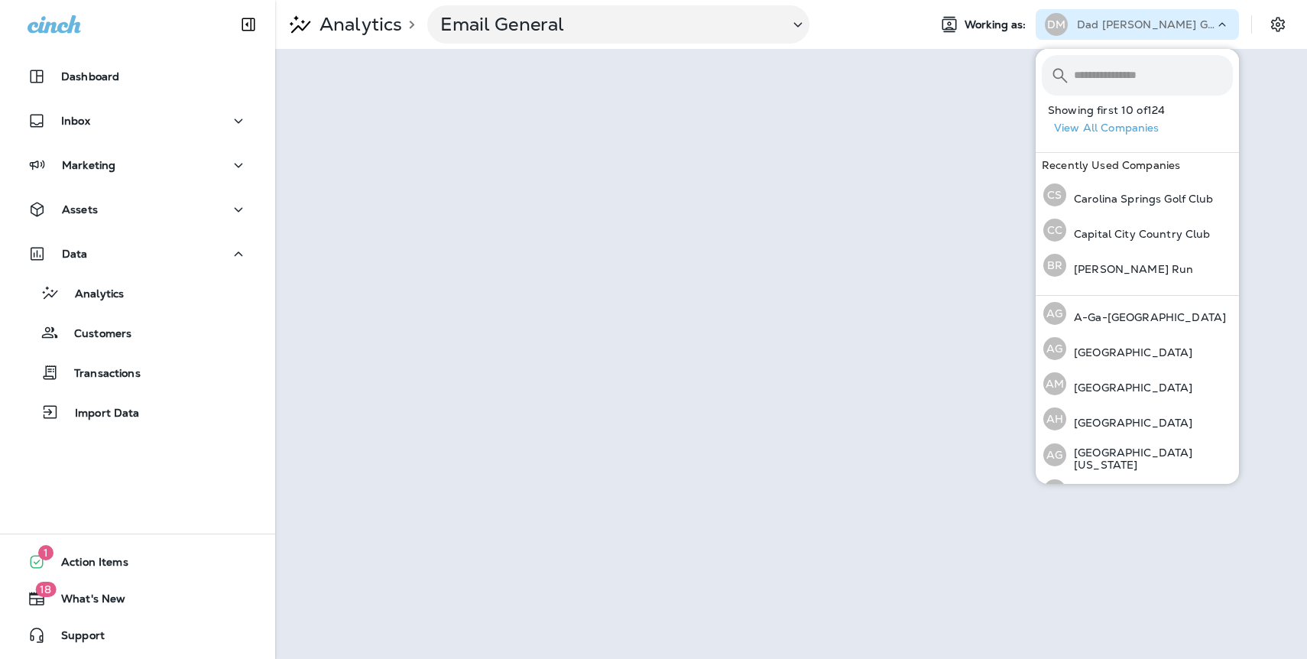
click at [1130, 128] on button "View All Companies" at bounding box center [1143, 128] width 191 height 24
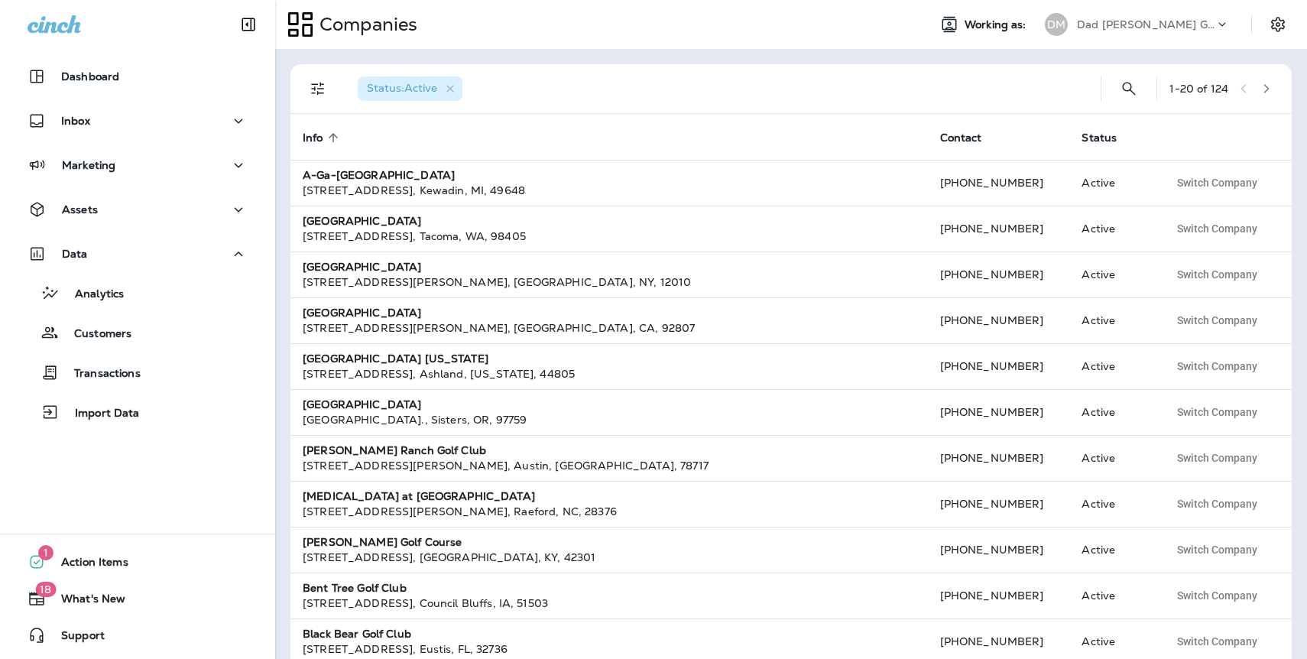
click at [1265, 89] on icon "button" at bounding box center [1267, 88] width 11 height 11
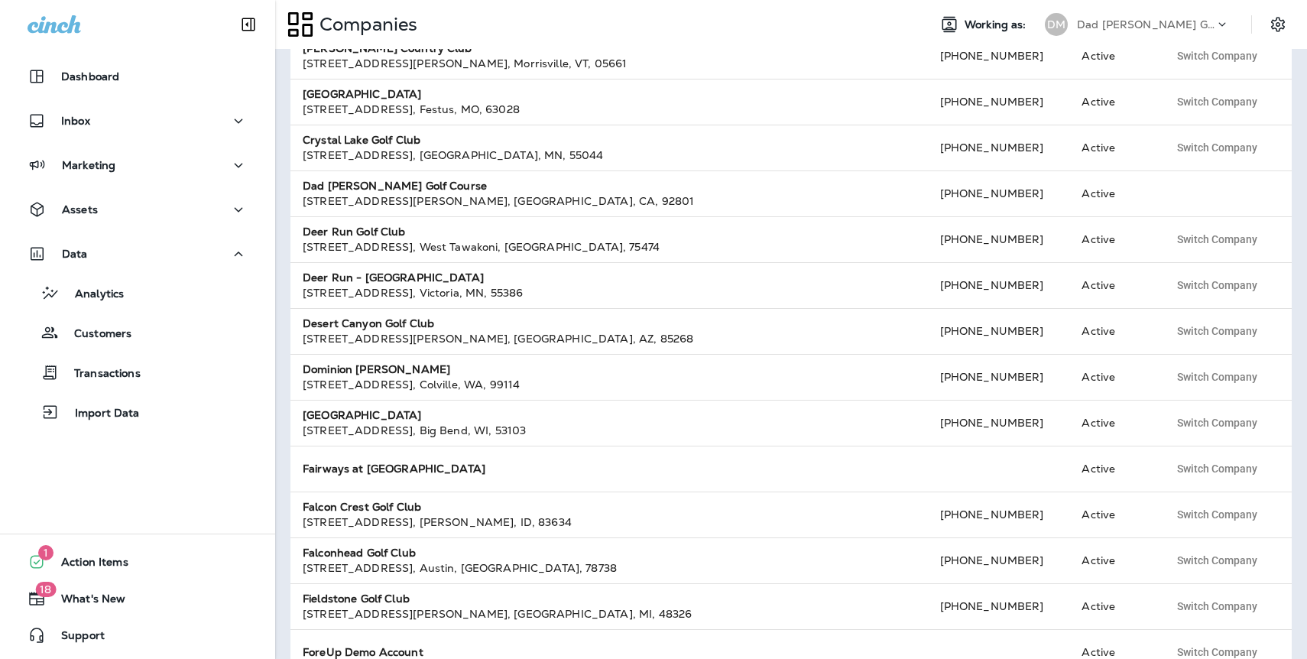
scroll to position [386, 0]
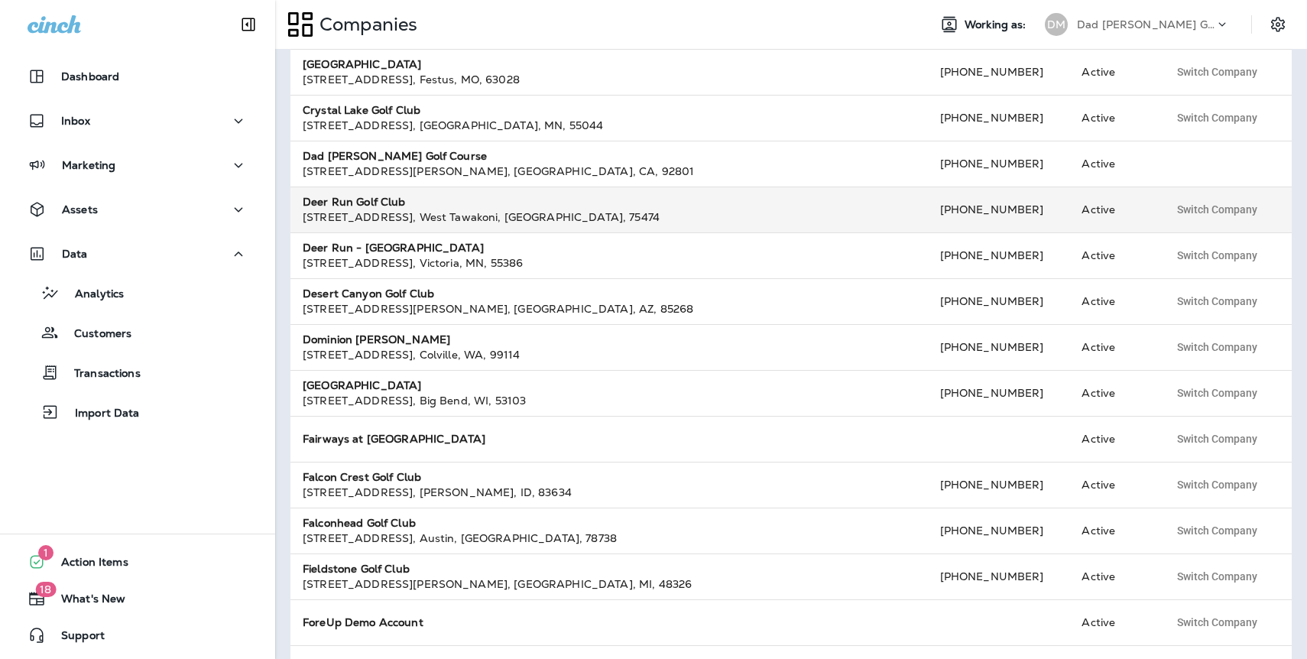
click at [389, 203] on strong "Deer Run Golf Club" at bounding box center [354, 202] width 103 height 14
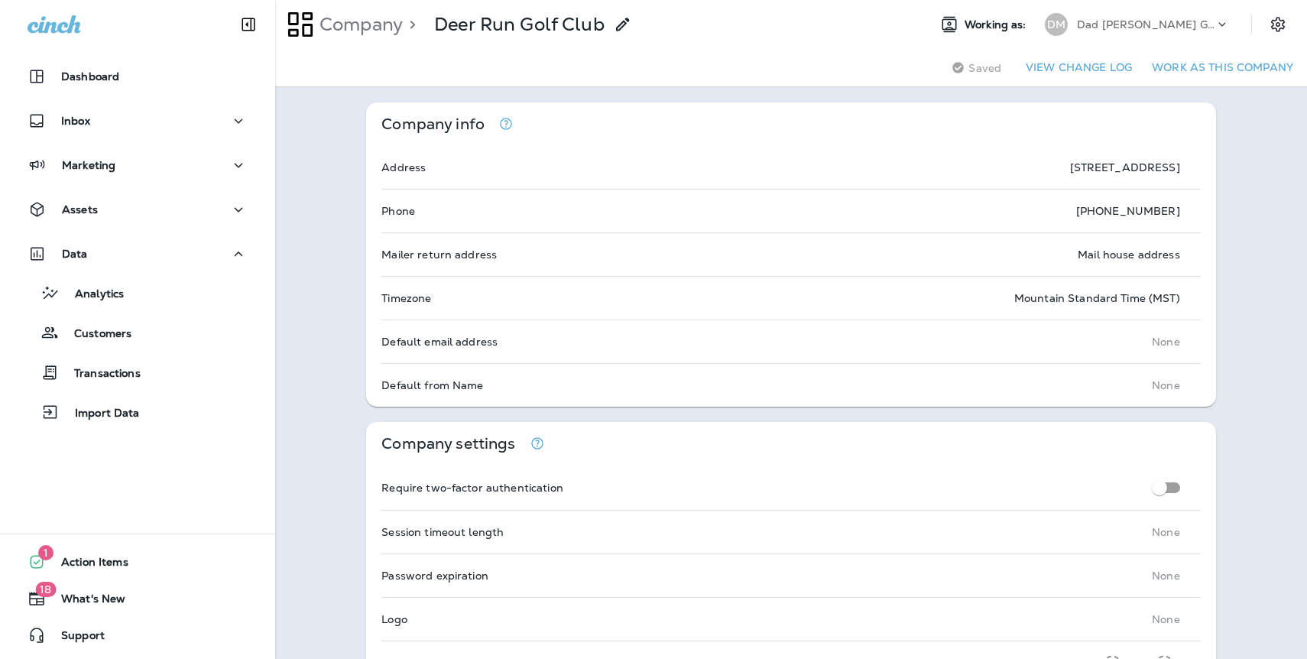
click at [1200, 60] on button "Work as this company" at bounding box center [1223, 68] width 154 height 24
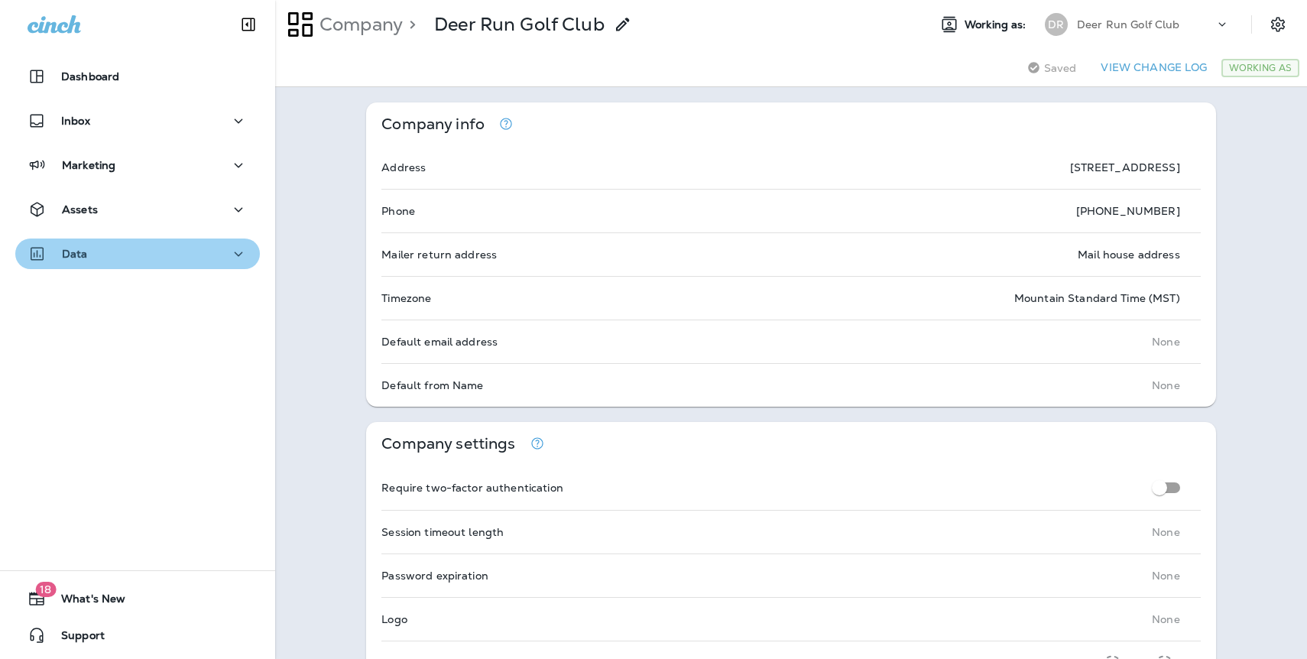
click at [84, 259] on p "Data" at bounding box center [75, 254] width 26 height 12
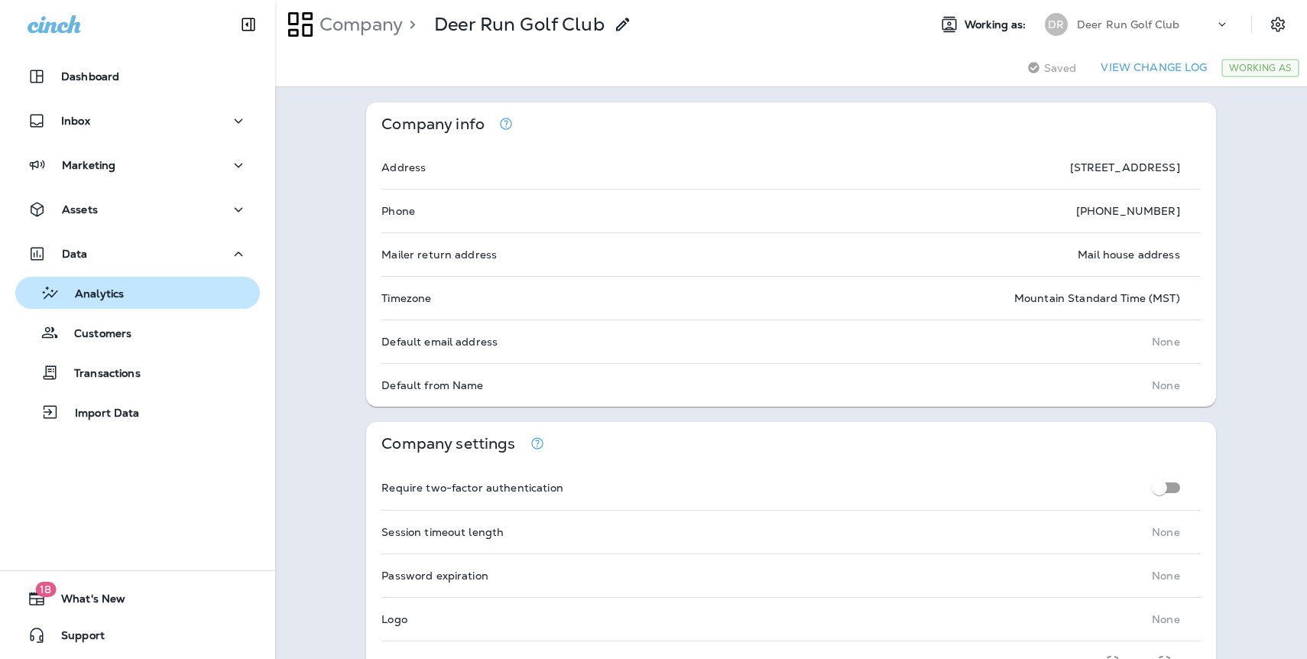
click at [109, 294] on p "Analytics" at bounding box center [92, 294] width 64 height 15
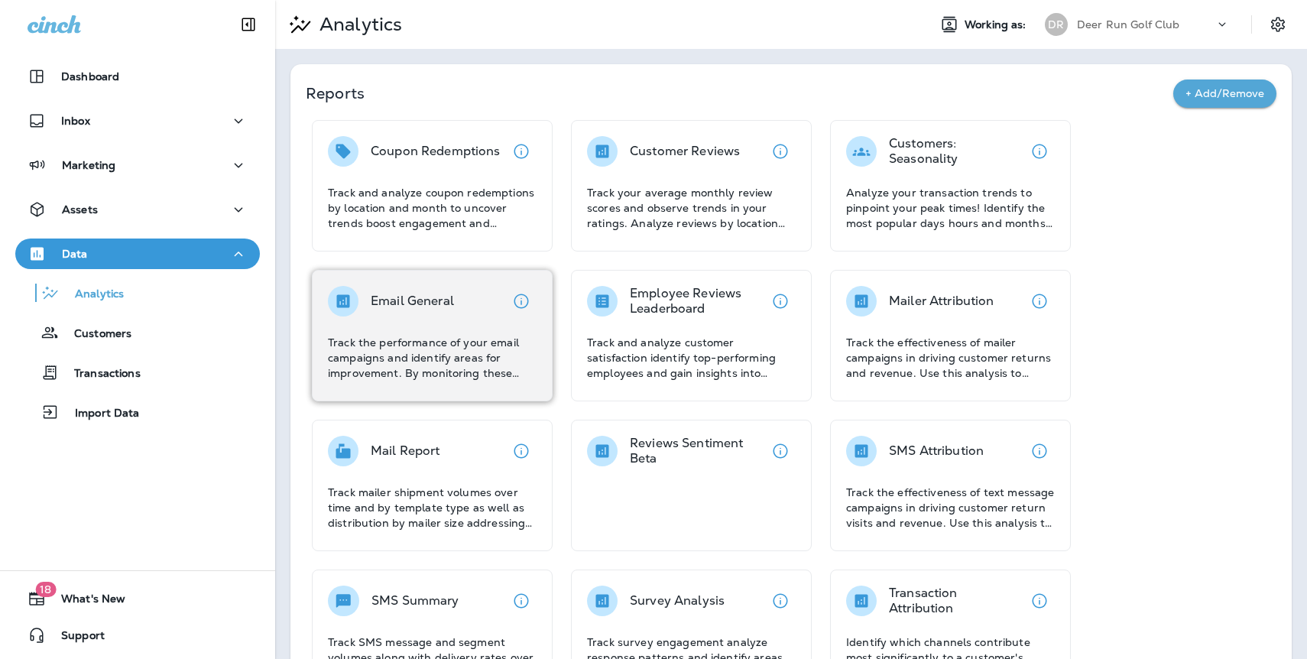
click at [400, 310] on div "Email General" at bounding box center [412, 301] width 83 height 31
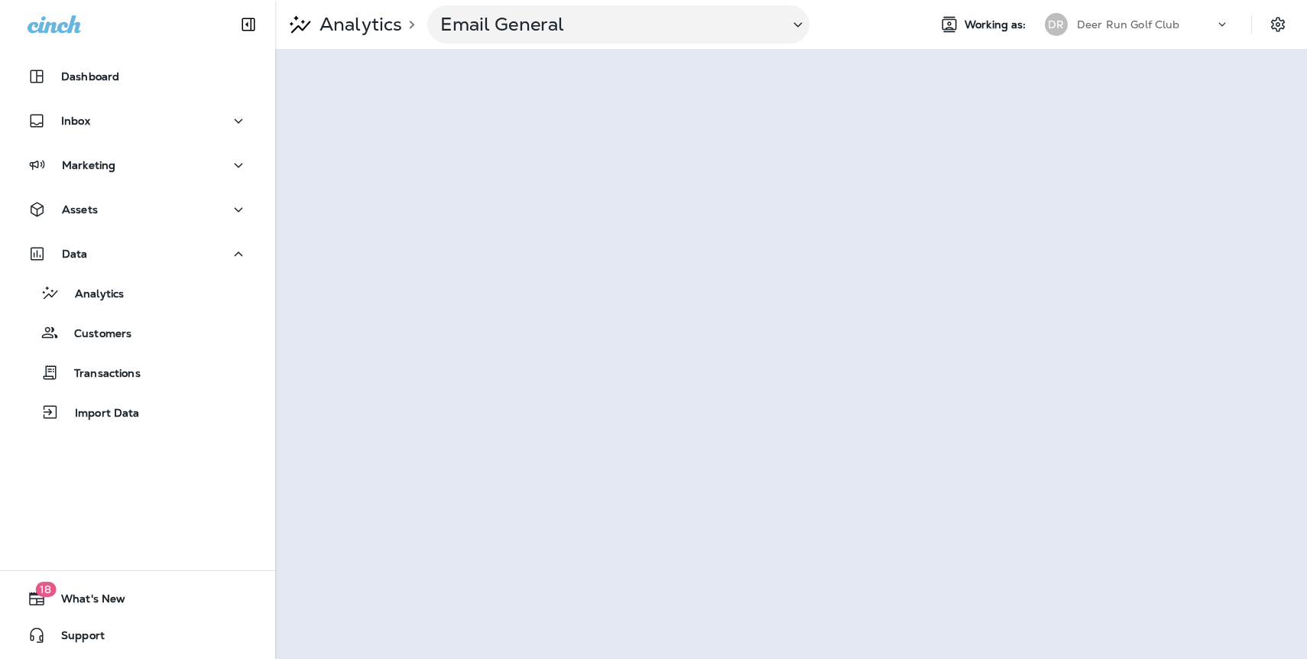
click at [1151, 23] on p "Deer Run Golf Club" at bounding box center [1128, 24] width 103 height 12
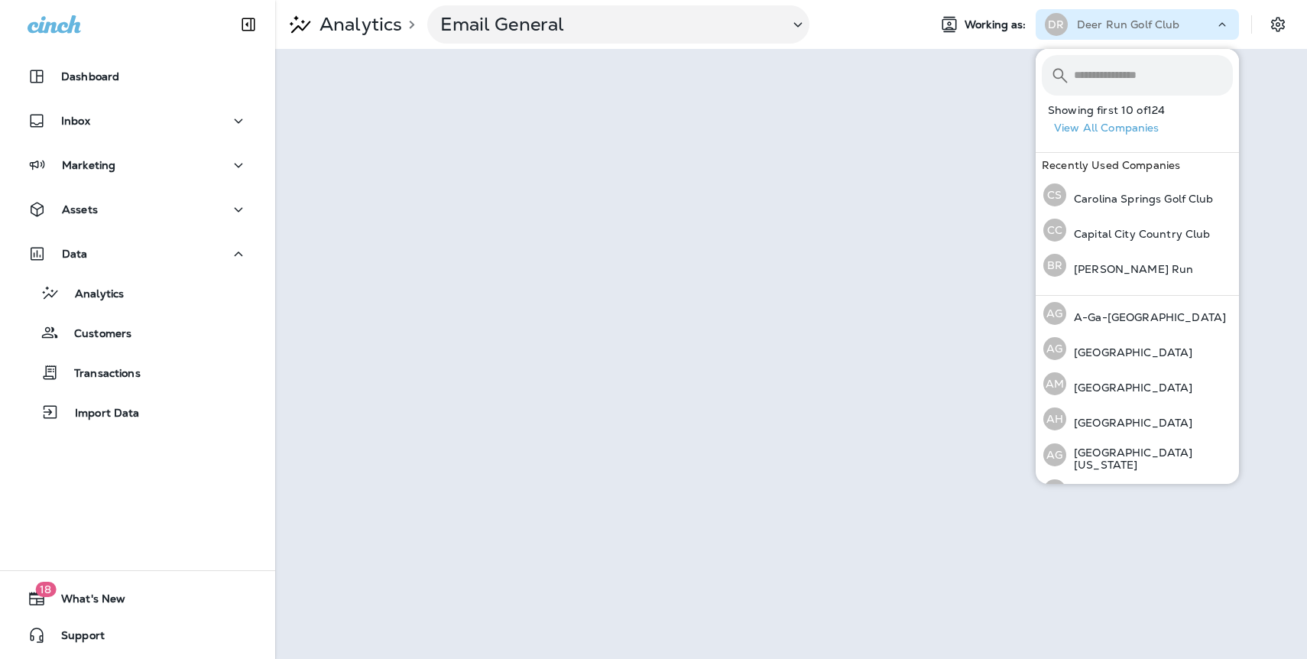
click at [1109, 130] on button "View All Companies" at bounding box center [1143, 128] width 191 height 24
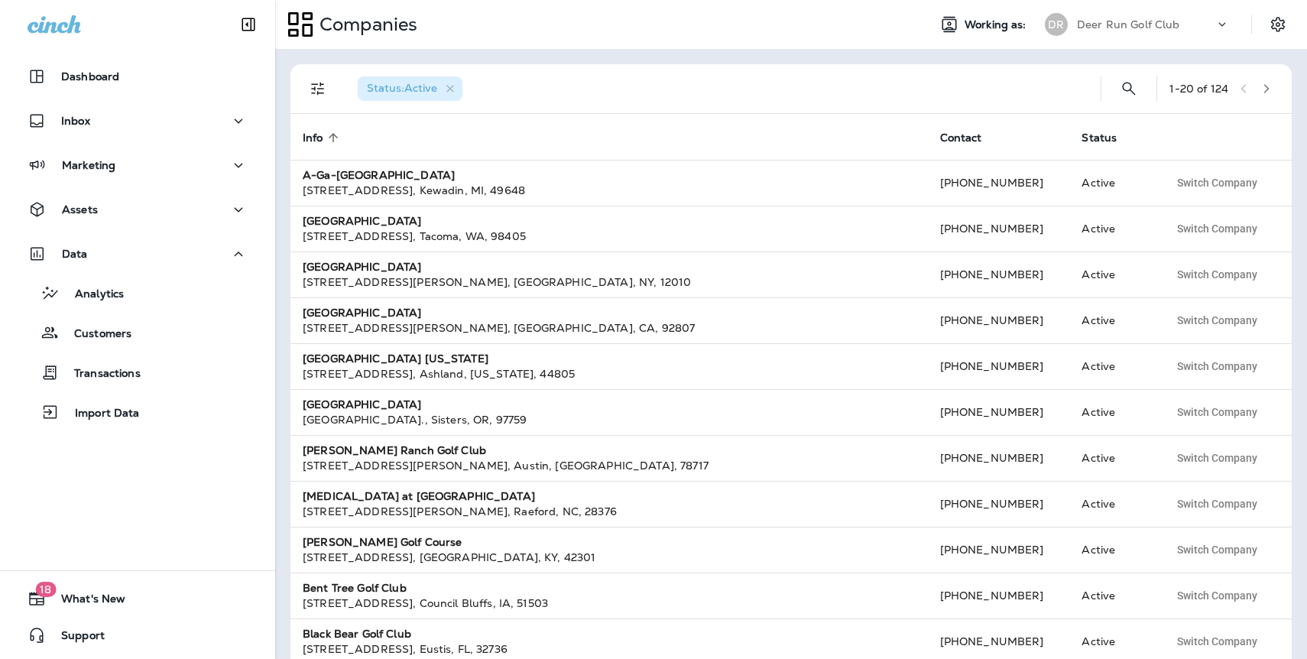
click at [1261, 88] on button "button" at bounding box center [1266, 88] width 23 height 23
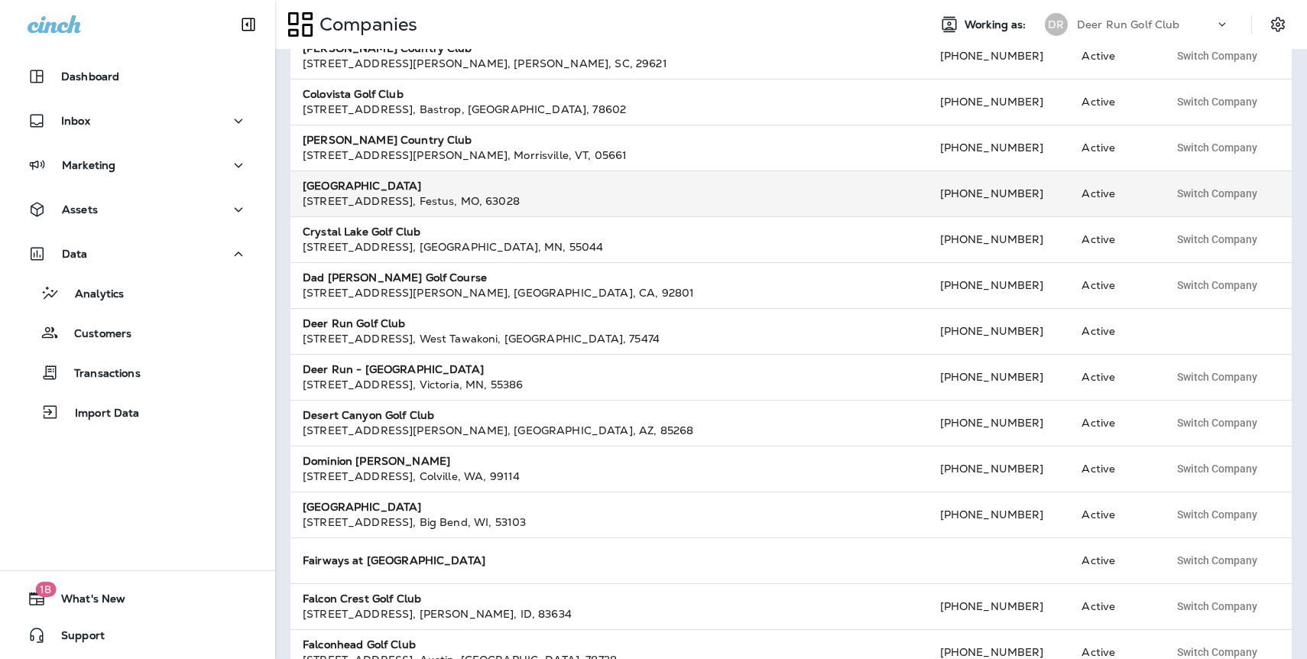
scroll to position [287, 0]
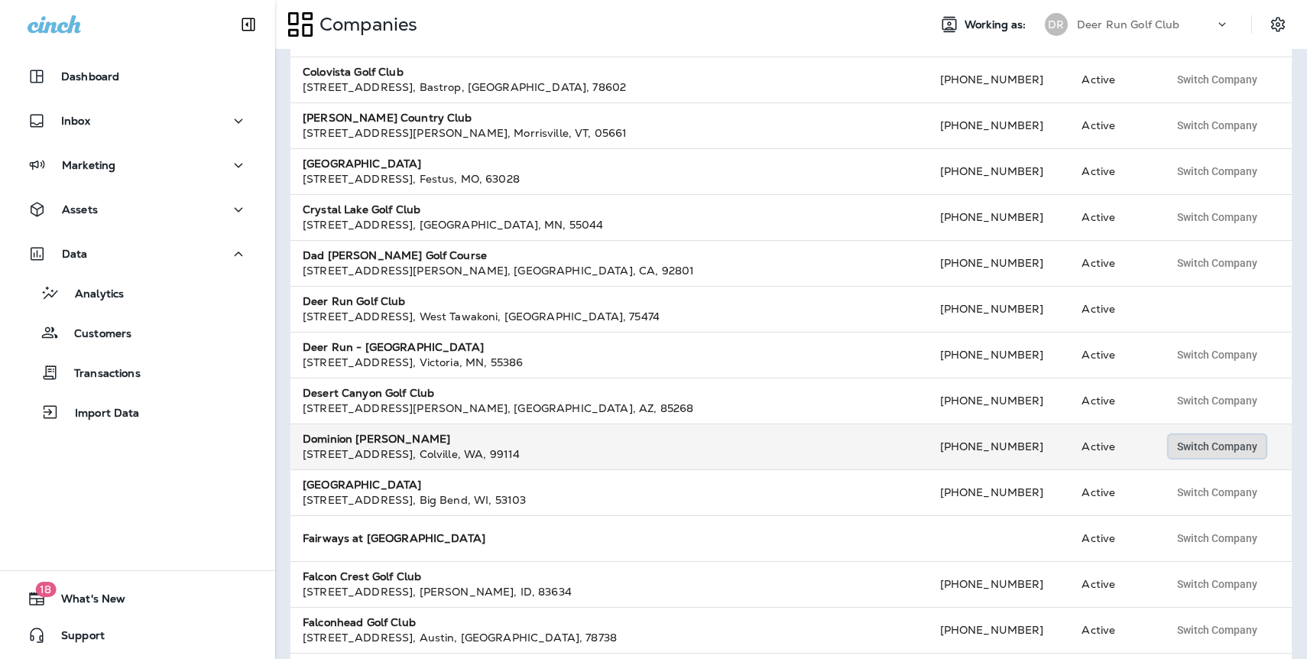
click at [1222, 437] on button "Switch Company" at bounding box center [1217, 446] width 97 height 23
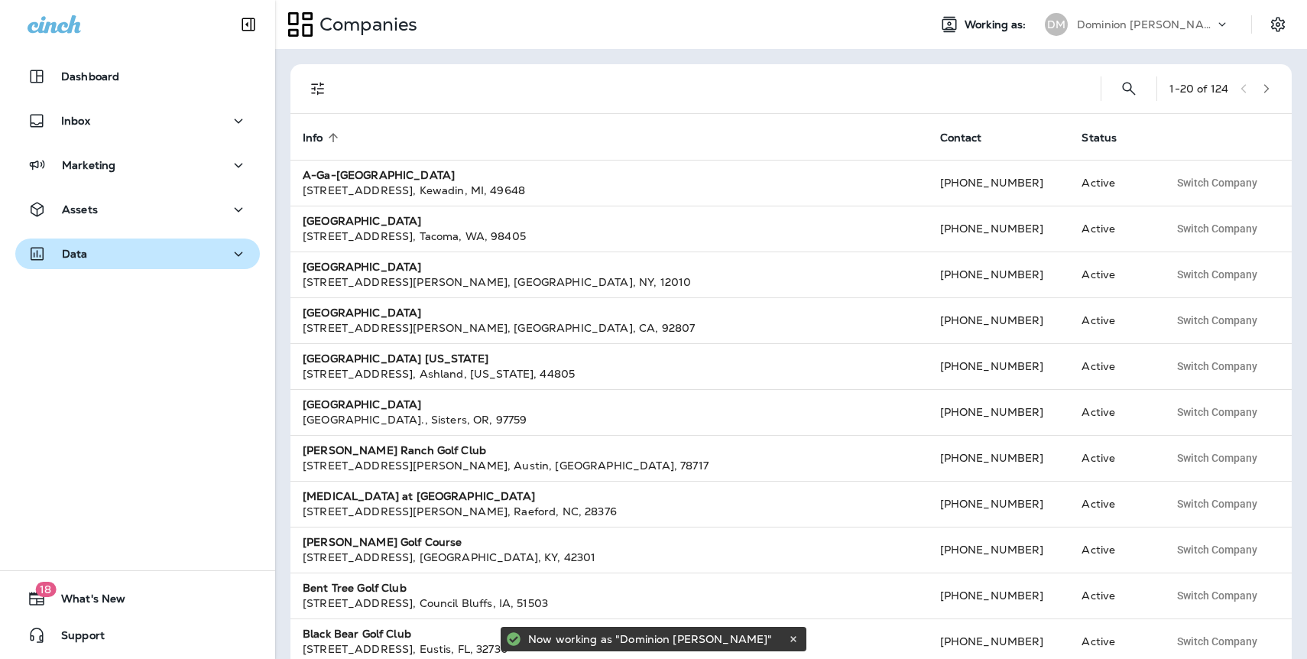
click at [75, 257] on p "Data" at bounding box center [75, 254] width 26 height 12
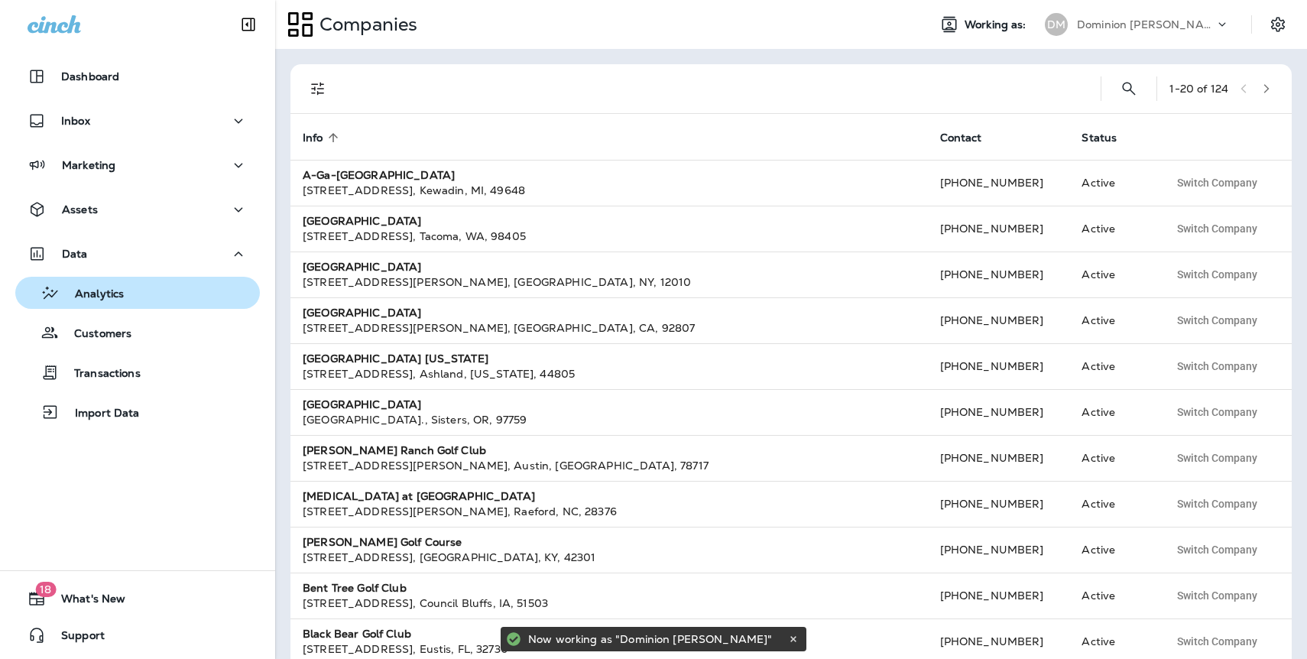
click at [123, 296] on p "Analytics" at bounding box center [92, 294] width 64 height 15
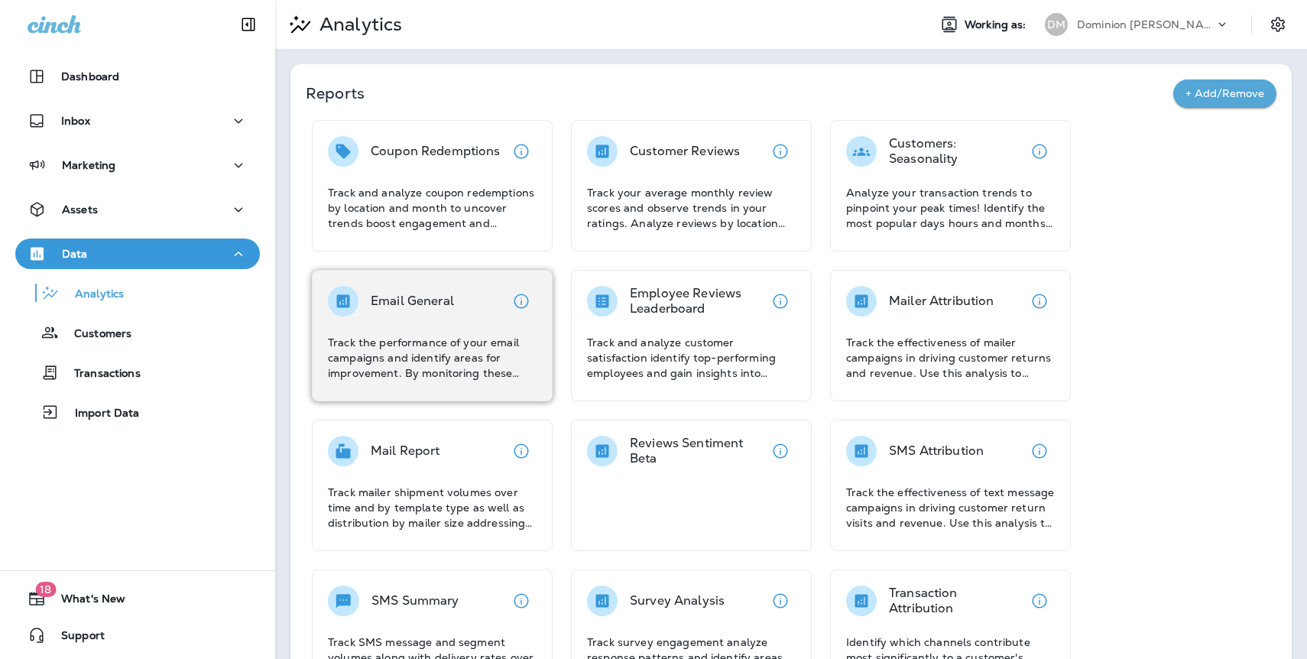
click at [432, 278] on div "Email General Track the performance of your email campaigns and identify areas …" at bounding box center [432, 336] width 241 height 132
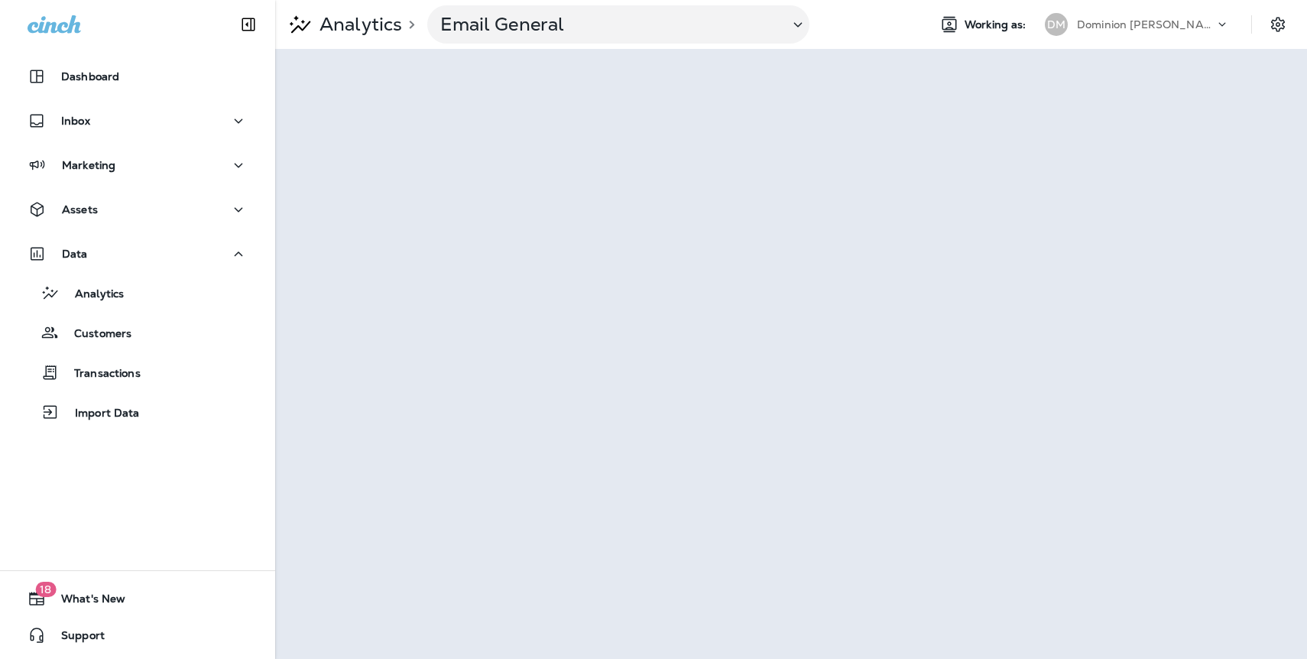
click at [1148, 28] on p "Dominion [PERSON_NAME]" at bounding box center [1146, 24] width 138 height 12
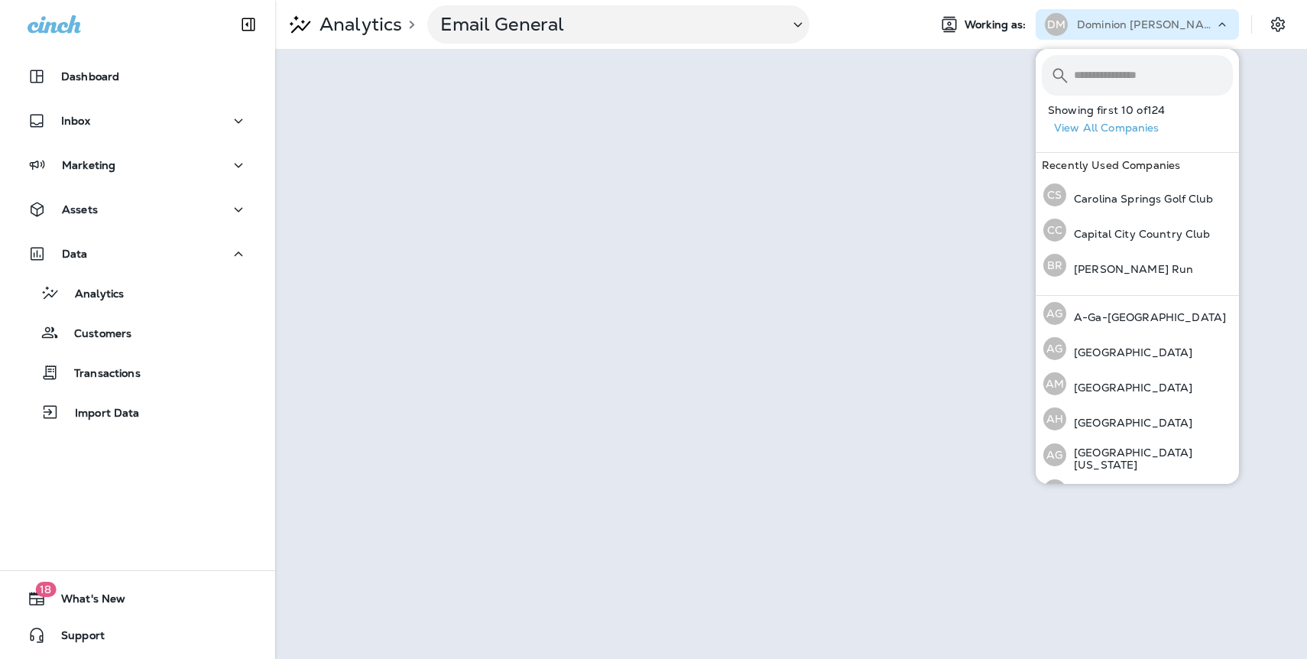
click at [1125, 128] on button "View All Companies" at bounding box center [1143, 128] width 191 height 24
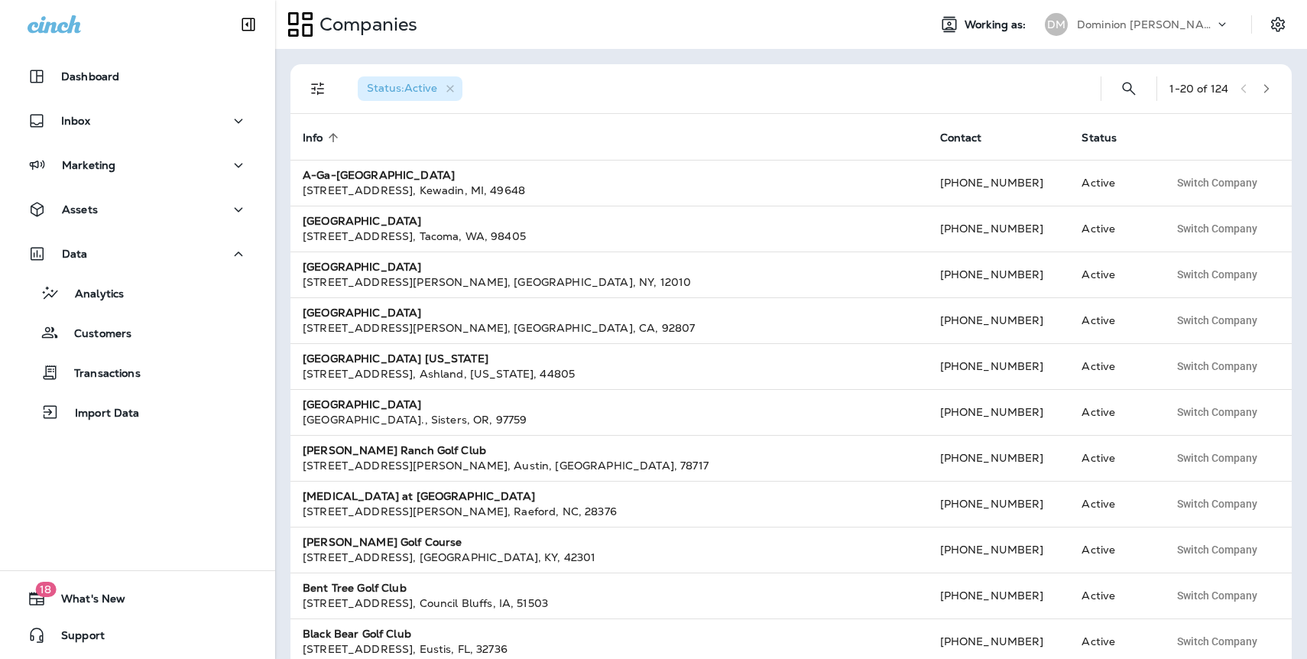
click at [1262, 90] on icon "button" at bounding box center [1267, 88] width 11 height 11
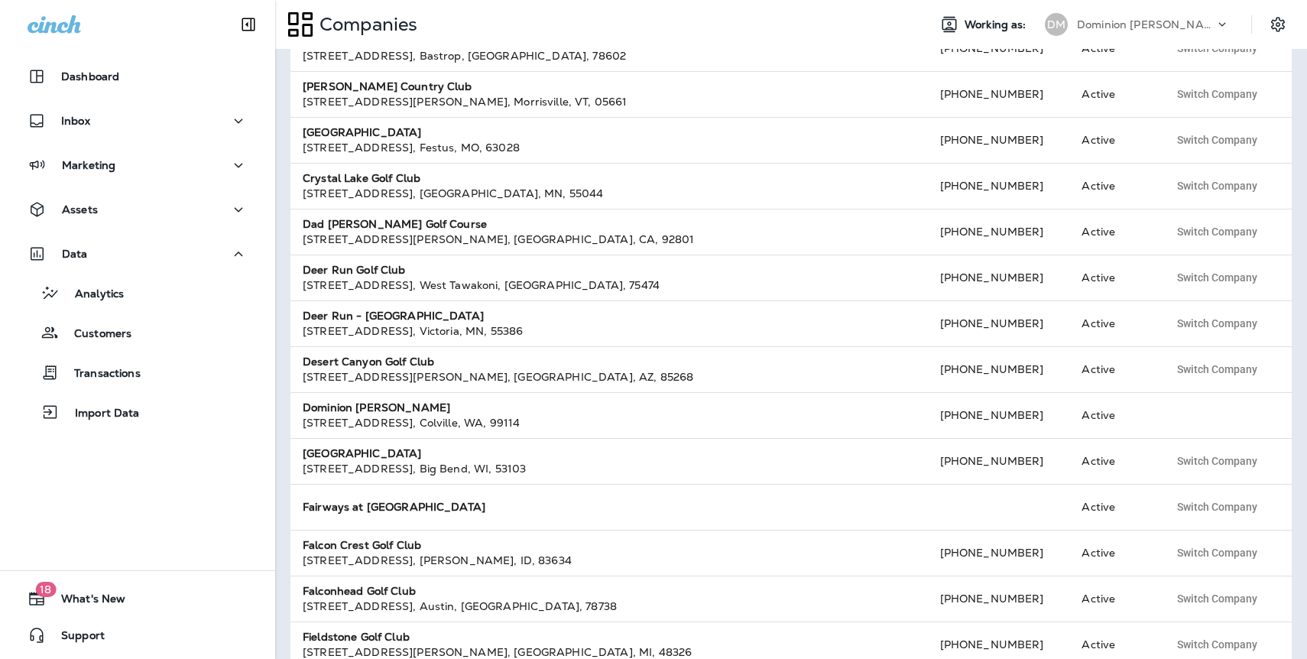
scroll to position [344, 0]
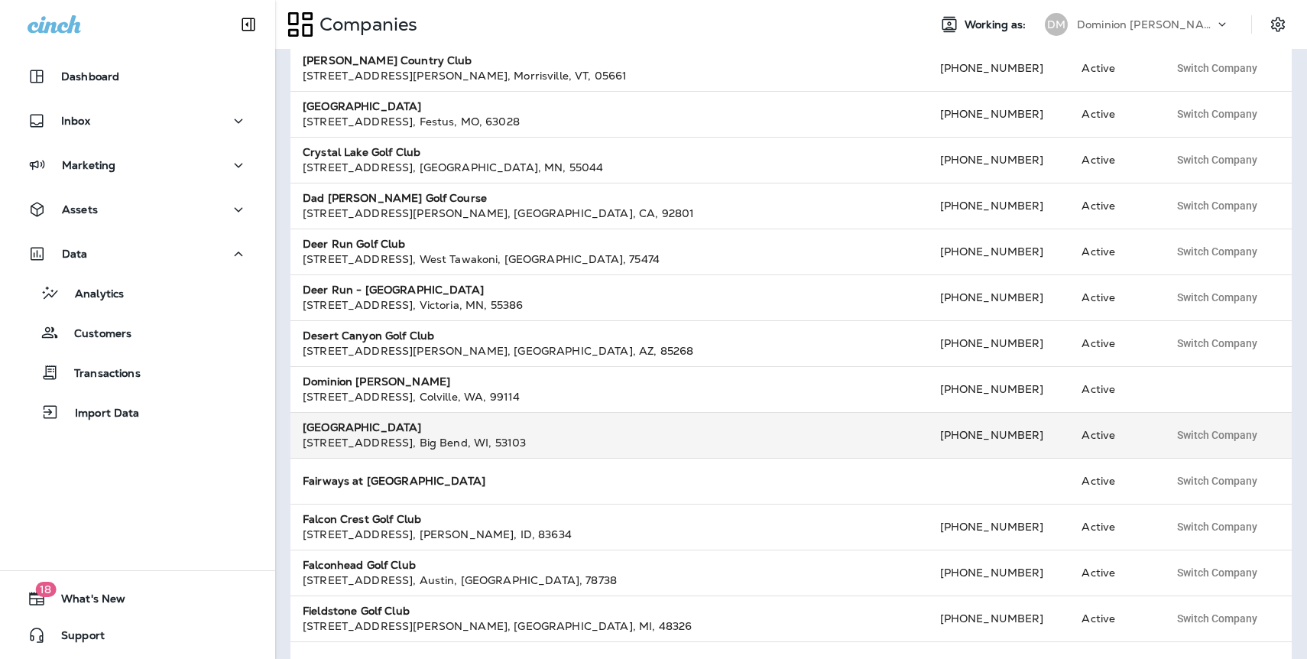
click at [469, 437] on div "W240 [STREET_ADDRESS]" at bounding box center [609, 442] width 613 height 15
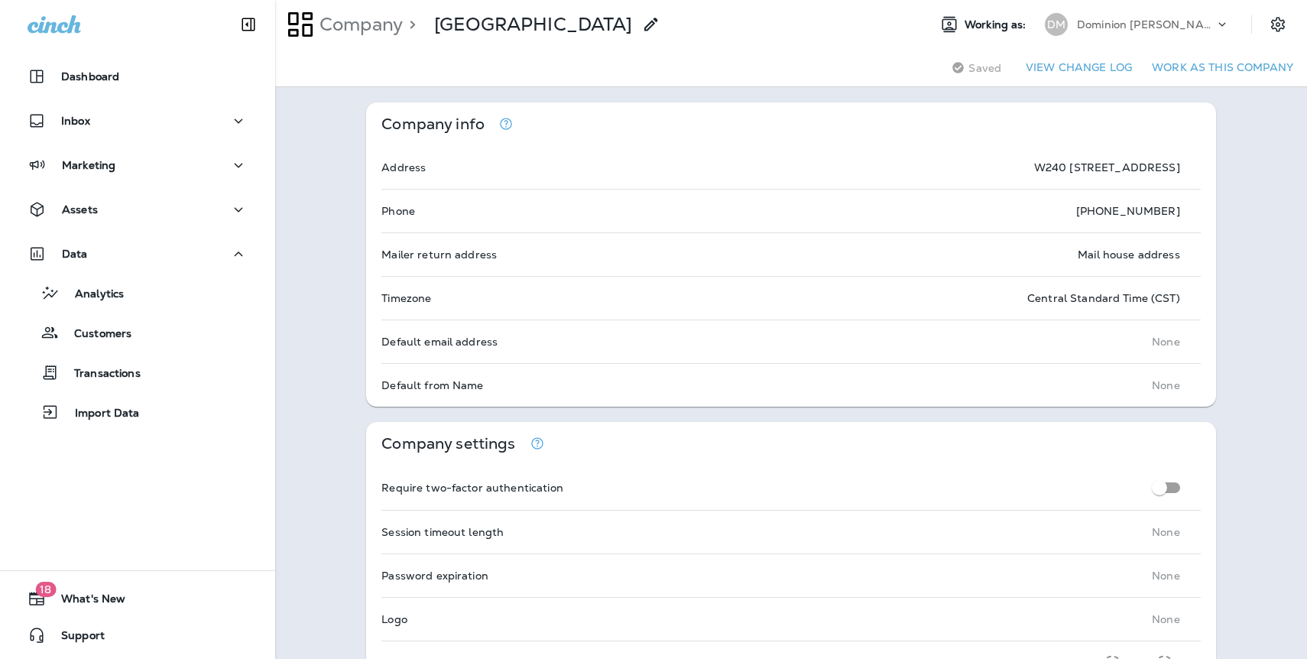
click at [1247, 69] on button "Work as this company" at bounding box center [1223, 68] width 154 height 24
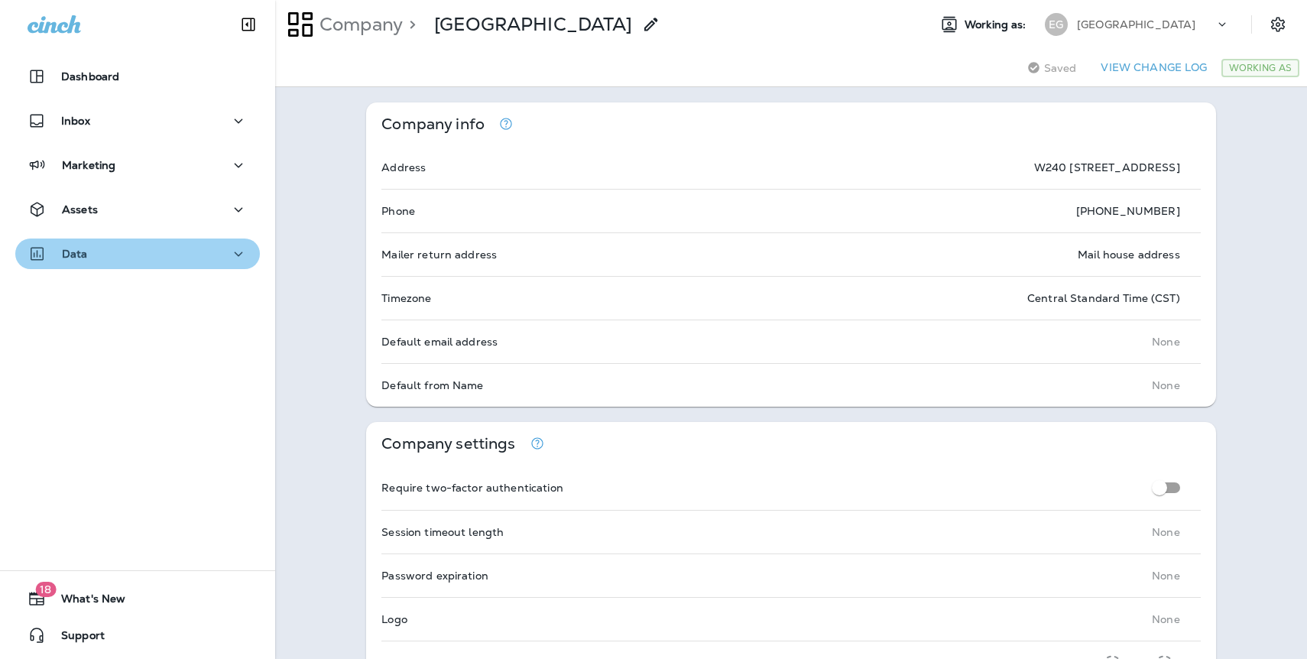
click at [97, 260] on div "Data" at bounding box center [138, 254] width 220 height 19
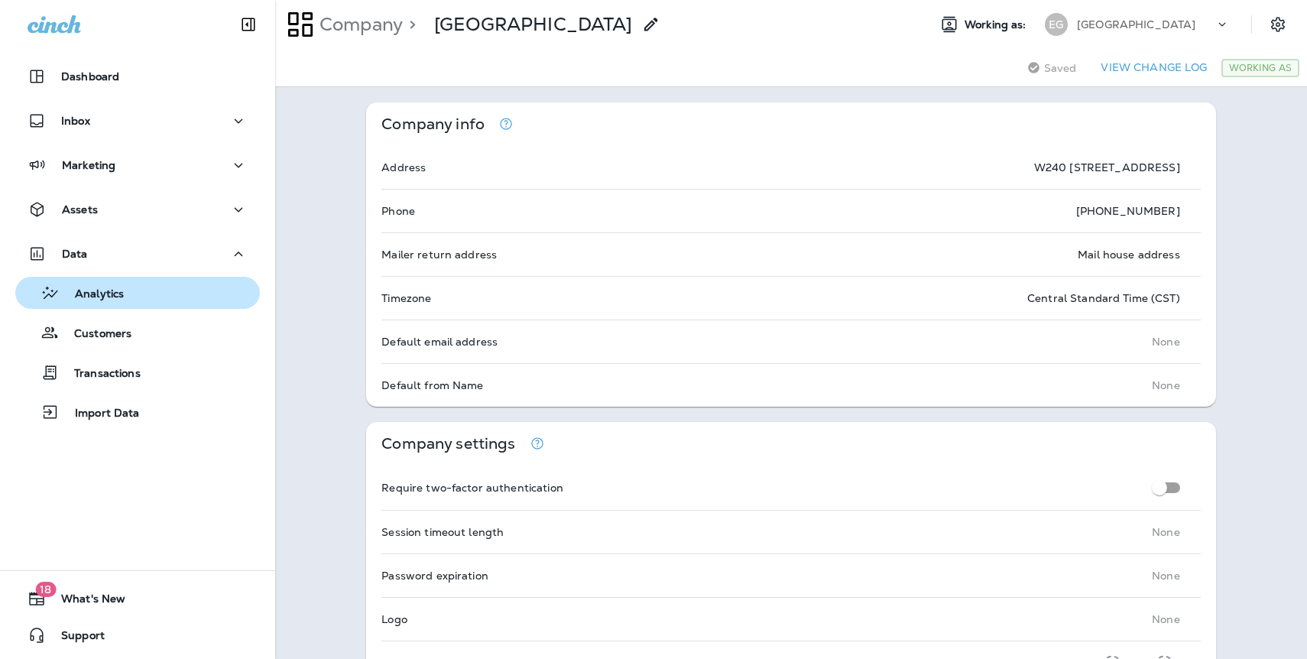
click at [109, 296] on p "Analytics" at bounding box center [92, 294] width 64 height 15
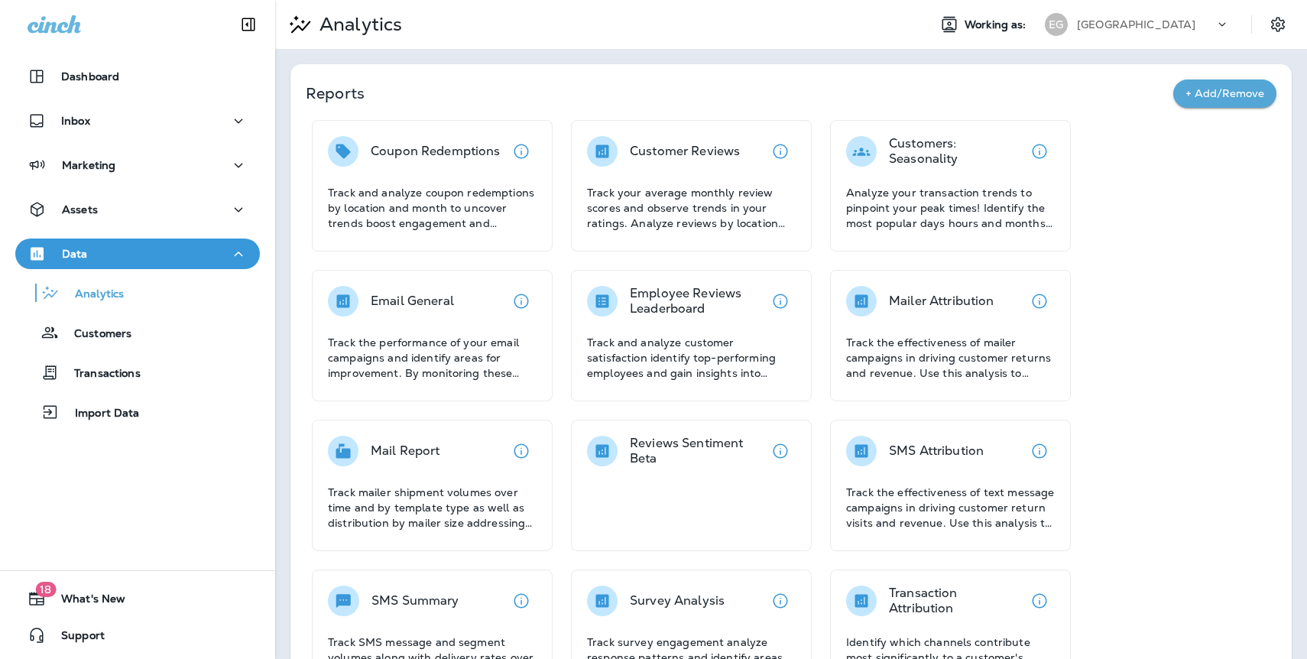
click at [469, 385] on div "Email General Track the performance of your email campaigns and identify areas …" at bounding box center [432, 336] width 241 height 132
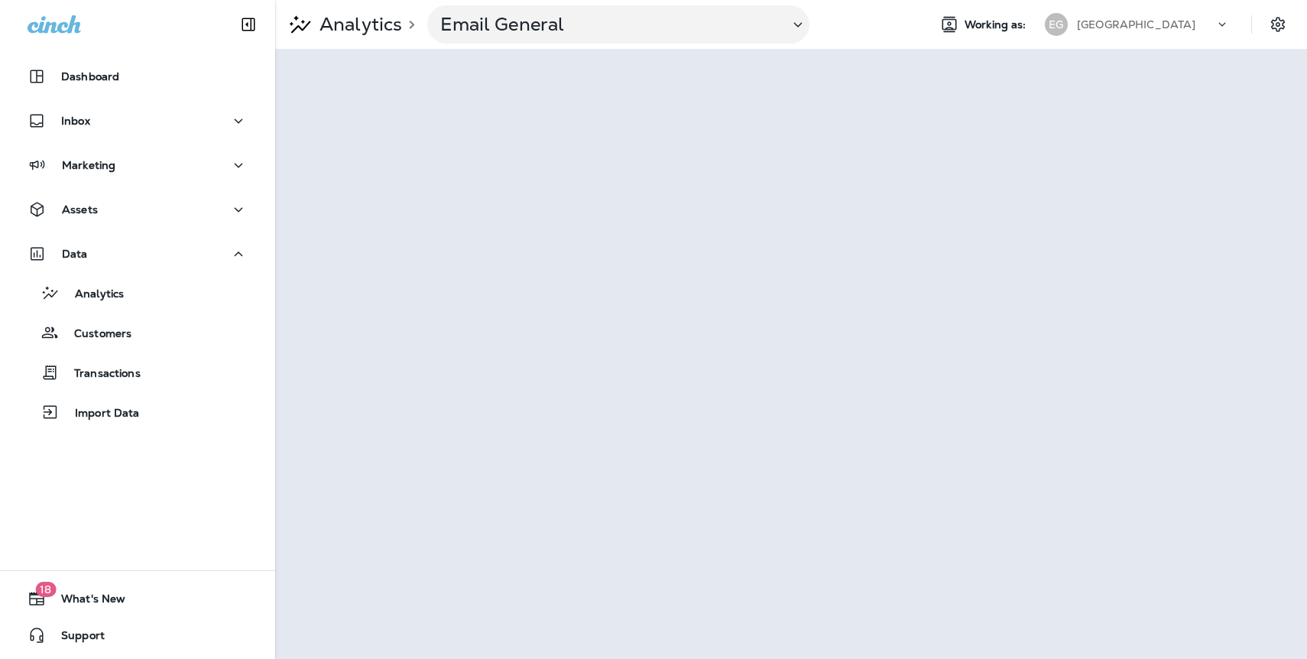
click at [1127, 25] on p "[GEOGRAPHIC_DATA]" at bounding box center [1136, 24] width 119 height 12
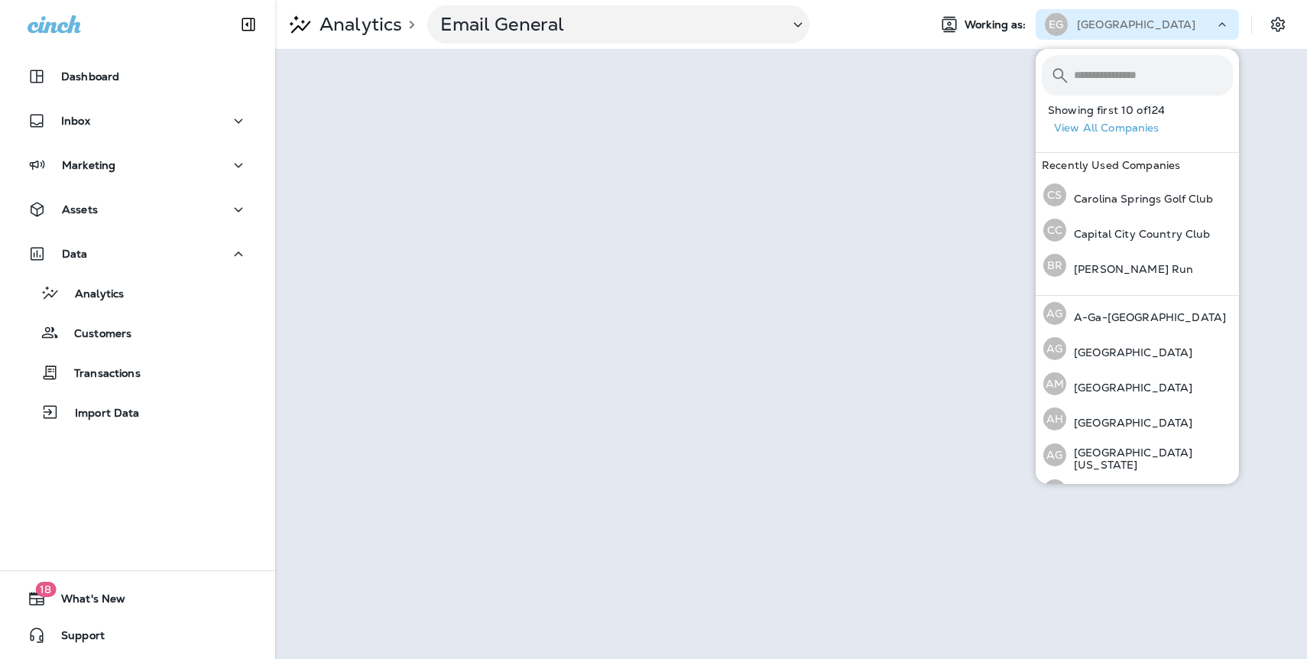
click at [1113, 144] on hr at bounding box center [1137, 146] width 203 height 13
click at [1129, 129] on button "View All Companies" at bounding box center [1143, 128] width 191 height 24
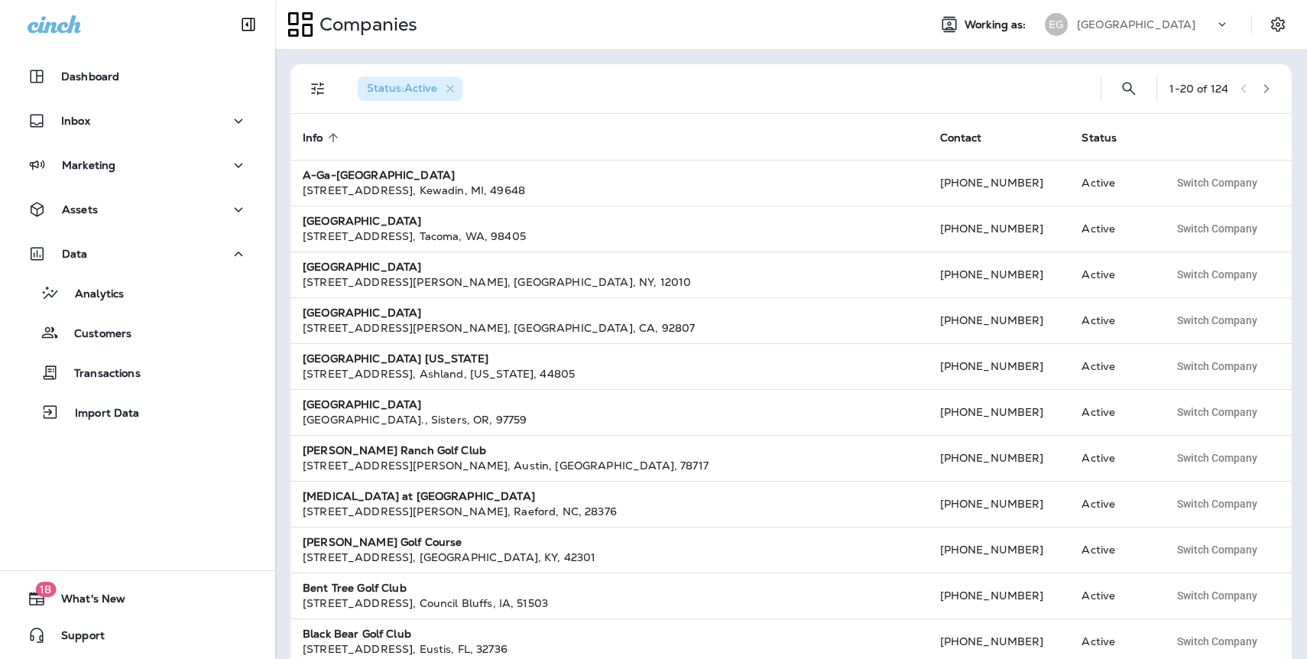
click at [1268, 90] on icon "button" at bounding box center [1267, 88] width 11 height 11
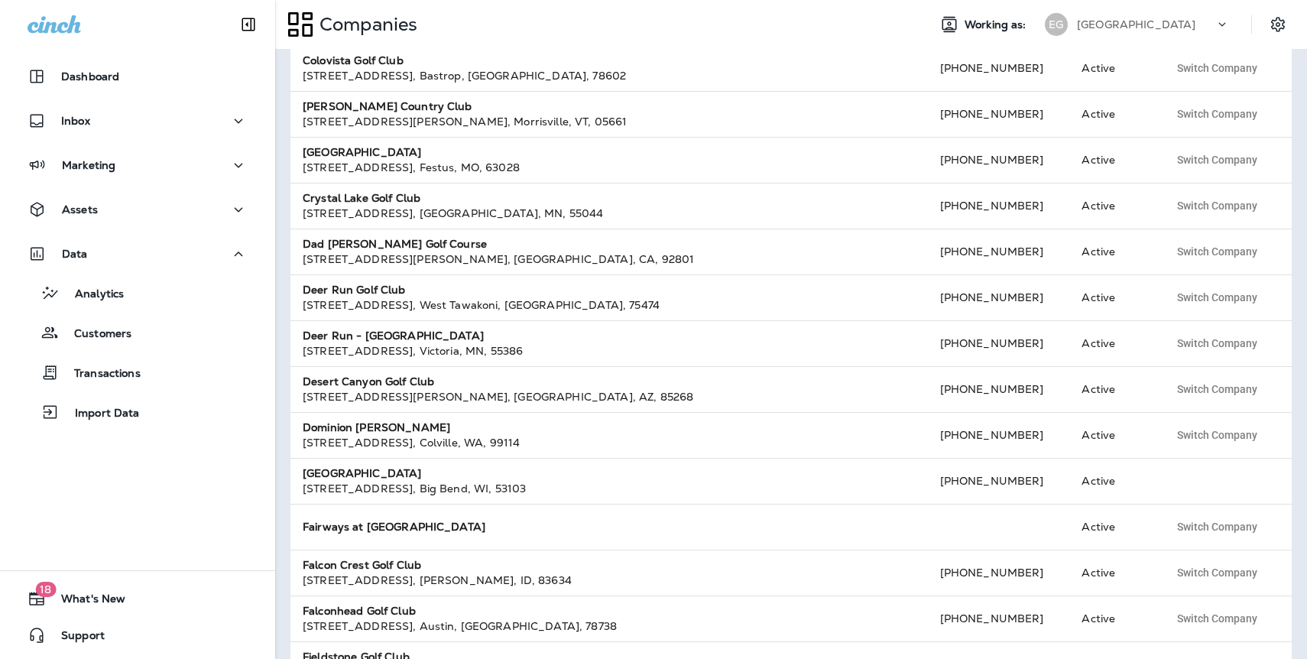
scroll to position [434, 0]
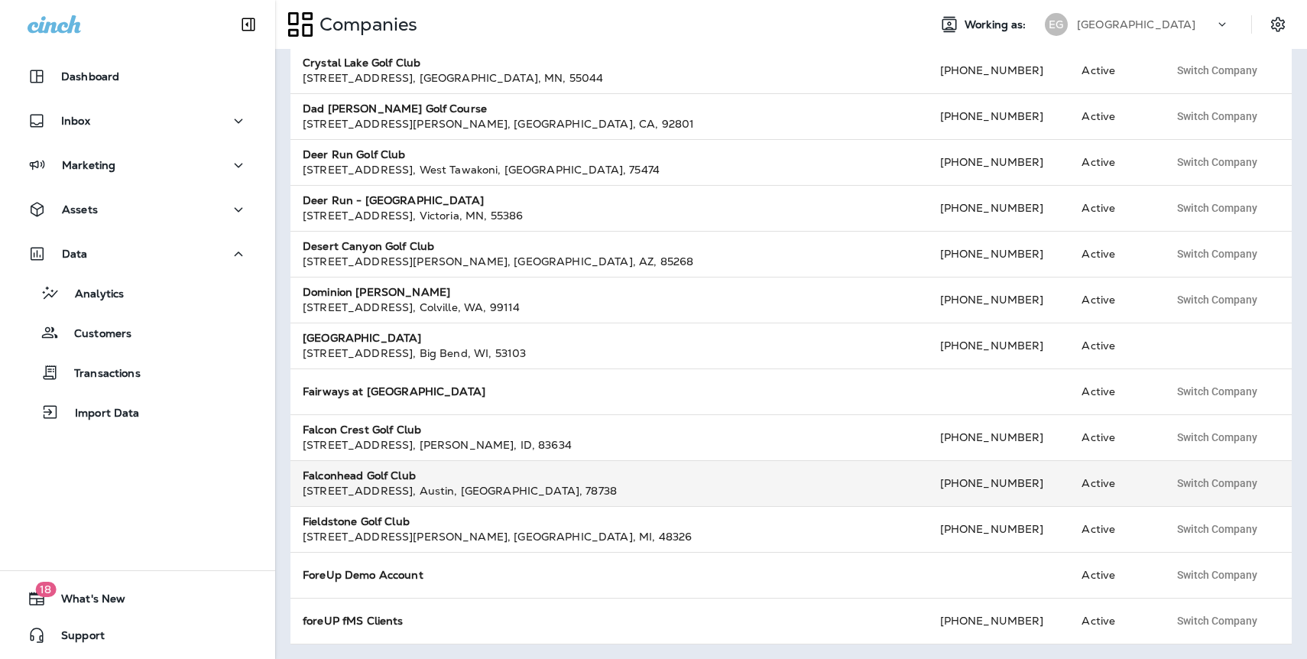
click at [368, 473] on strong "Falconhead Golf Club" at bounding box center [359, 476] width 113 height 14
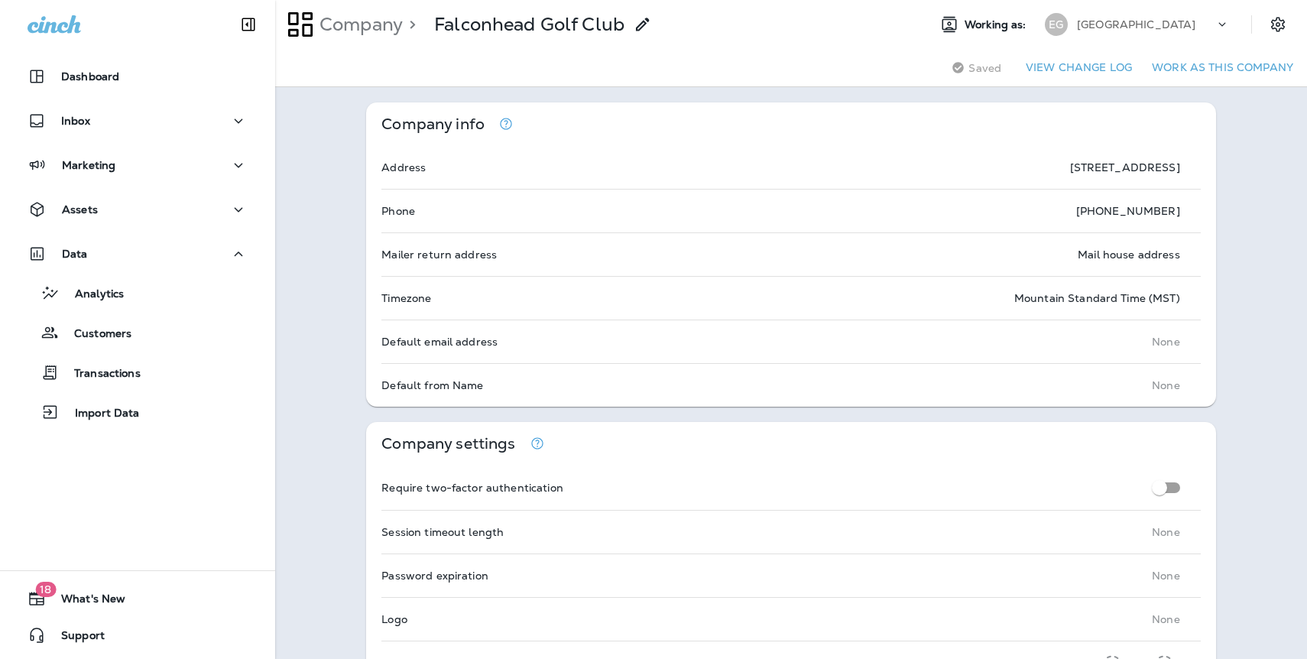
click at [1240, 61] on button "Work as this company" at bounding box center [1223, 68] width 154 height 24
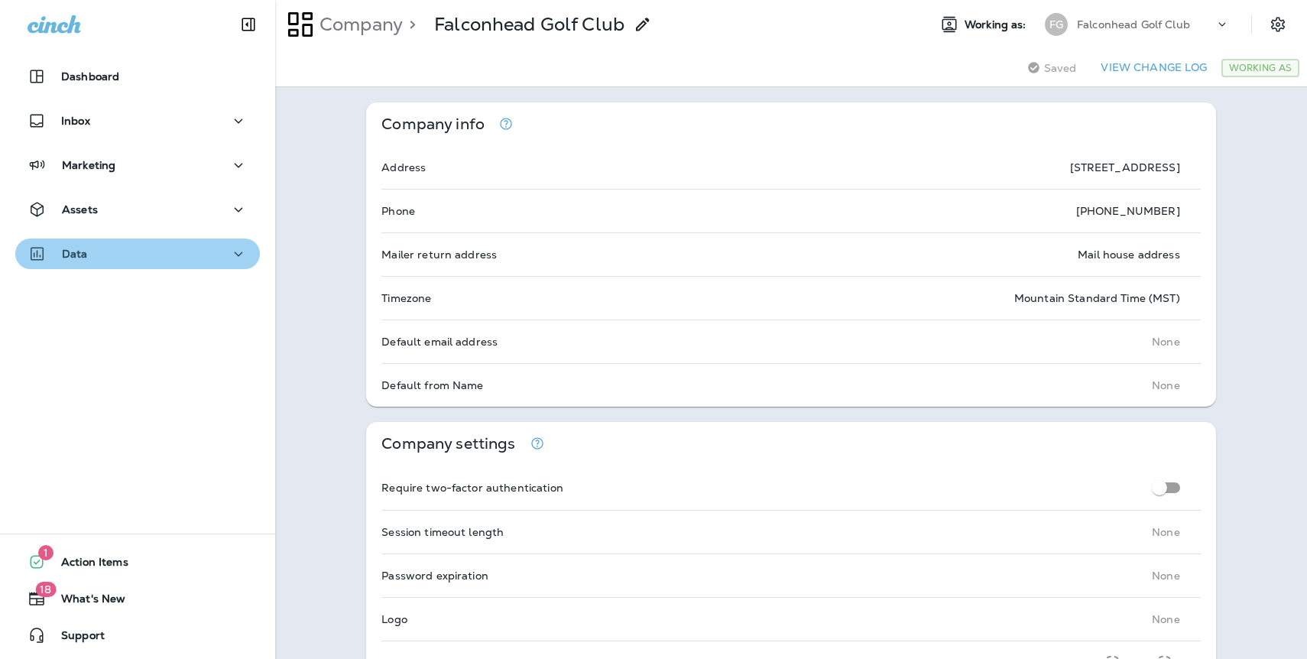
click at [73, 252] on p "Data" at bounding box center [75, 254] width 26 height 12
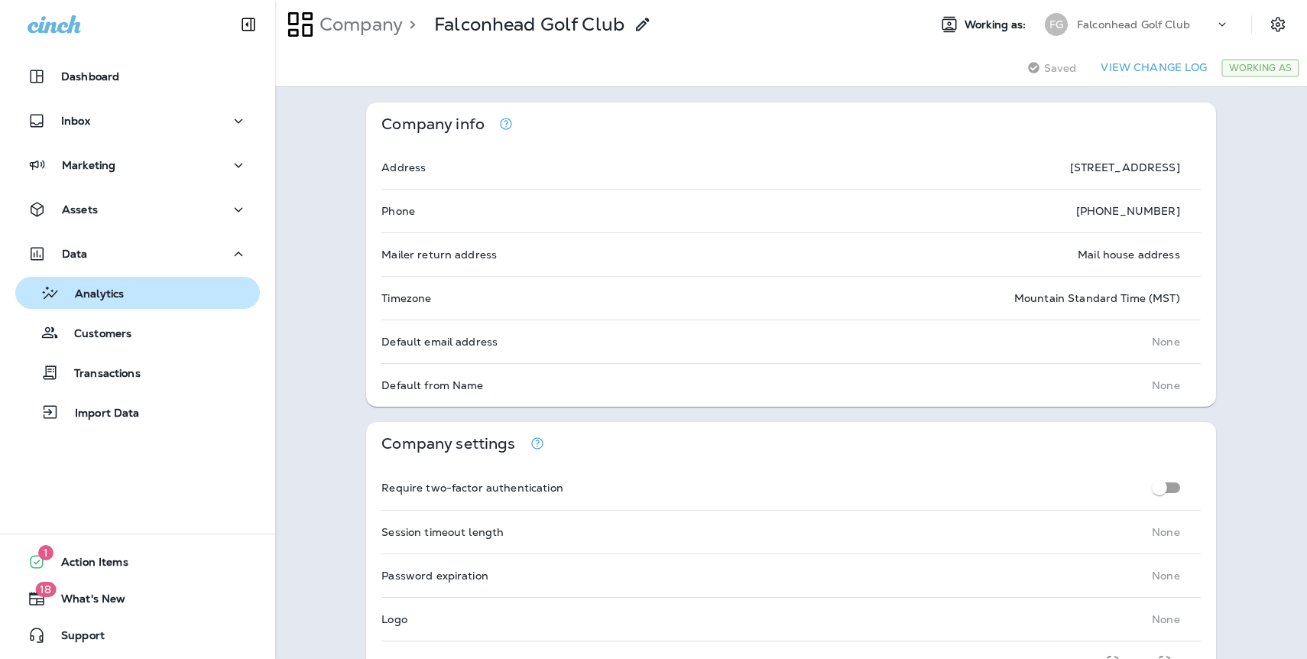
click at [124, 292] on div "Analytics" at bounding box center [137, 292] width 232 height 23
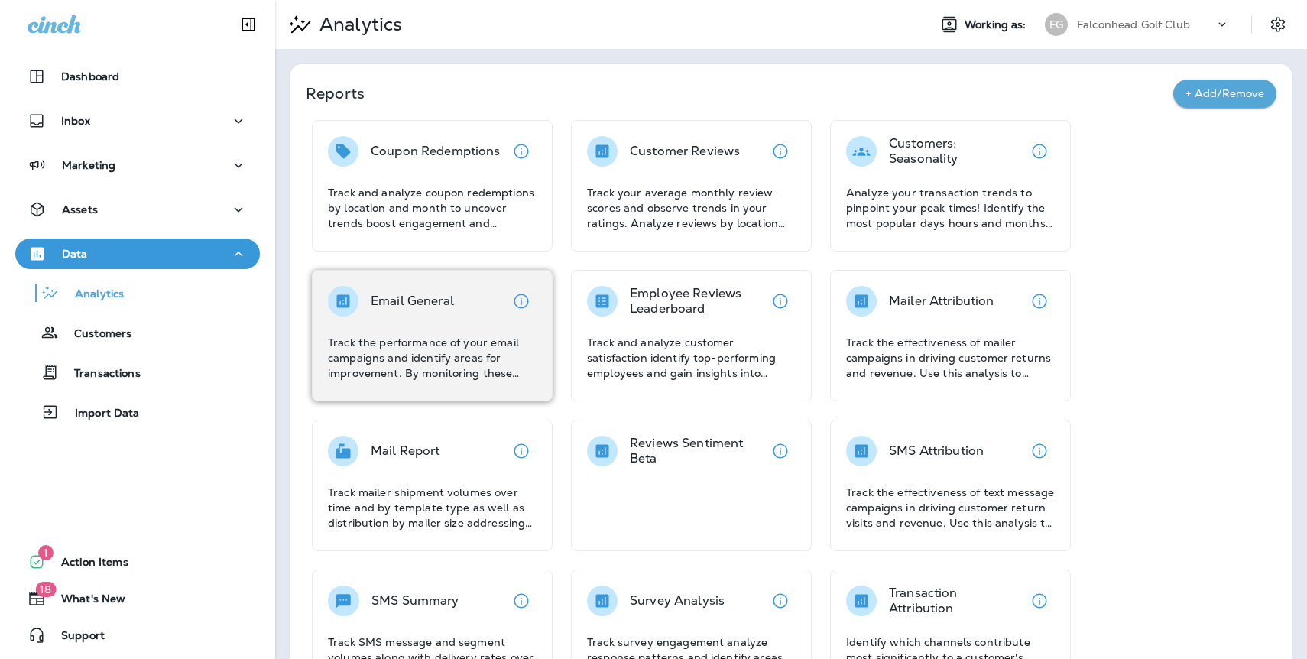
click at [373, 292] on div "Email General" at bounding box center [412, 301] width 83 height 31
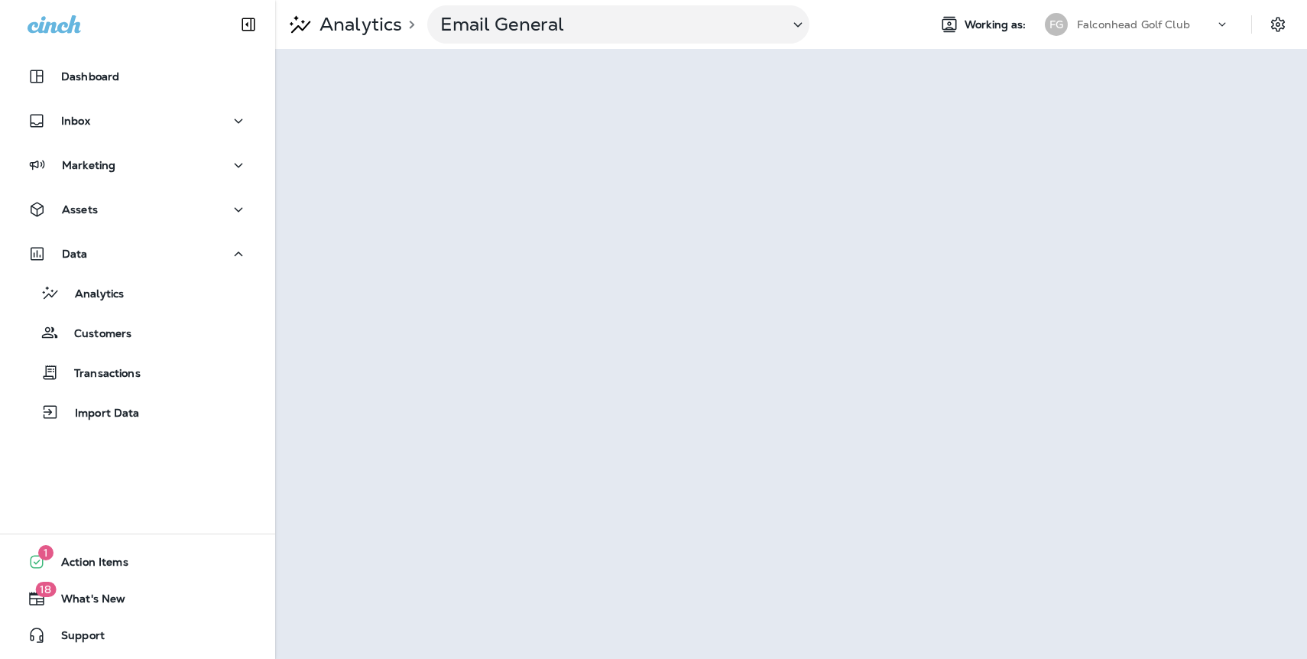
click at [1122, 28] on p "Falconhead Golf Club" at bounding box center [1133, 24] width 113 height 12
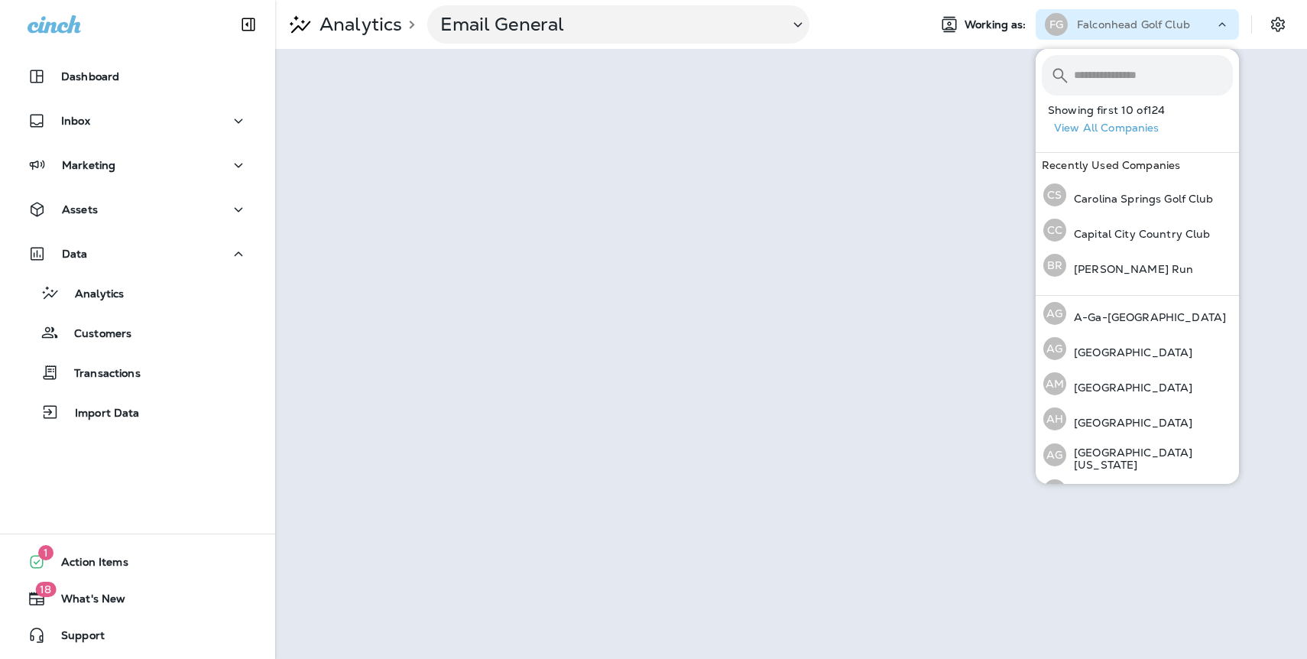
click at [1117, 128] on button "View All Companies" at bounding box center [1143, 128] width 191 height 24
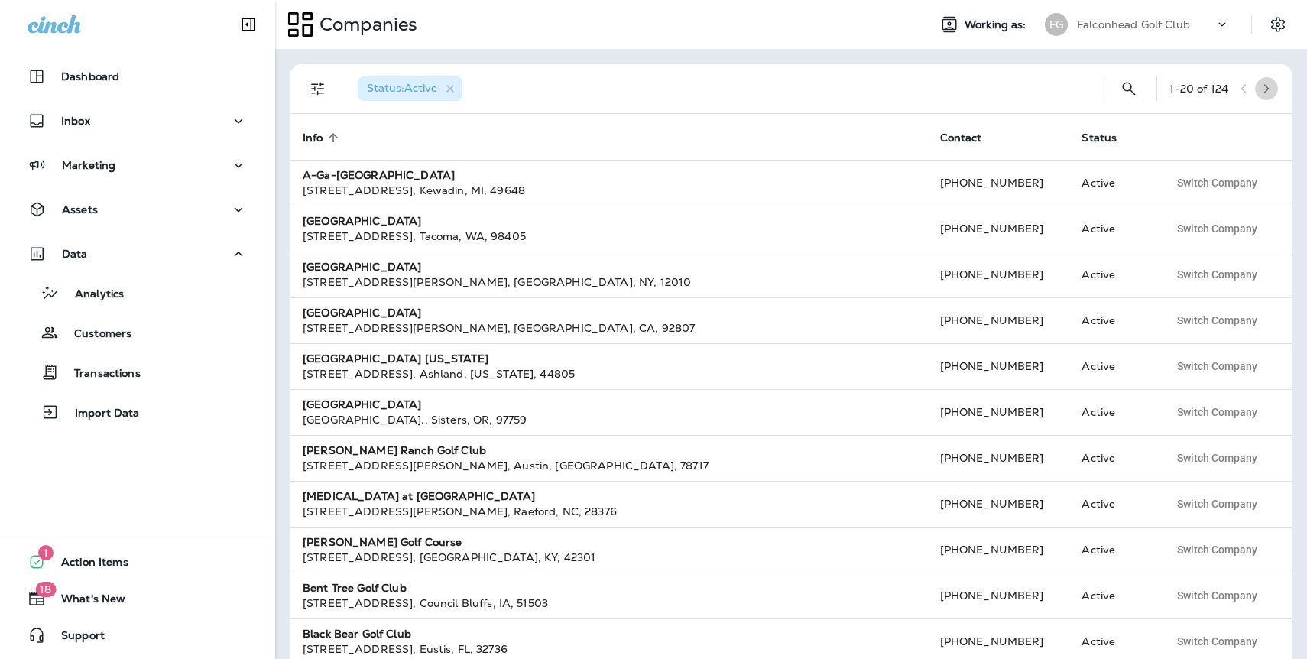
click at [1271, 87] on icon "button" at bounding box center [1267, 88] width 11 height 11
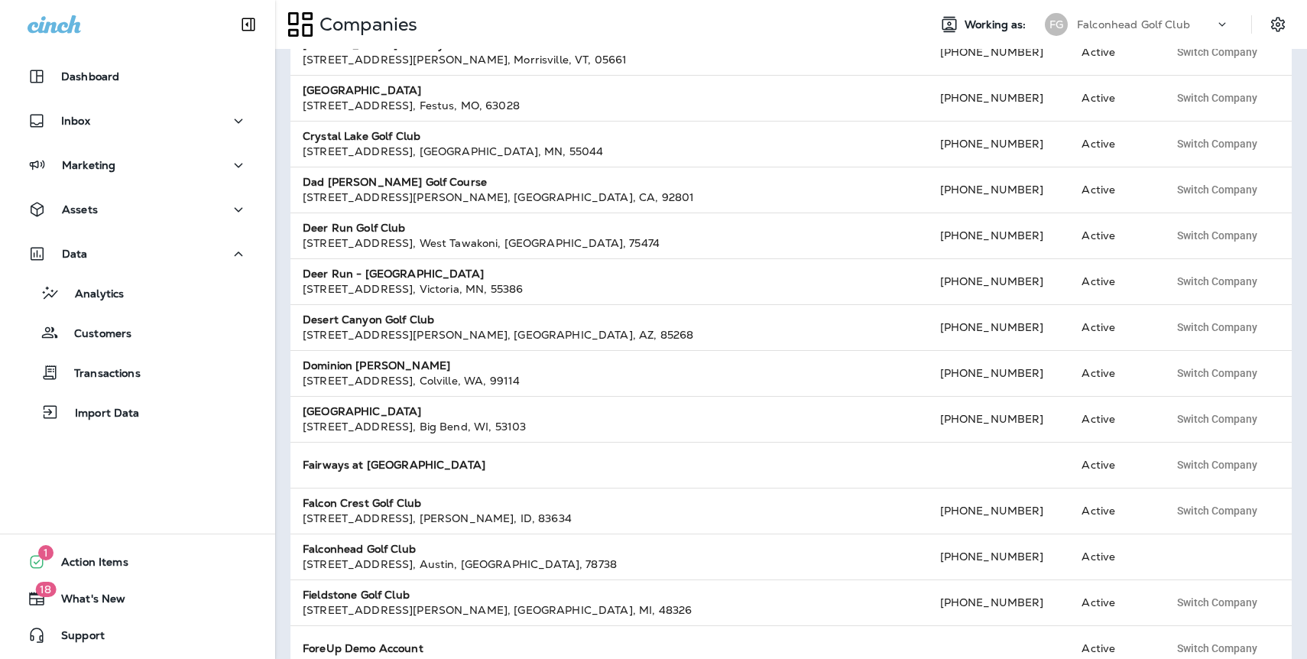
scroll to position [434, 0]
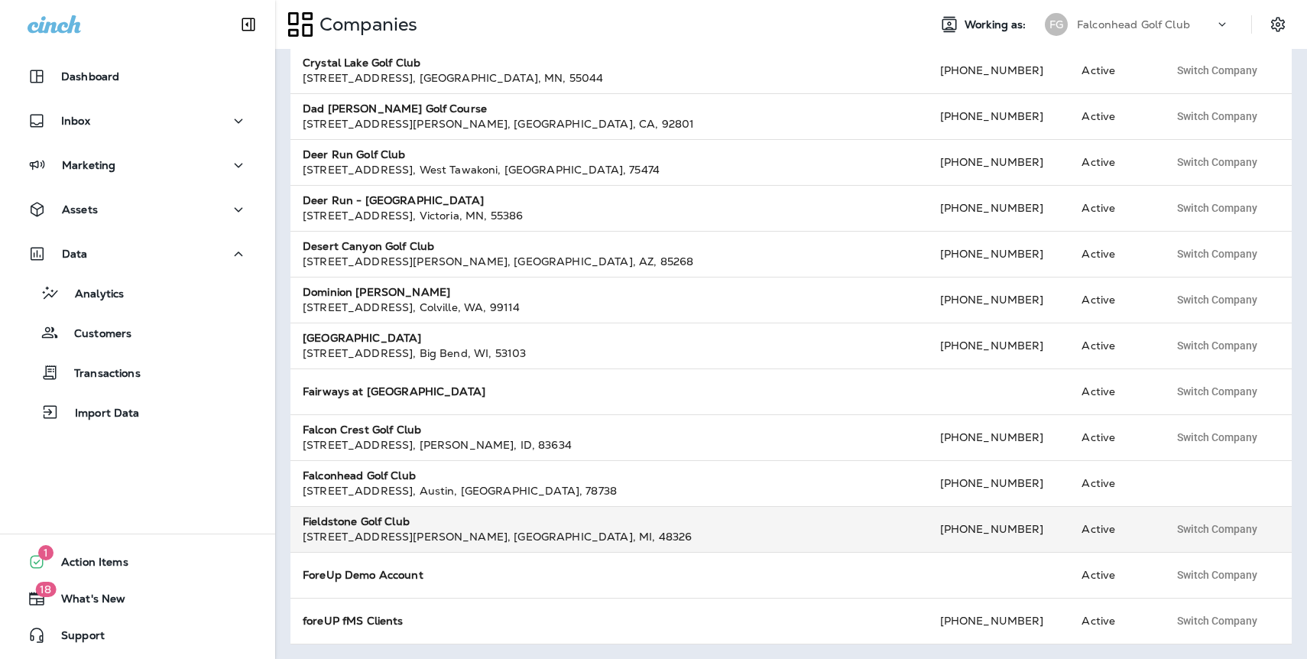
click at [354, 530] on div "[STREET_ADDRESS][PERSON_NAME] , [GEOGRAPHIC_DATA] , [GEOGRAPHIC_DATA] , 48326" at bounding box center [609, 536] width 613 height 15
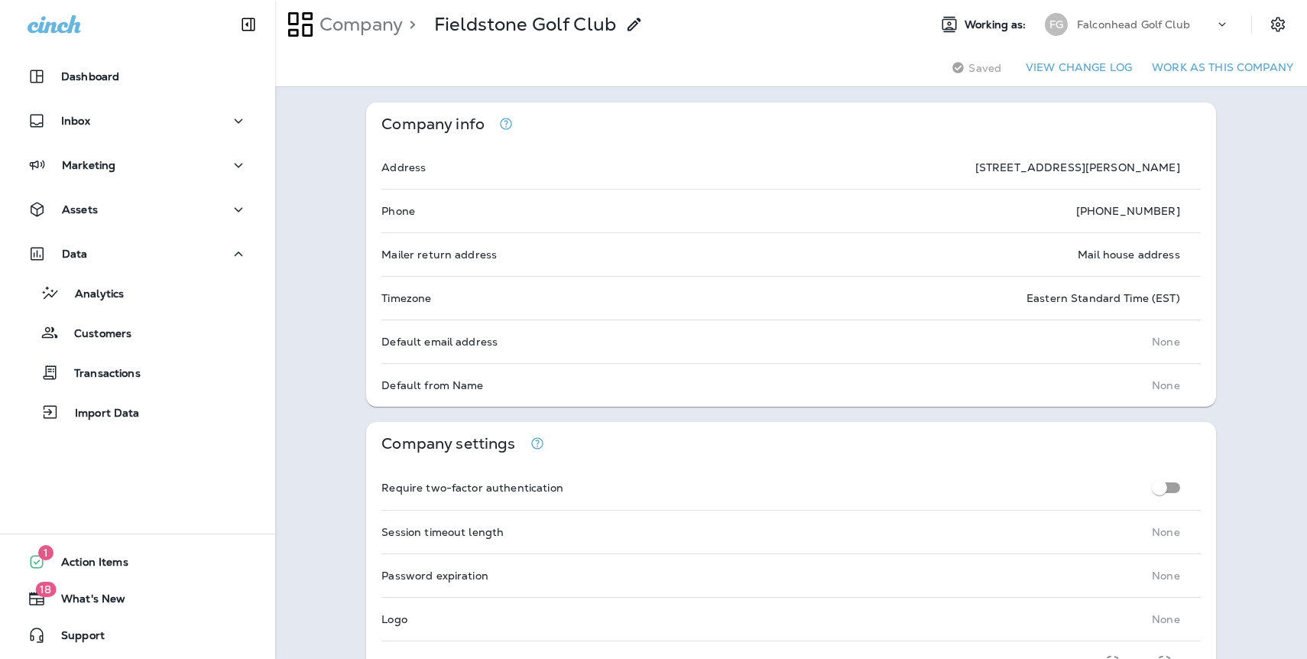
click at [1185, 67] on button "Work as this company" at bounding box center [1223, 68] width 154 height 24
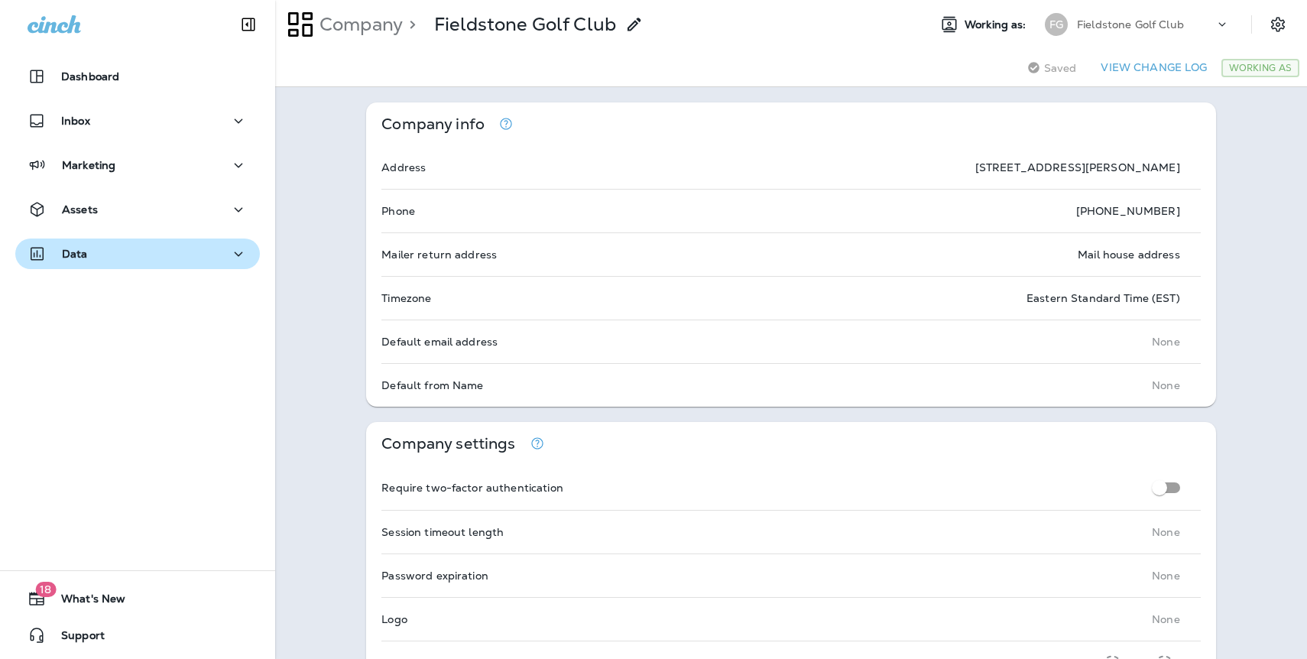
click at [93, 259] on div "Data" at bounding box center [138, 254] width 220 height 19
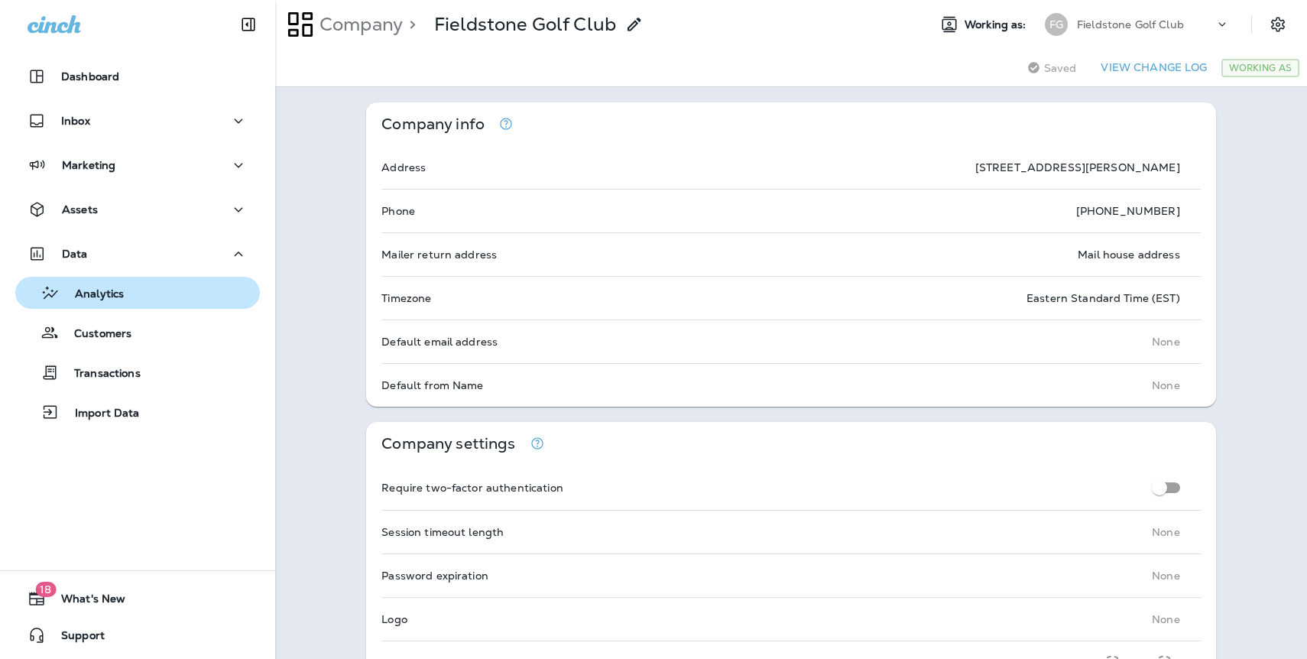
click at [121, 295] on p "Analytics" at bounding box center [92, 294] width 64 height 15
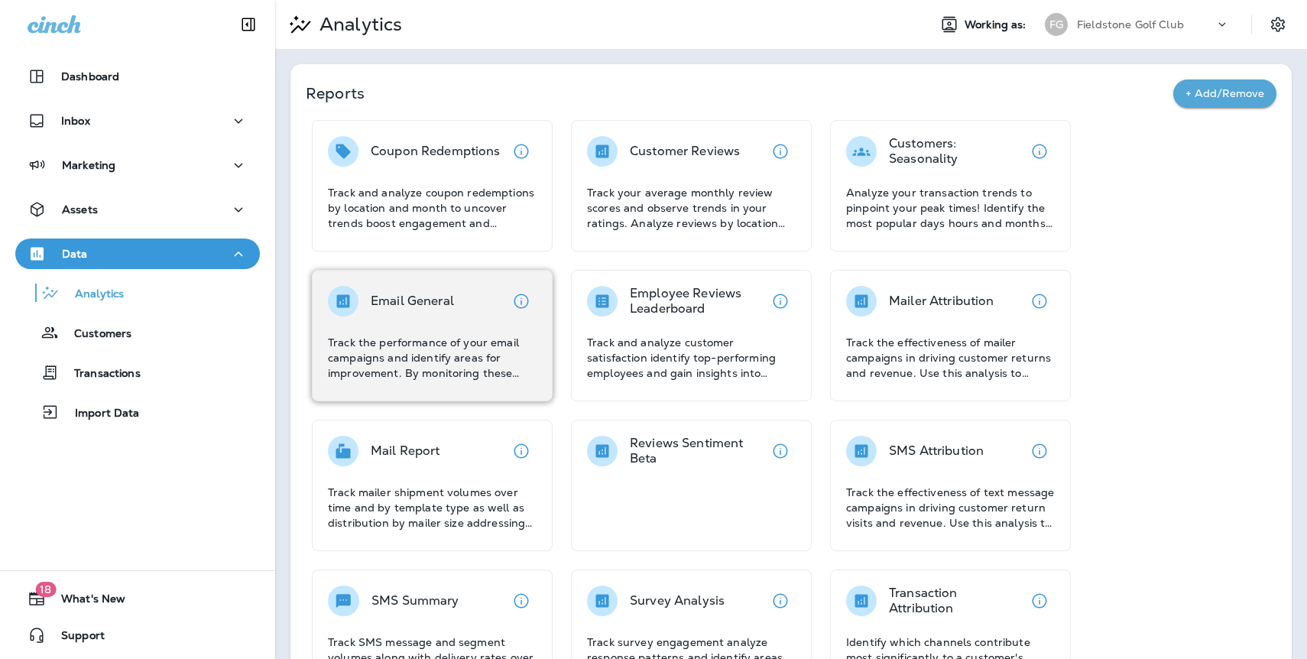
click at [409, 313] on div "Email General" at bounding box center [412, 301] width 83 height 31
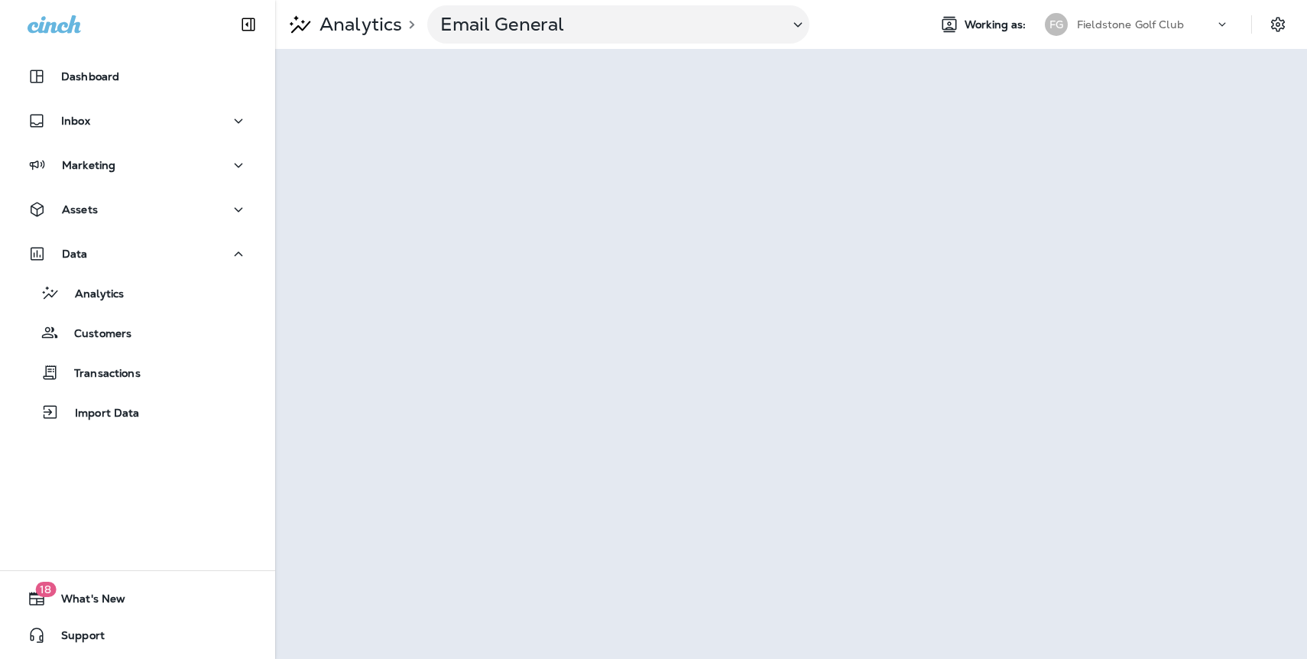
click at [1118, 28] on p "Fieldstone Golf Club" at bounding box center [1130, 24] width 107 height 12
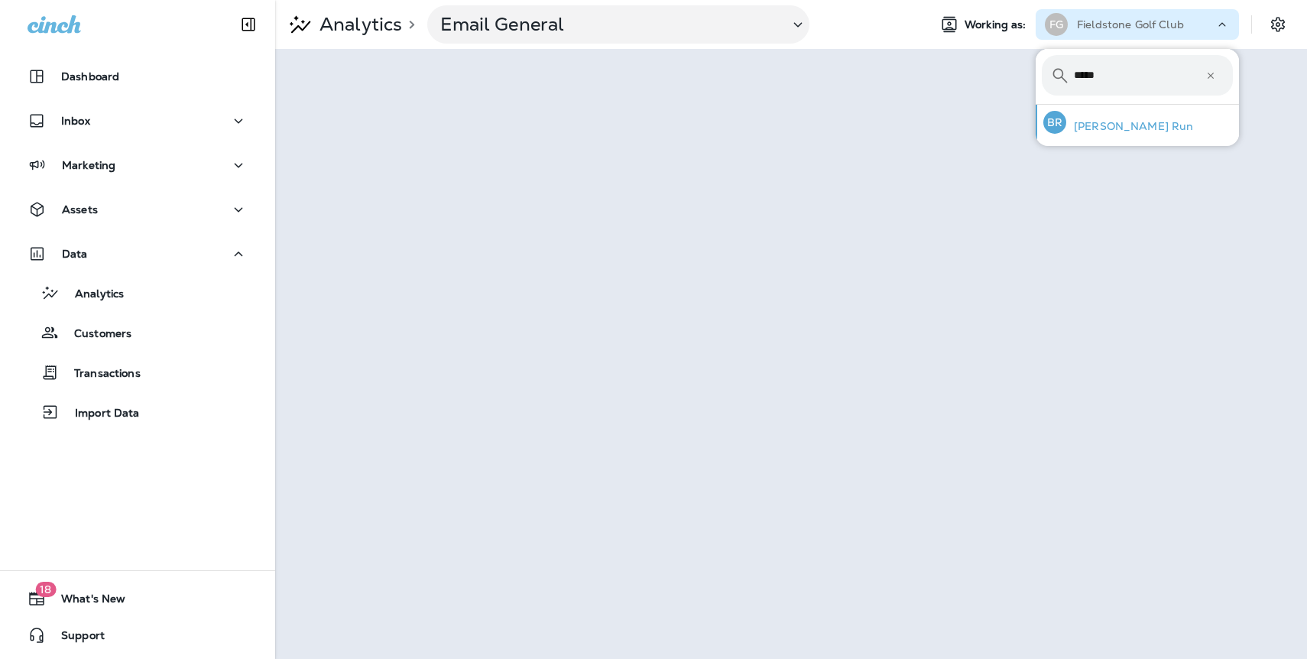
type input "*****"
click at [1133, 129] on p "[PERSON_NAME] Run" at bounding box center [1130, 126] width 127 height 12
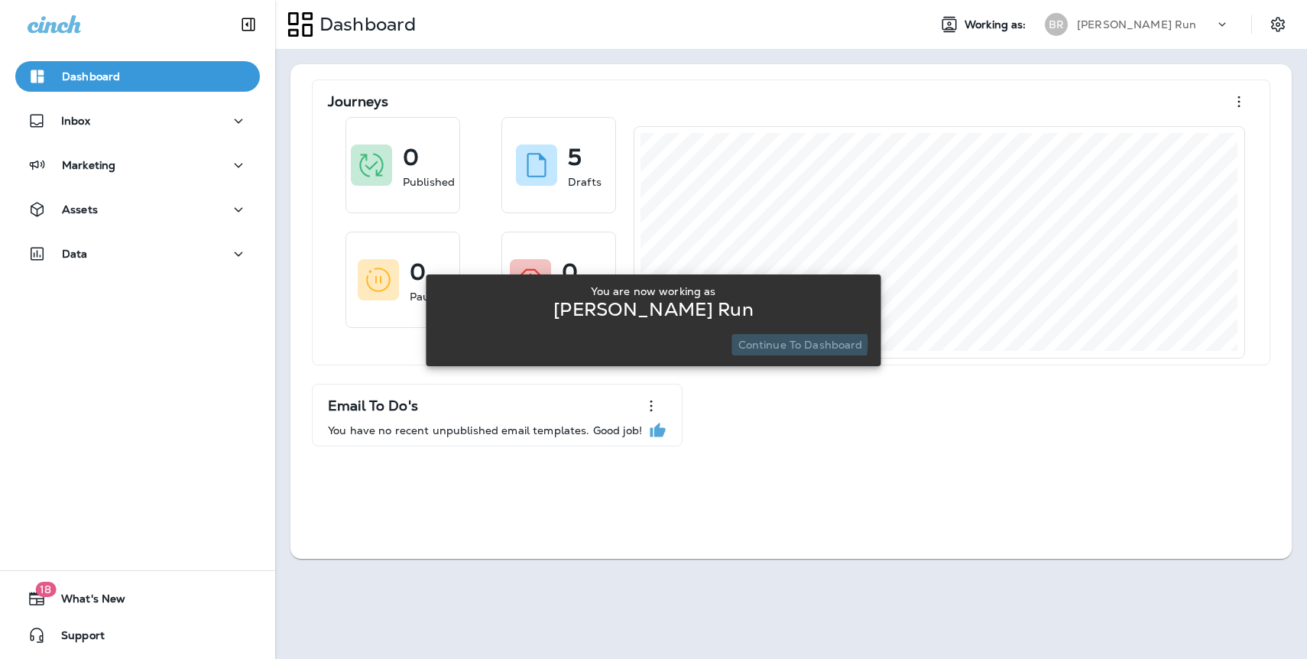
click at [792, 343] on p "Continue to Dashboard" at bounding box center [801, 345] width 125 height 12
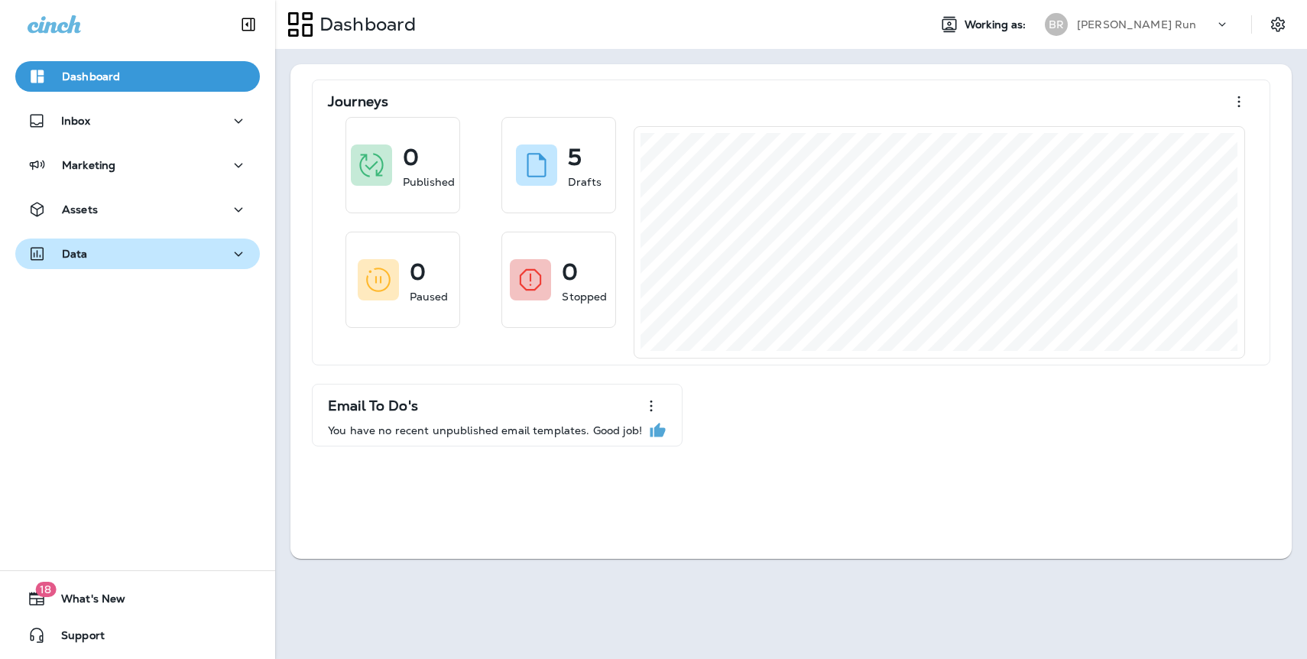
click at [107, 253] on div "Data" at bounding box center [138, 254] width 220 height 19
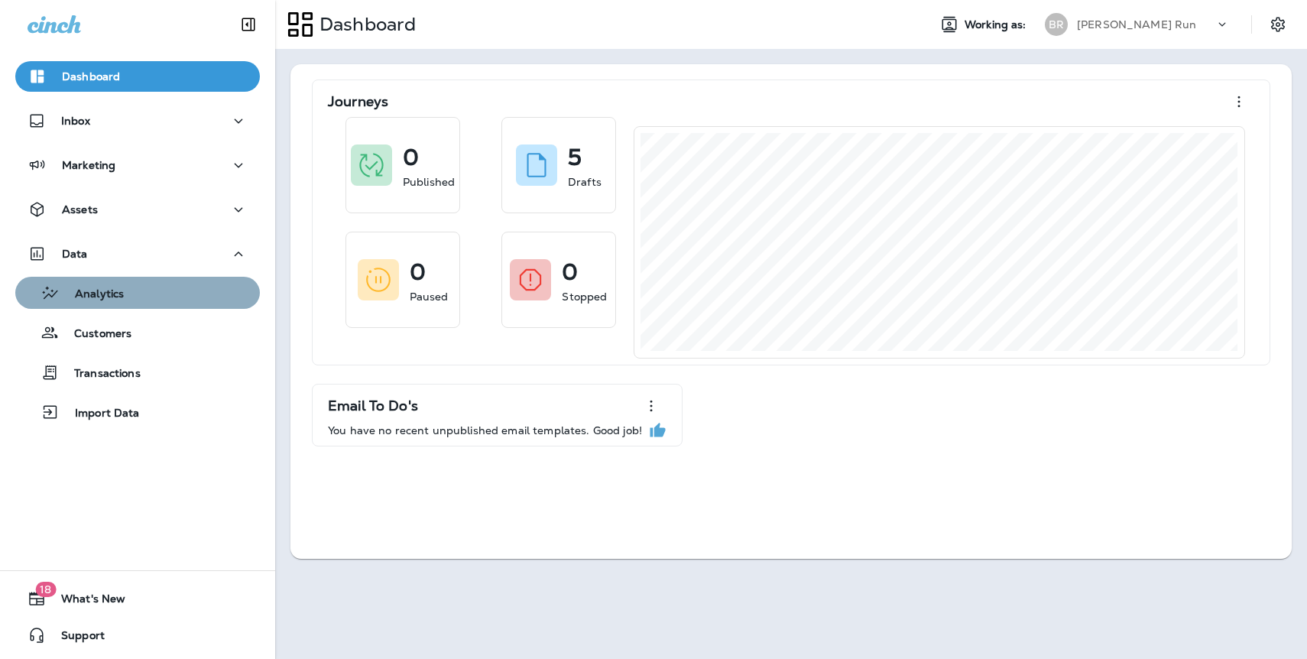
click at [167, 294] on div "Analytics" at bounding box center [137, 292] width 232 height 23
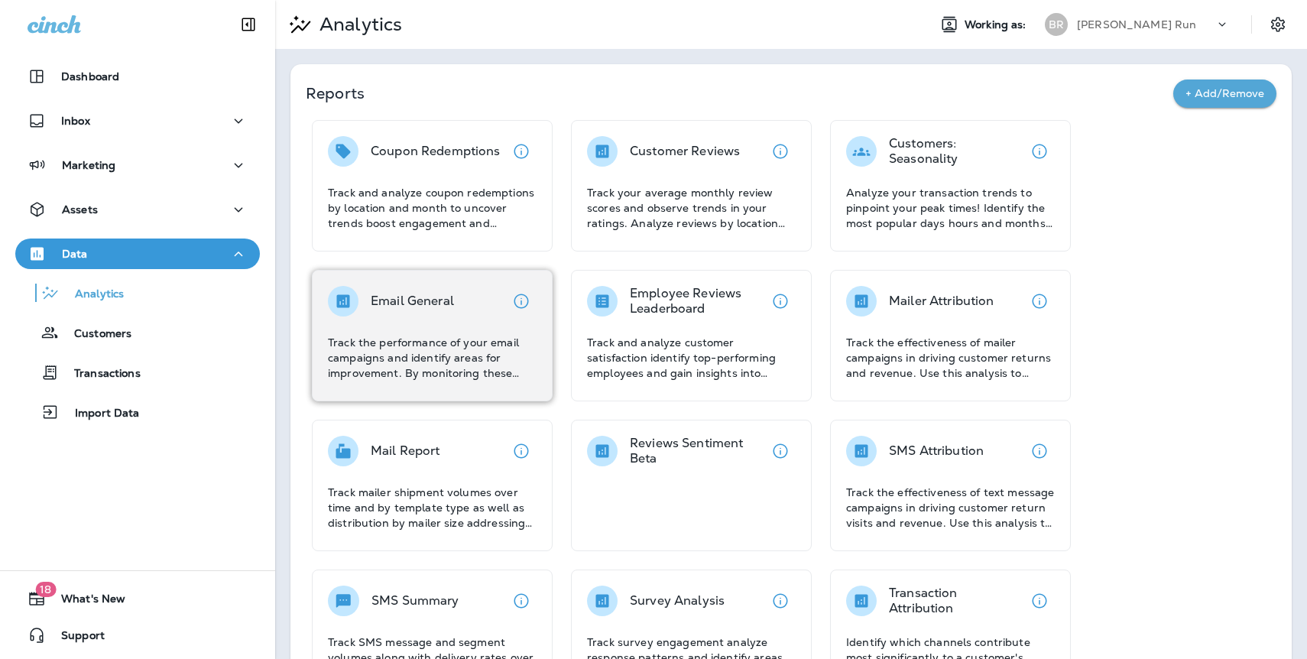
click at [470, 307] on div "Email General" at bounding box center [432, 301] width 209 height 31
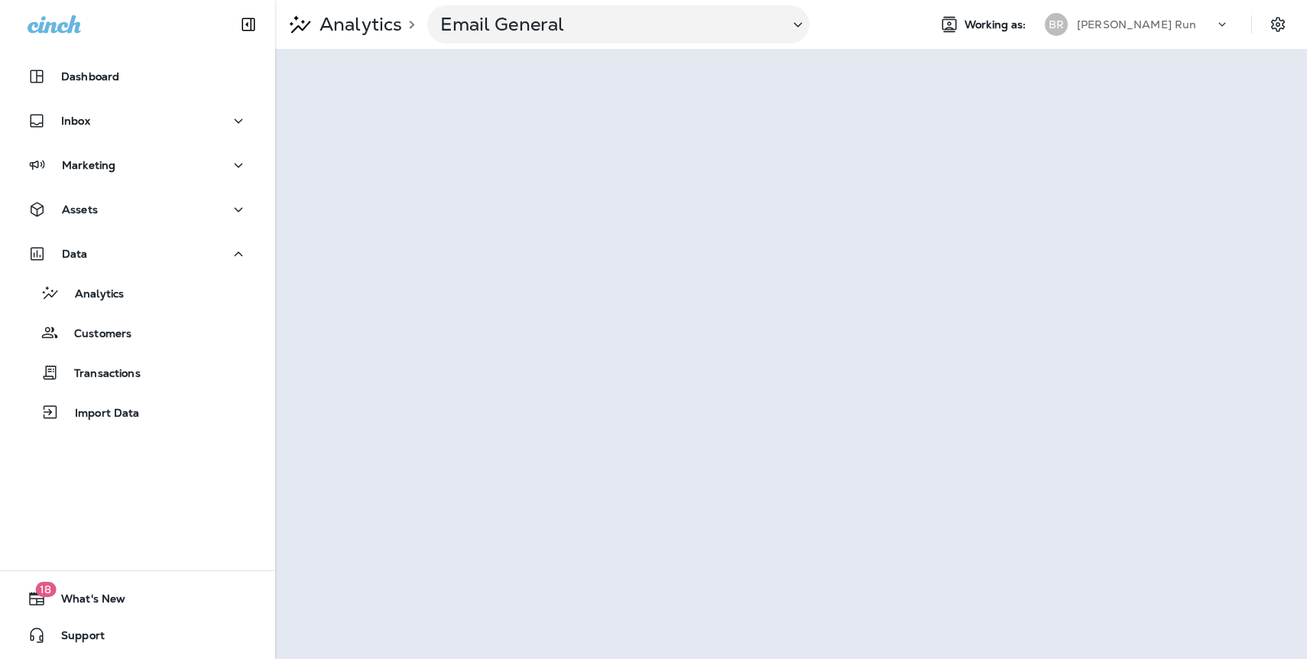
click at [1106, 32] on div "[PERSON_NAME] Run" at bounding box center [1146, 24] width 138 height 23
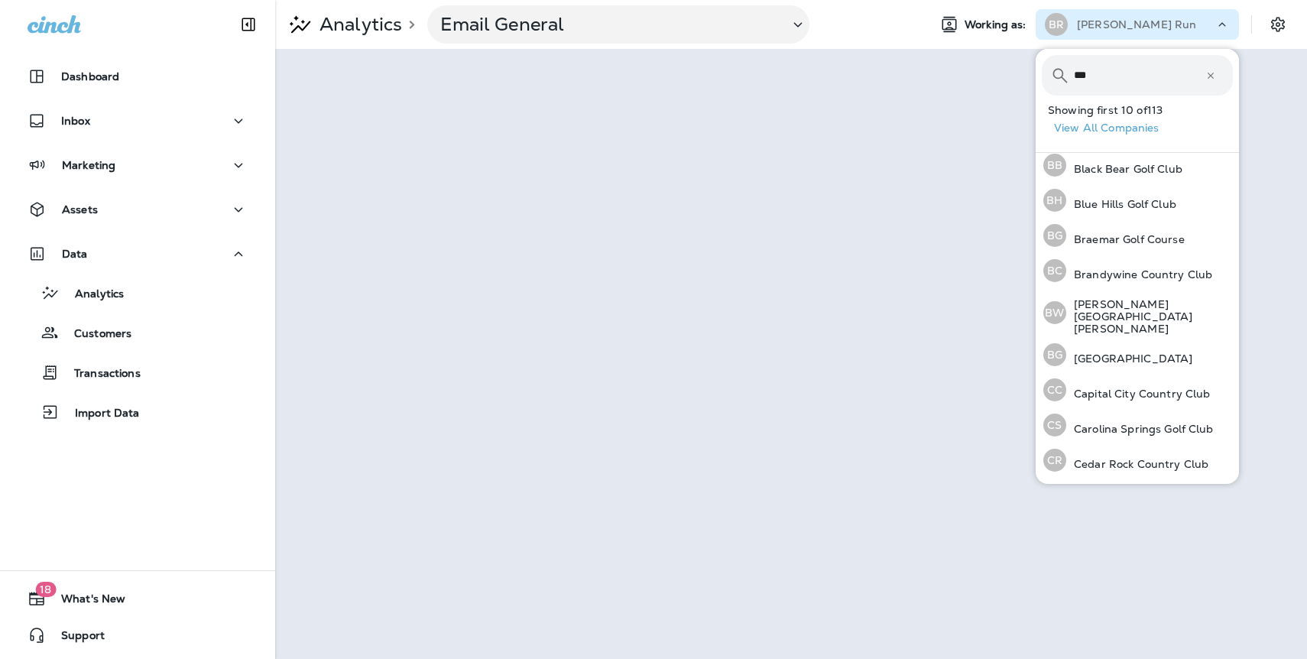
scroll to position [382, 0]
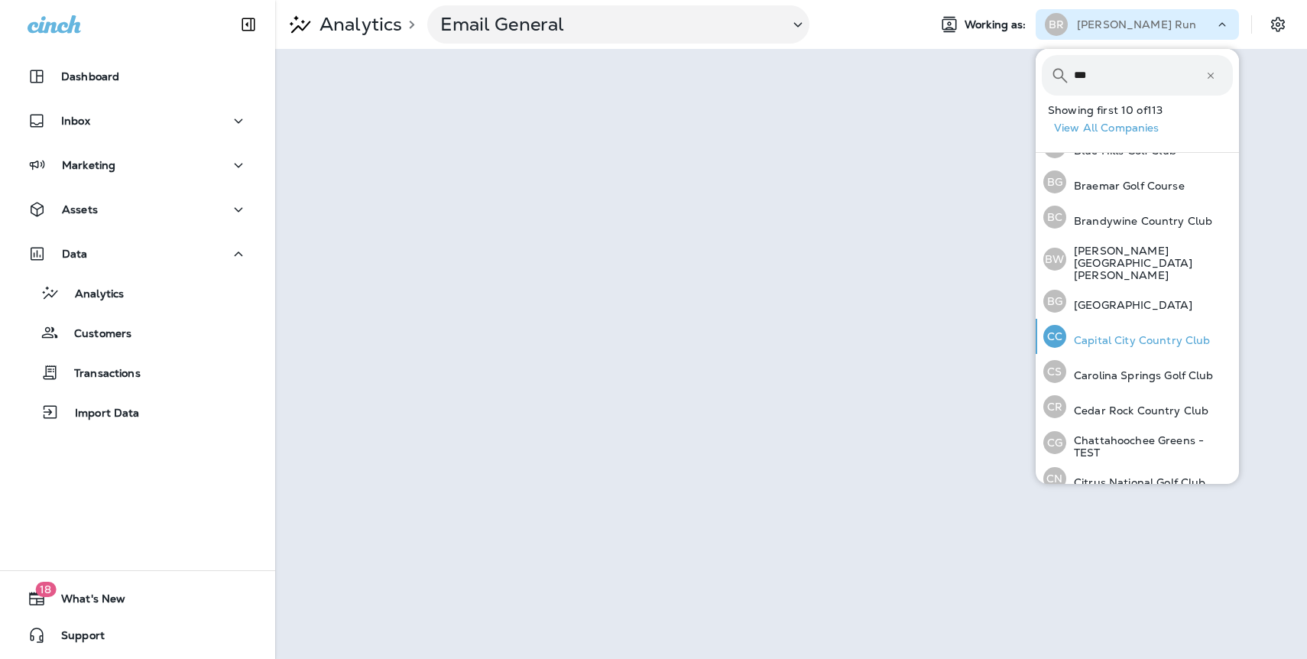
type input "***"
click at [1116, 334] on p "Capital City Country Club" at bounding box center [1139, 340] width 145 height 12
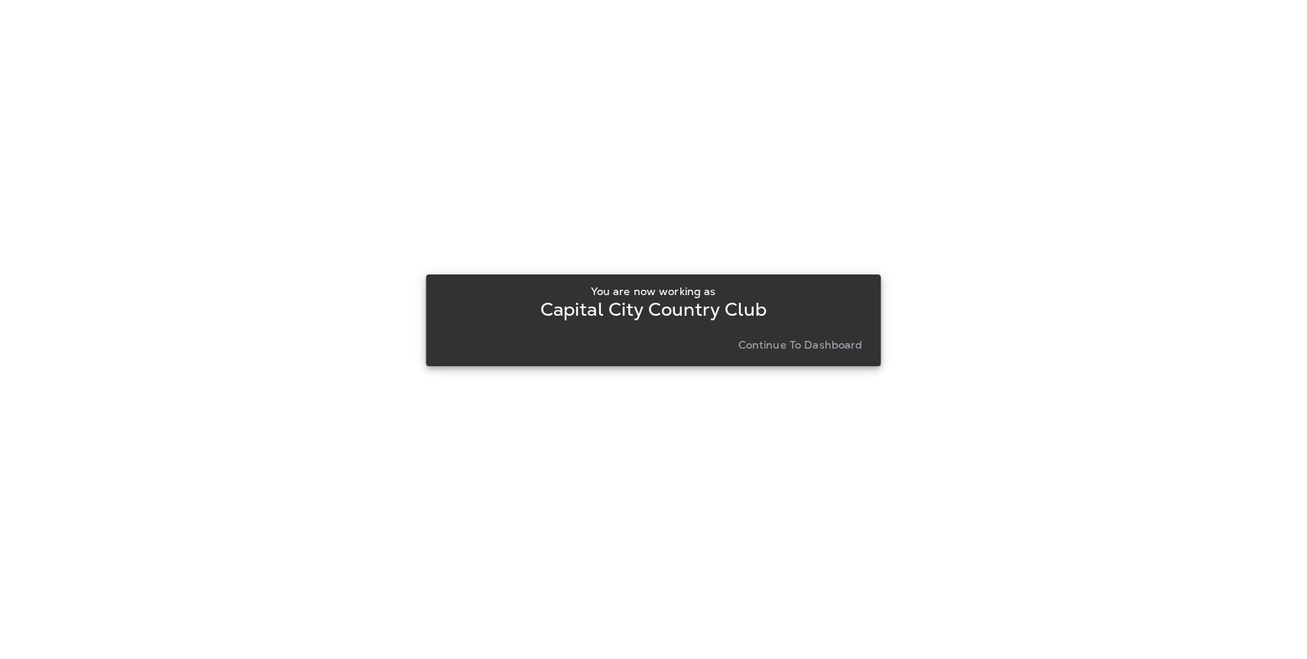
click at [765, 349] on p "Continue to Dashboard" at bounding box center [801, 345] width 125 height 12
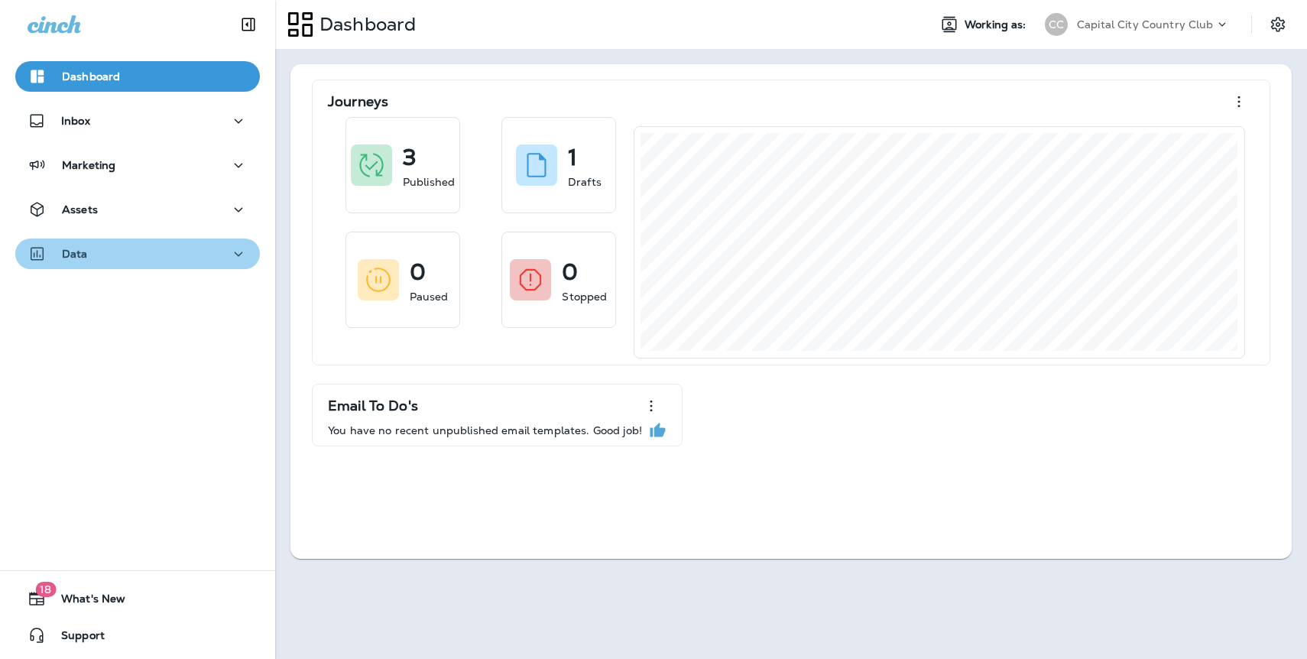
click at [89, 248] on div "Data" at bounding box center [138, 254] width 220 height 19
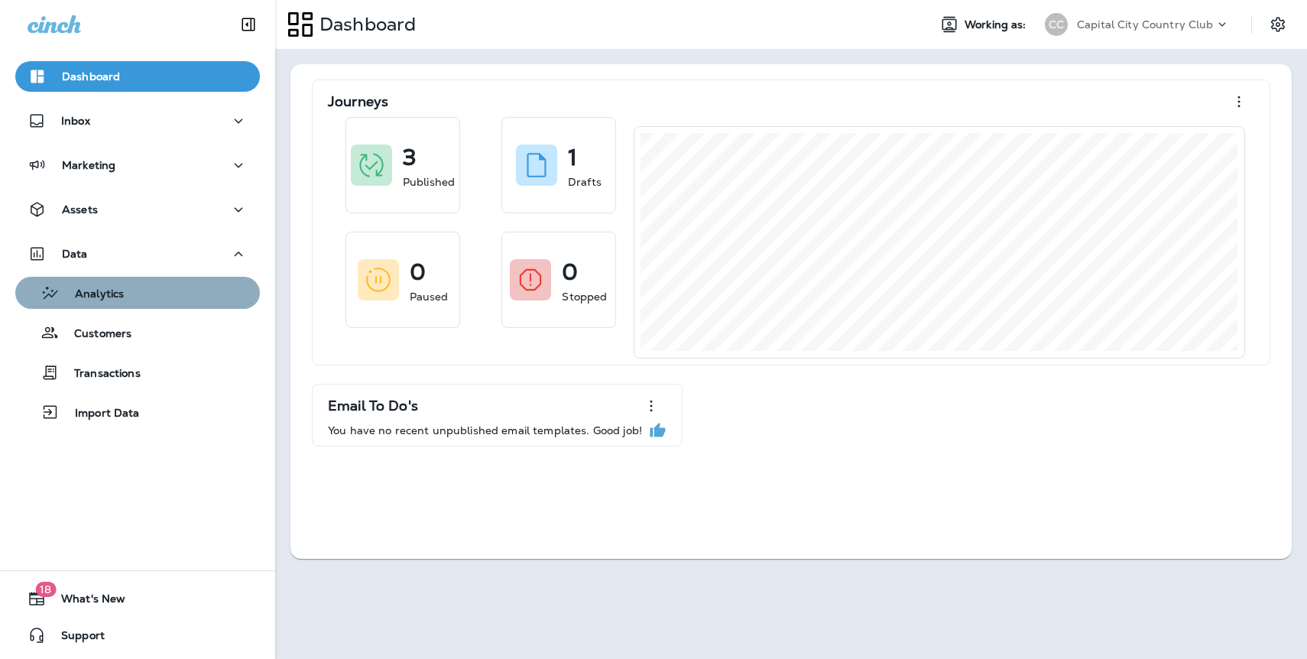
click at [104, 301] on p "Analytics" at bounding box center [92, 294] width 64 height 15
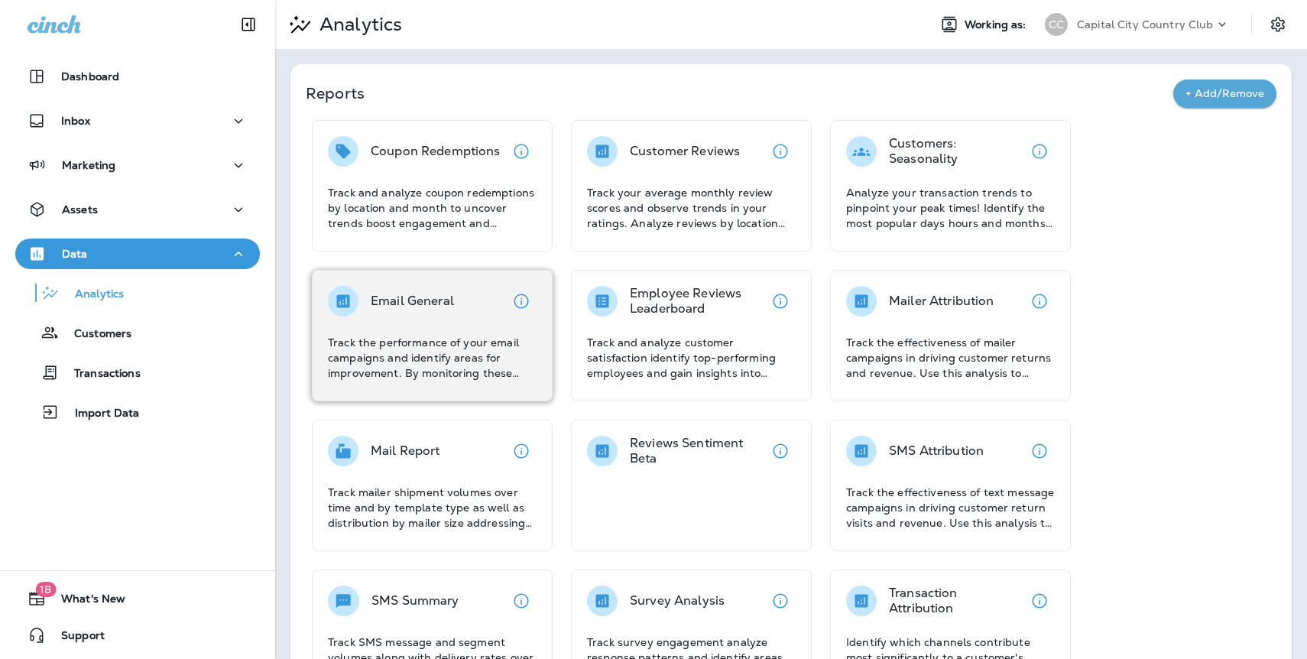
click at [391, 338] on p "Track the performance of your email campaigns and identify areas for improvemen…" at bounding box center [432, 358] width 209 height 46
